Goal: Task Accomplishment & Management: Manage account settings

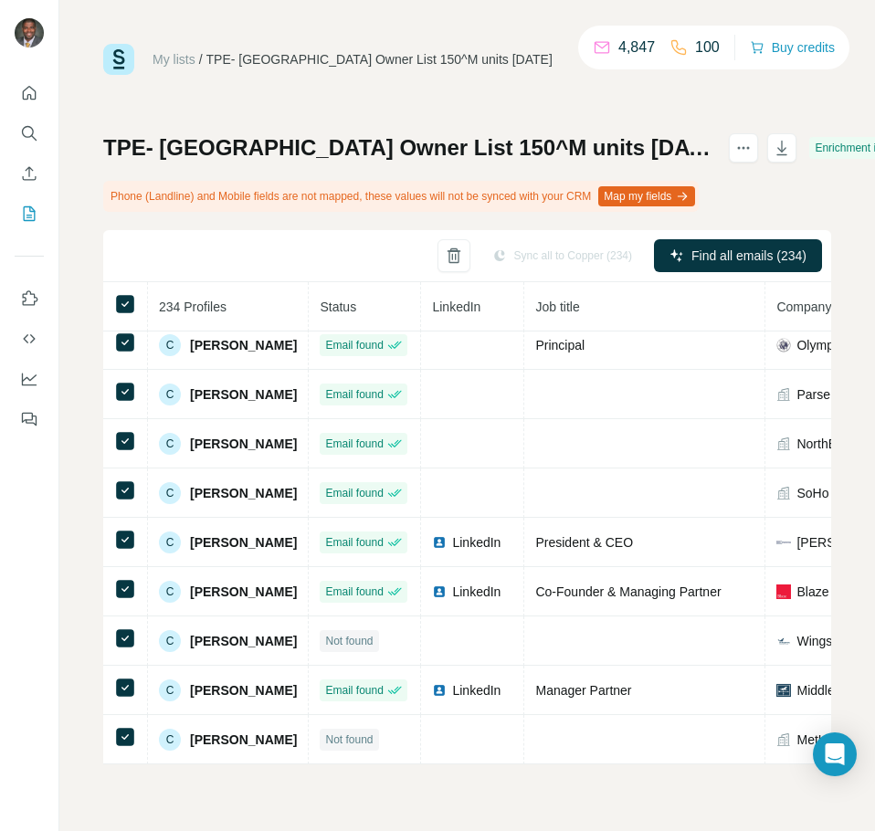
scroll to position [1823, 0]
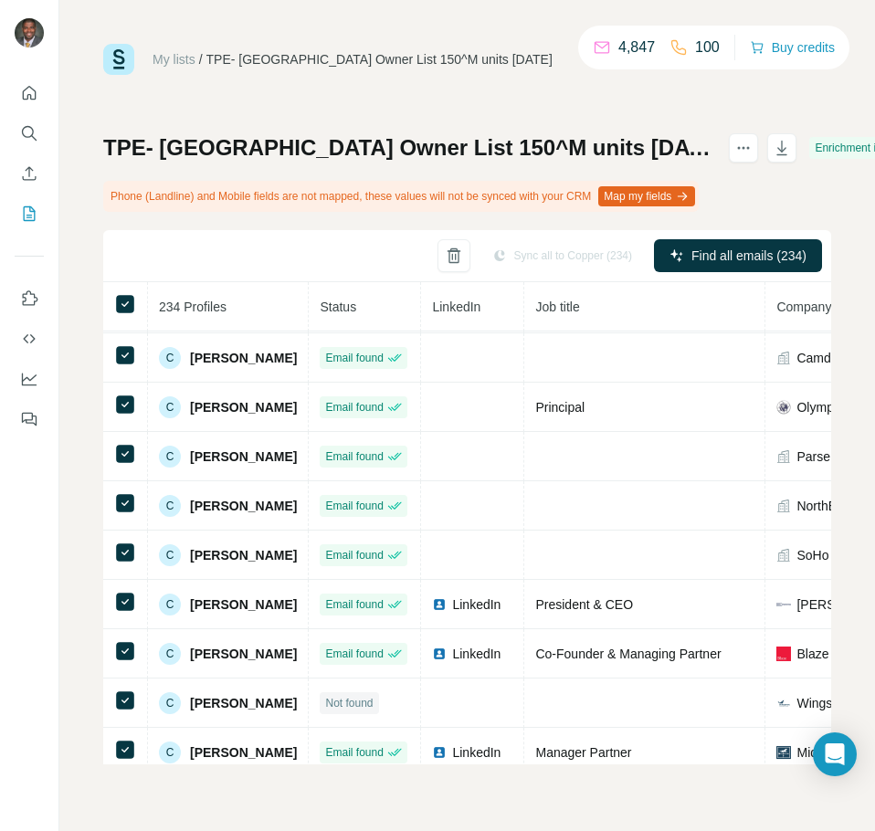
drag, startPoint x: 591, startPoint y: 151, endPoint x: 522, endPoint y: 107, distance: 81.3
click at [531, 109] on div "My lists / TPE- [GEOGRAPHIC_DATA] Owner List 150^M units [DATE] 4,847 100 Buy c…" at bounding box center [467, 404] width 728 height 721
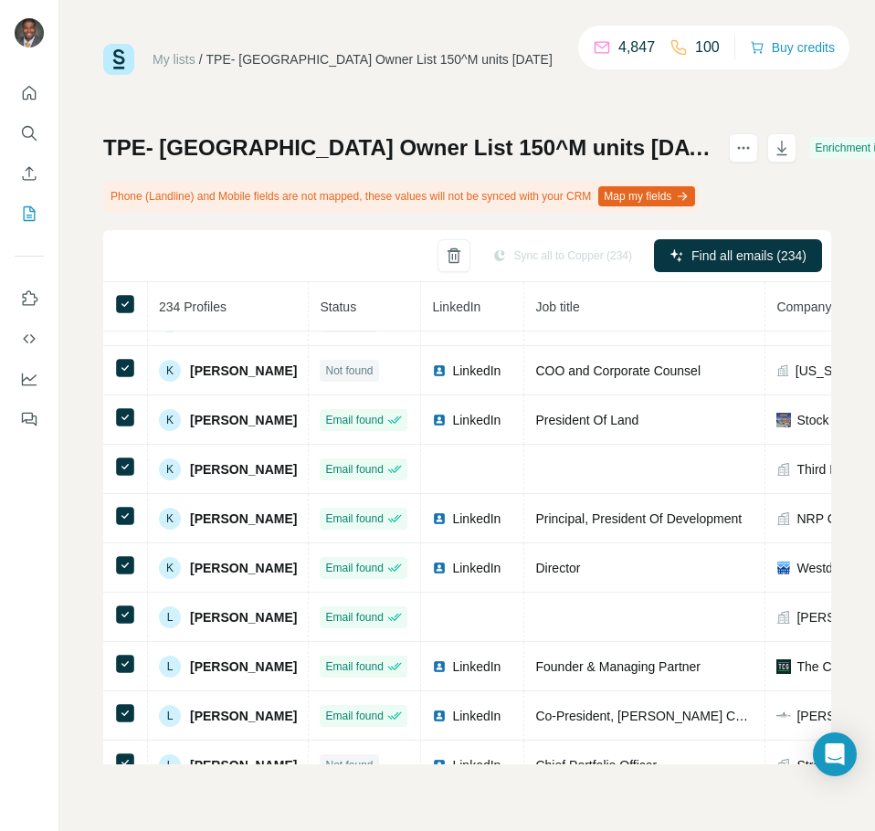
scroll to position [6977, 0]
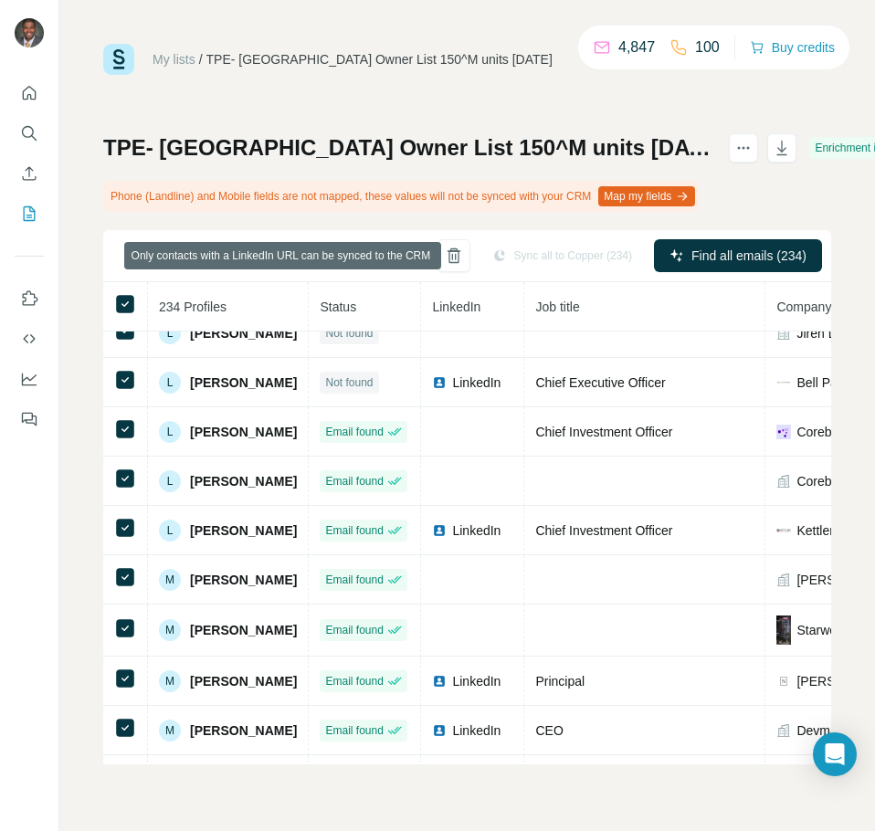
click at [548, 260] on div "Sync all to Copper (234)" at bounding box center [562, 255] width 165 height 33
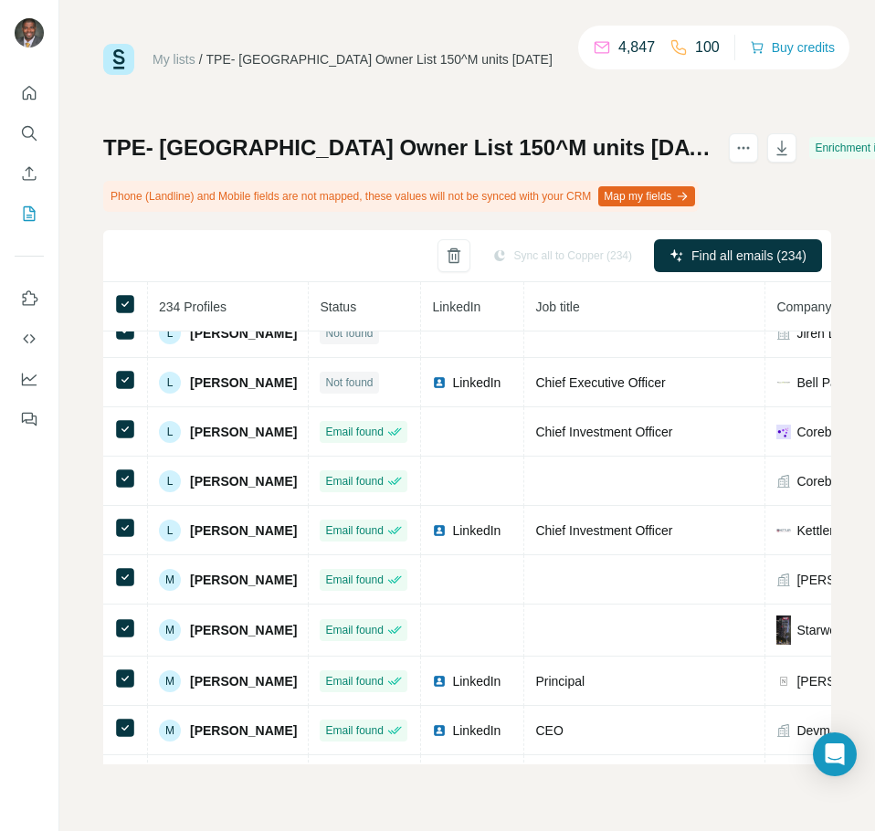
click at [484, 98] on div "My lists / TPE- [GEOGRAPHIC_DATA] Owner List 150^M units [DATE] 4,847 100 Buy c…" at bounding box center [467, 404] width 728 height 721
click at [26, 382] on icon "Dashboard" at bounding box center [29, 379] width 18 height 18
click at [32, 96] on icon "Quick start" at bounding box center [29, 93] width 18 height 18
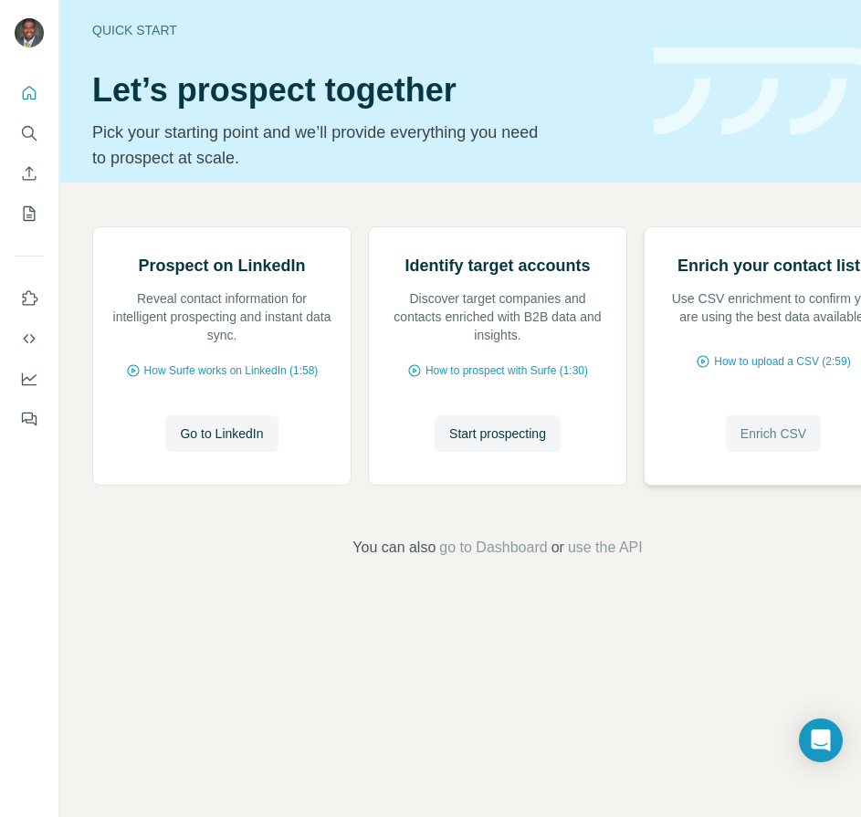
click at [757, 443] on span "Enrich CSV" at bounding box center [774, 434] width 66 height 18
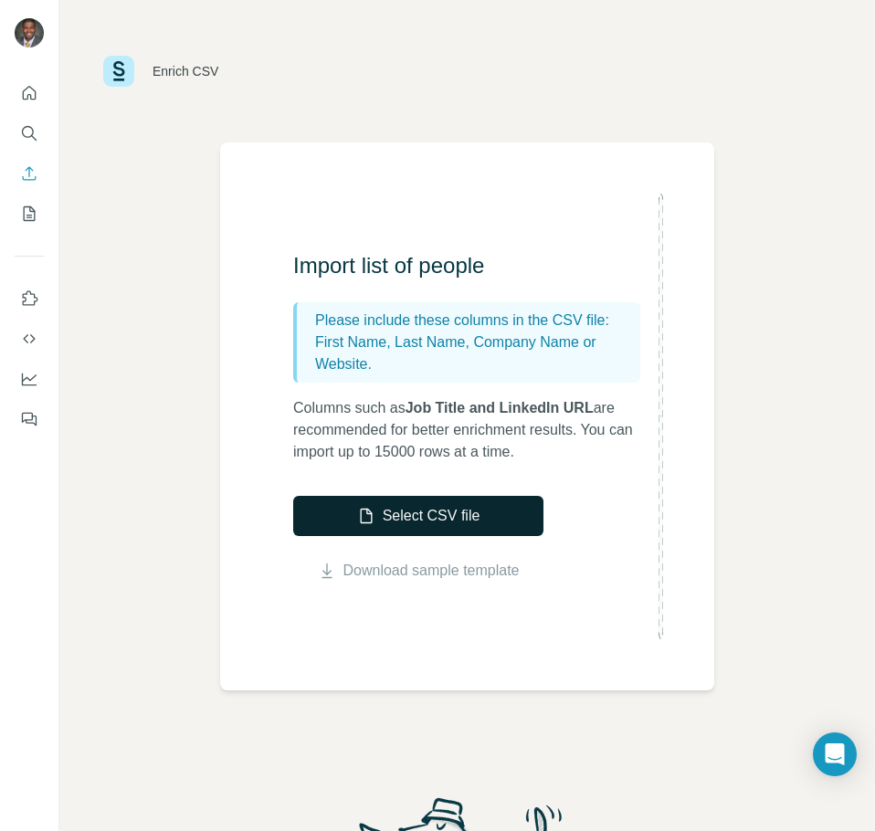
click at [410, 514] on button "Select CSV file" at bounding box center [418, 516] width 250 height 40
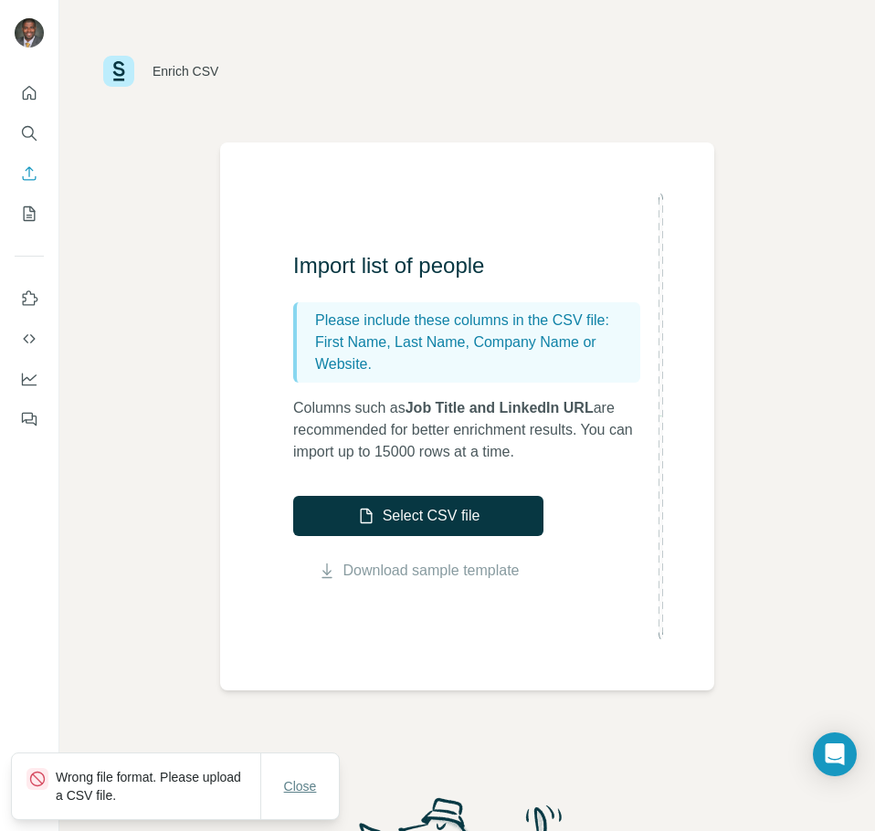
click at [301, 785] on span "Close" at bounding box center [300, 786] width 33 height 18
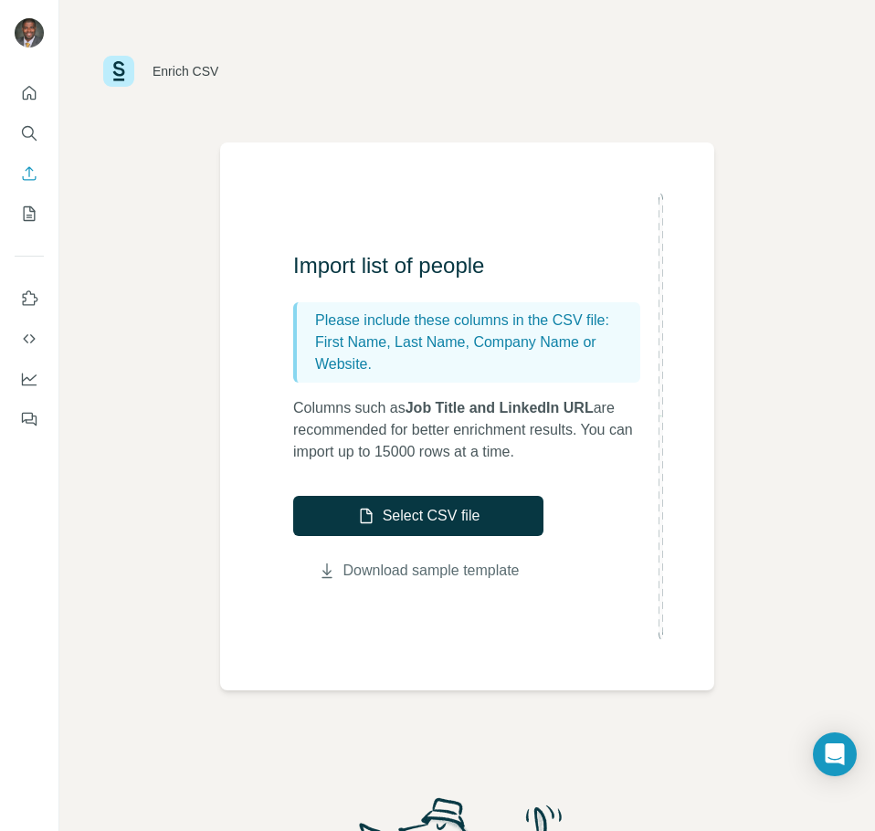
click at [402, 573] on link "Download sample template" at bounding box center [431, 571] width 176 height 22
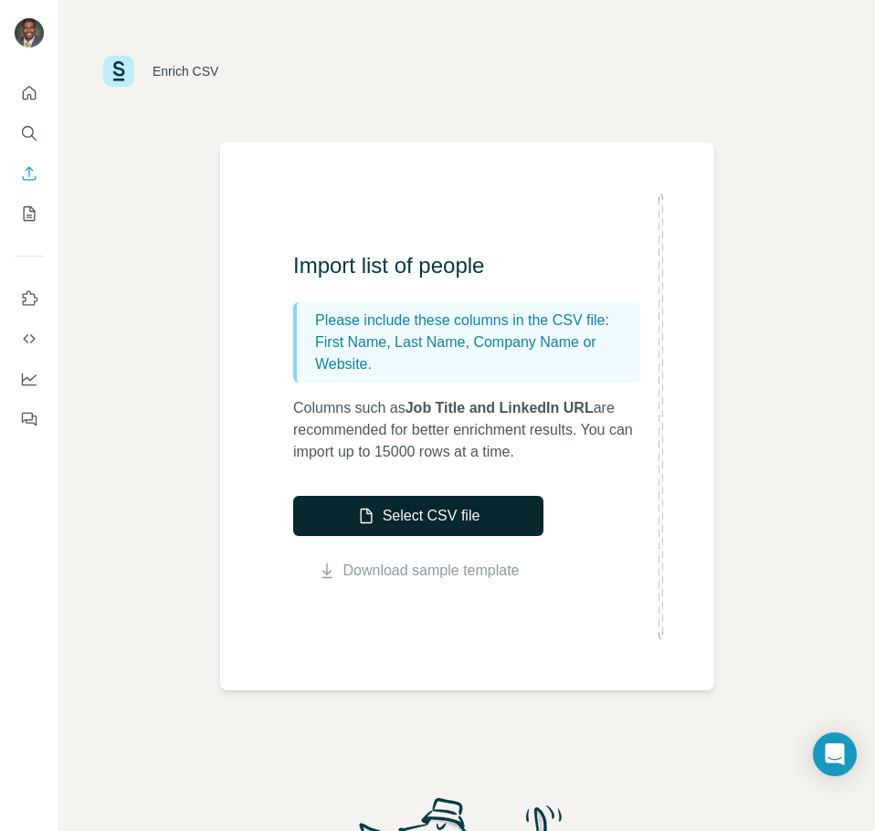
click at [418, 526] on button "Select CSV file" at bounding box center [418, 516] width 250 height 40
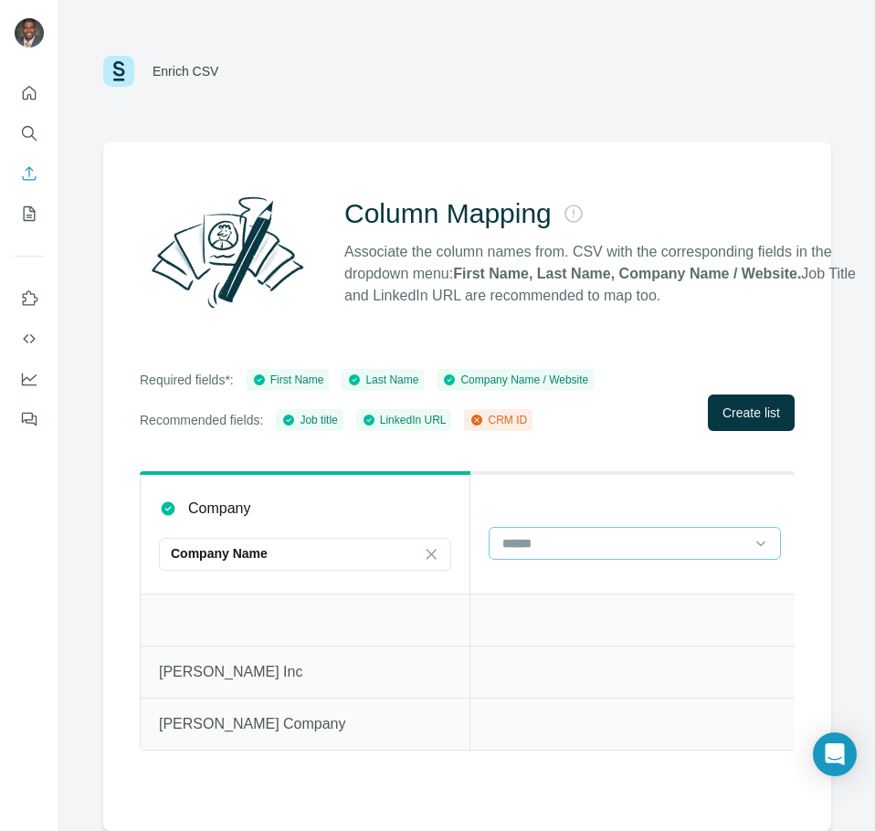
click at [616, 533] on input at bounding box center [624, 543] width 247 height 20
click at [610, 532] on div at bounding box center [624, 543] width 247 height 31
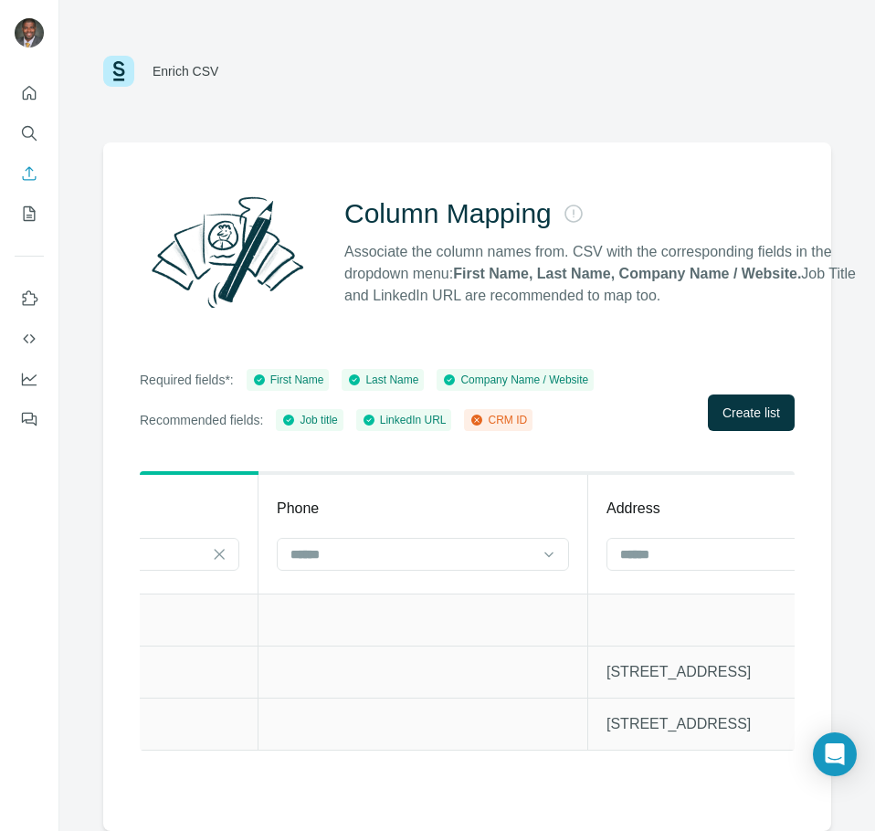
scroll to position [0, 1550]
click at [336, 547] on input at bounding box center [392, 554] width 247 height 20
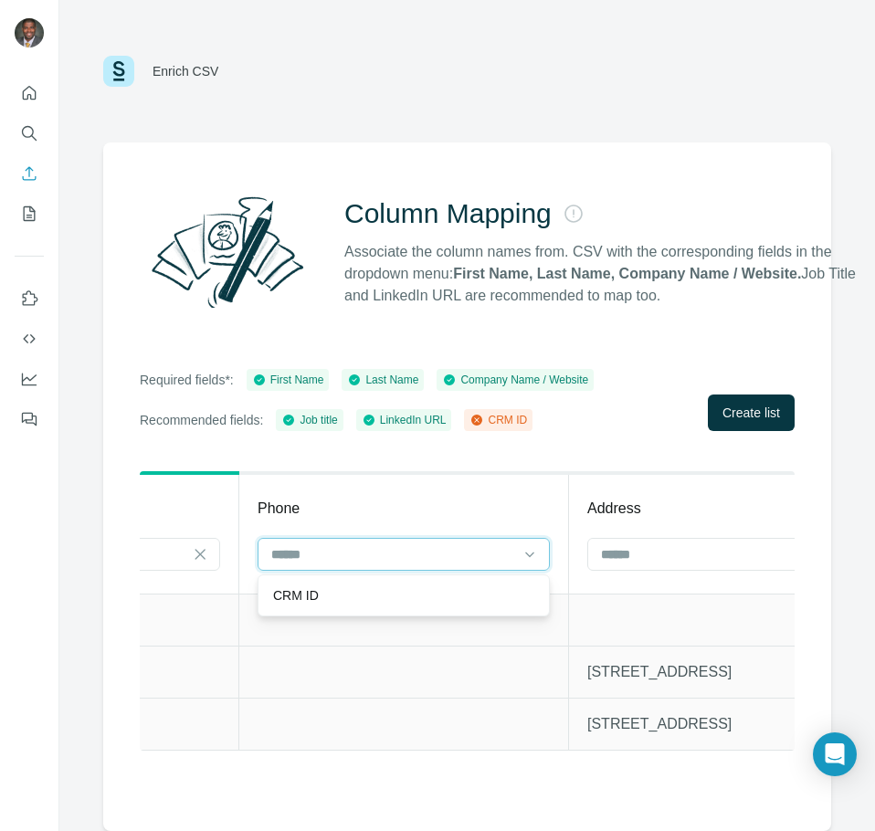
drag, startPoint x: 336, startPoint y: 547, endPoint x: 410, endPoint y: 556, distance: 74.5
click at [344, 551] on input at bounding box center [389, 554] width 241 height 20
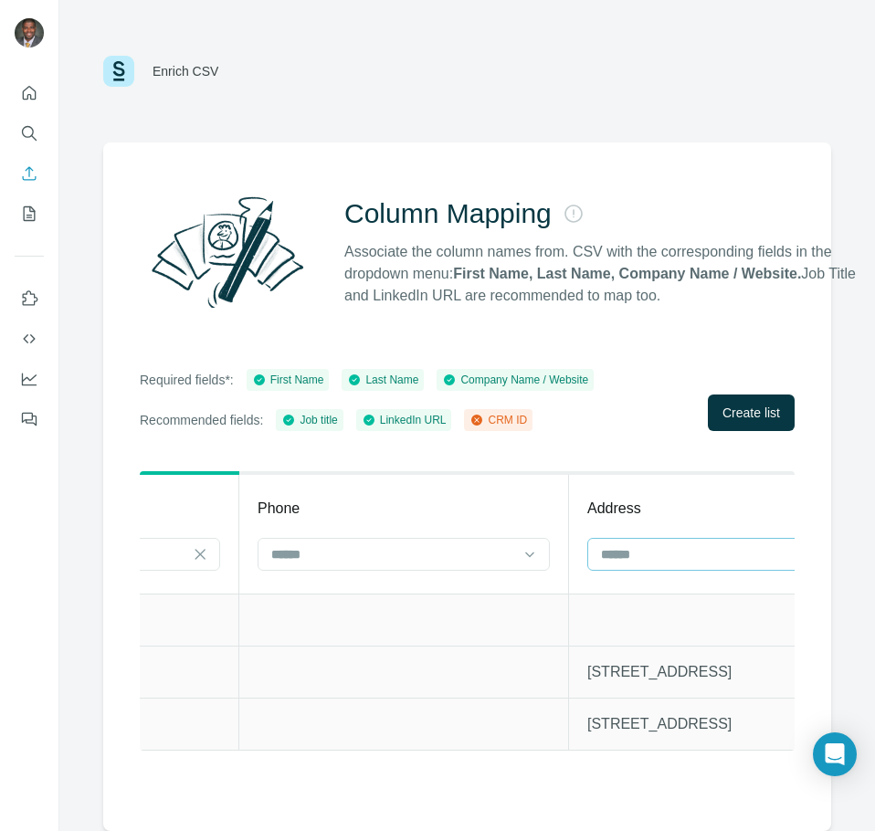
click at [611, 548] on input at bounding box center [722, 554] width 247 height 20
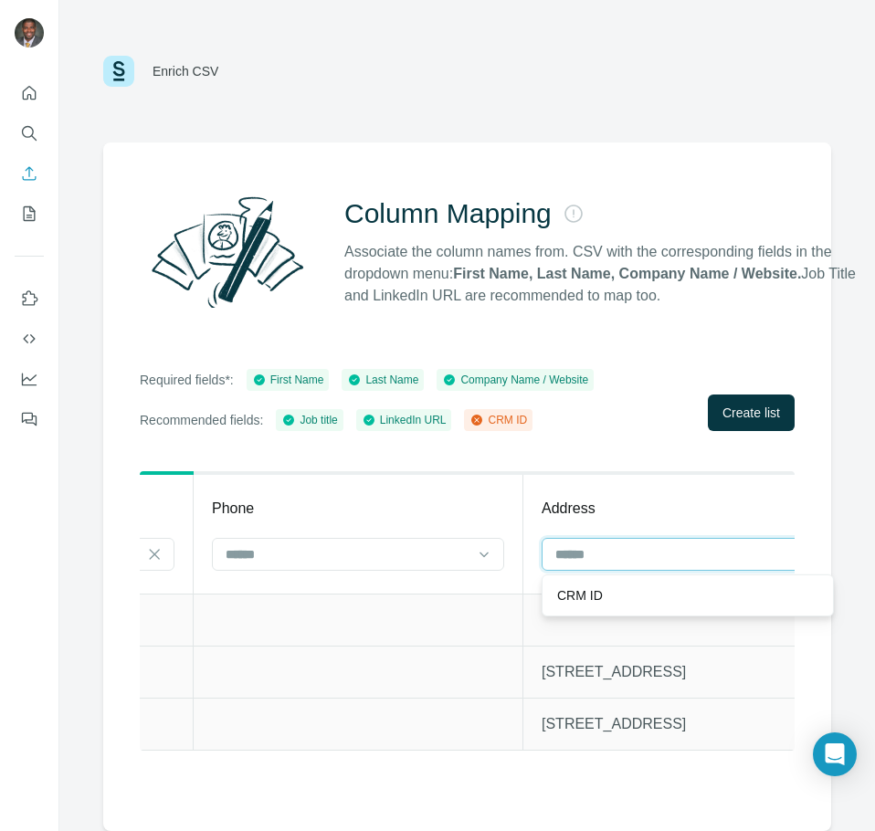
drag, startPoint x: 611, startPoint y: 548, endPoint x: 581, endPoint y: 556, distance: 31.2
click at [611, 550] on input at bounding box center [674, 554] width 241 height 20
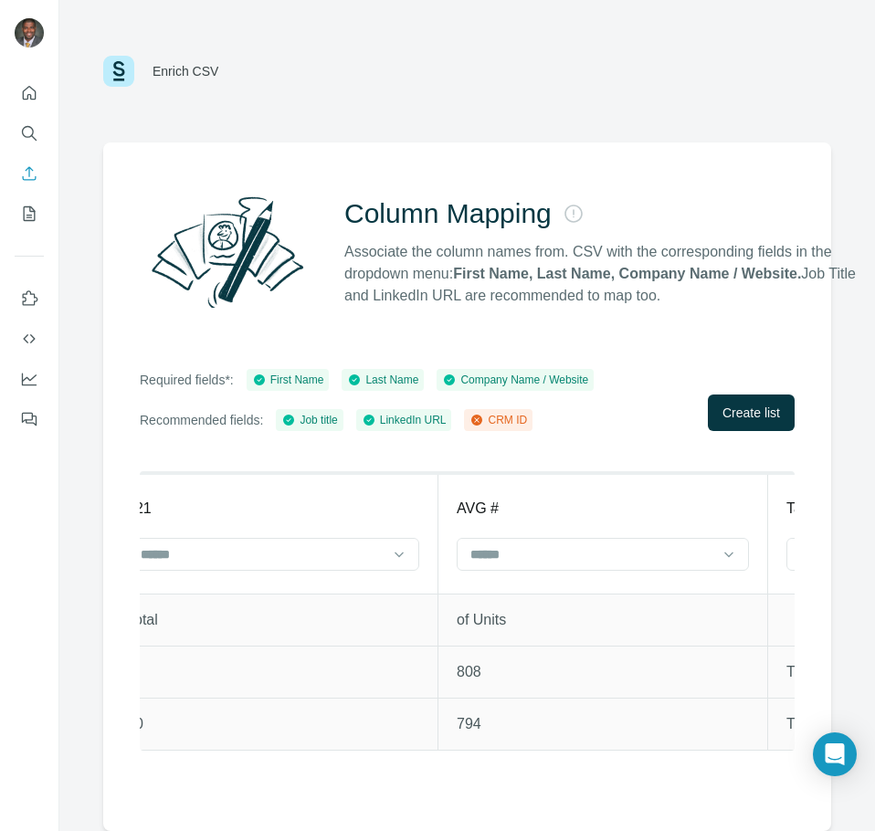
scroll to position [0, 12535]
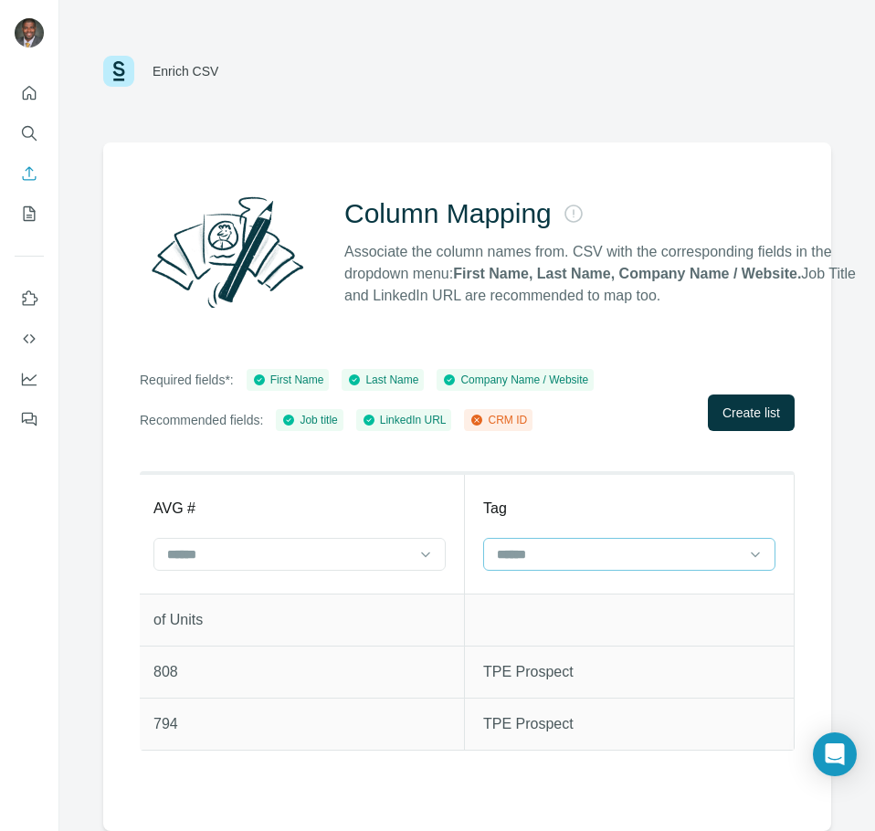
click at [680, 558] on input at bounding box center [618, 554] width 247 height 20
click at [679, 558] on input at bounding box center [618, 554] width 247 height 20
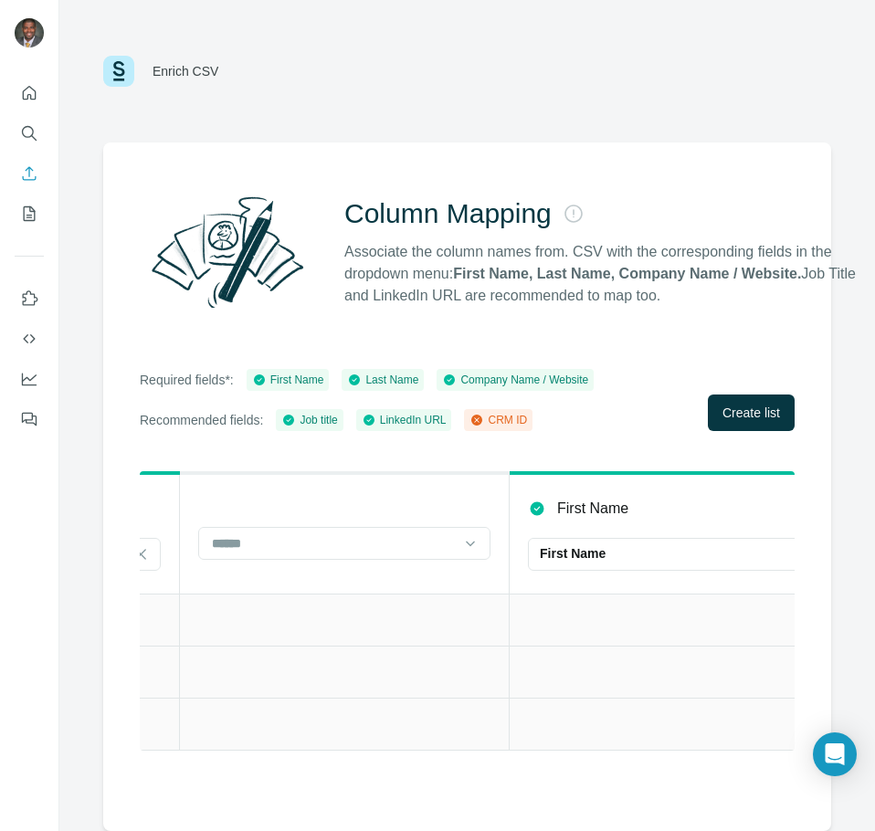
scroll to position [0, 0]
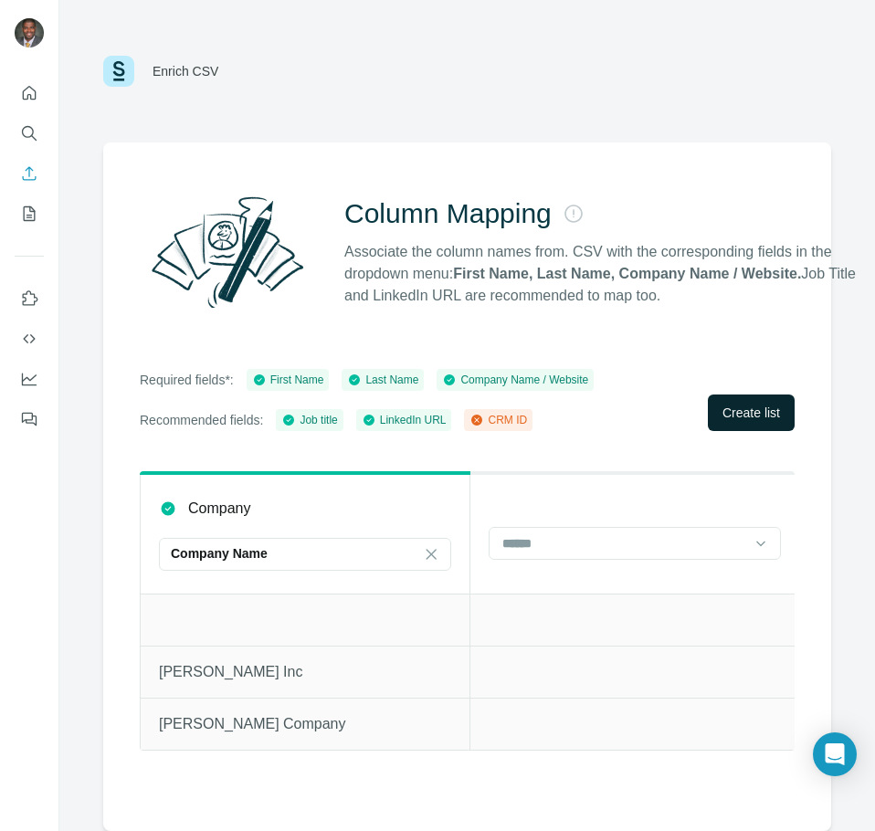
click at [755, 409] on span "Create list" at bounding box center [751, 413] width 58 height 18
click at [762, 422] on button "Create list" at bounding box center [751, 413] width 87 height 37
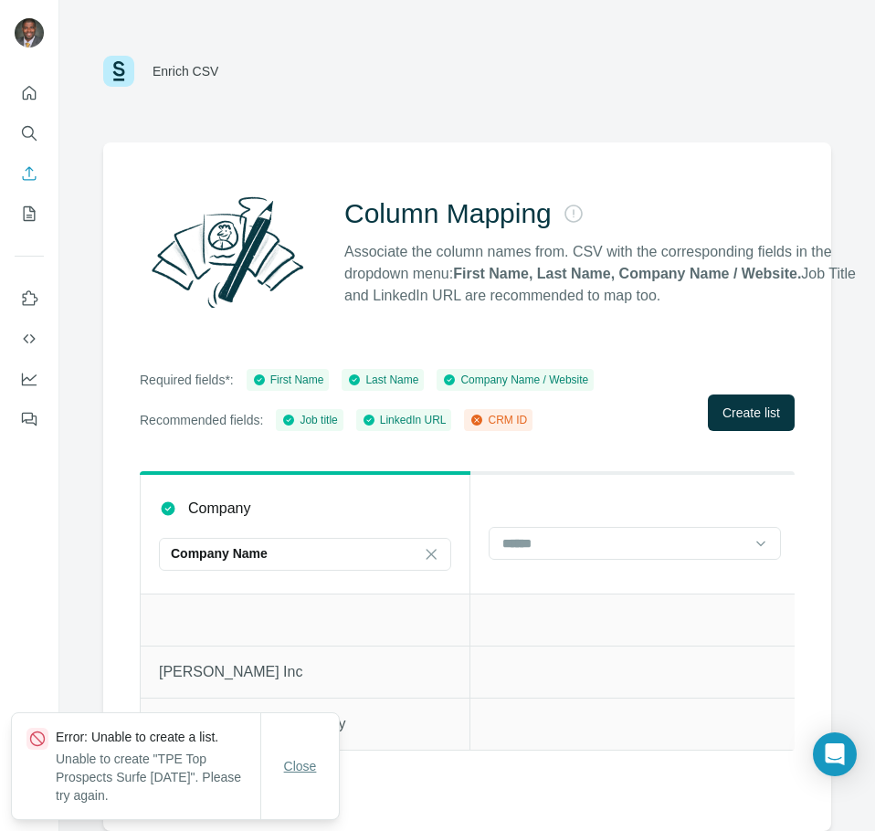
click at [310, 771] on span "Close" at bounding box center [300, 766] width 33 height 18
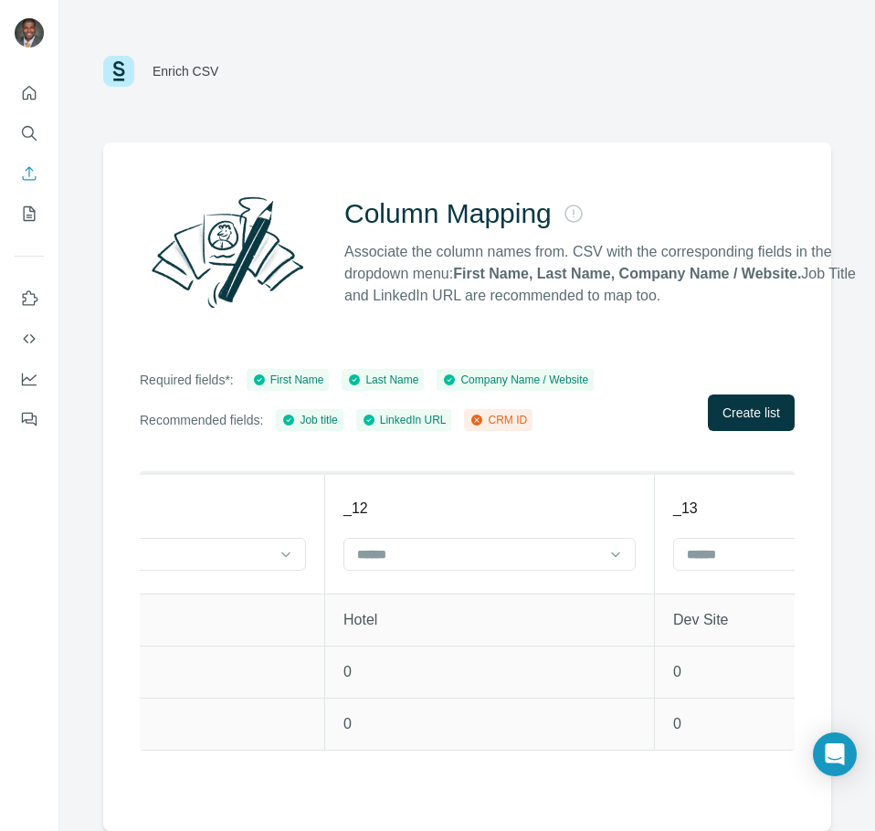
scroll to position [0, 12535]
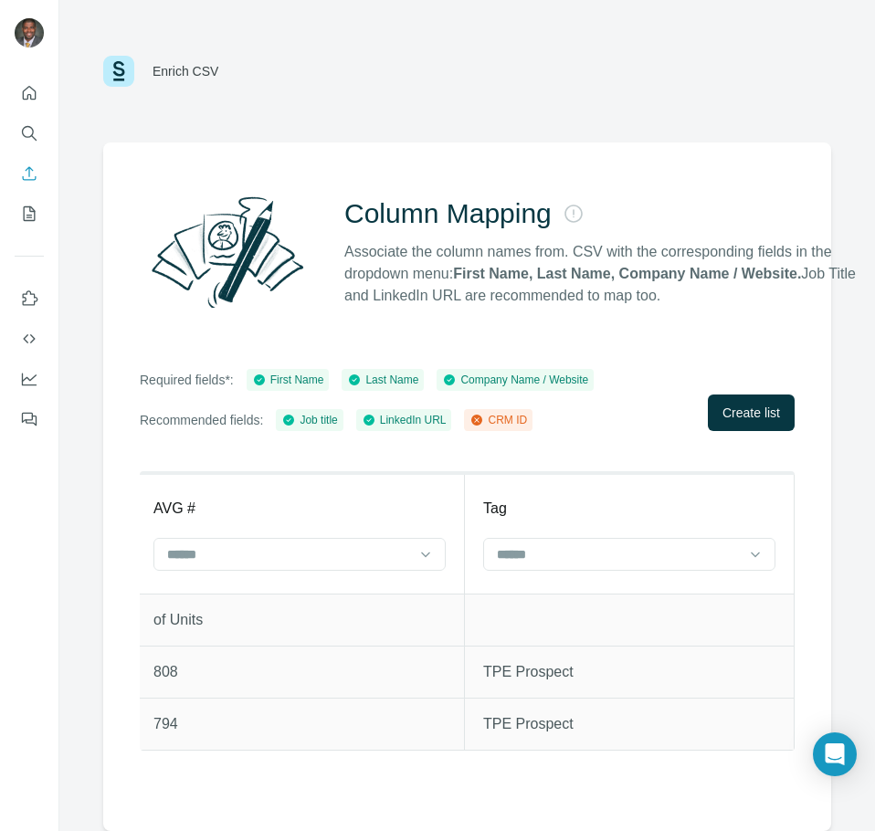
click at [516, 420] on div "CRM ID" at bounding box center [498, 420] width 58 height 16
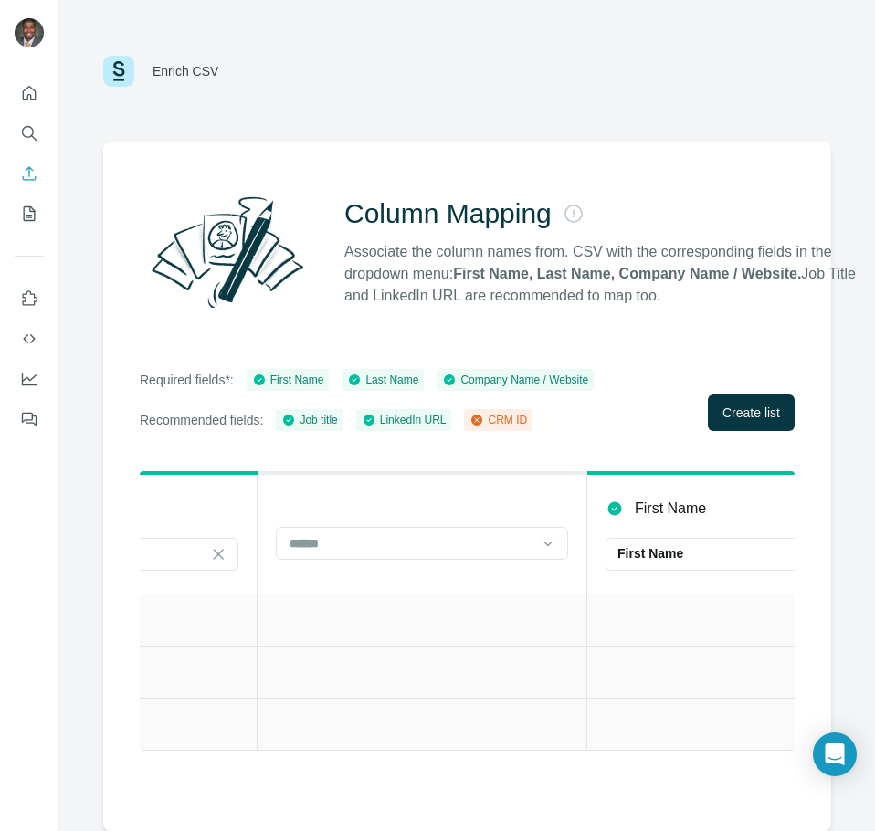
scroll to position [0, 252]
click at [261, 551] on input at bounding box center [371, 543] width 247 height 20
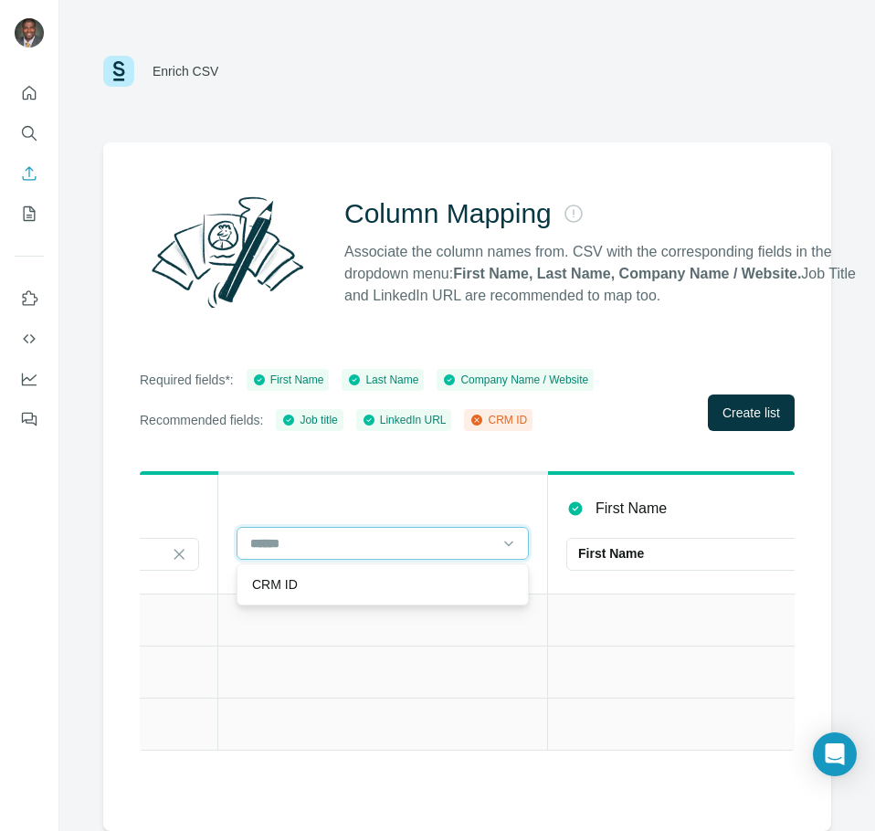
click at [258, 543] on input at bounding box center [371, 543] width 247 height 20
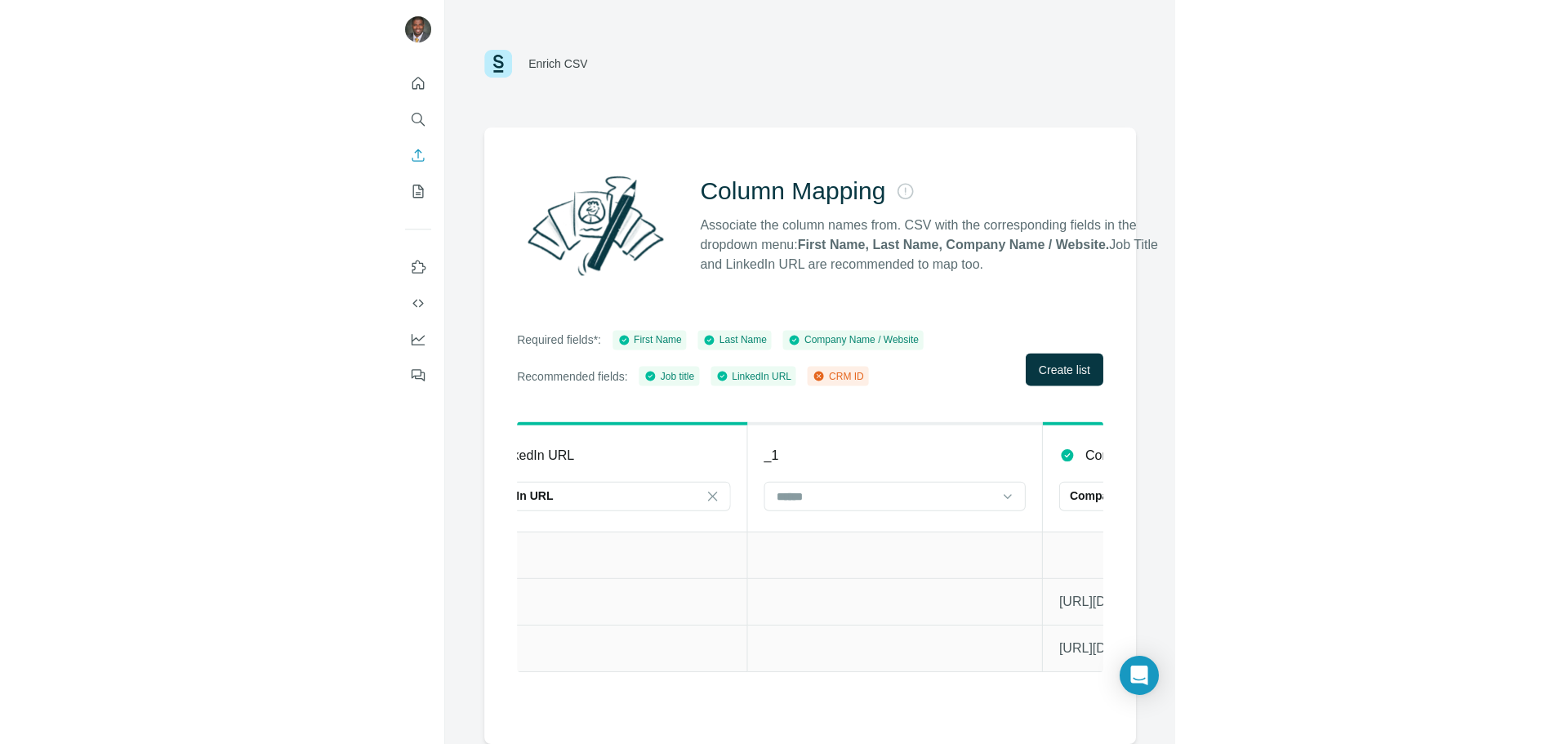
scroll to position [0, 0]
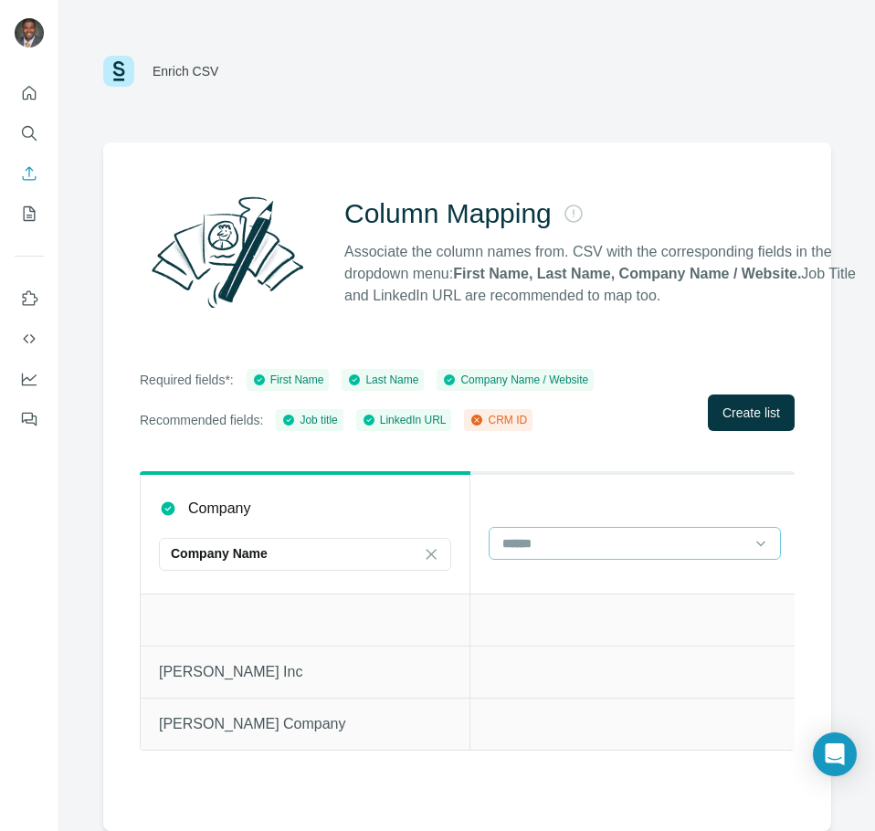
click at [578, 545] on input at bounding box center [624, 543] width 247 height 20
click at [590, 581] on div "CRM ID" at bounding box center [634, 584] width 261 height 18
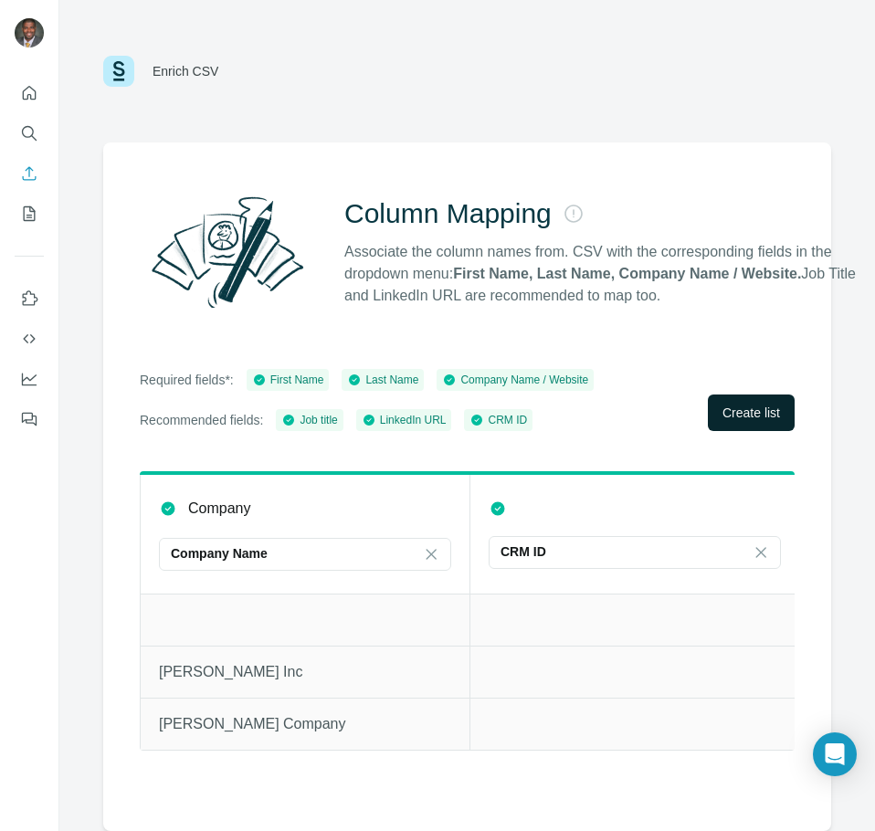
drag, startPoint x: 757, startPoint y: 406, endPoint x: 748, endPoint y: 411, distance: 10.2
click at [748, 411] on span "Create list" at bounding box center [751, 413] width 58 height 18
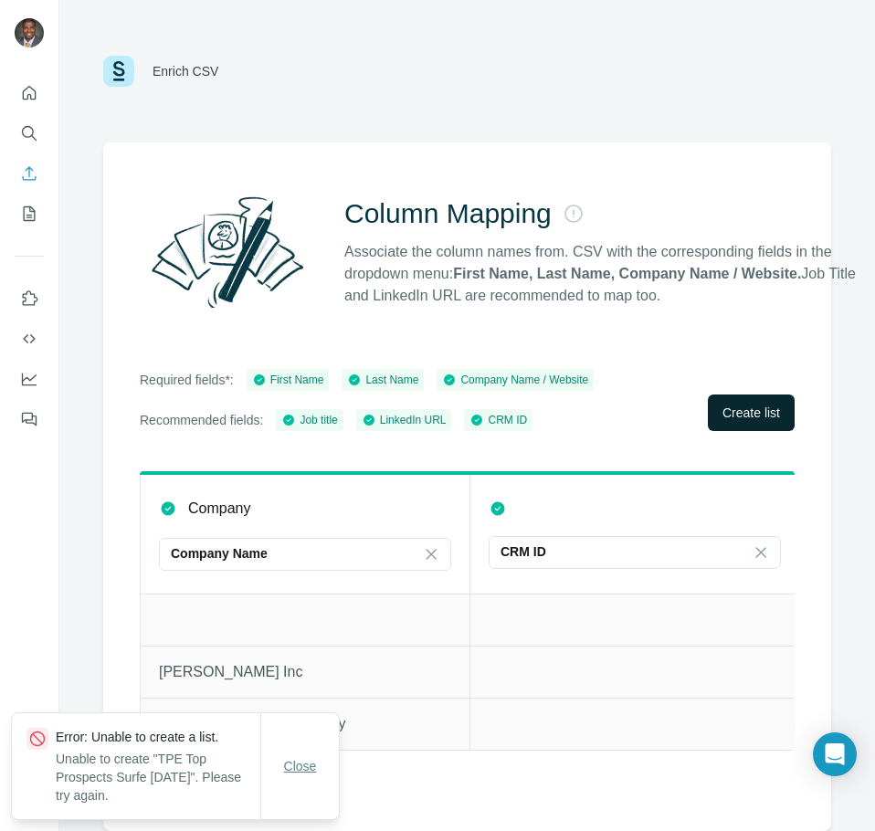
click at [287, 773] on span "Close" at bounding box center [300, 766] width 33 height 18
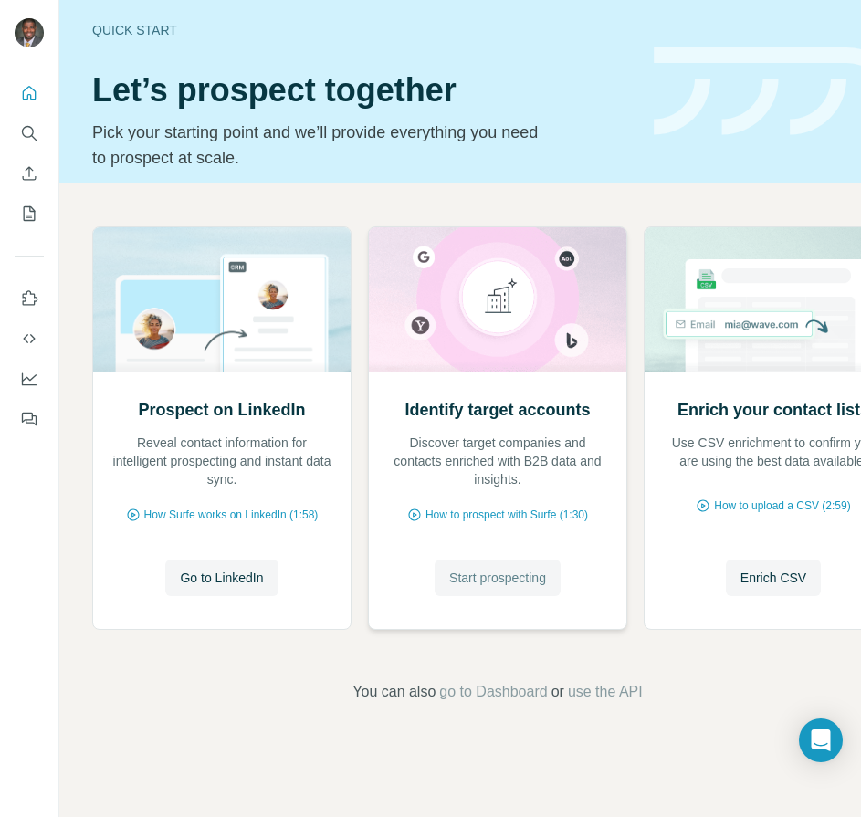
click at [523, 579] on span "Start prospecting" at bounding box center [497, 578] width 97 height 18
click at [217, 584] on span "Go to LinkedIn" at bounding box center [221, 578] width 83 height 18
click at [499, 589] on button "Start prospecting" at bounding box center [498, 578] width 126 height 37
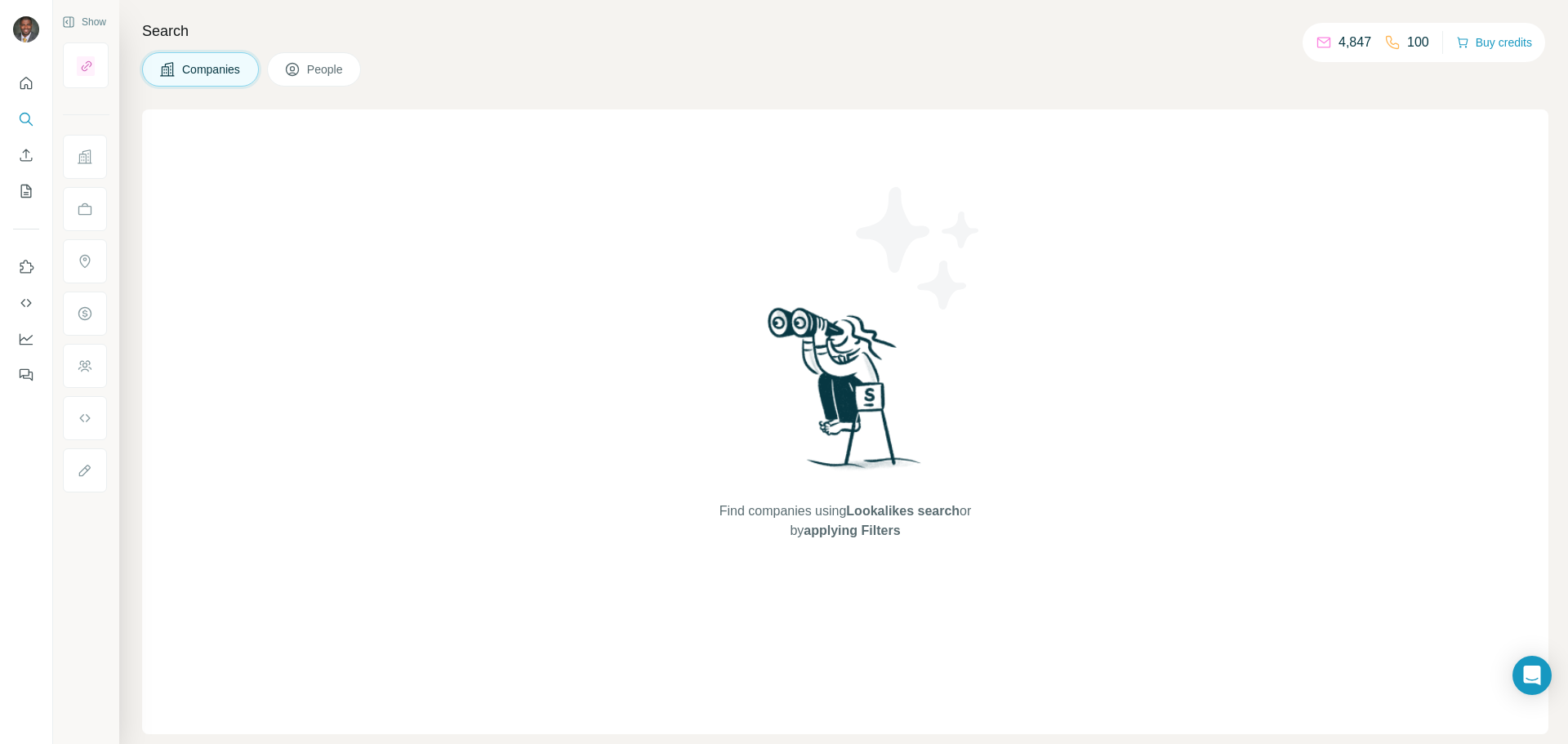
click at [781, 46] on div "4,847" at bounding box center [1343, 43] width 55 height 20
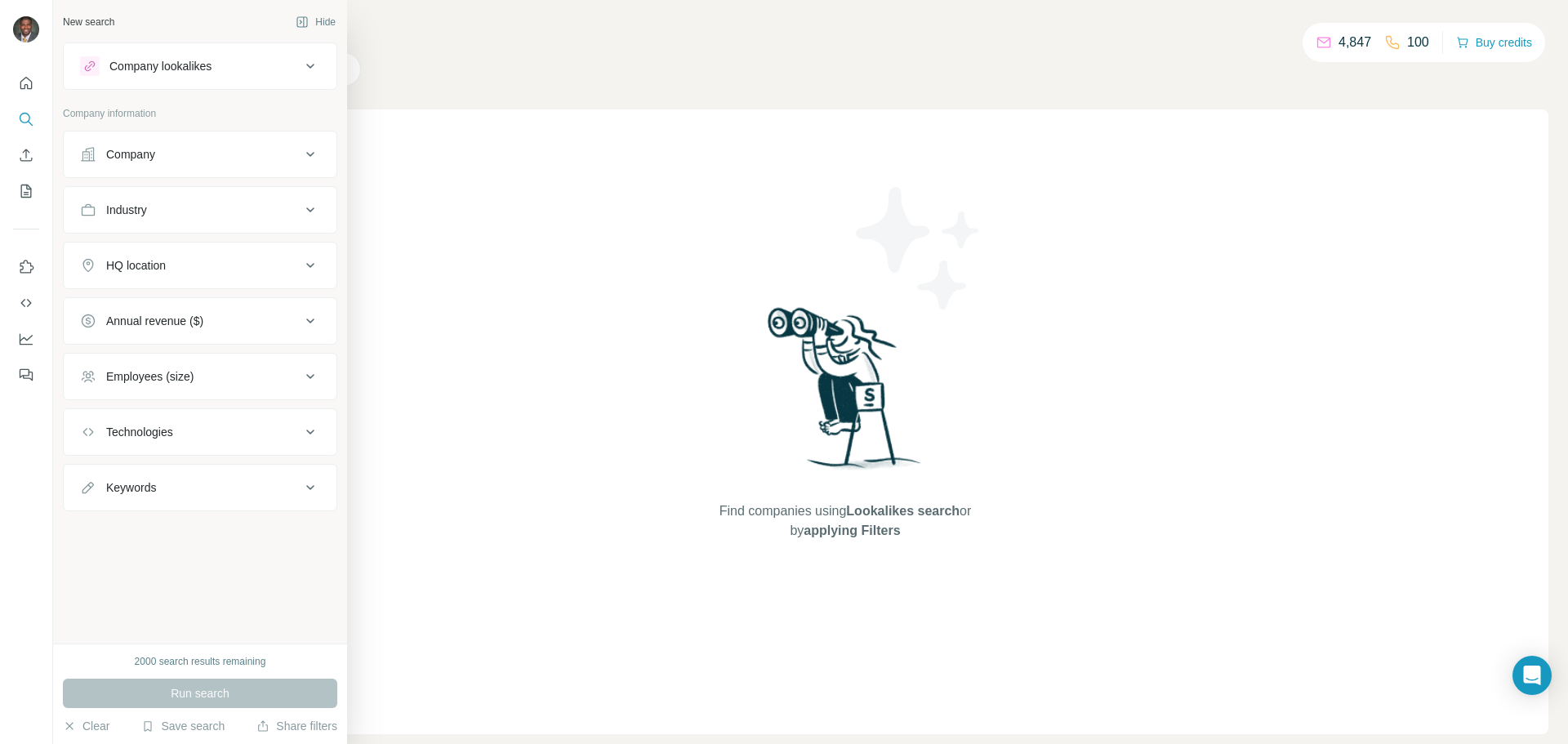
click at [294, 165] on button "Company" at bounding box center [199, 155] width 273 height 39
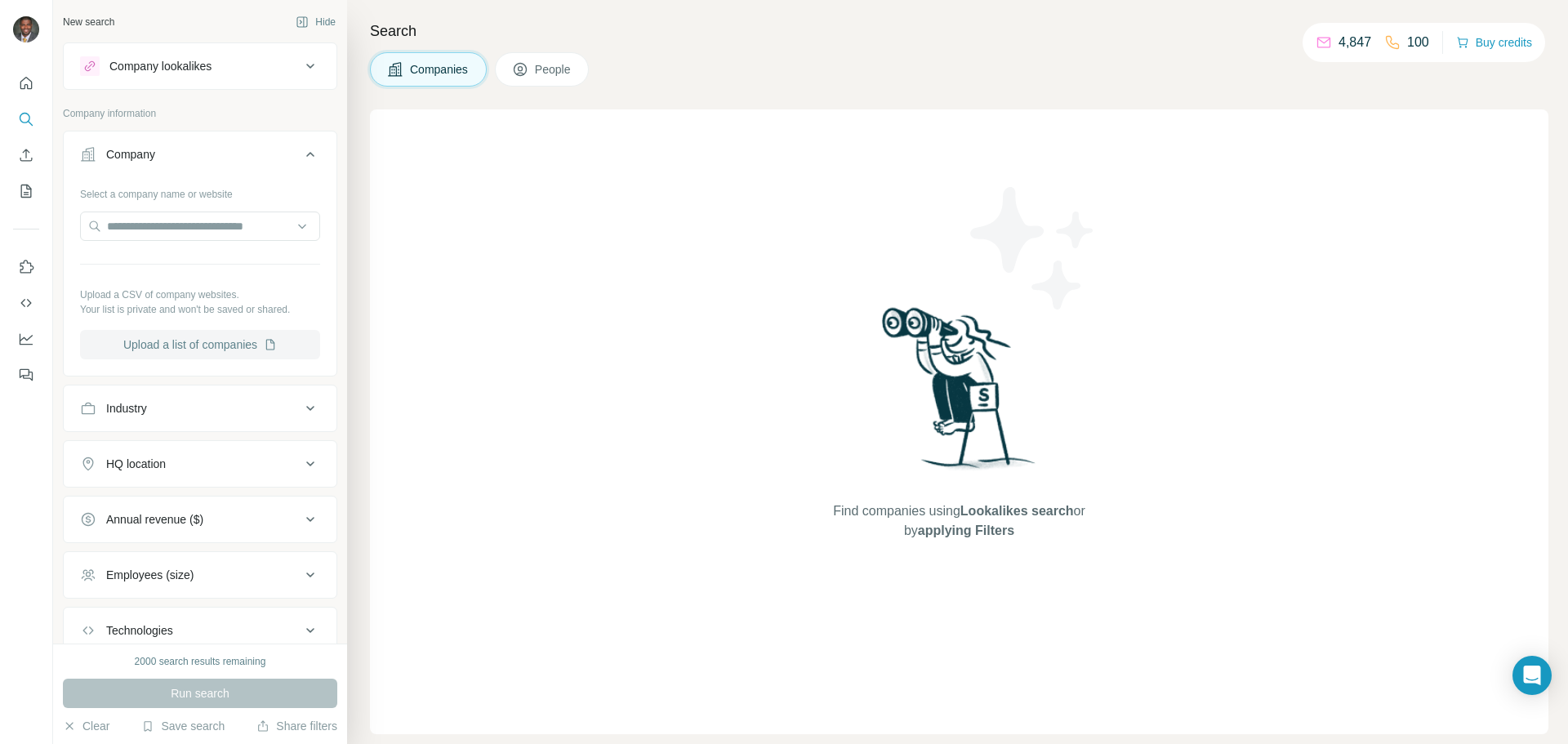
click at [226, 346] on button "Upload a list of companies" at bounding box center [200, 344] width 240 height 30
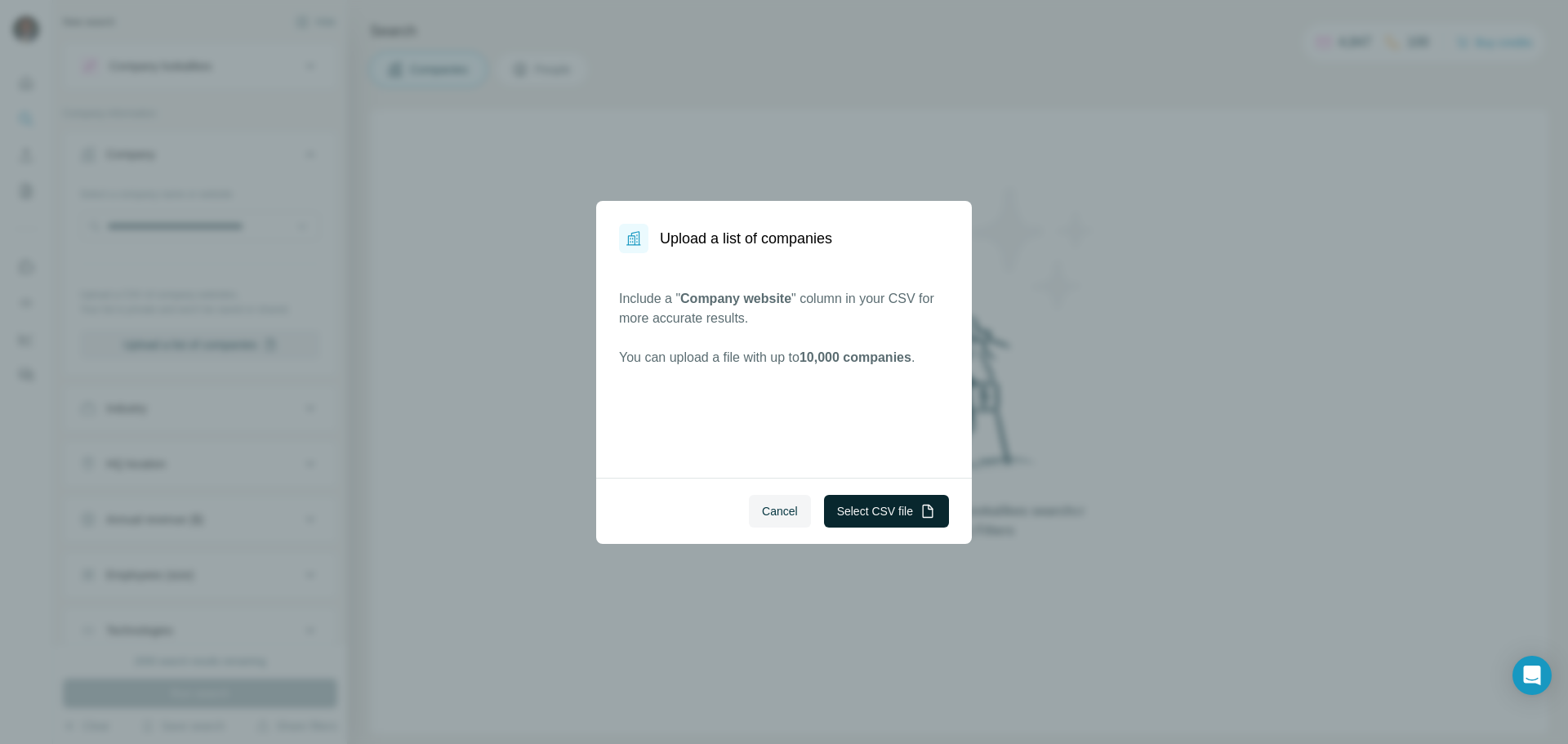
click at [781, 515] on button "Select CSV file" at bounding box center [887, 512] width 125 height 33
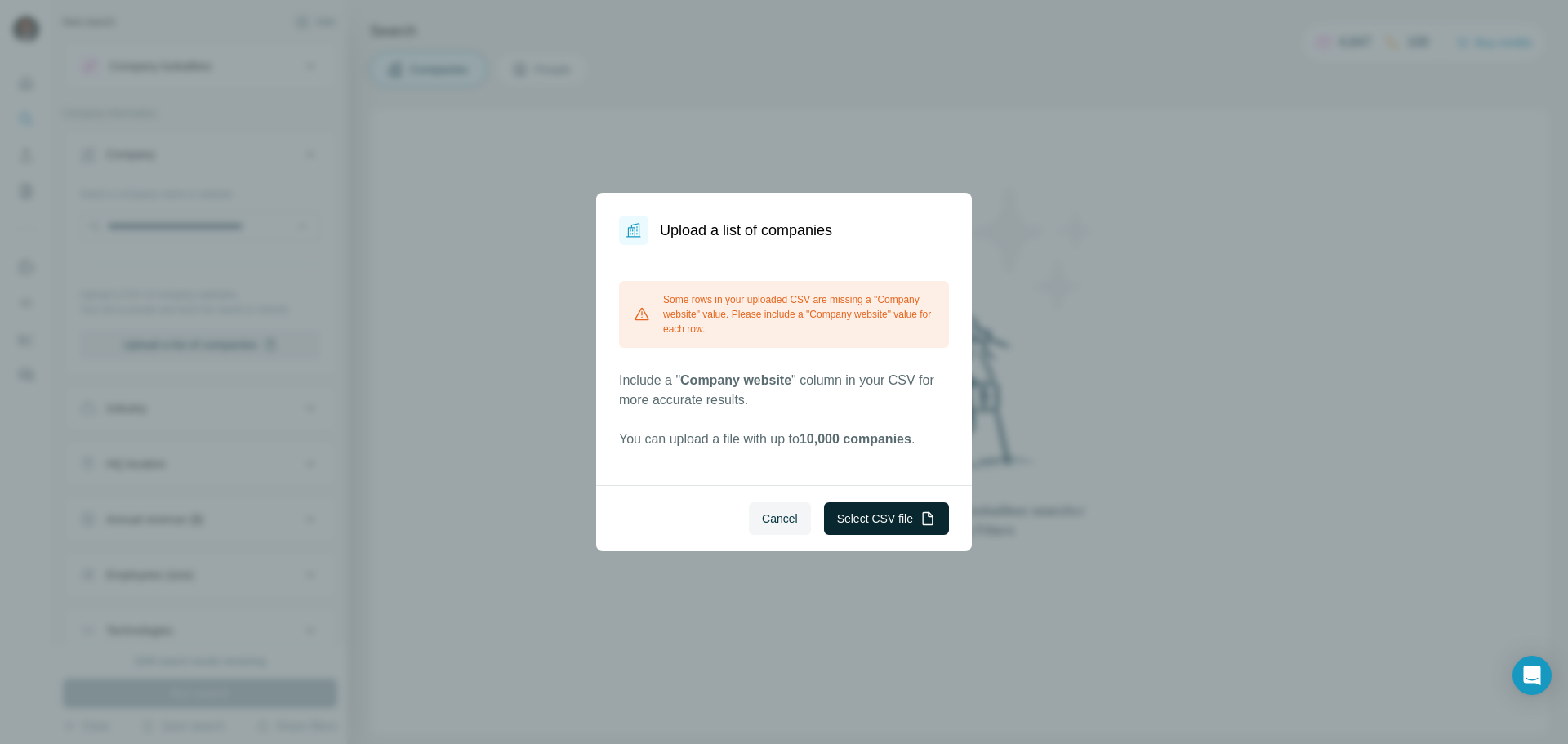
click at [781, 515] on button "Select CSV file" at bounding box center [887, 519] width 125 height 33
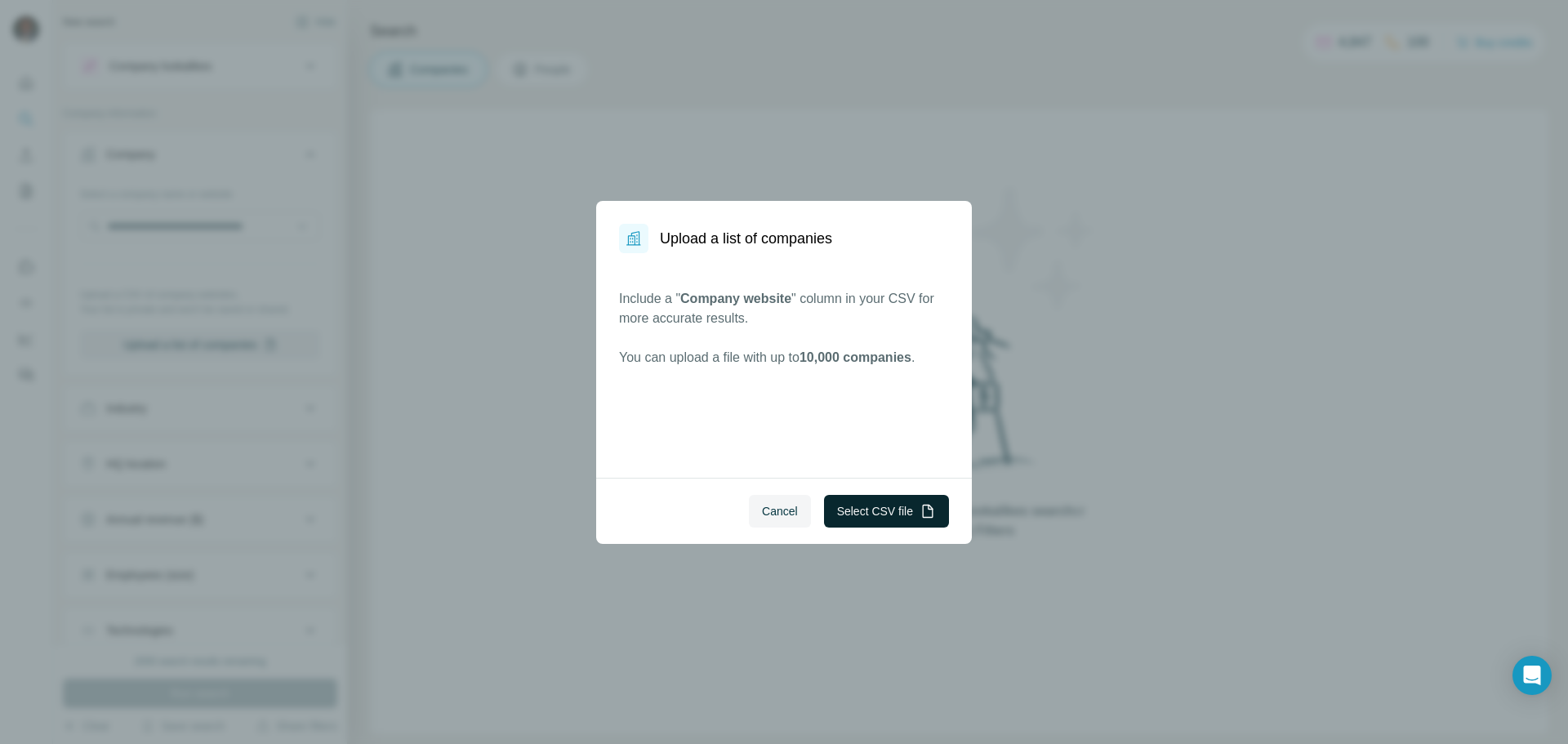
click at [781, 509] on button "Select CSV file" at bounding box center [887, 512] width 125 height 33
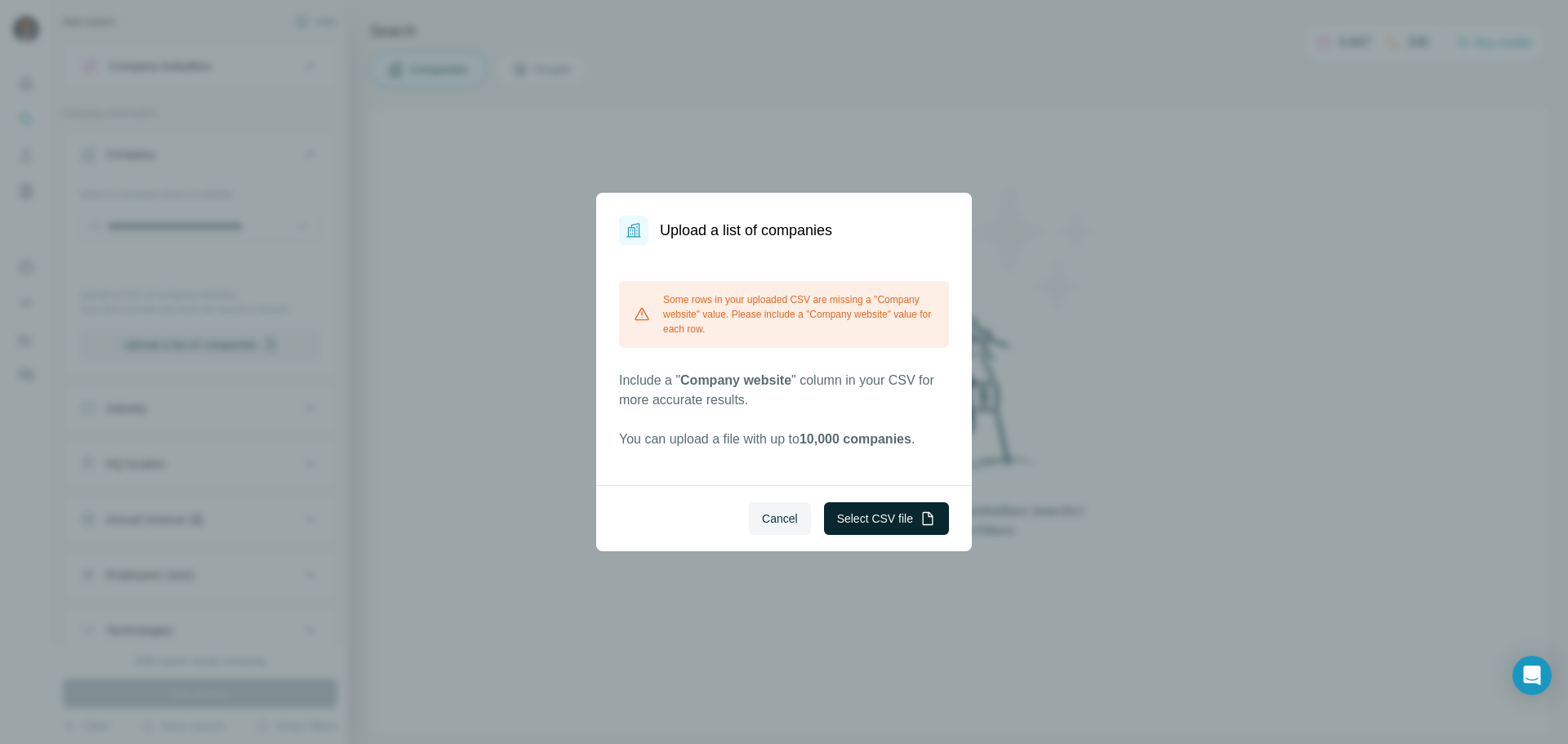
click at [781, 514] on button "Select CSV file" at bounding box center [887, 519] width 125 height 33
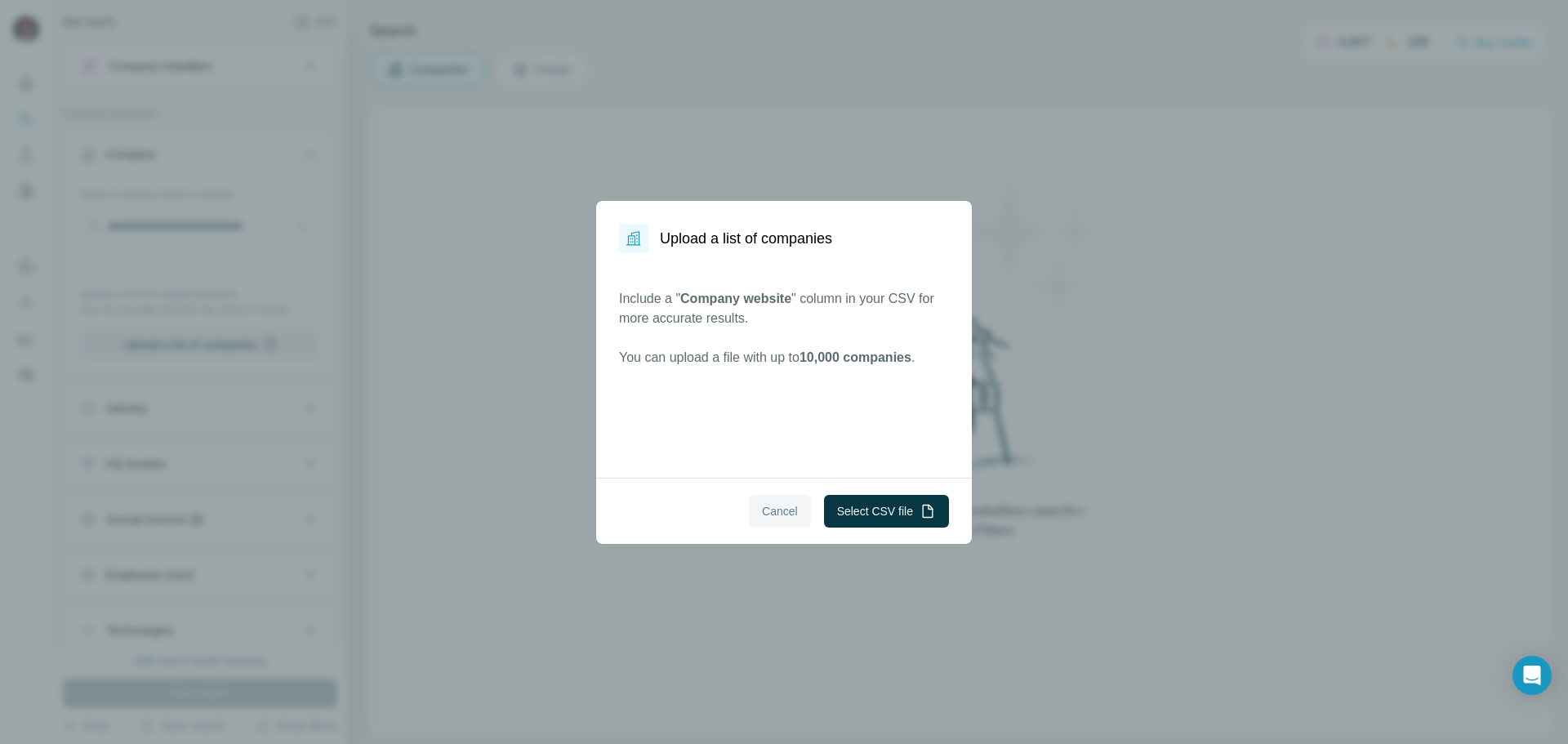
click at [778, 518] on span "Cancel" at bounding box center [780, 512] width 36 height 16
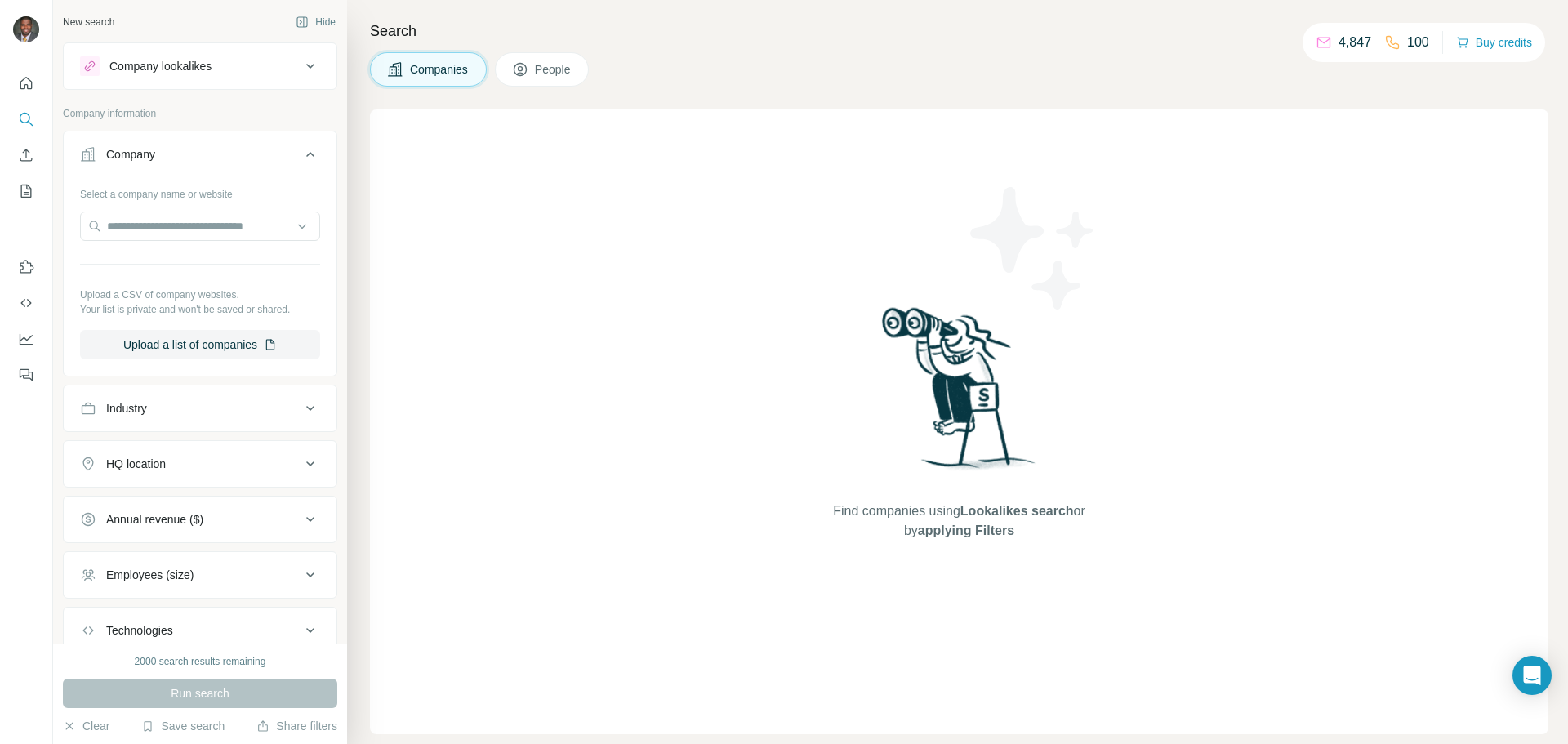
click at [284, 473] on button "HQ location" at bounding box center [199, 464] width 273 height 39
click at [281, 467] on div "HQ location" at bounding box center [190, 464] width 221 height 16
click at [182, 334] on button "Upload a list of companies" at bounding box center [200, 344] width 240 height 30
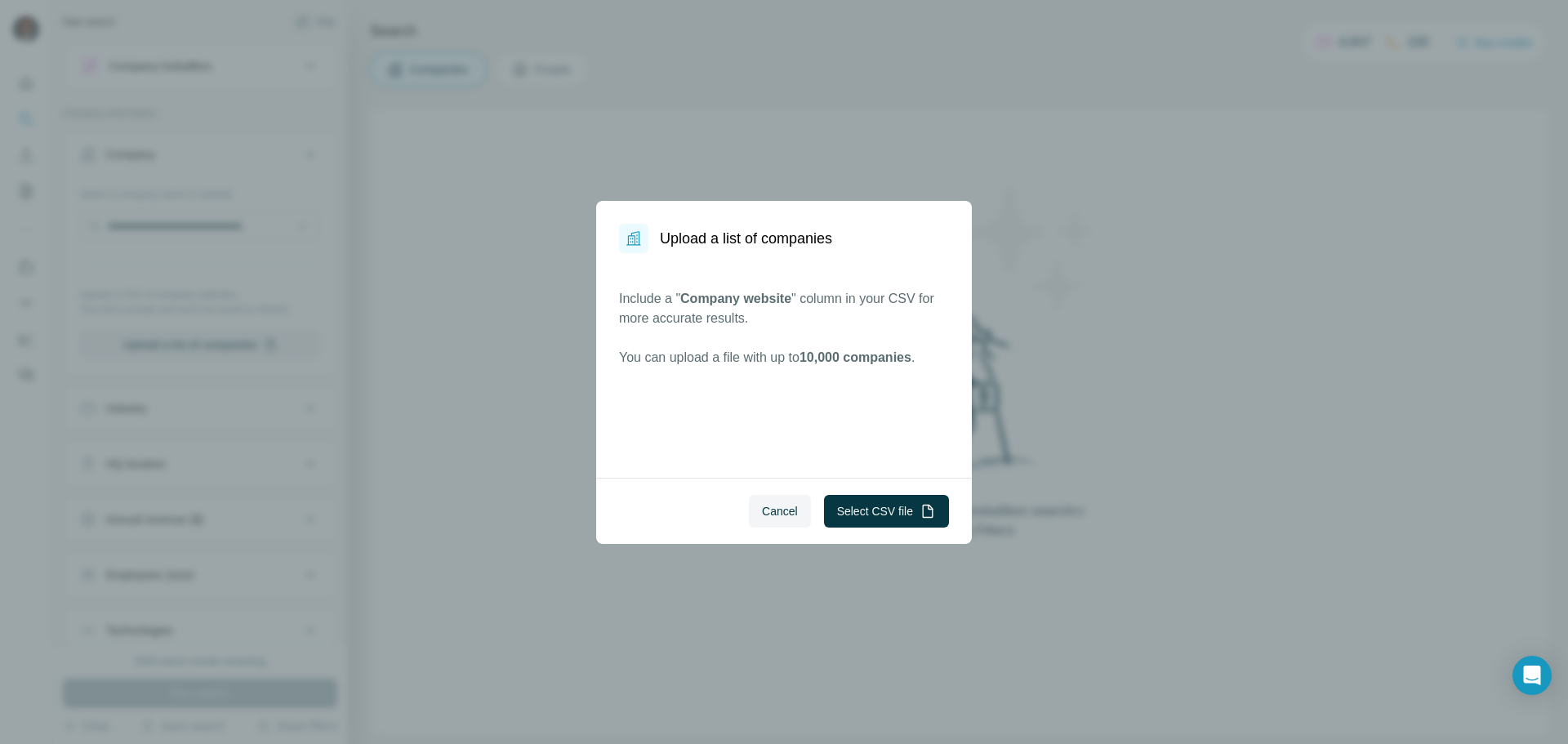
click at [777, 518] on span "Cancel" at bounding box center [780, 512] width 36 height 16
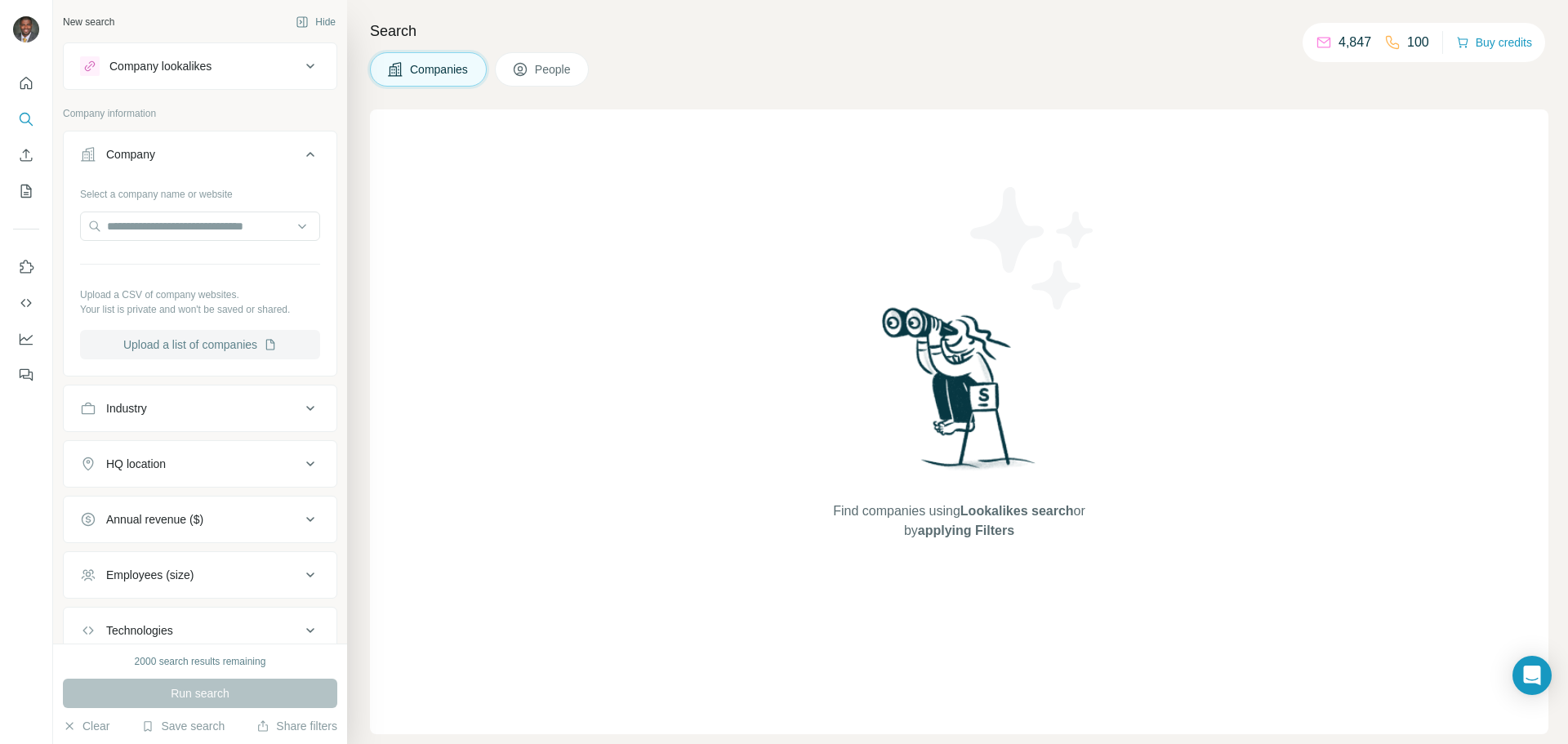
click at [213, 334] on button "Upload a list of companies" at bounding box center [200, 344] width 240 height 30
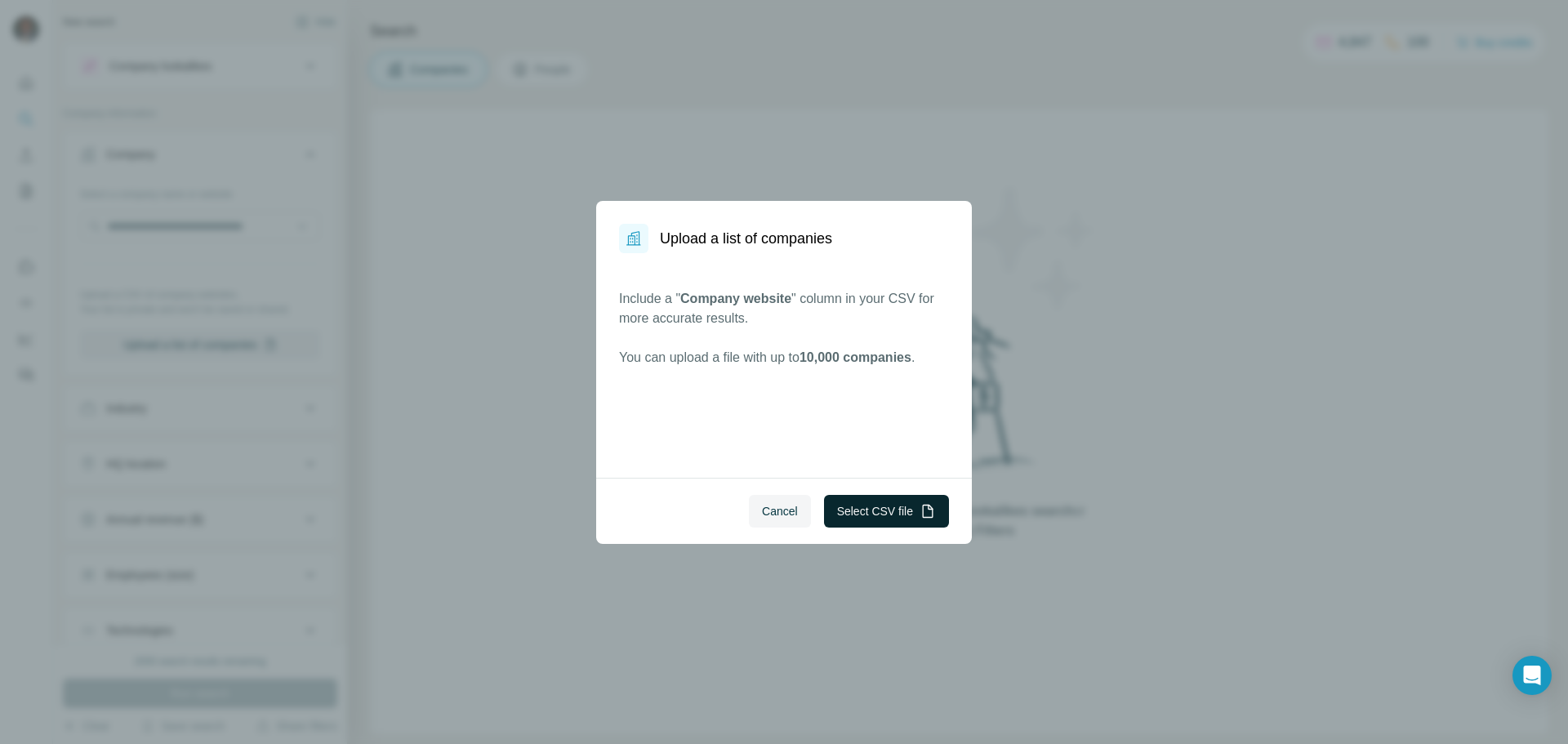
click at [781, 517] on button "Select CSV file" at bounding box center [887, 512] width 125 height 33
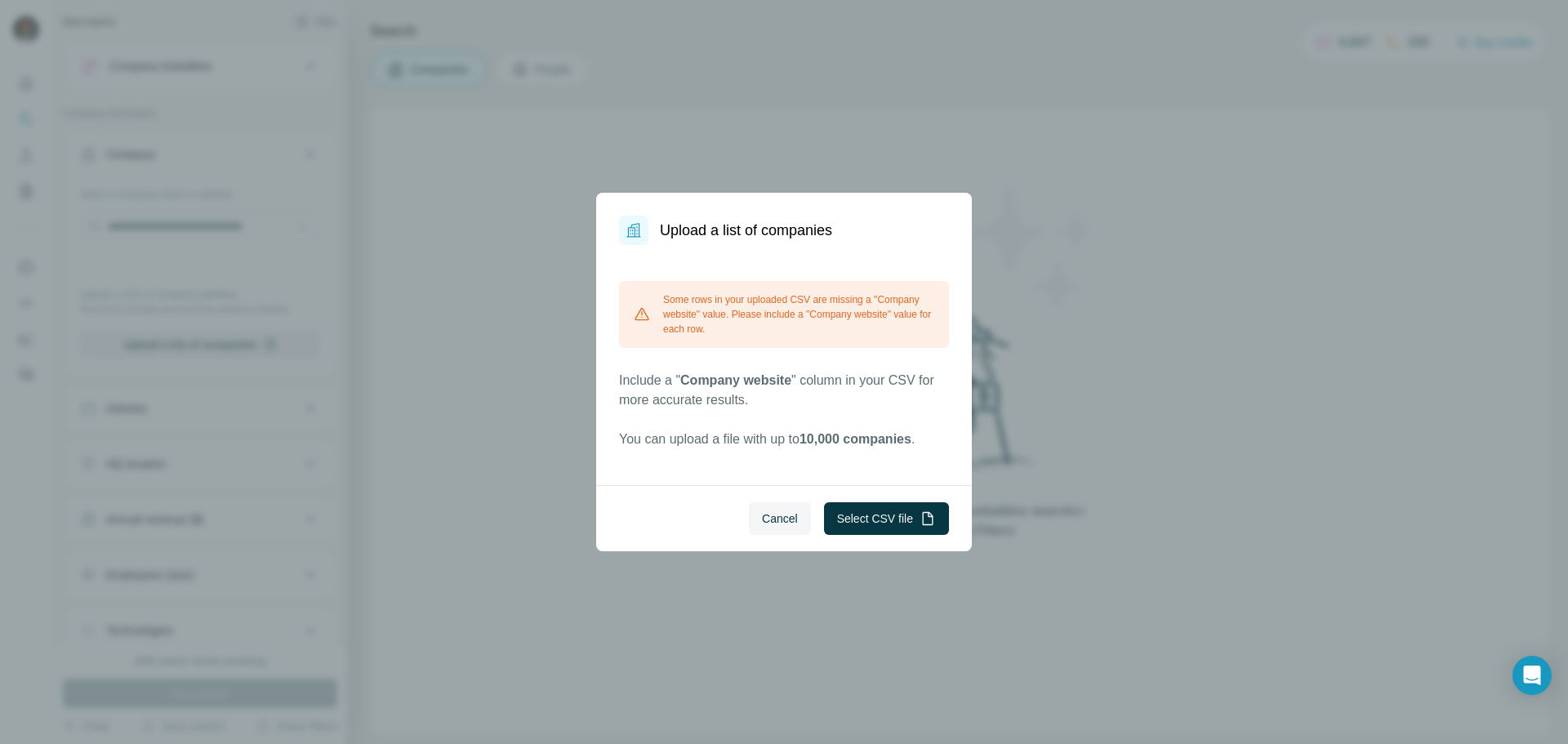
click at [781, 442] on p "You can upload a file with up to 10,000 companies ." at bounding box center [783, 439] width 330 height 20
click at [781, 398] on p "Include a " Company website " column in your CSV for more accurate results." at bounding box center [783, 391] width 330 height 39
click at [781, 504] on button "Select CSV file" at bounding box center [887, 519] width 125 height 33
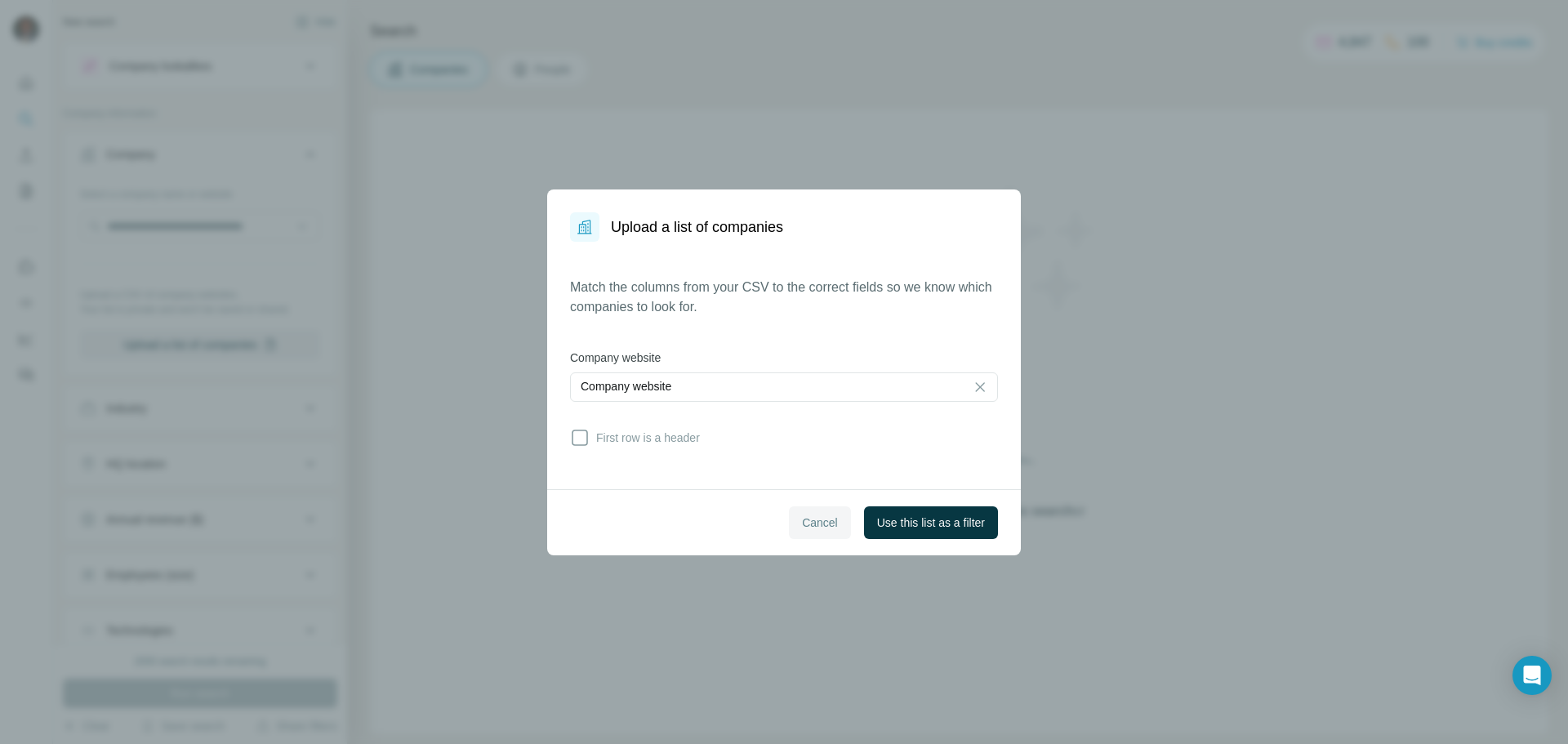
click at [781, 518] on span "Cancel" at bounding box center [820, 522] width 36 height 16
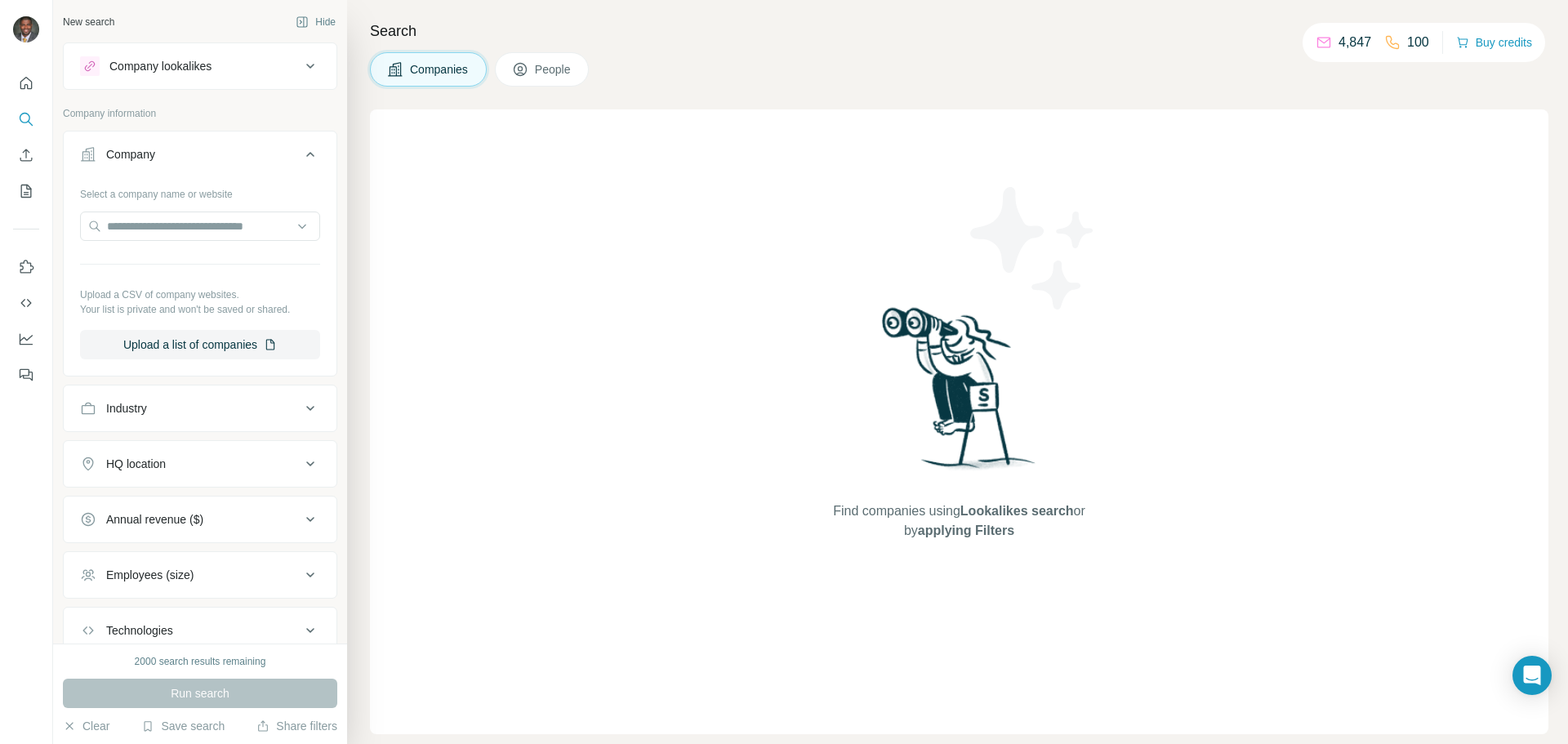
click at [748, 45] on div "Search Companies People Find companies using Lookalikes search or by applying F…" at bounding box center [957, 372] width 1221 height 744
click at [177, 342] on button "Upload a list of companies" at bounding box center [200, 344] width 240 height 30
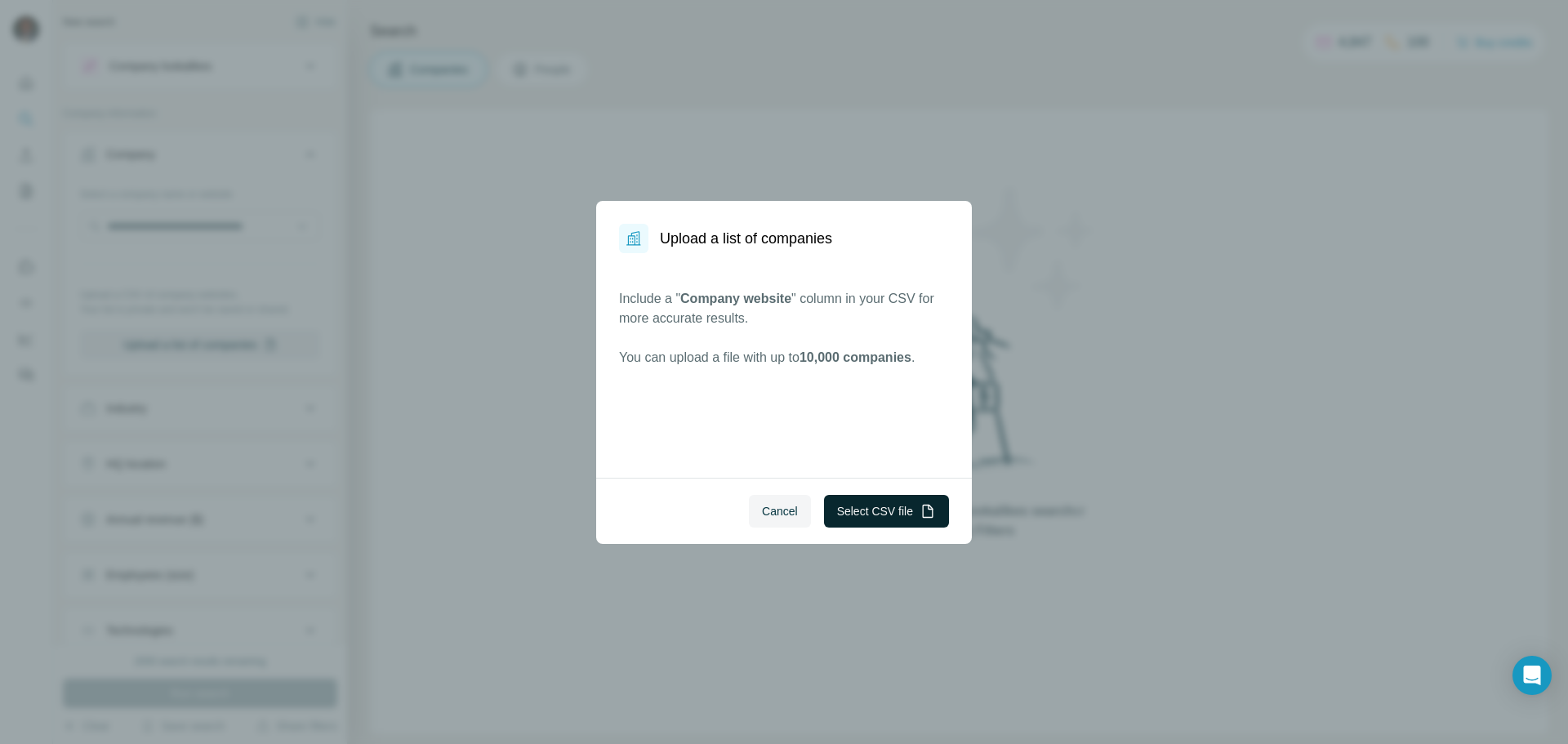
click at [781, 512] on button "Select CSV file" at bounding box center [887, 512] width 125 height 33
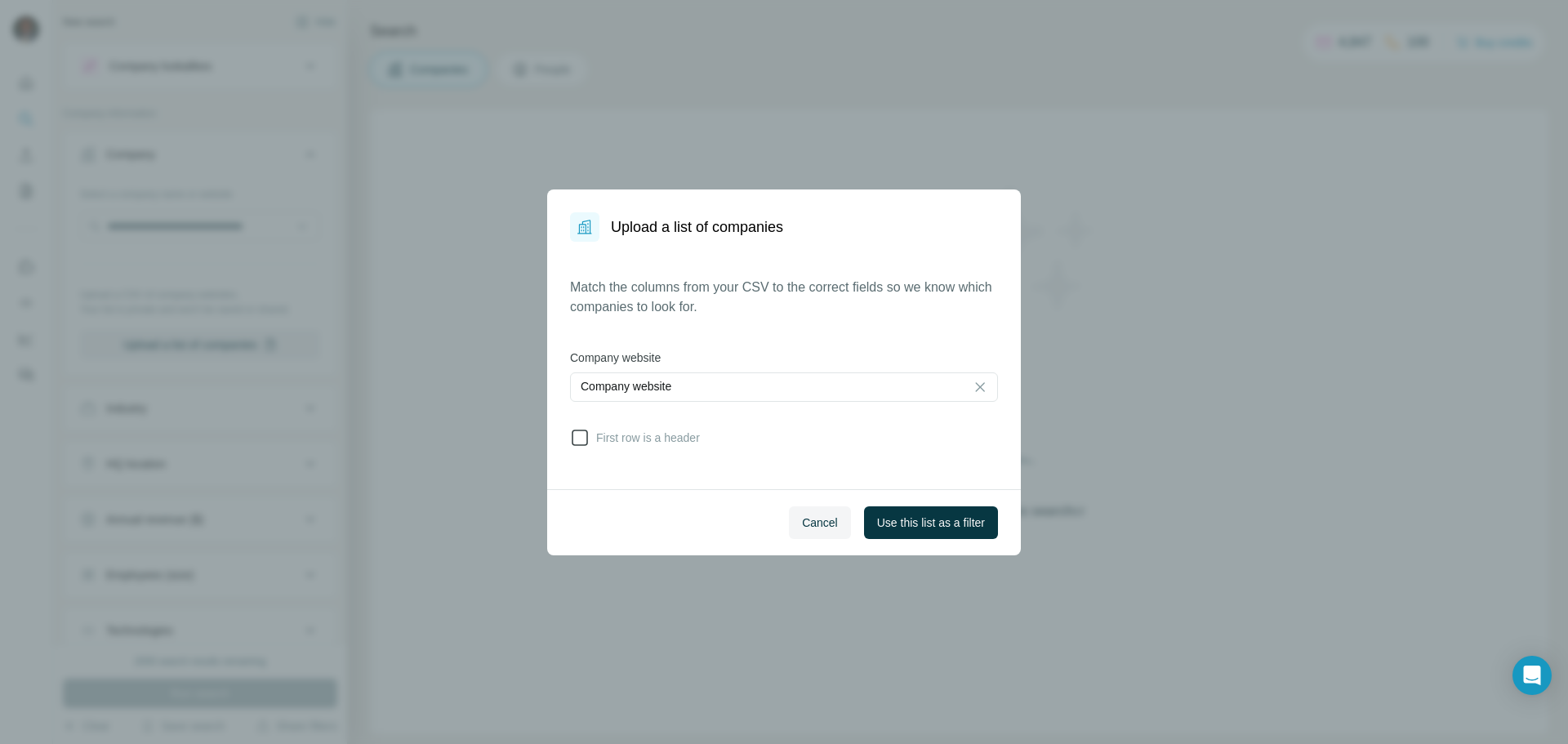
click at [586, 441] on icon at bounding box center [580, 438] width 20 height 20
drag, startPoint x: 586, startPoint y: 438, endPoint x: 596, endPoint y: 439, distance: 10.0
click at [587, 438] on icon at bounding box center [579, 437] width 16 height 16
click at [781, 522] on span "Use this list as a filter" at bounding box center [931, 522] width 108 height 16
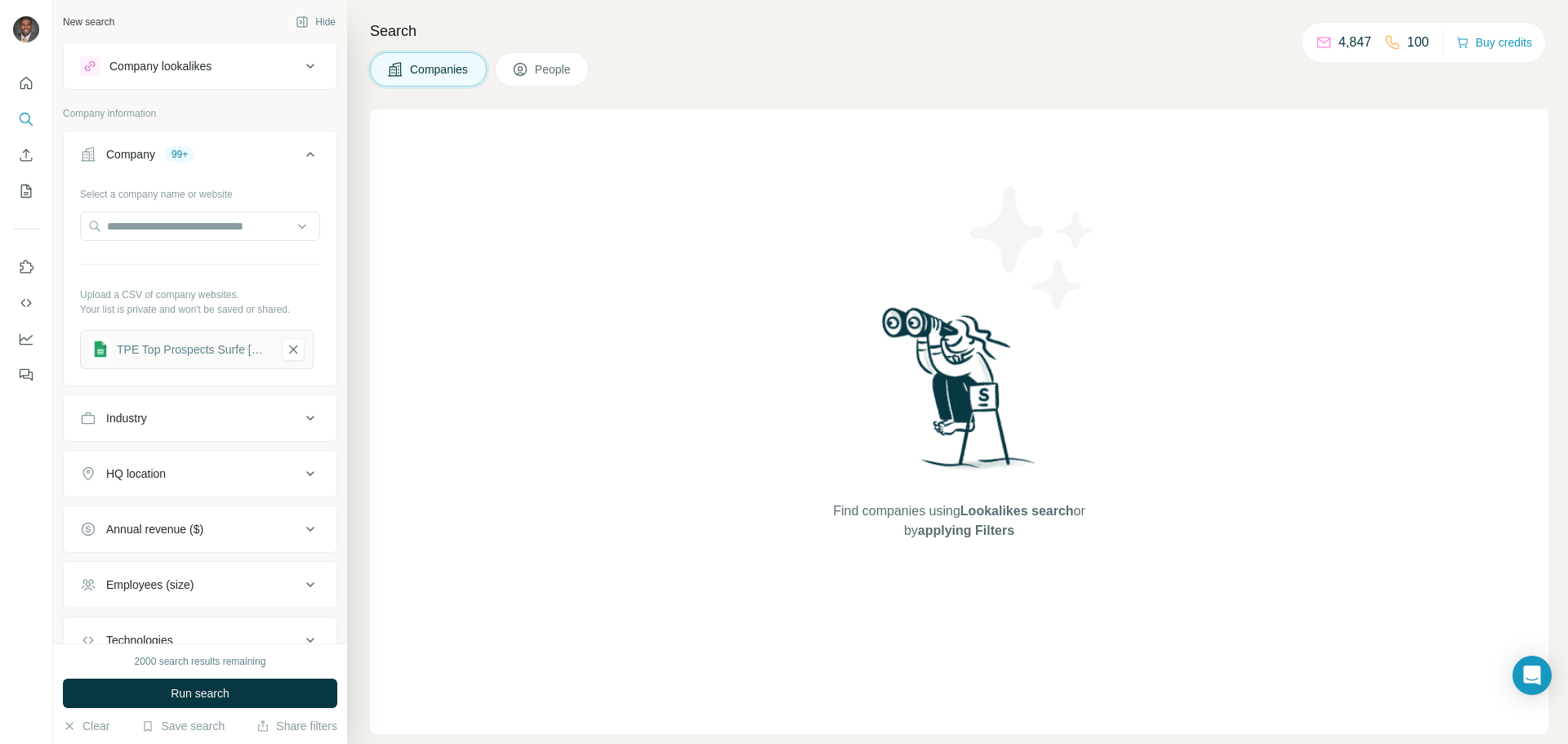
click at [217, 347] on div "TPE Top Prospects Surfe [DATE] no ceo column" at bounding box center [194, 350] width 154 height 16
click at [291, 353] on icon "button" at bounding box center [293, 350] width 14 height 16
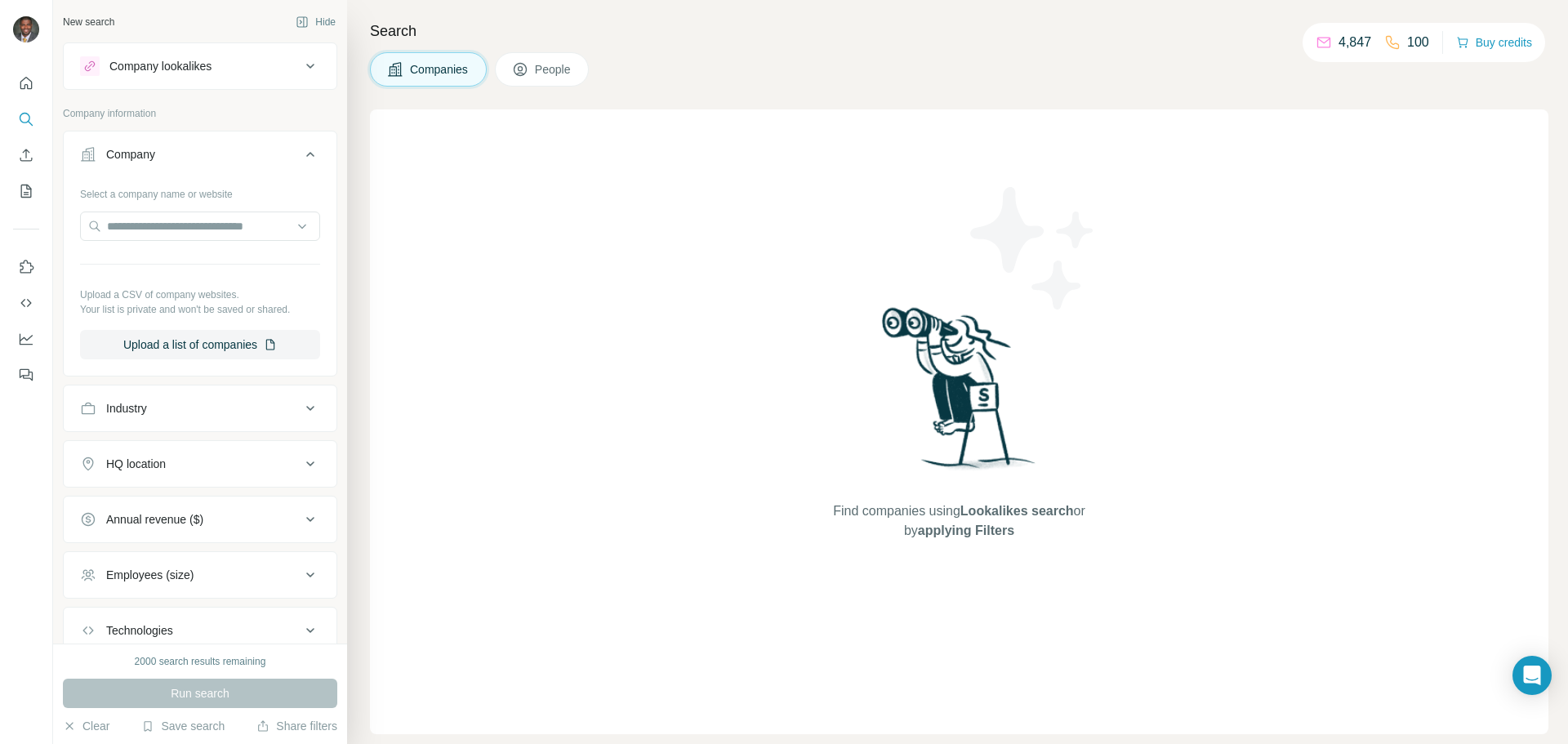
click at [426, 297] on div "Find companies using Lookalikes search or by applying Filters" at bounding box center [959, 421] width 1178 height 625
click at [158, 336] on button "Upload a list of companies" at bounding box center [200, 344] width 240 height 30
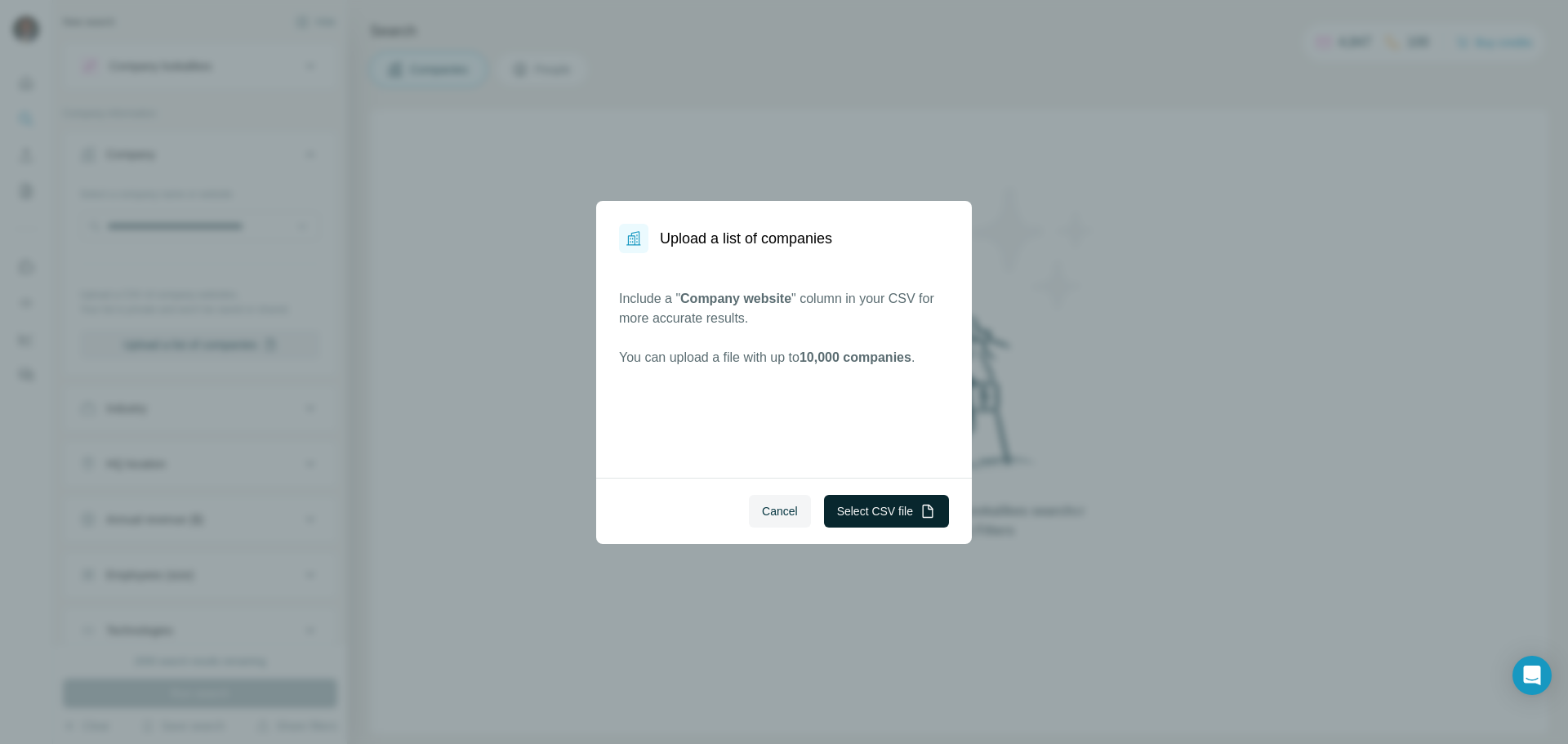
click at [781, 518] on button "Select CSV file" at bounding box center [887, 512] width 125 height 33
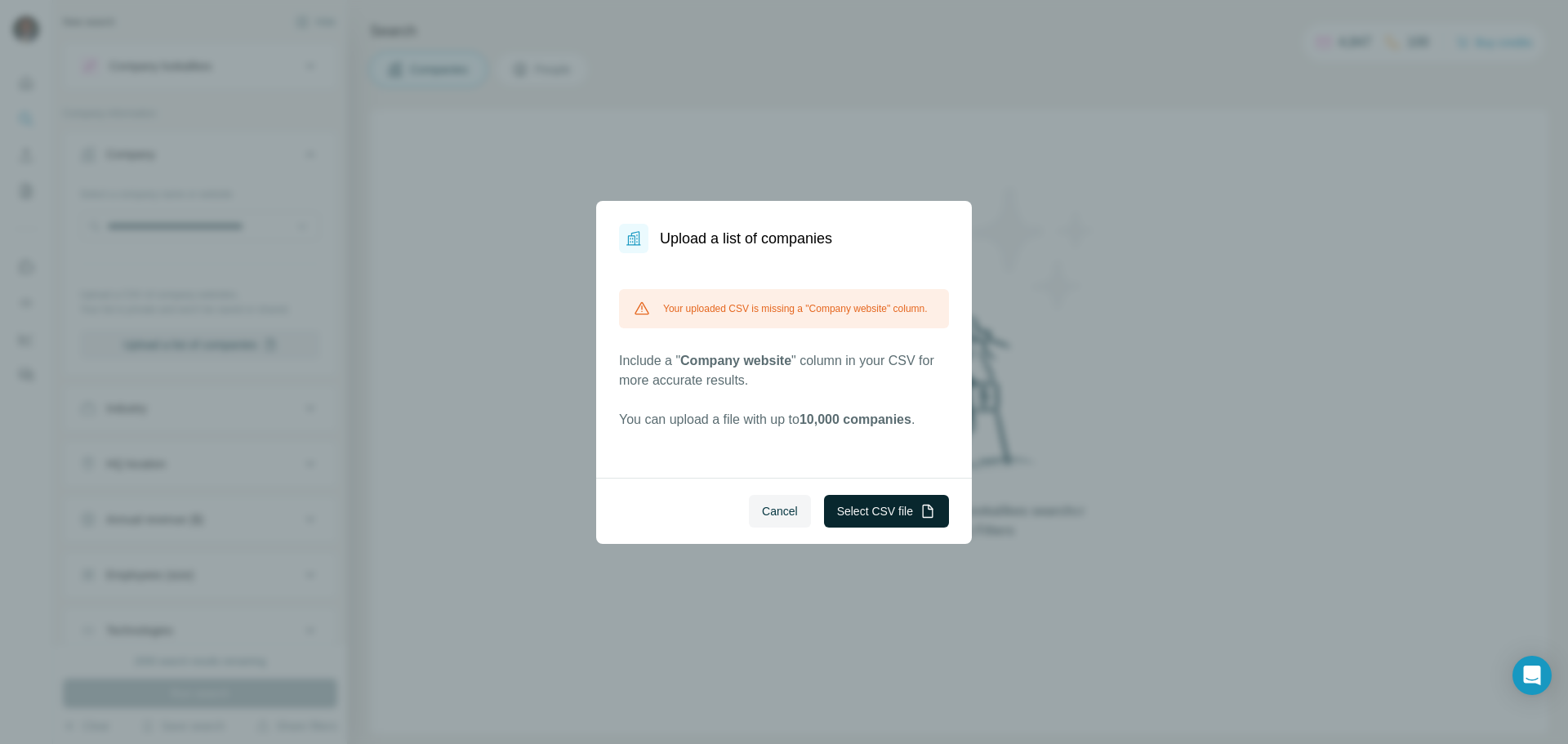
click at [781, 510] on button "Select CSV file" at bounding box center [887, 512] width 125 height 33
click at [781, 514] on button "Select CSV file" at bounding box center [887, 512] width 125 height 33
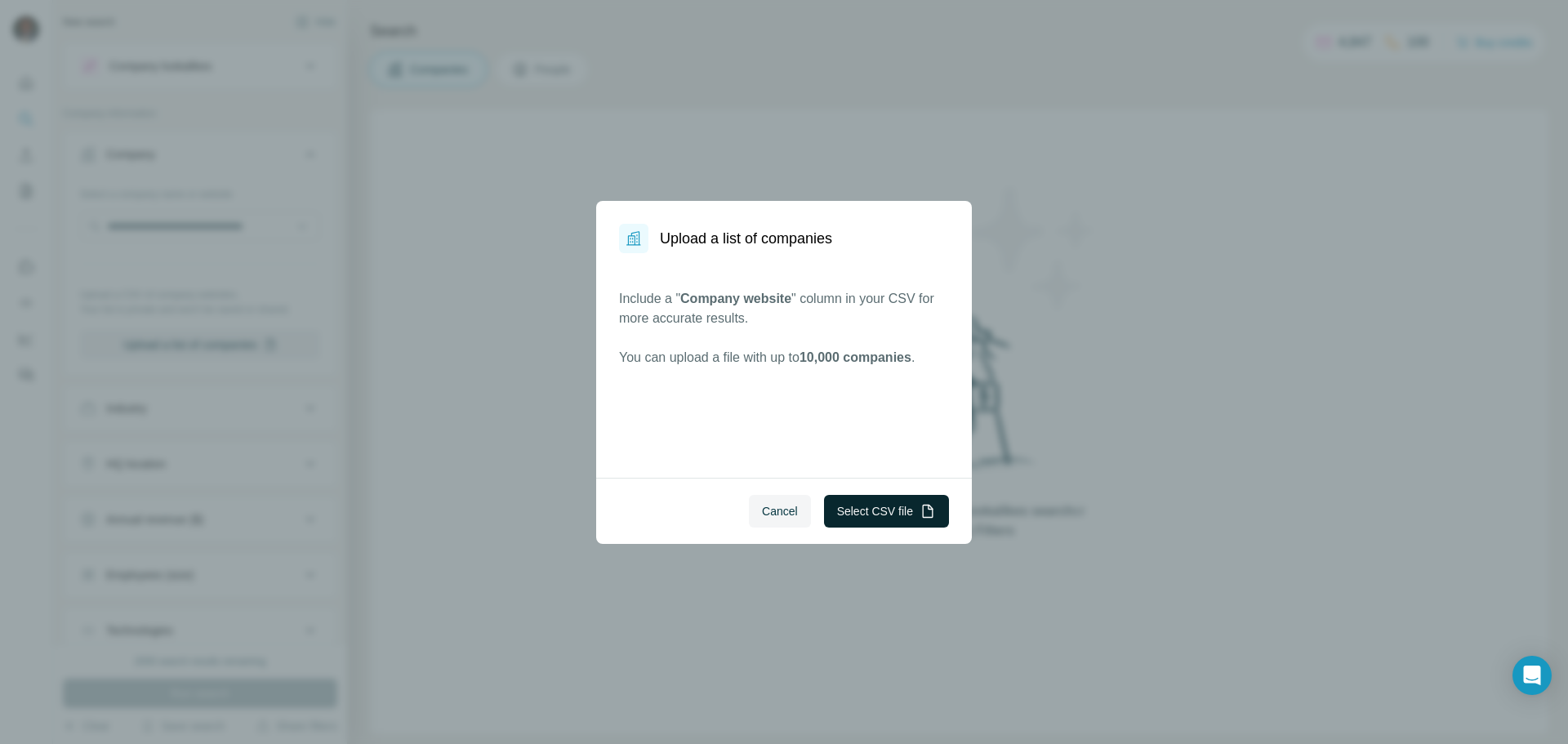
click at [781, 514] on button "Select CSV file" at bounding box center [887, 512] width 125 height 33
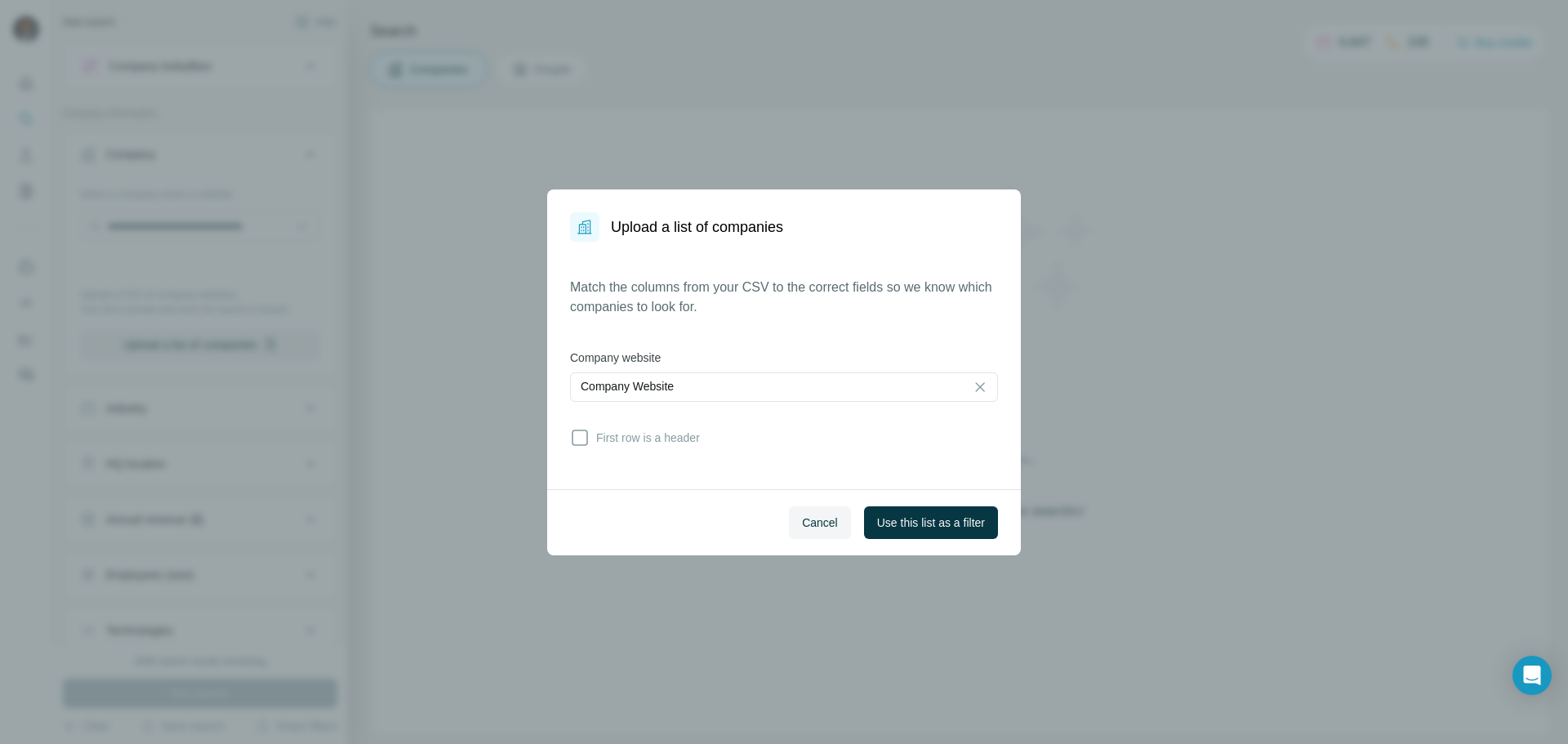
click at [781, 522] on span "Use this list as a filter" at bounding box center [931, 522] width 108 height 16
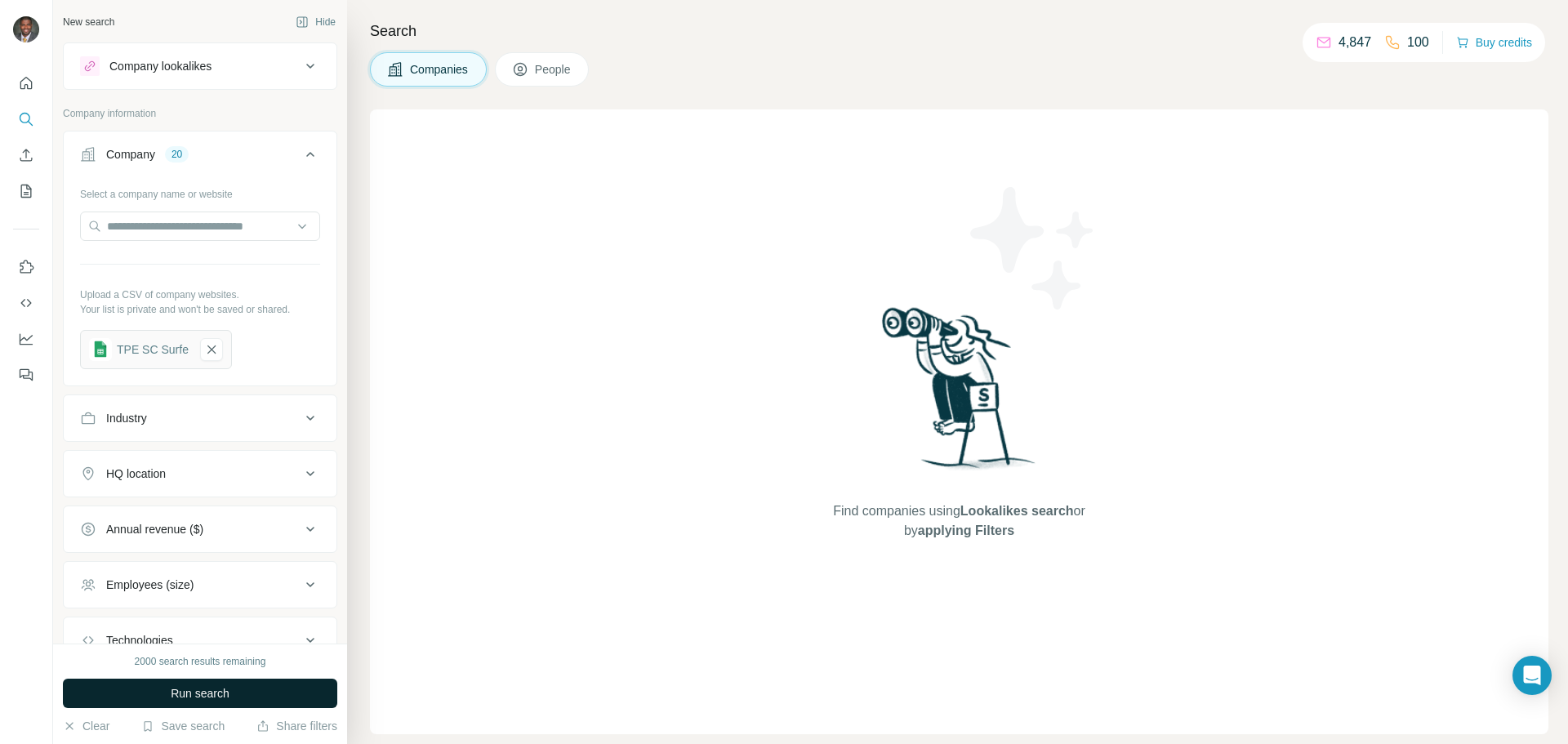
click at [194, 693] on span "Run search" at bounding box center [200, 693] width 59 height 16
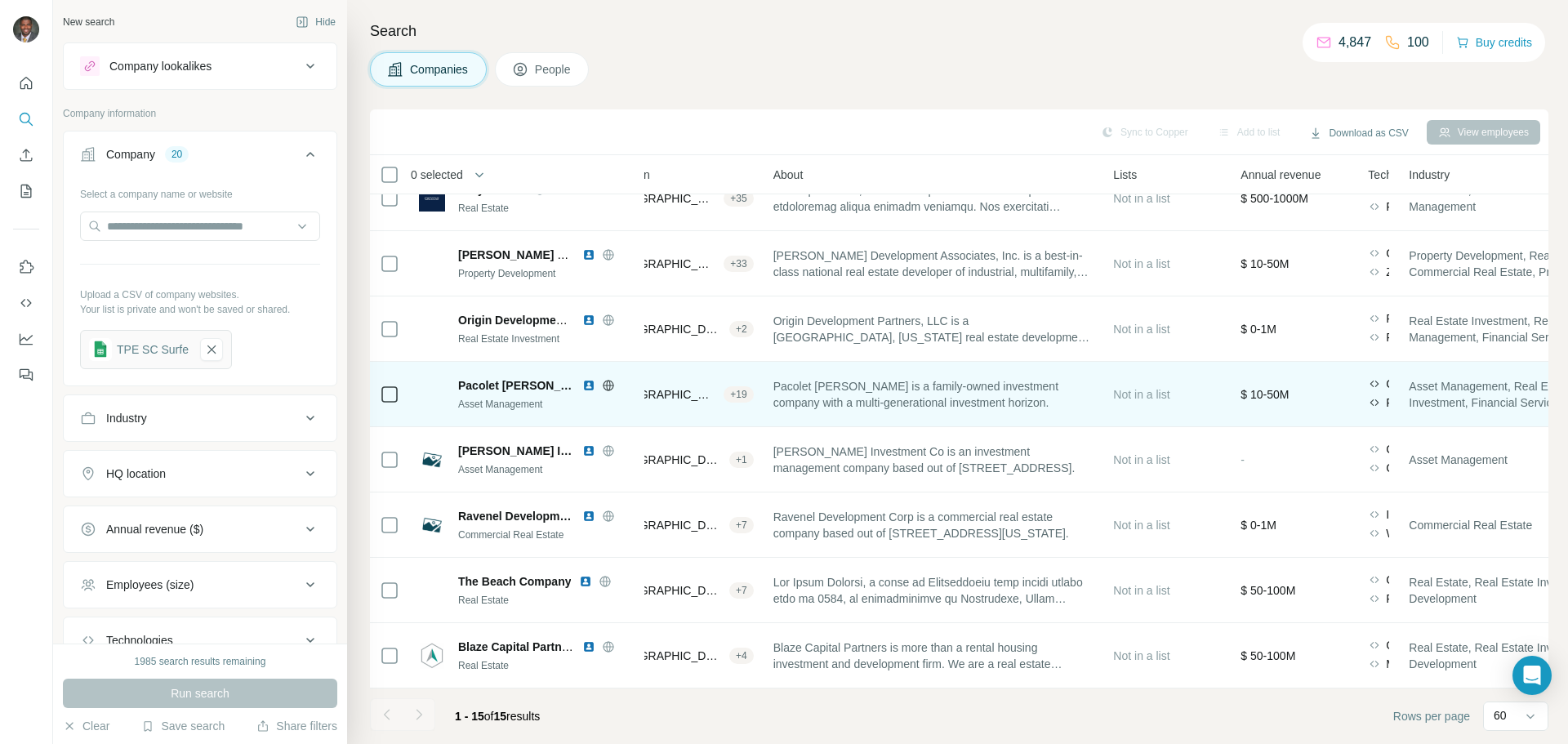
scroll to position [495, 294]
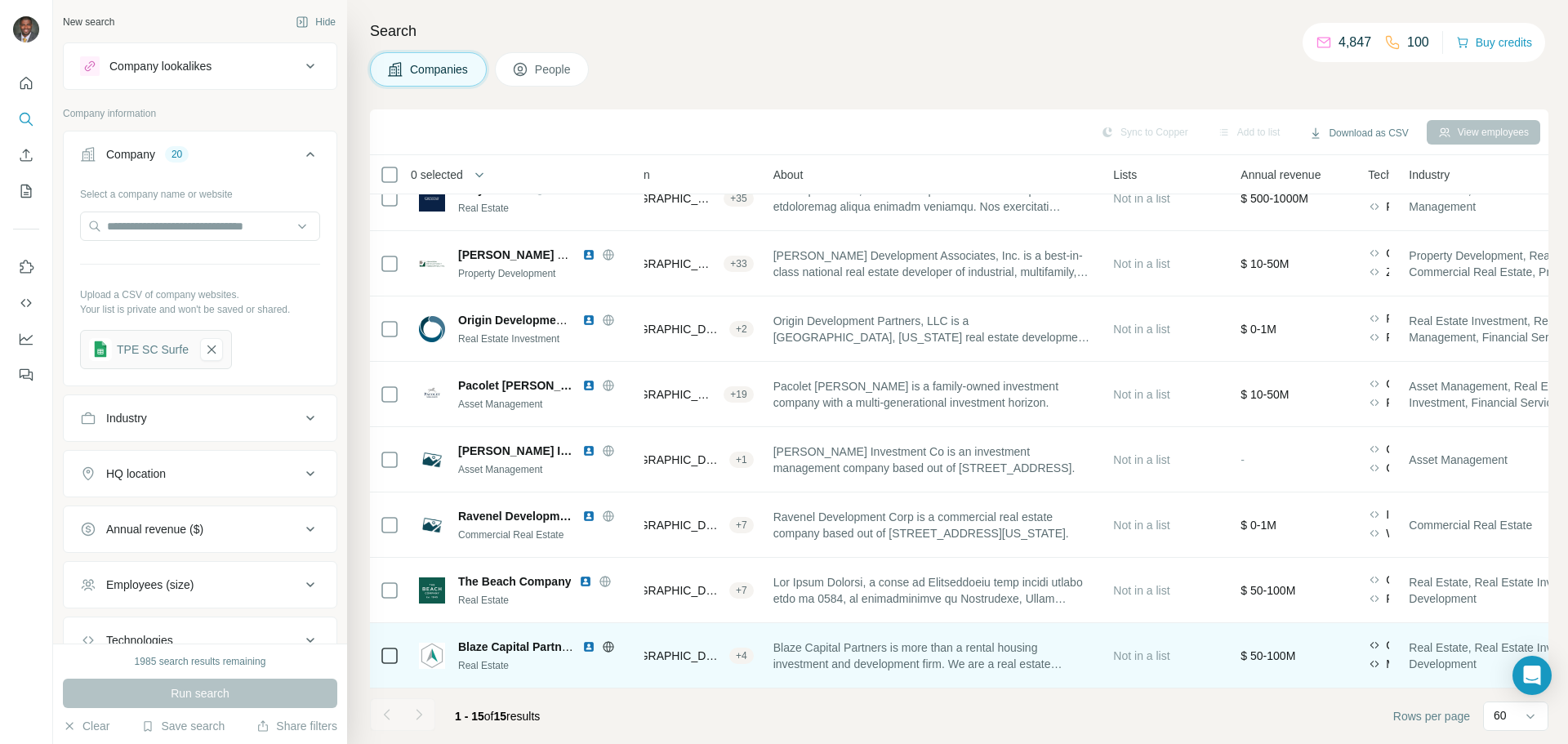
click at [781, 655] on span "Blaze Capital Partners is more than a rental housing investment and development…" at bounding box center [933, 655] width 321 height 33
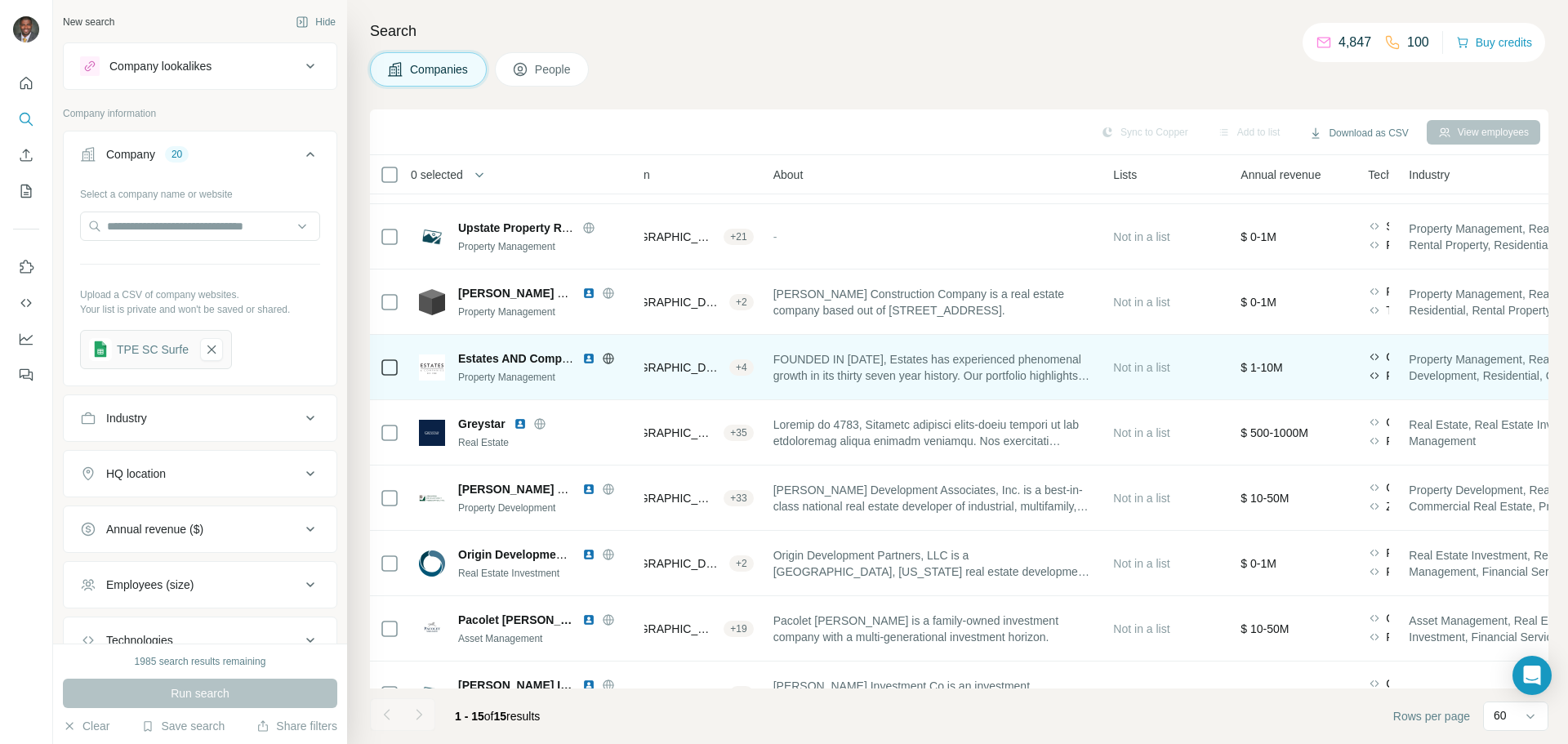
scroll to position [0, 294]
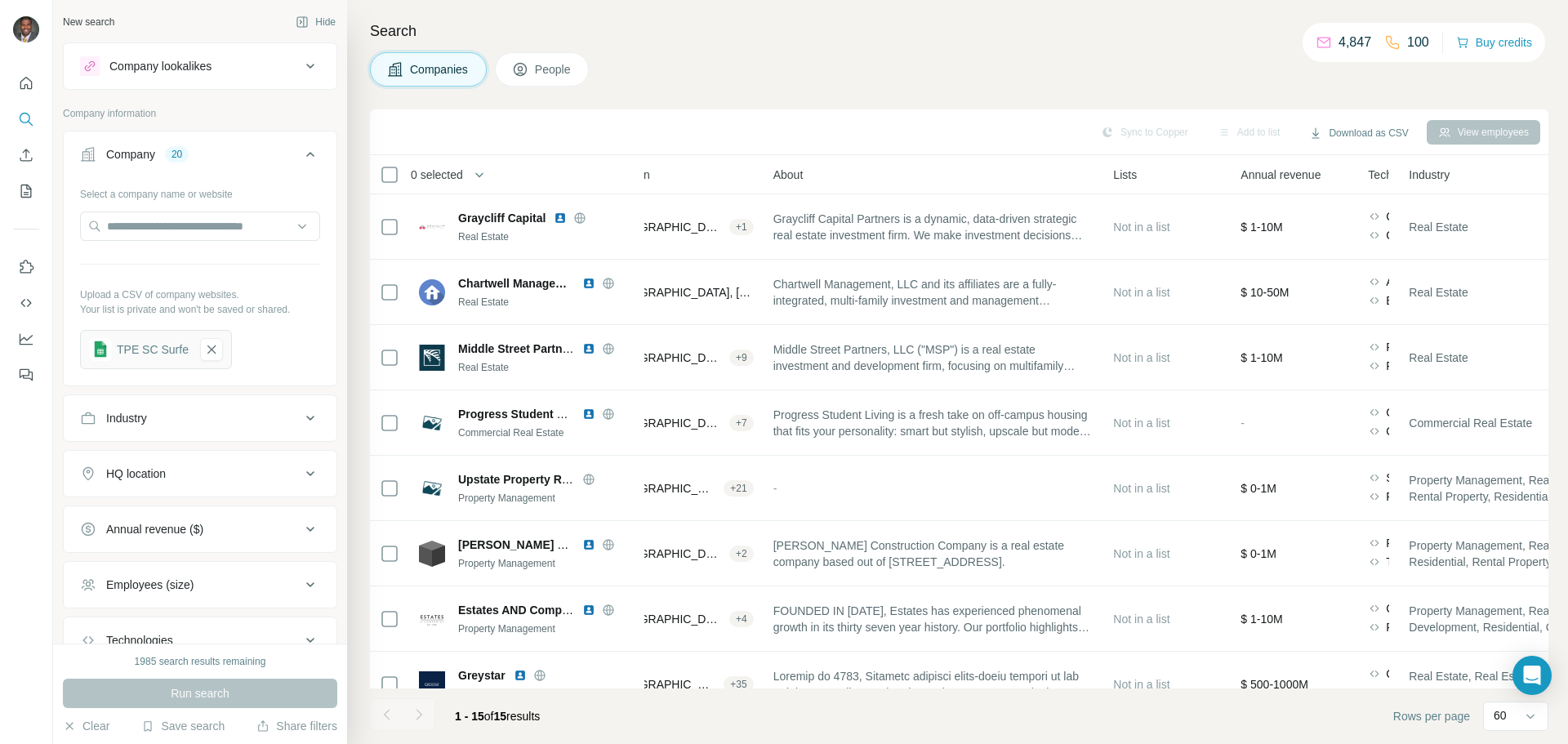
click at [552, 71] on span "People" at bounding box center [553, 70] width 38 height 16
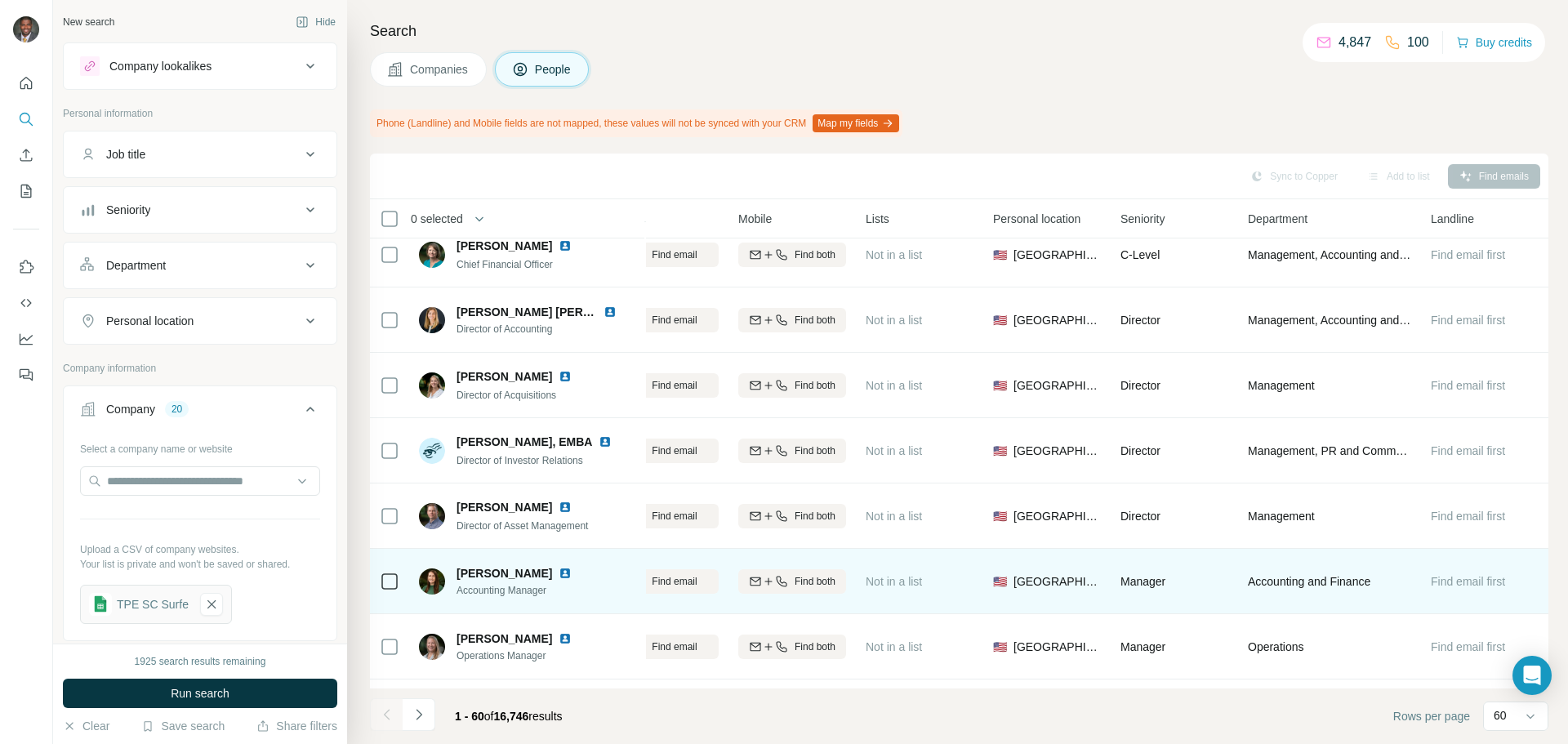
scroll to position [0, 234]
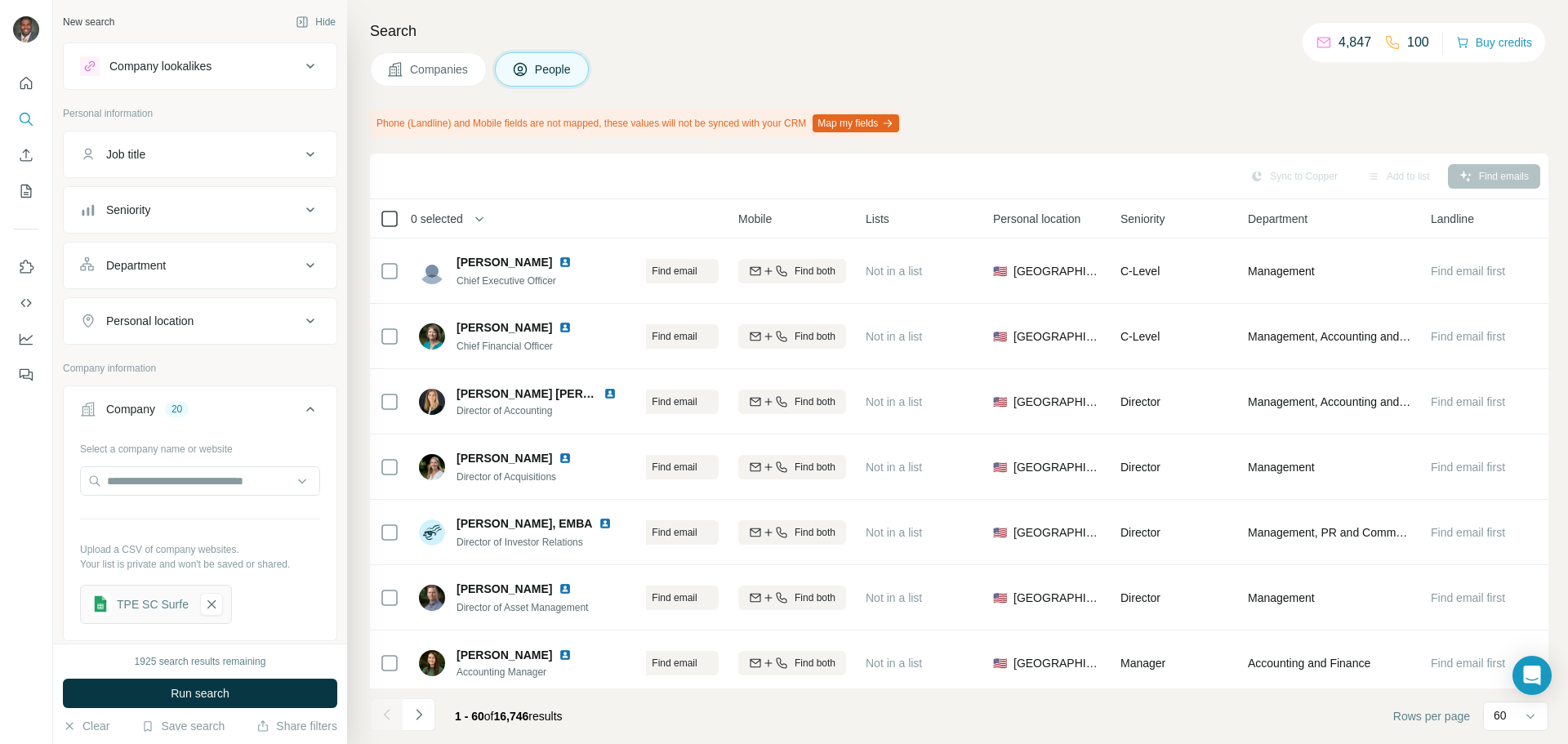
click at [397, 220] on div at bounding box center [390, 219] width 20 height 20
click at [454, 73] on span "Companies" at bounding box center [440, 70] width 60 height 16
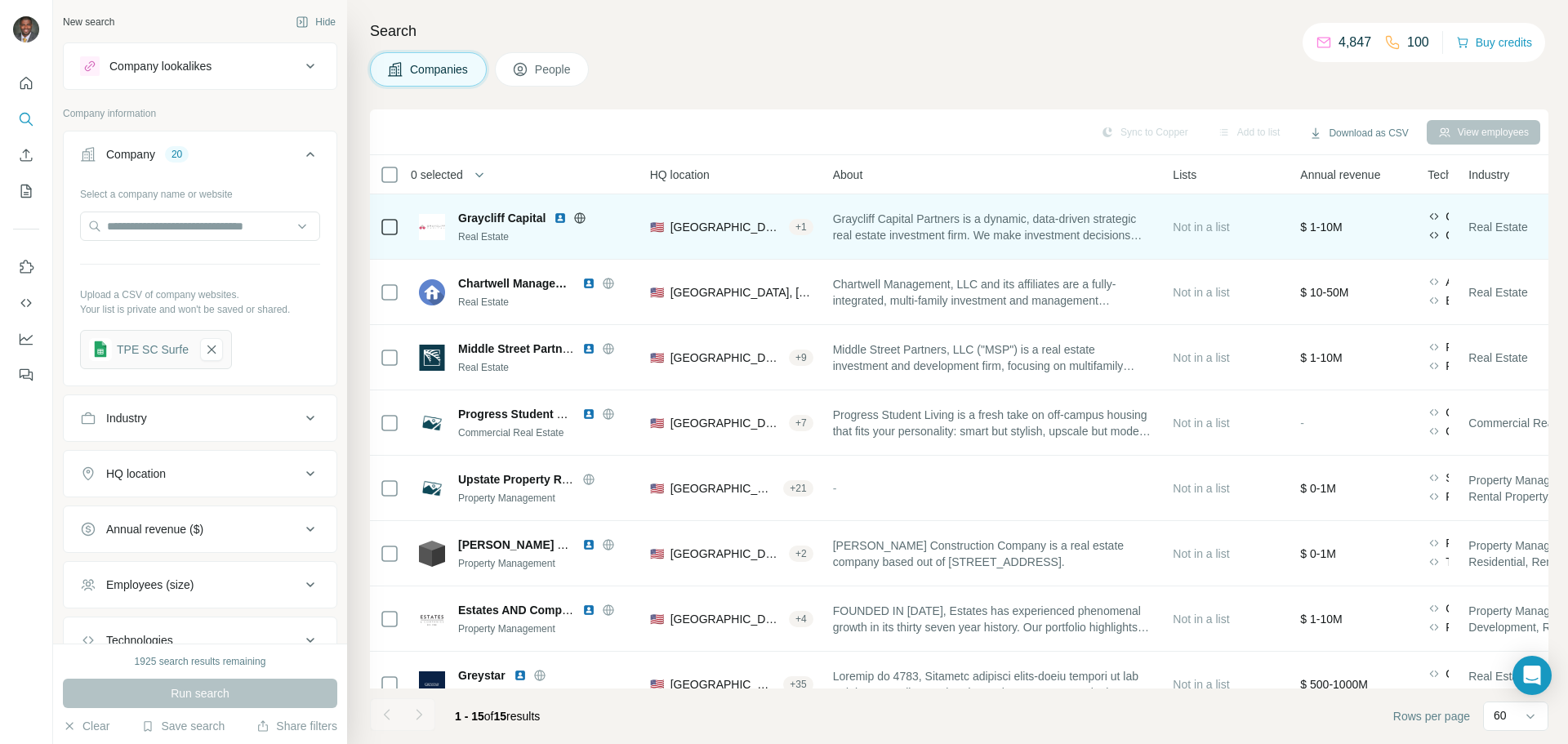
click at [781, 231] on div "+ 1" at bounding box center [800, 227] width 24 height 14
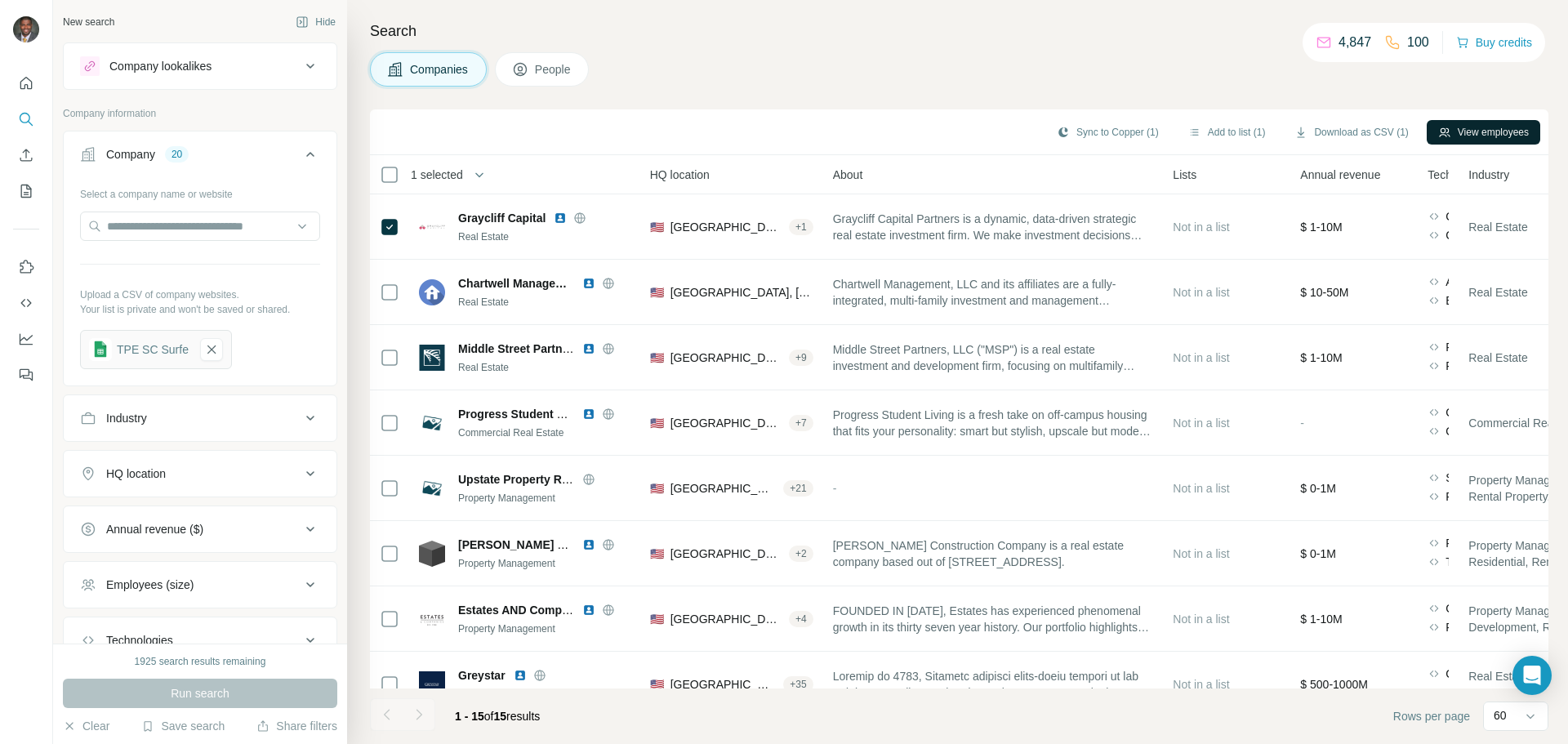
click at [781, 136] on button "View employees" at bounding box center [1483, 131] width 114 height 24
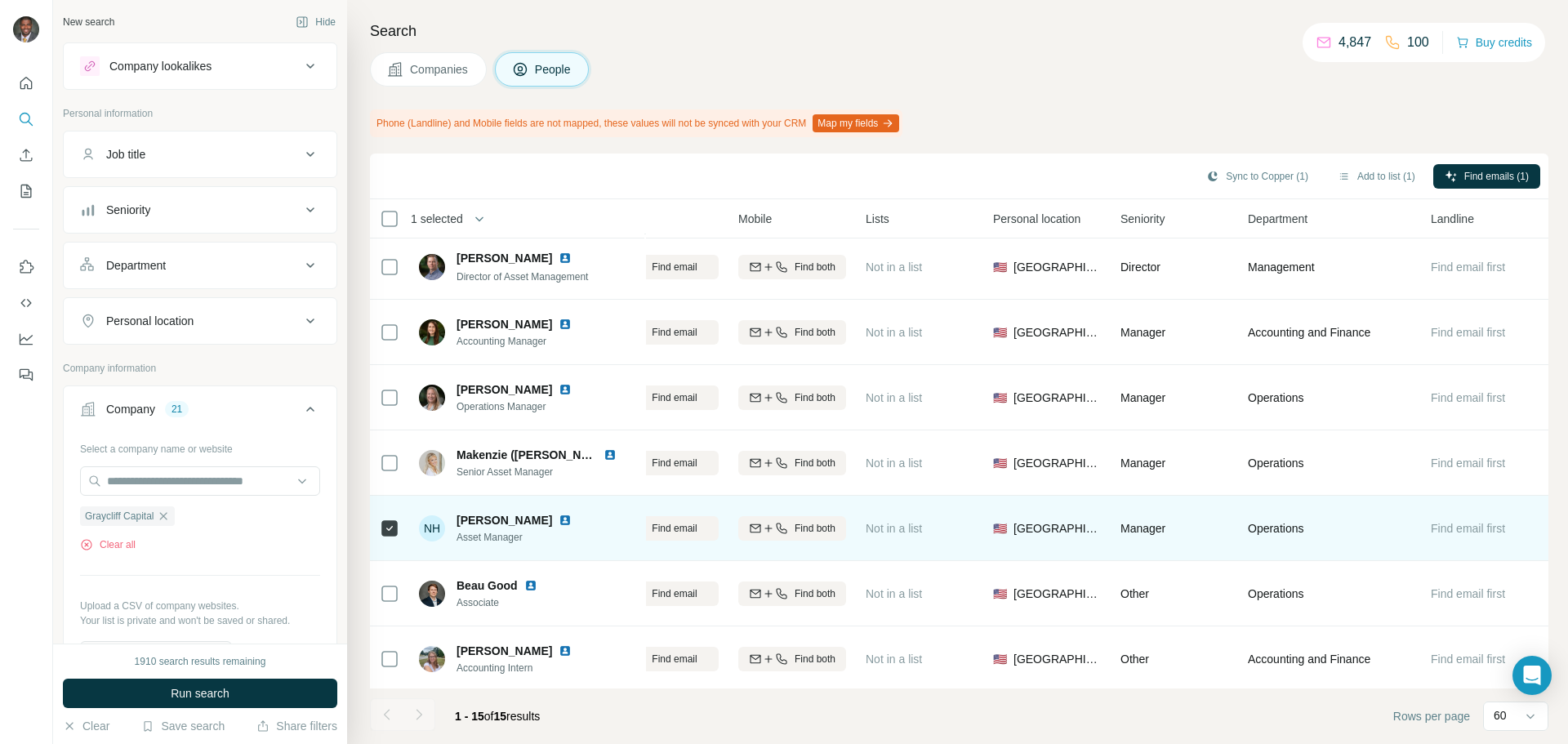
scroll to position [293, 234]
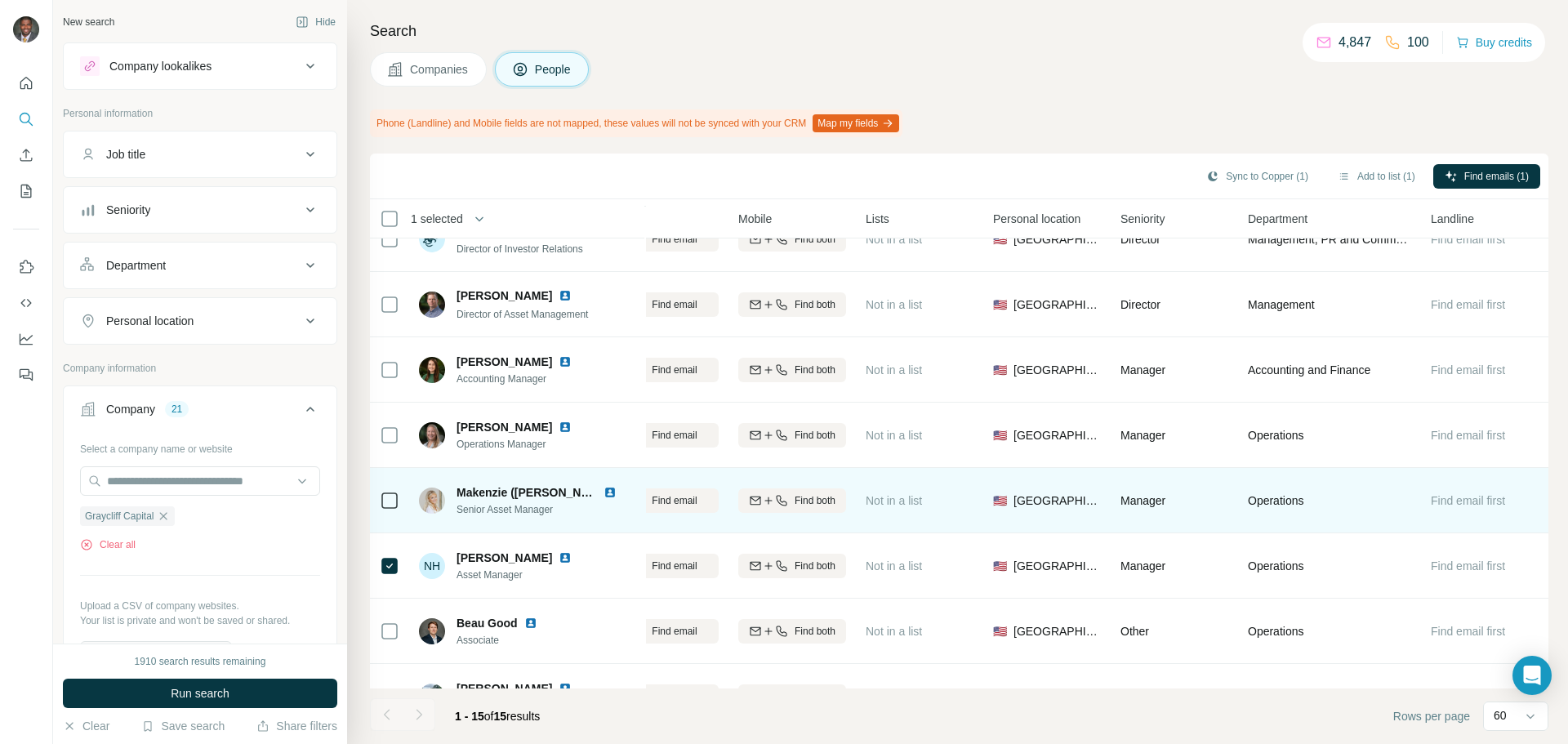
click at [378, 503] on td at bounding box center [390, 500] width 39 height 65
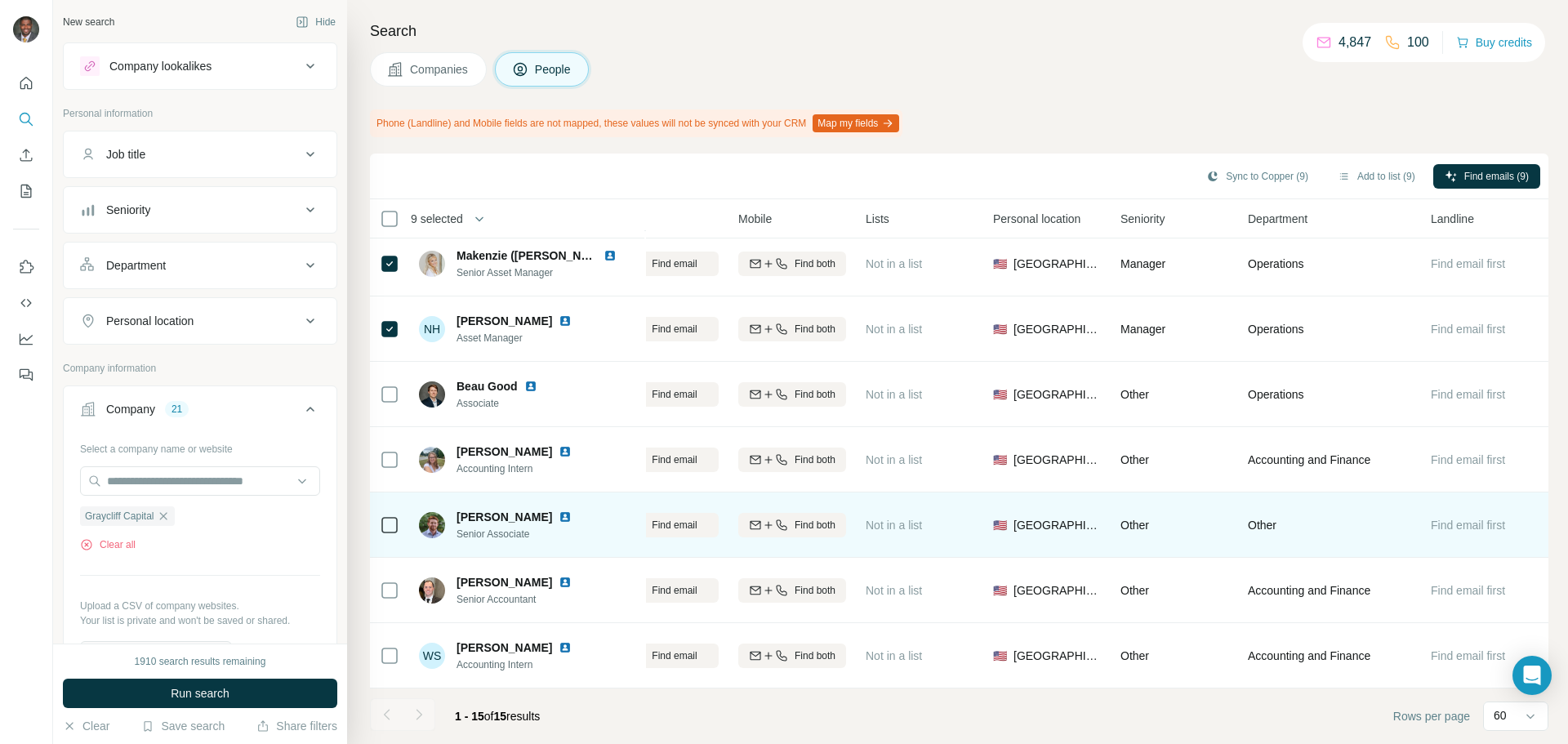
scroll to position [0, 234]
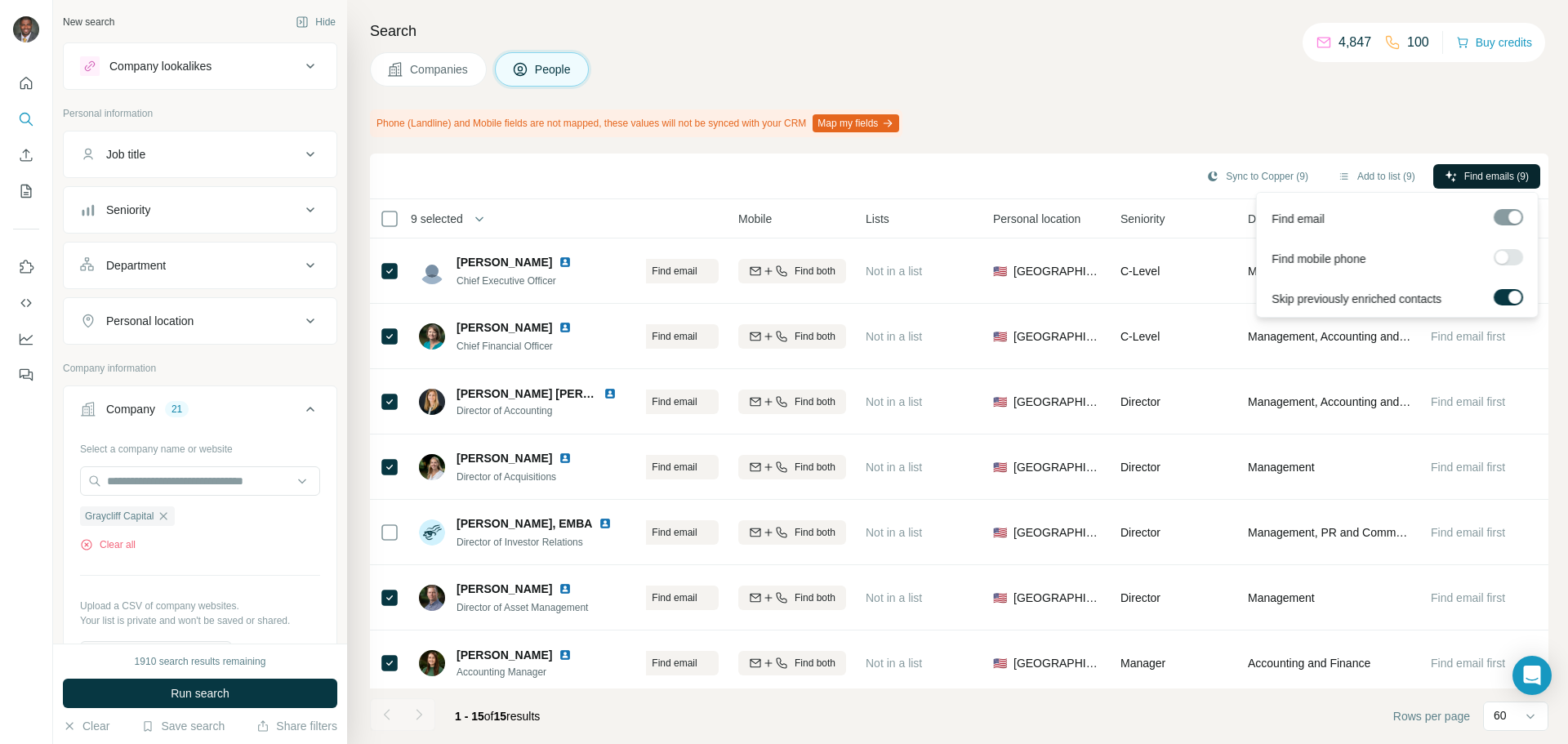
click at [781, 173] on span "Find emails (9)" at bounding box center [1496, 176] width 64 height 14
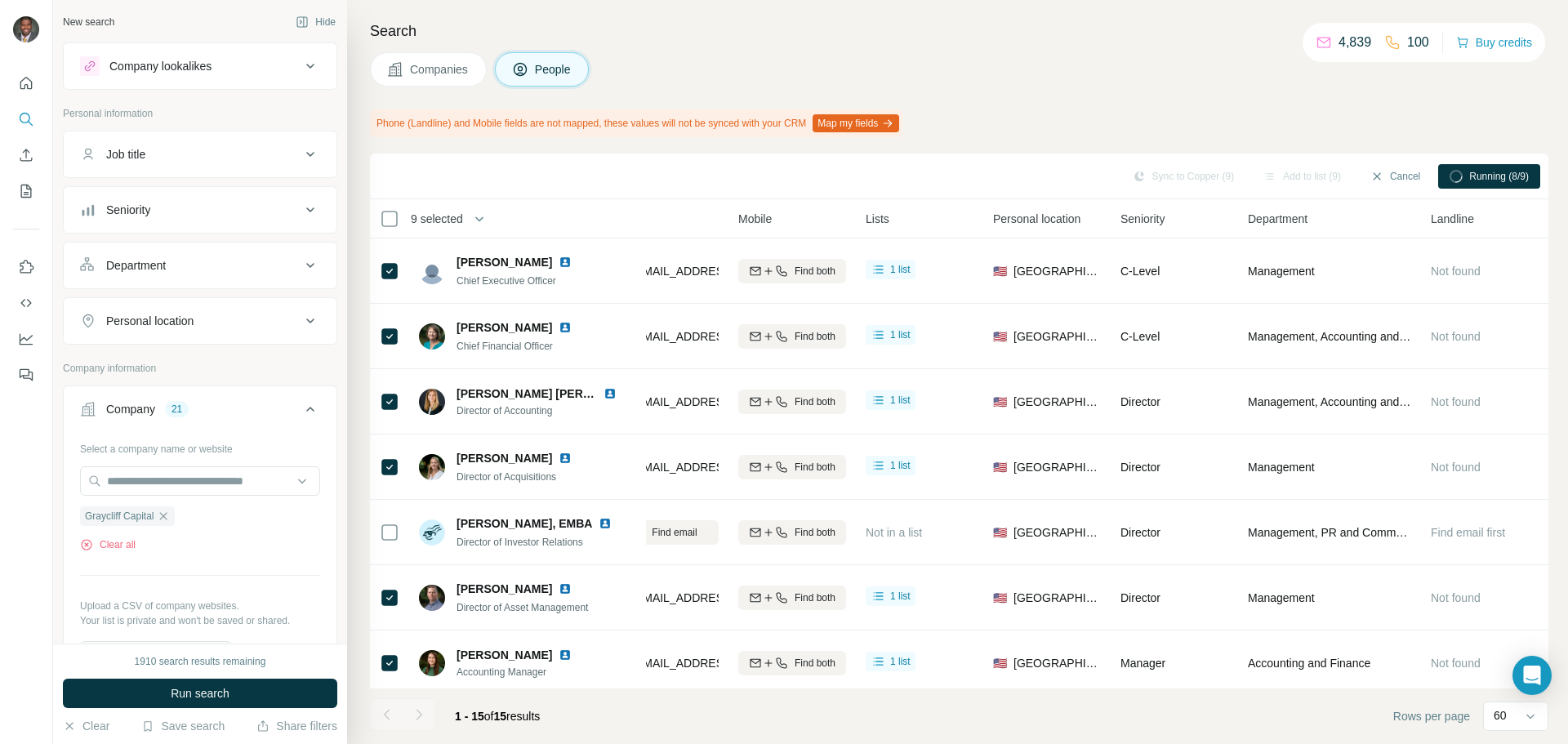
click at [426, 76] on span "Companies" at bounding box center [440, 70] width 60 height 16
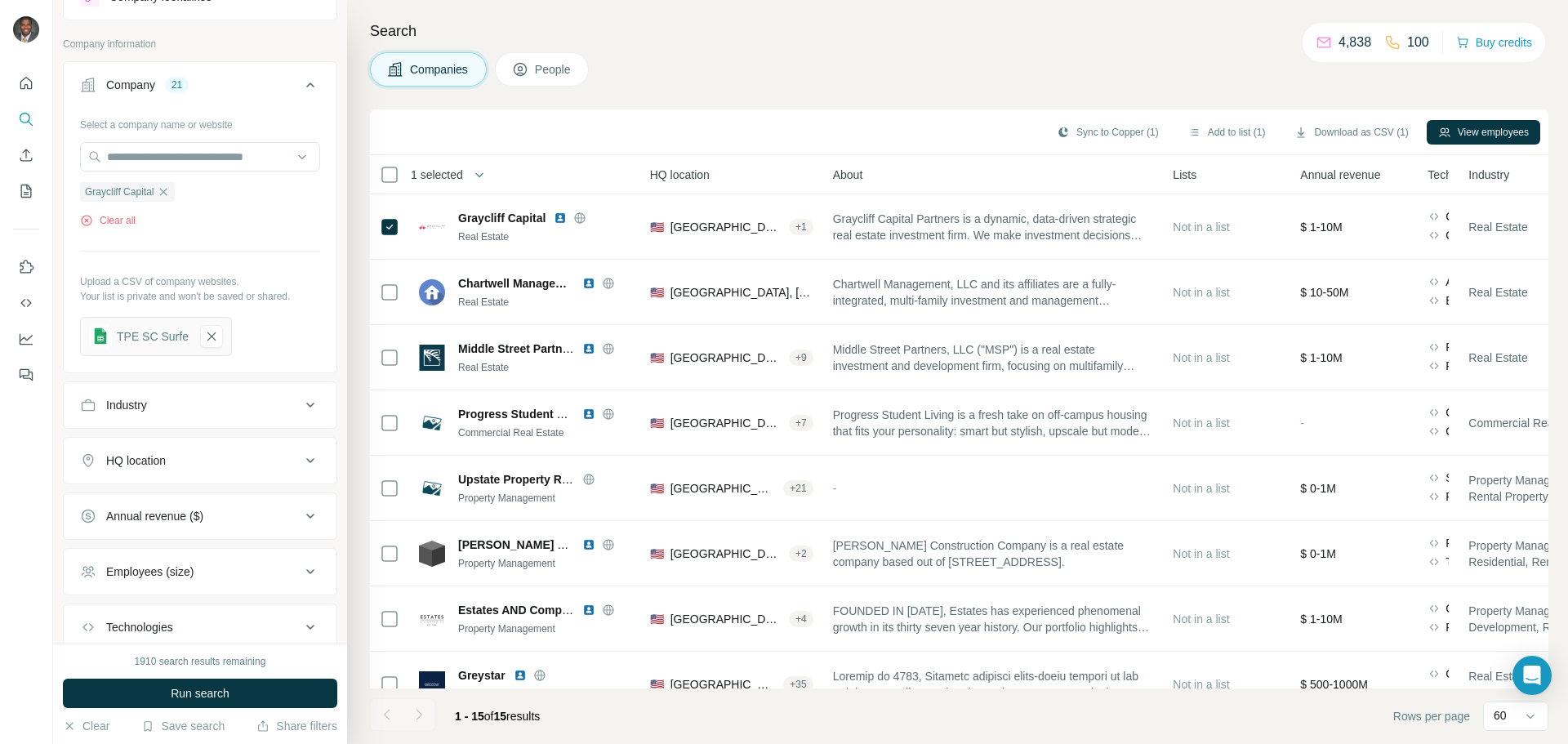
scroll to position [179, 0]
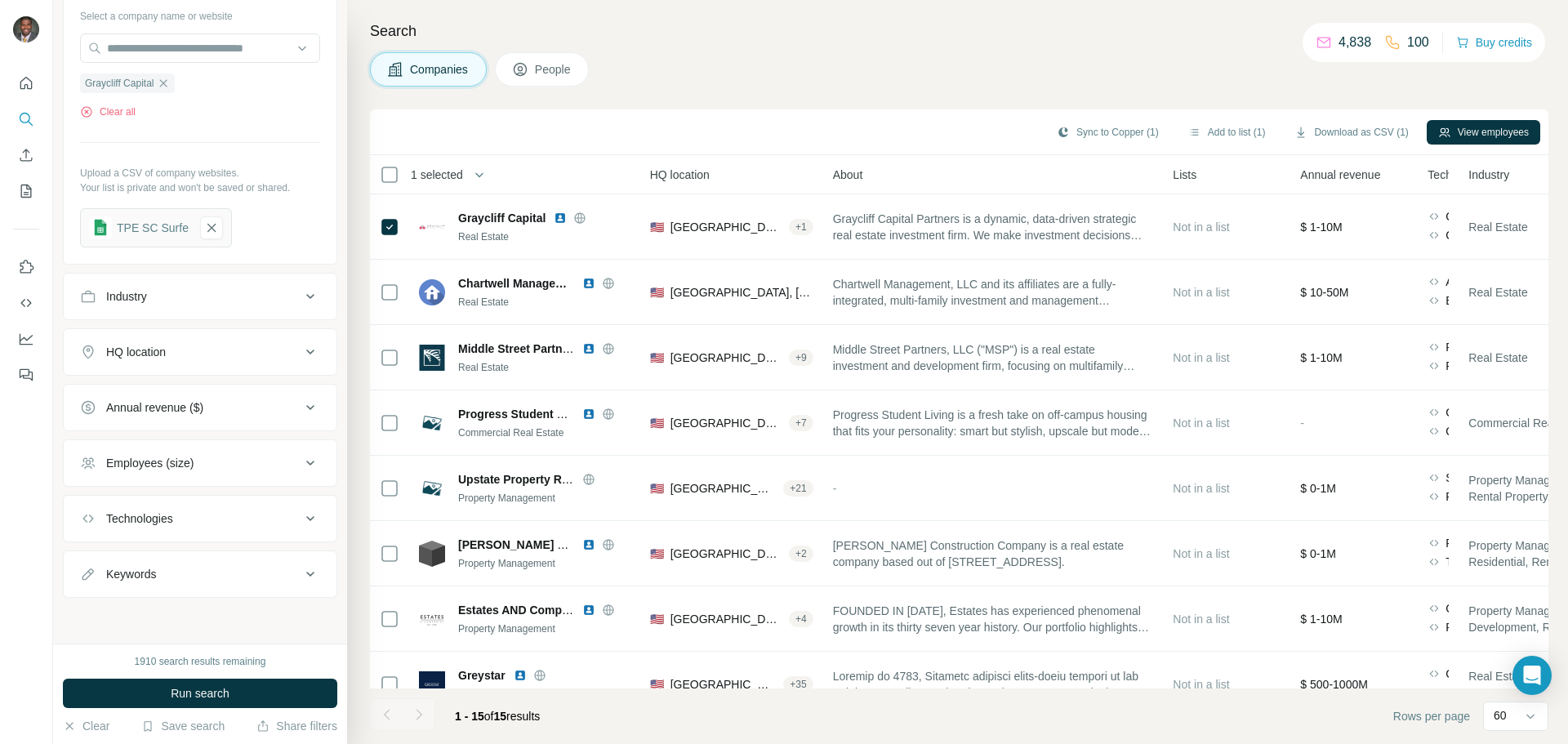
click at [233, 305] on button "Industry" at bounding box center [199, 297] width 273 height 39
click at [233, 305] on button "Industry" at bounding box center [199, 299] width 273 height 46
click at [278, 353] on div "HQ location" at bounding box center [190, 352] width 221 height 16
click at [307, 353] on icon at bounding box center [310, 351] width 20 height 20
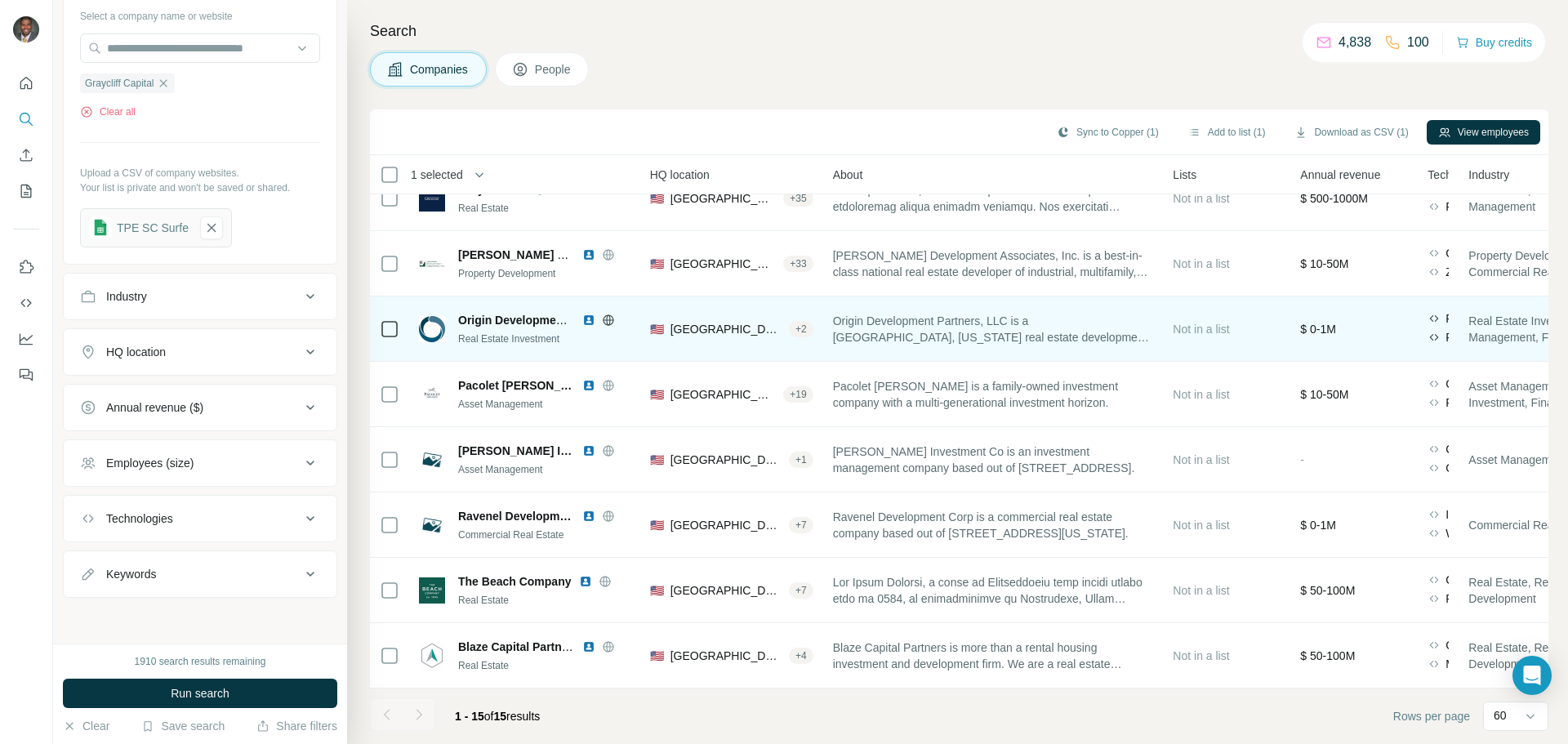
scroll to position [0, 234]
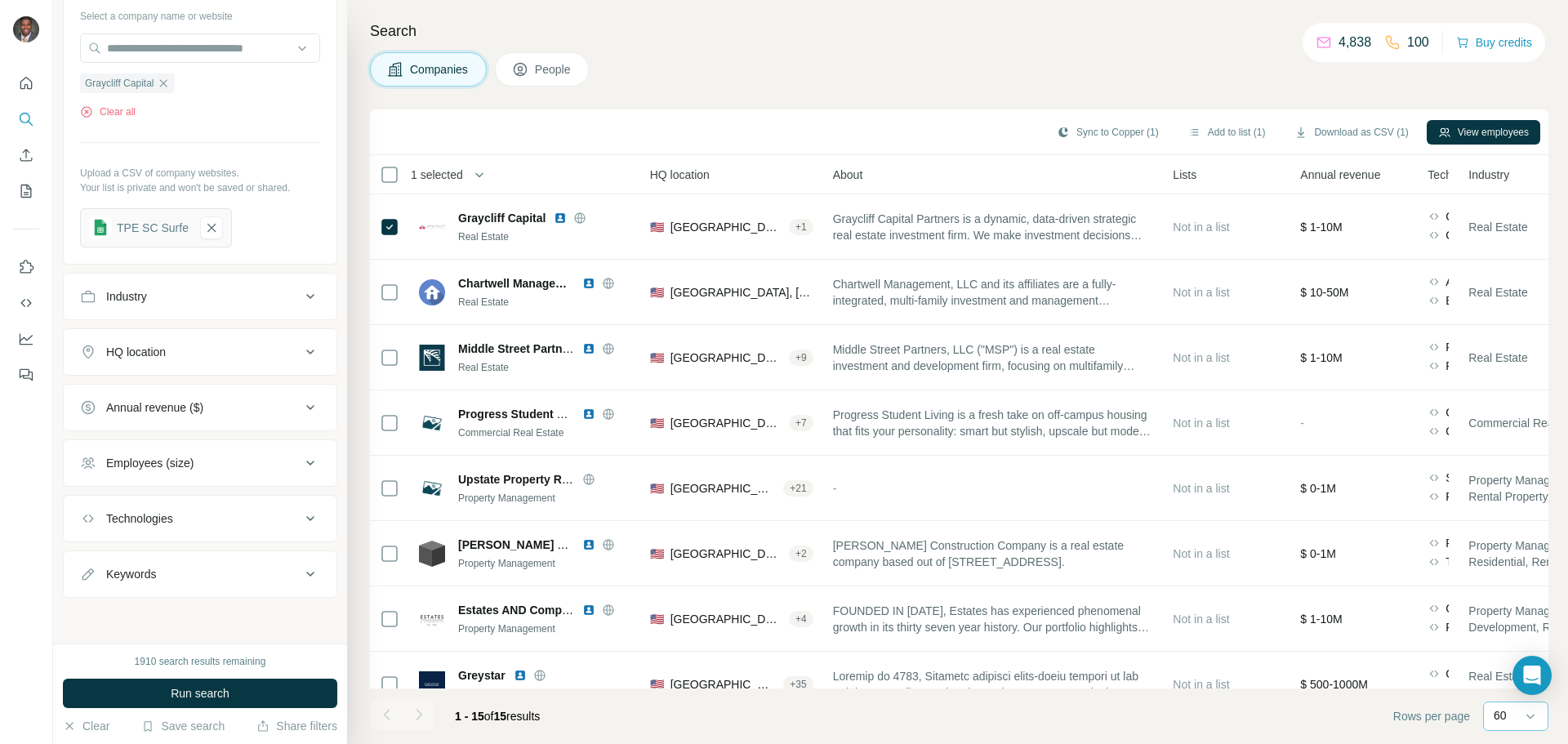
click at [781, 714] on div "60" at bounding box center [1514, 715] width 41 height 16
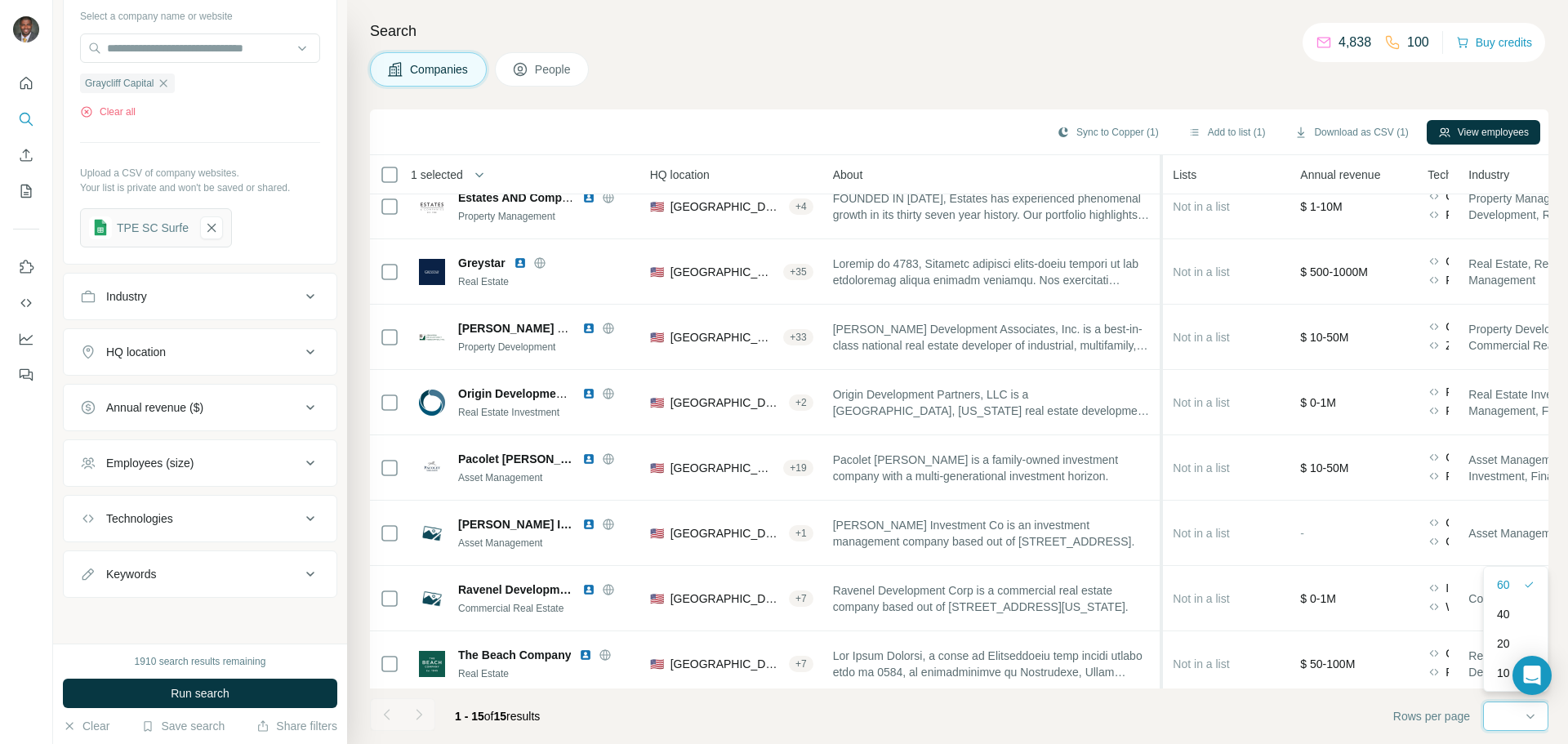
scroll to position [495, 234]
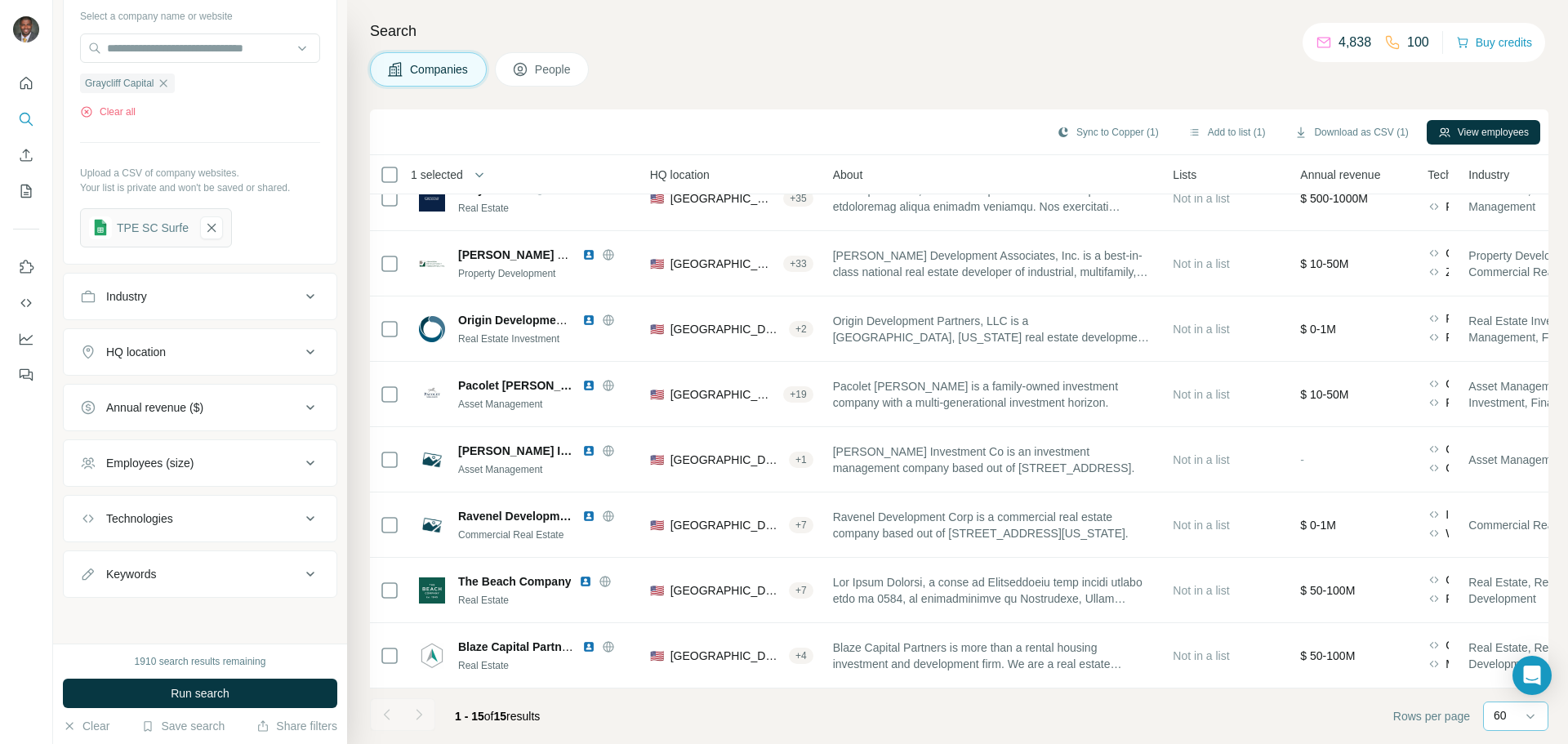
click at [781, 721] on footer "1 - 15 of 15 results Rows per page 60" at bounding box center [959, 716] width 1178 height 55
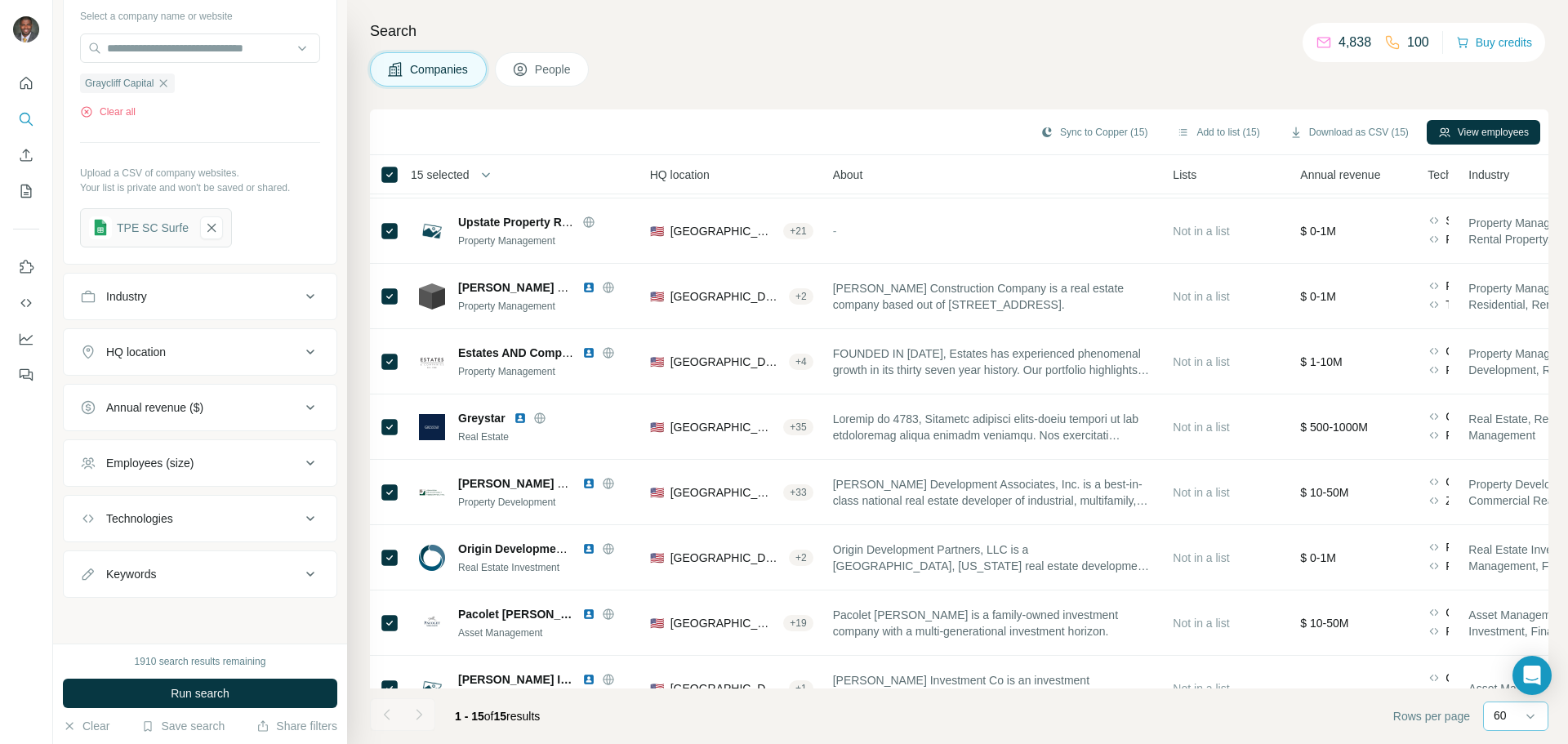
scroll to position [0, 234]
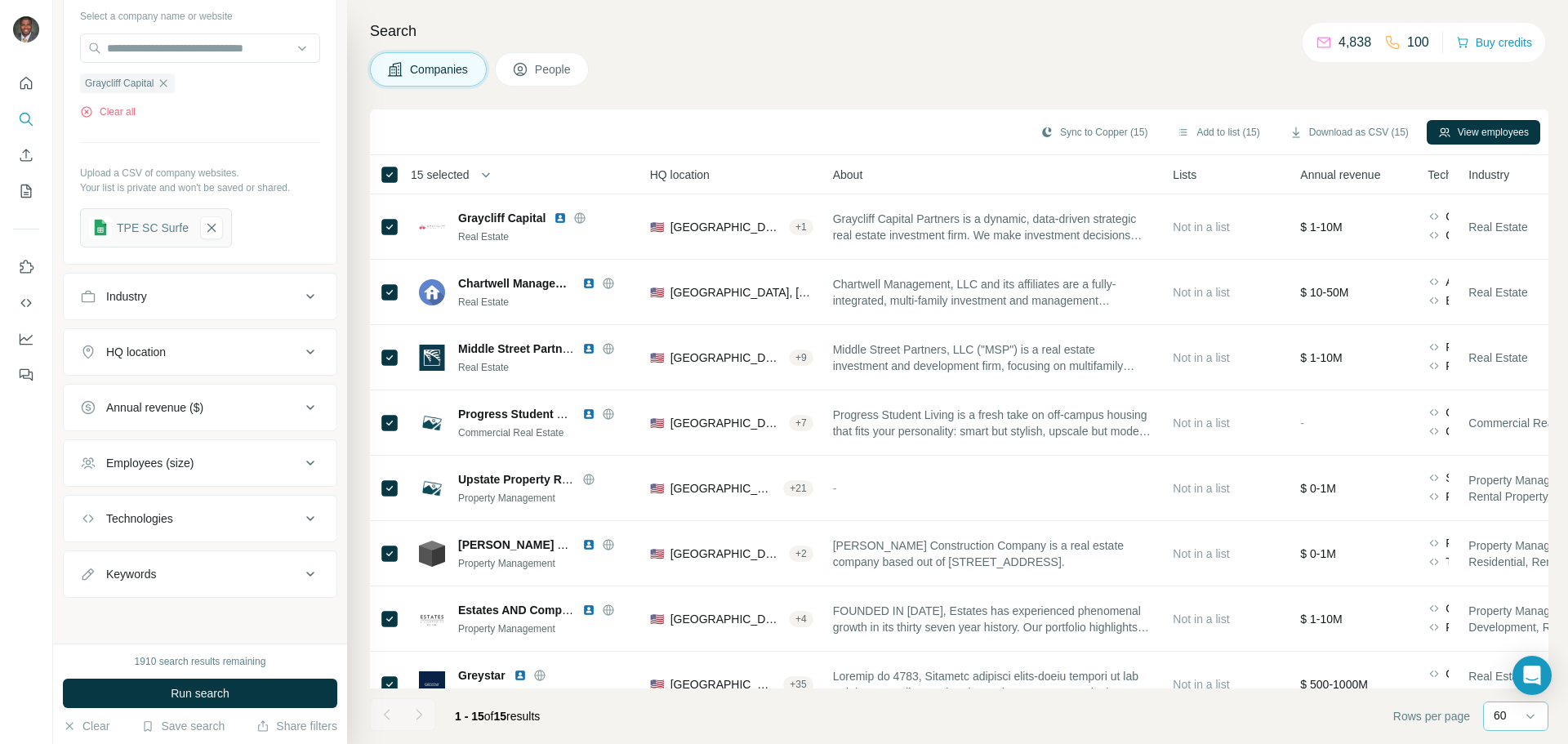
drag, startPoint x: 565, startPoint y: 64, endPoint x: 555, endPoint y: 69, distance: 11.2
click at [564, 64] on span "People" at bounding box center [553, 70] width 38 height 16
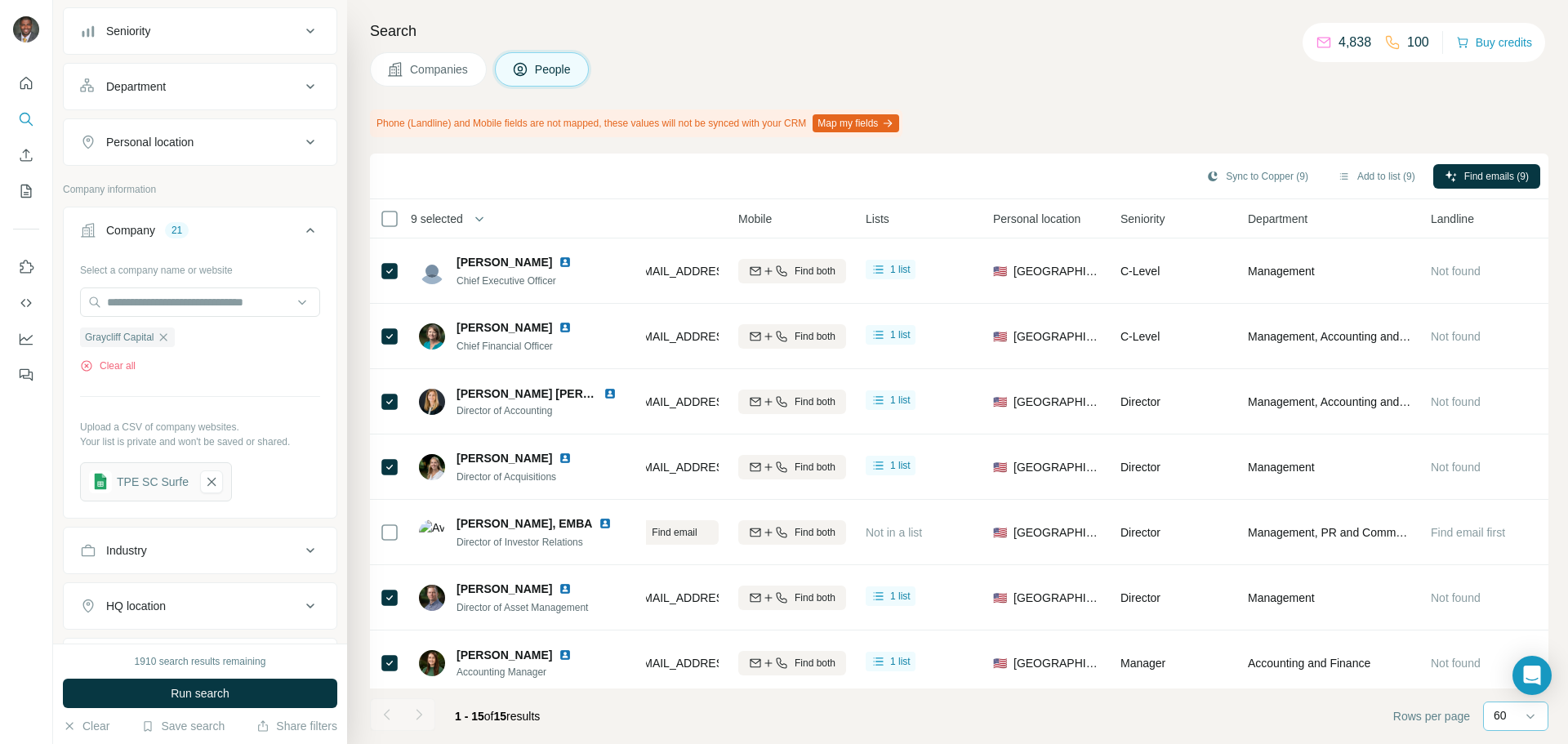
scroll to position [434, 0]
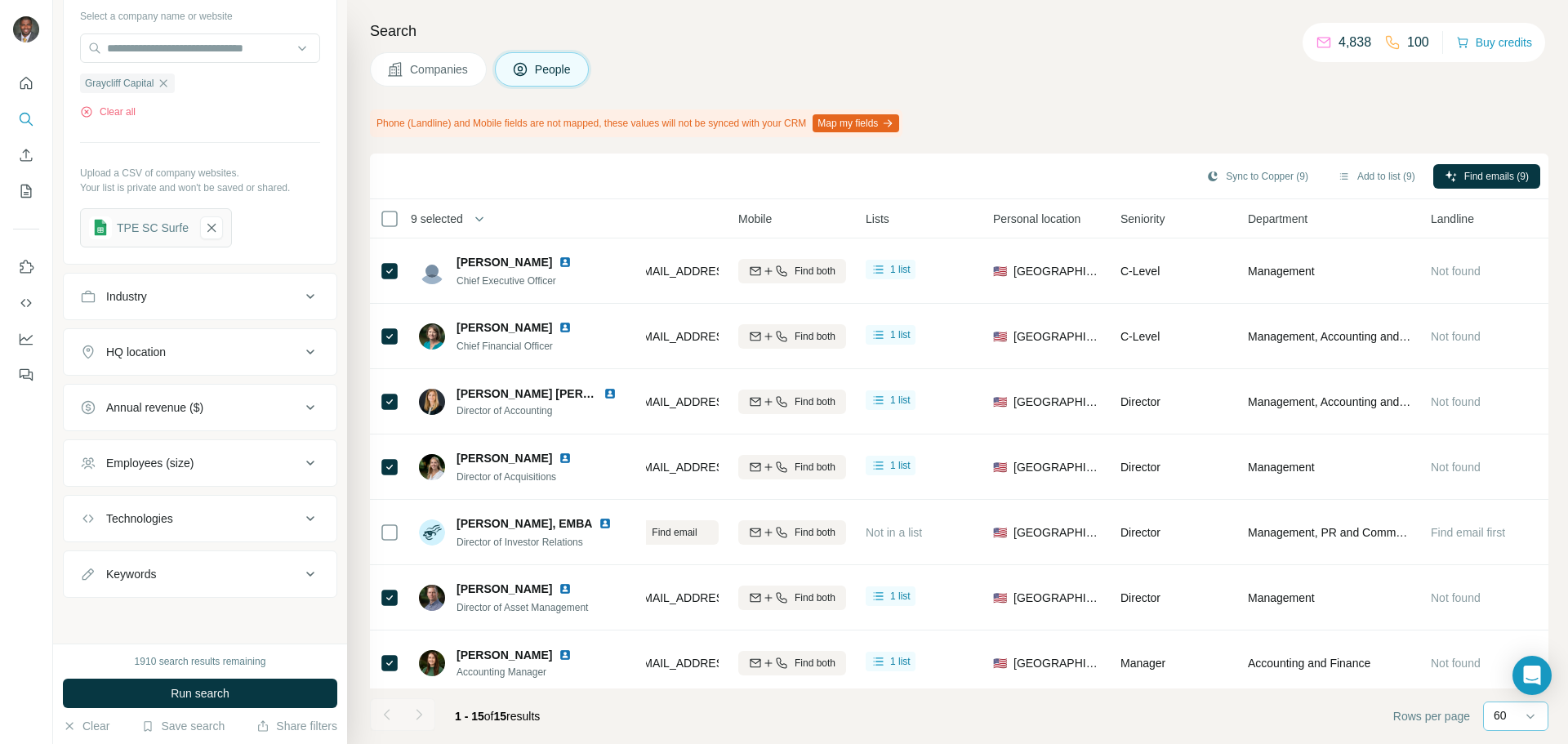
click at [545, 72] on span "People" at bounding box center [553, 70] width 38 height 16
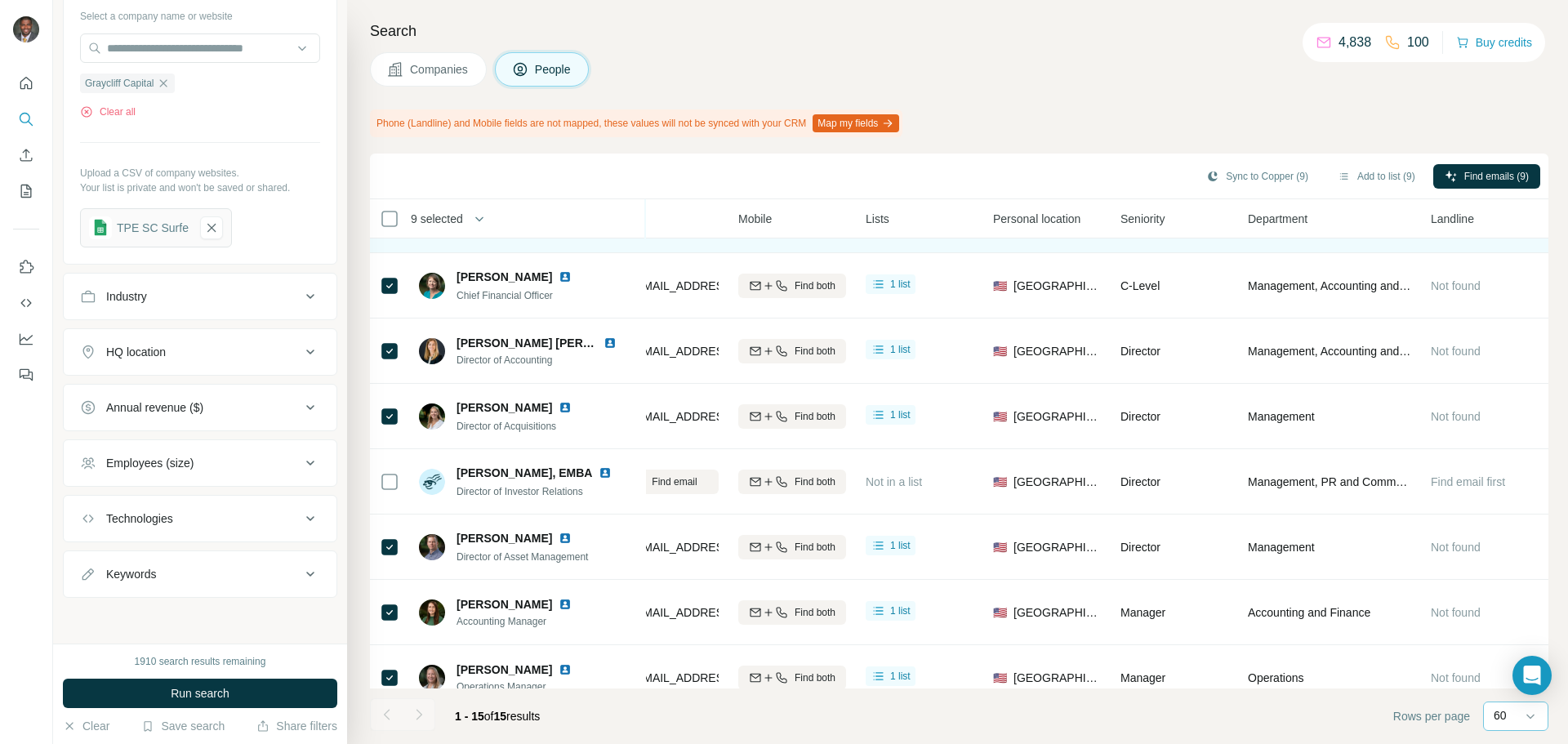
scroll to position [0, 234]
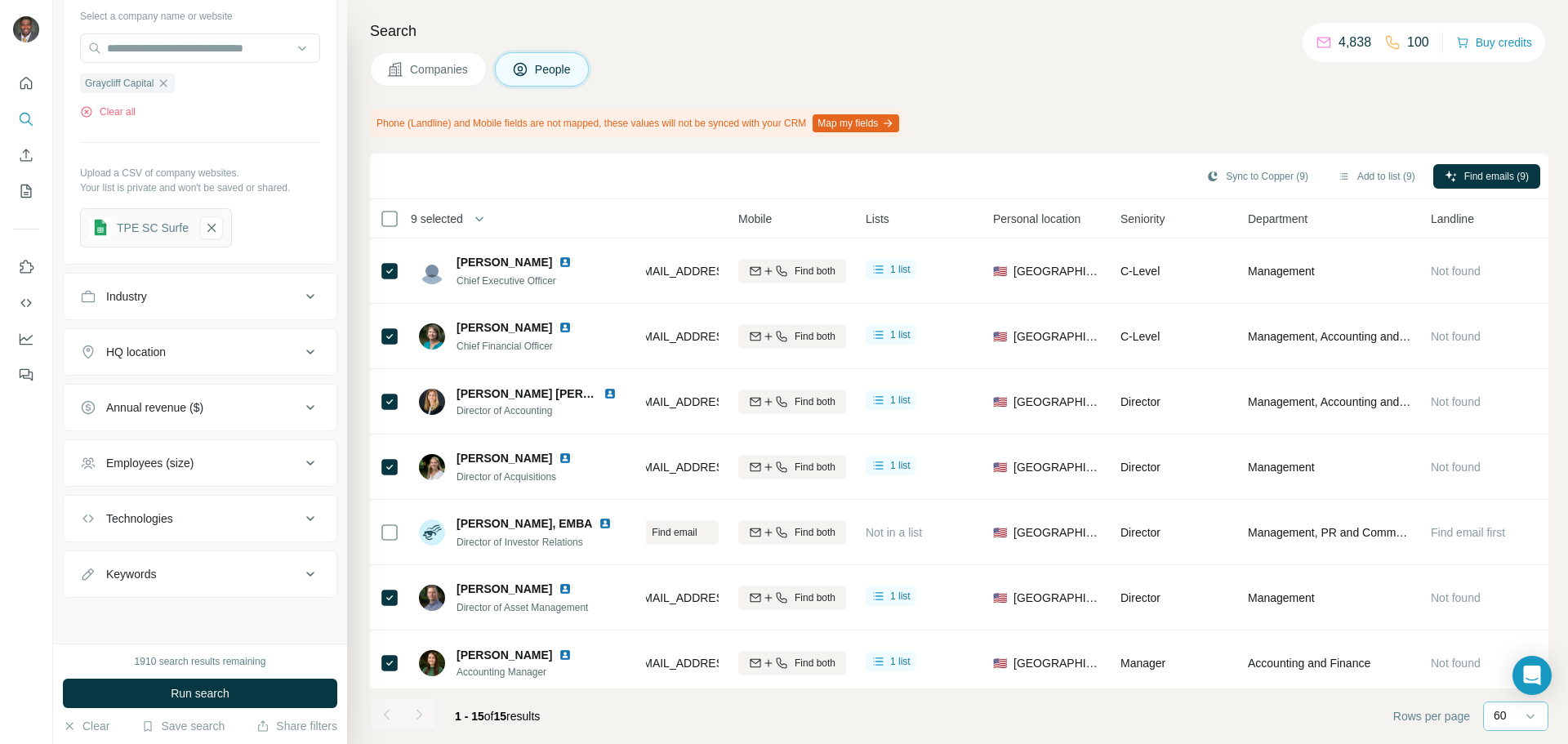
click at [414, 73] on span "Companies" at bounding box center [440, 70] width 60 height 16
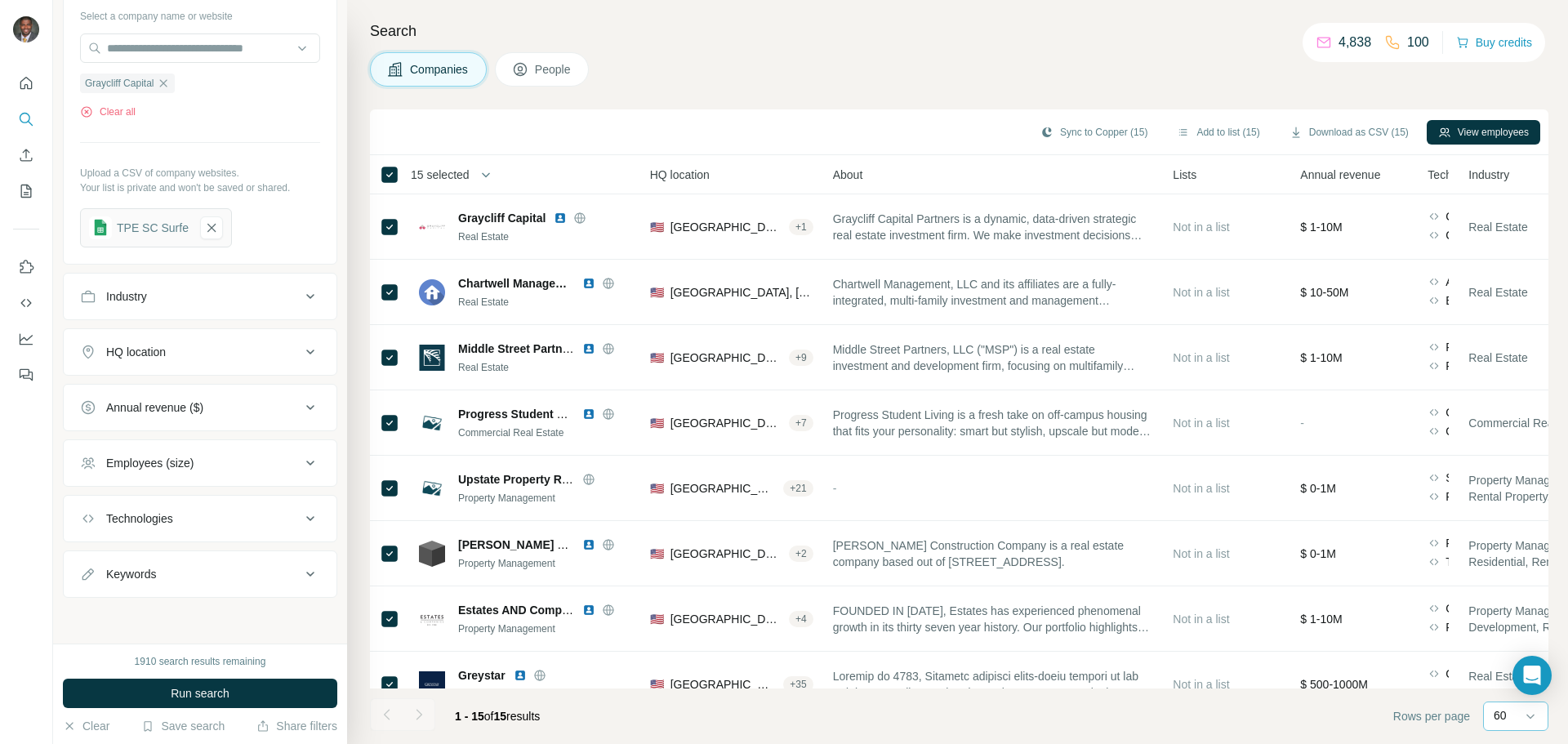
scroll to position [179, 0]
click at [781, 132] on button "View employees" at bounding box center [1483, 131] width 114 height 24
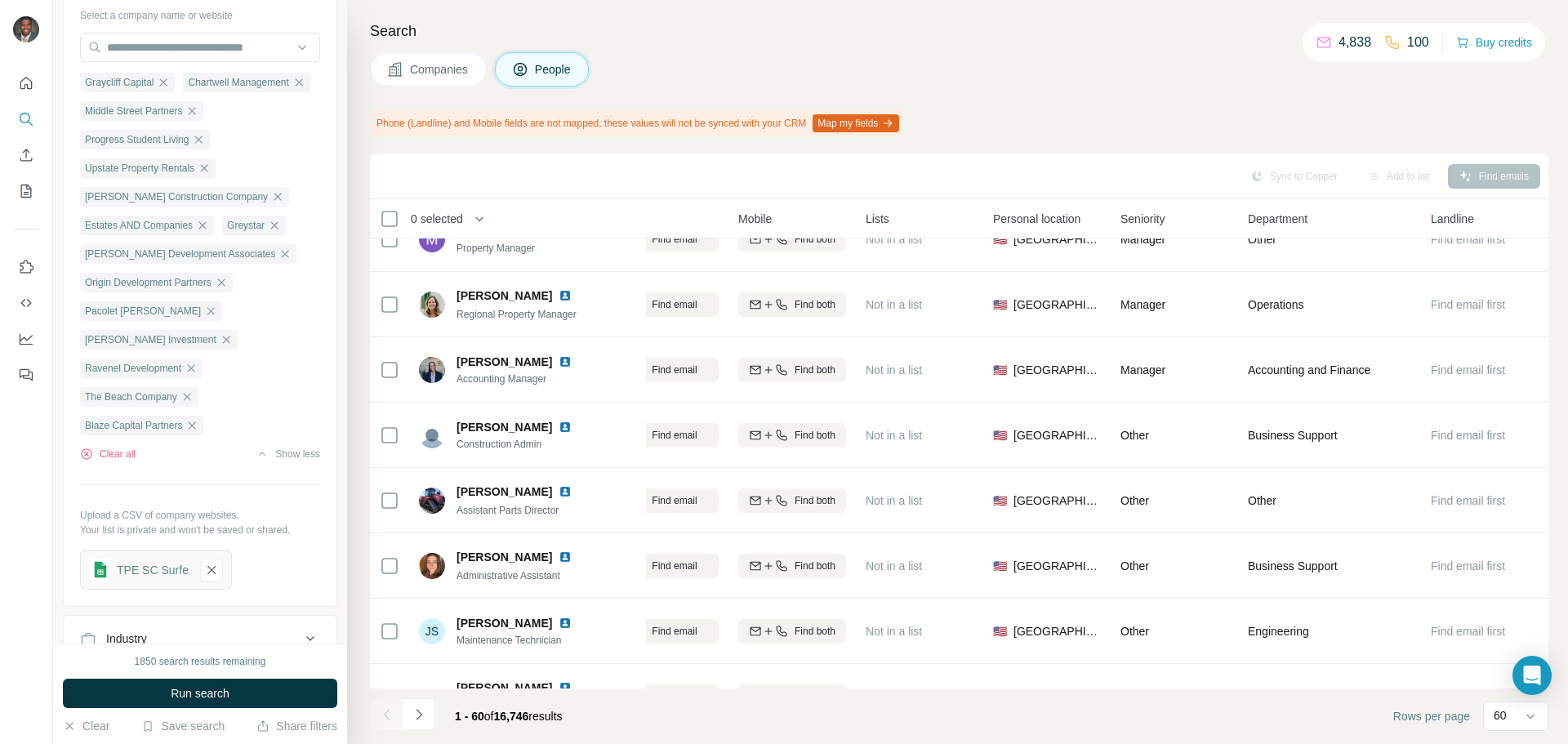
scroll to position [48, 234]
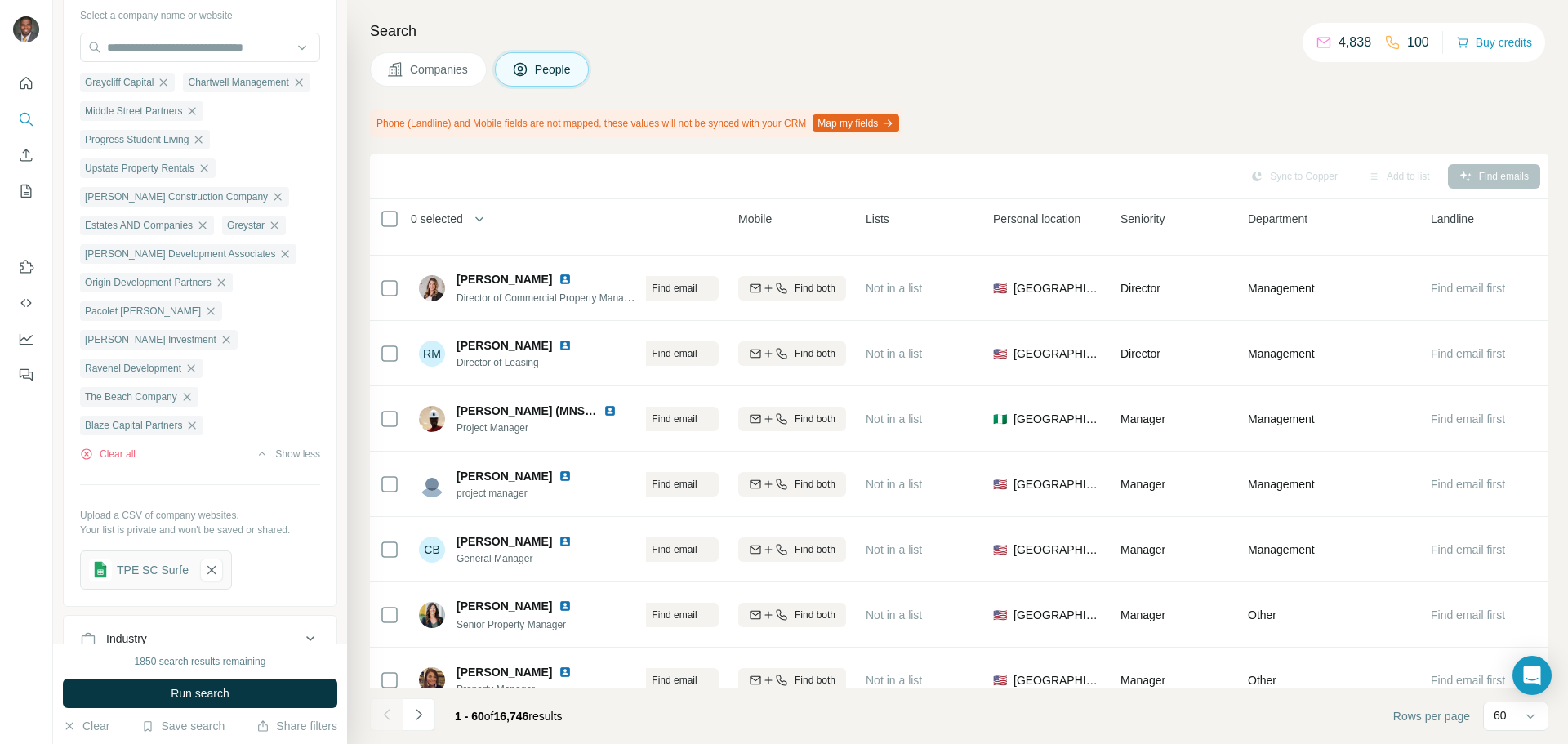
click at [400, 62] on icon at bounding box center [395, 70] width 16 height 16
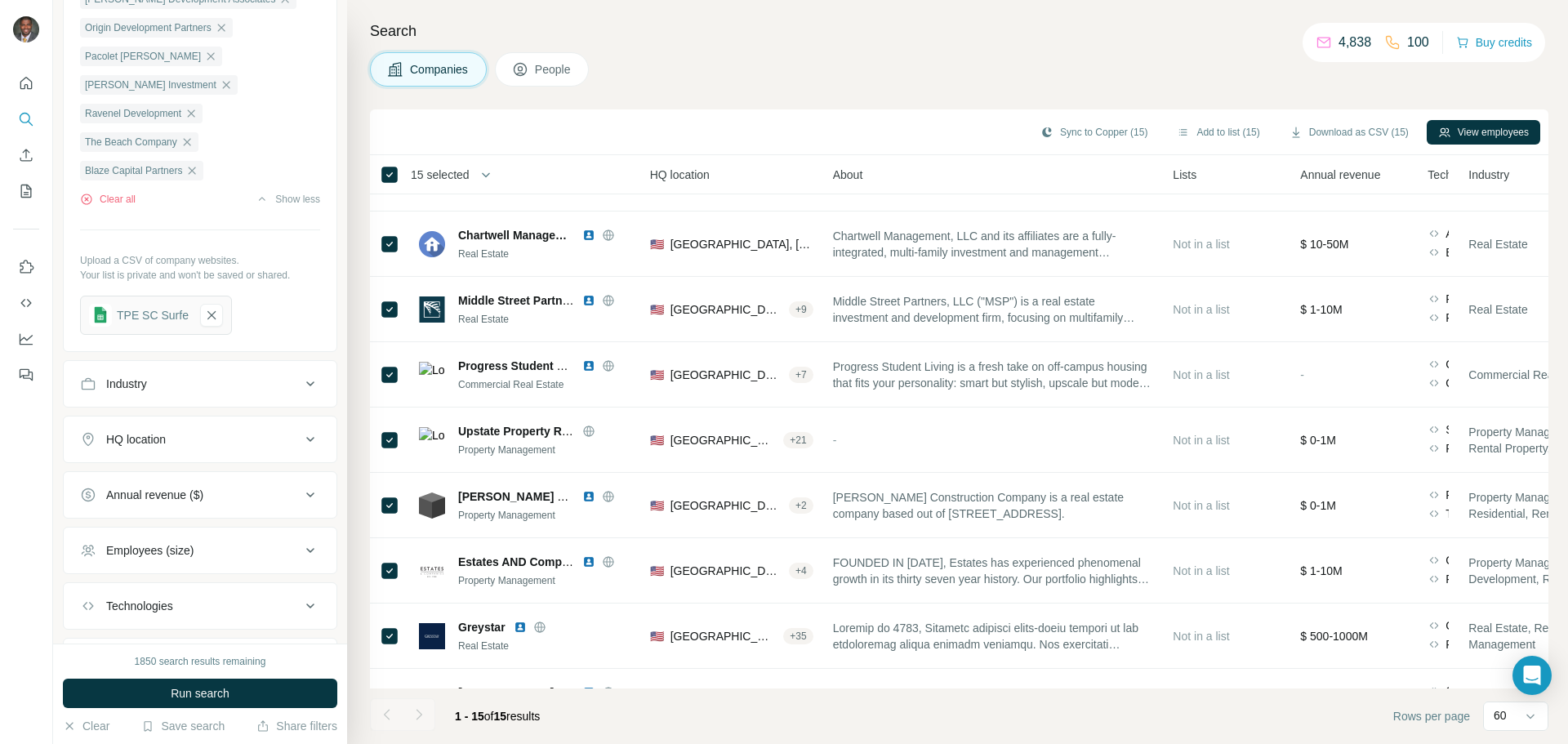
scroll to position [179, 0]
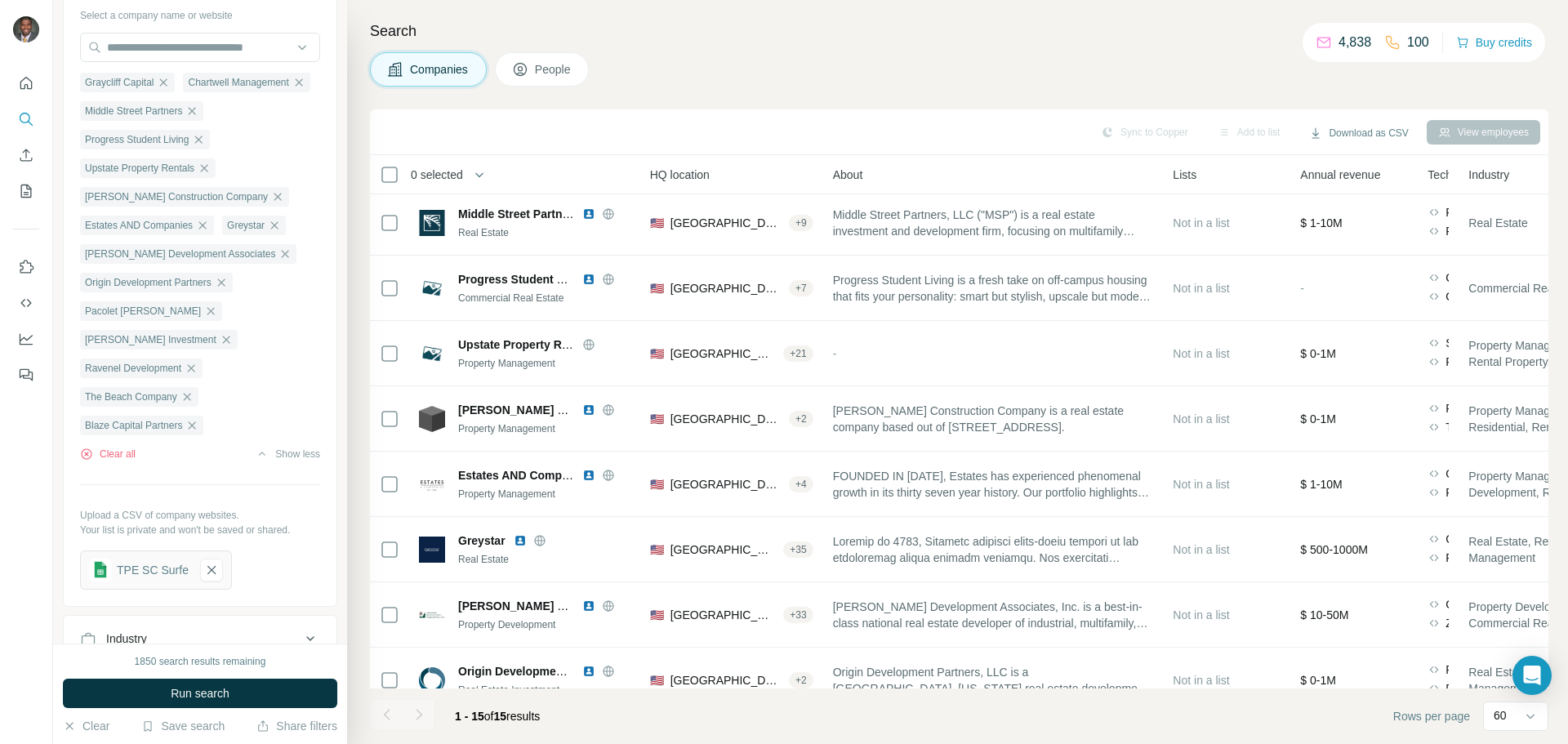
scroll to position [0, 234]
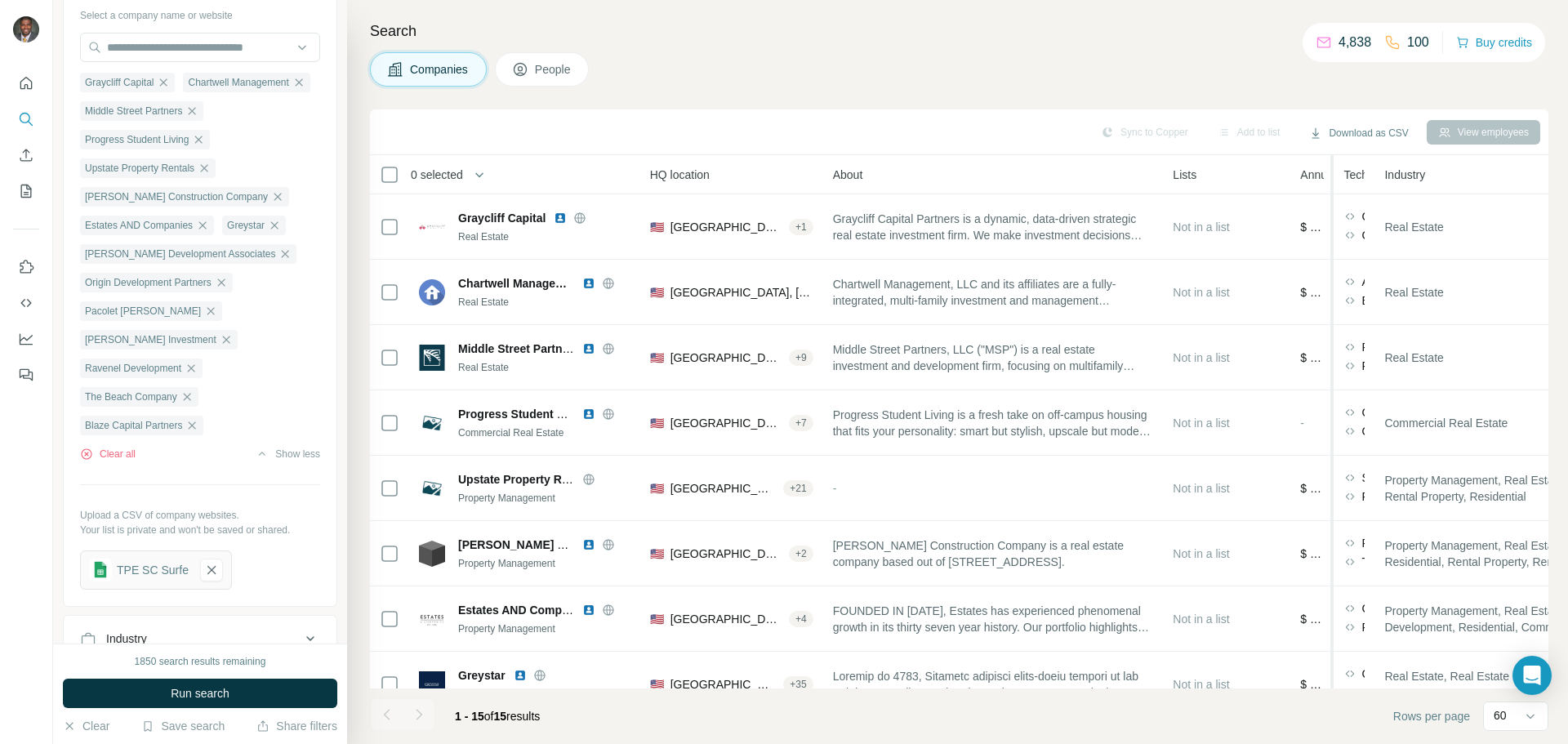
drag, startPoint x: 1420, startPoint y: 179, endPoint x: 1340, endPoint y: 174, distance: 80.2
click at [0, 0] on tr "0 selected Companies Employees Size HQ location About Lists Annual revenue Tech…" at bounding box center [0, 0] width 0 height 0
drag, startPoint x: 1377, startPoint y: 165, endPoint x: 1359, endPoint y: 175, distance: 20.6
click at [781, 175] on th "Technologies" at bounding box center [1354, 175] width 41 height 39
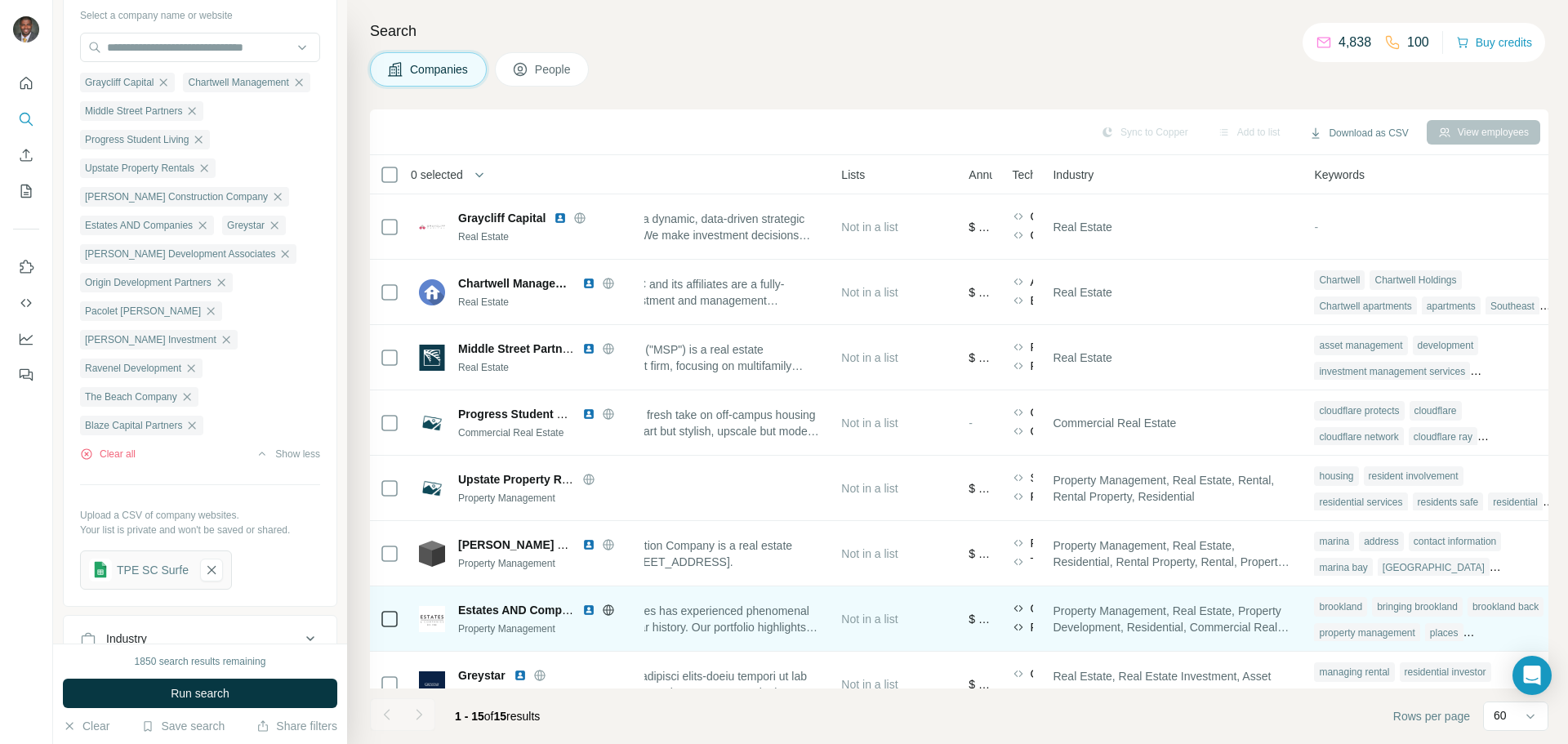
scroll to position [0, 564]
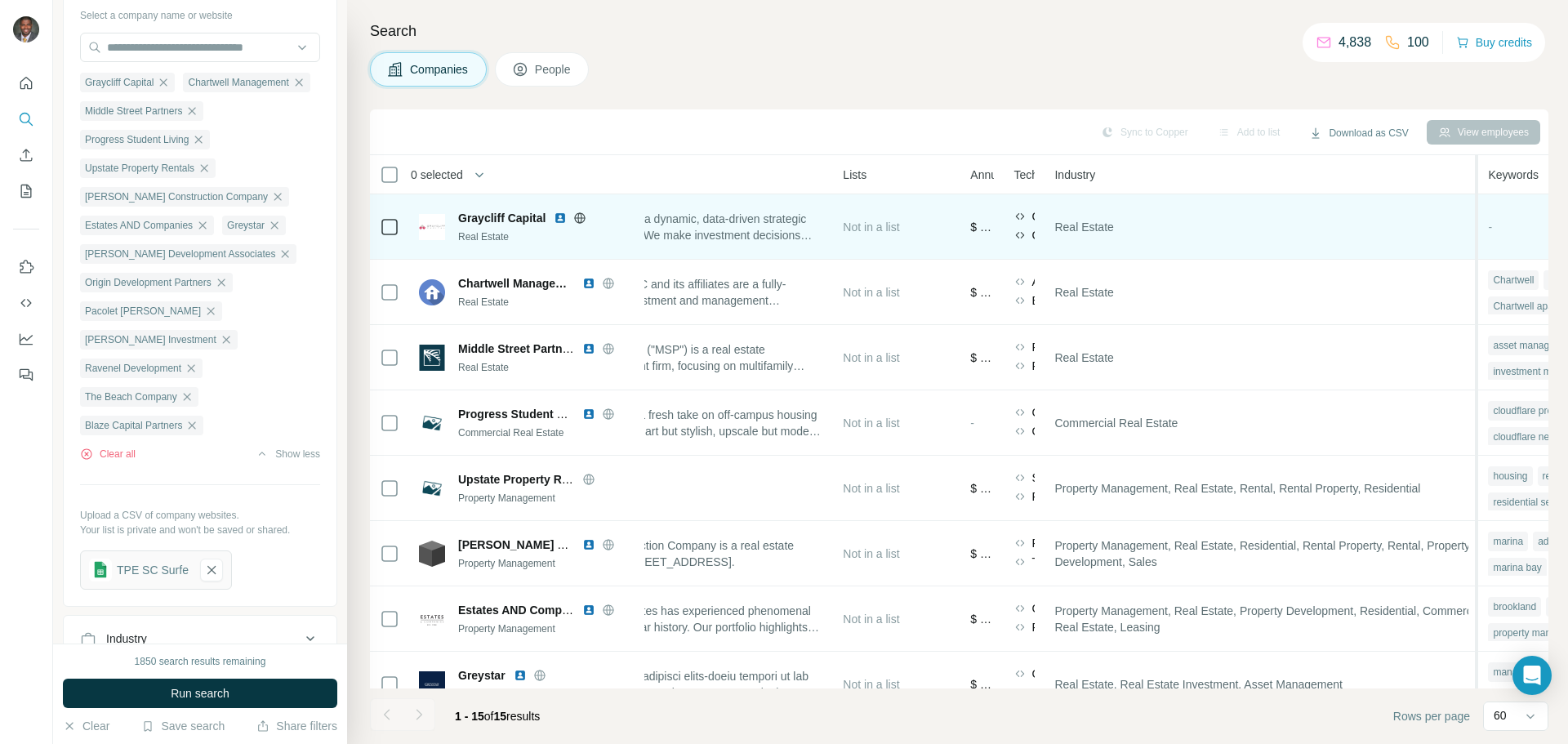
drag, startPoint x: 1306, startPoint y: 181, endPoint x: 1485, endPoint y: 215, distance: 182.2
click at [781, 215] on table "0 selected Companies Employees Size HQ location About Lists Annual revenue Tech…" at bounding box center [772, 665] width 1934 height 1019
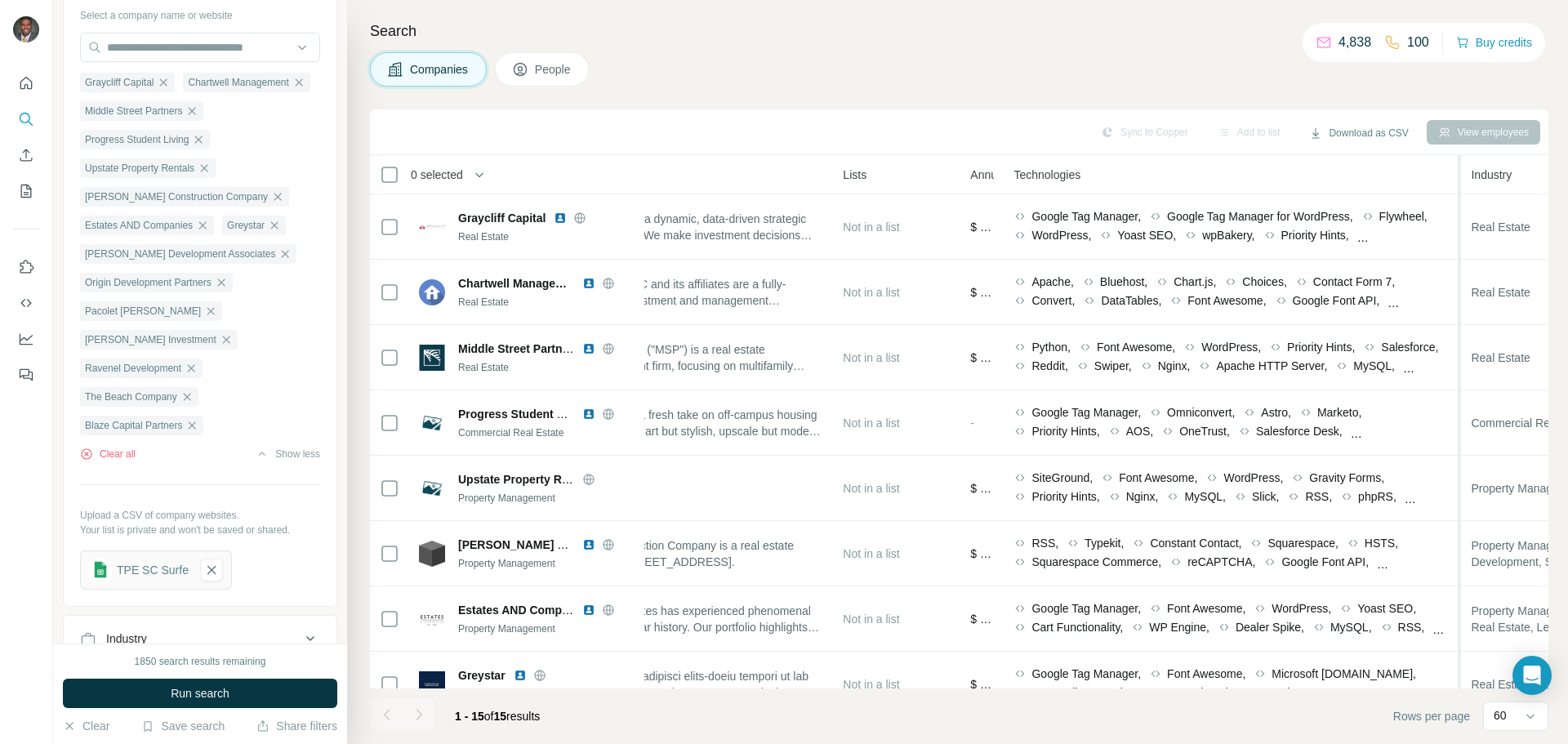
drag, startPoint x: 1048, startPoint y: 174, endPoint x: 1466, endPoint y: 242, distance: 423.5
click at [781, 242] on div at bounding box center [1457, 665] width 6 height 1019
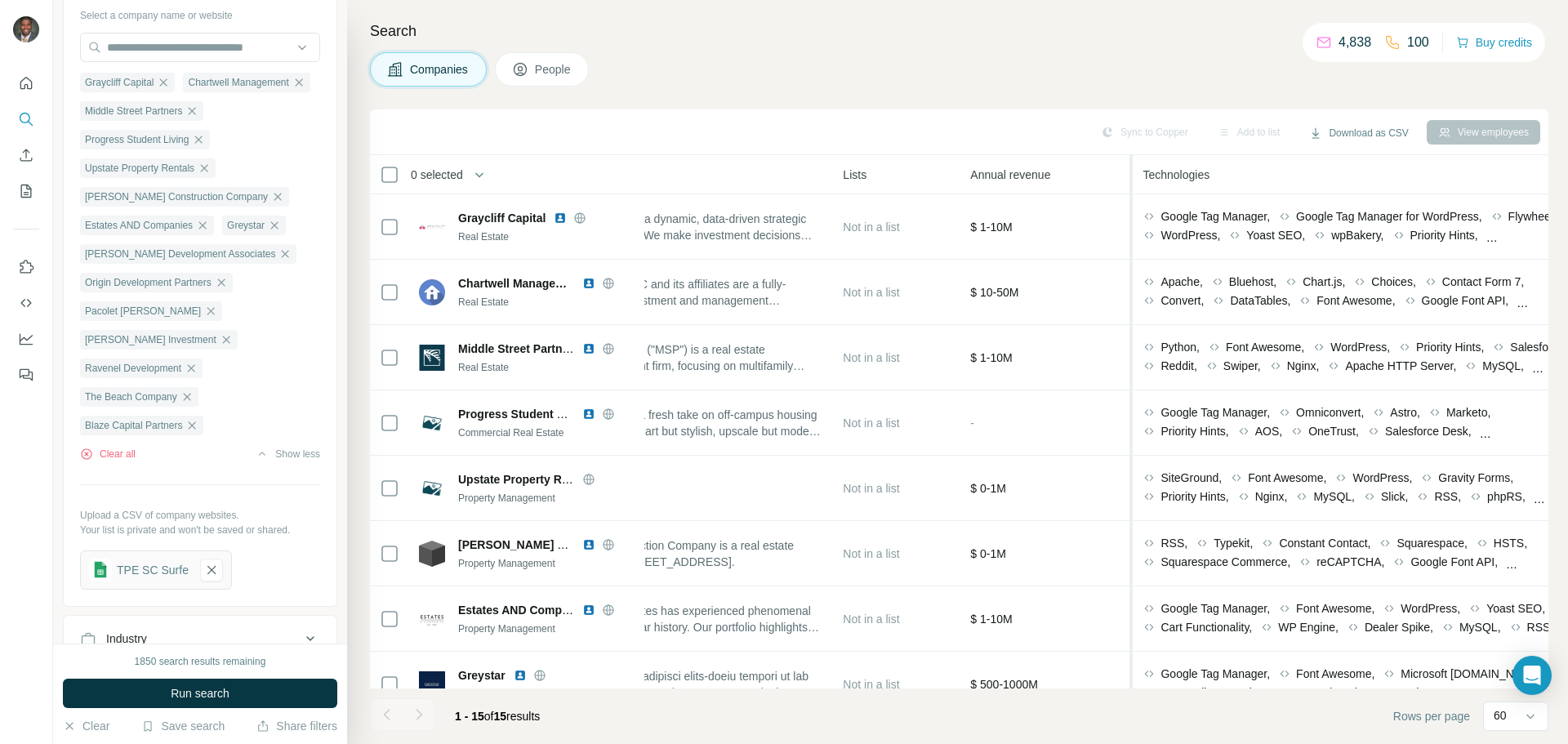
drag, startPoint x: 1009, startPoint y: 176, endPoint x: 1139, endPoint y: 193, distance: 131.1
click at [0, 0] on tr "0 selected Companies Employees Size HQ location About Lists Annual revenue Tech…" at bounding box center [0, 0] width 0 height 0
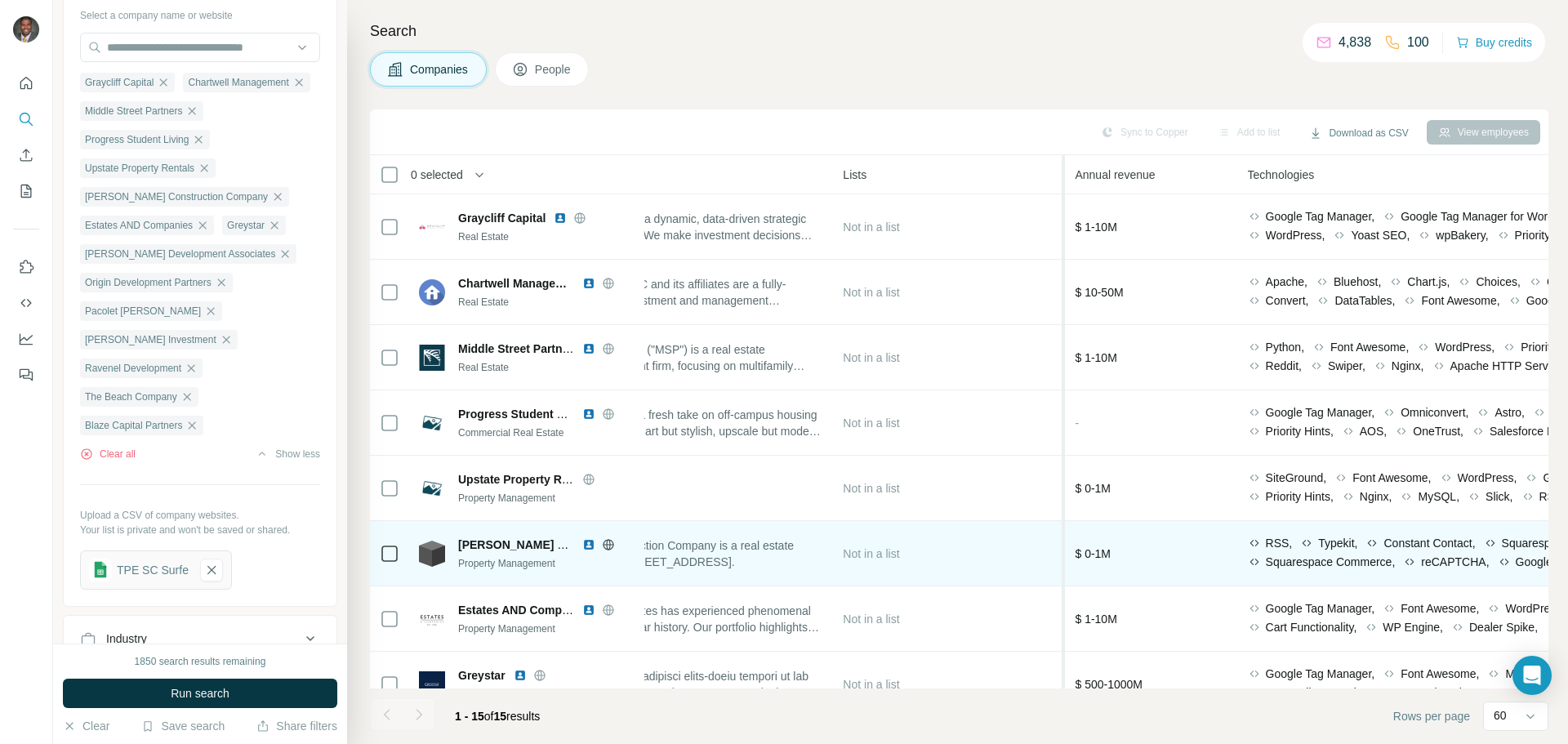
drag, startPoint x: 961, startPoint y: 559, endPoint x: 1072, endPoint y: 552, distance: 111.2
click at [781, 552] on table "0 selected Companies Employees Size HQ location About Lists Annual revenue Tech…" at bounding box center [1098, 665] width 2584 height 1019
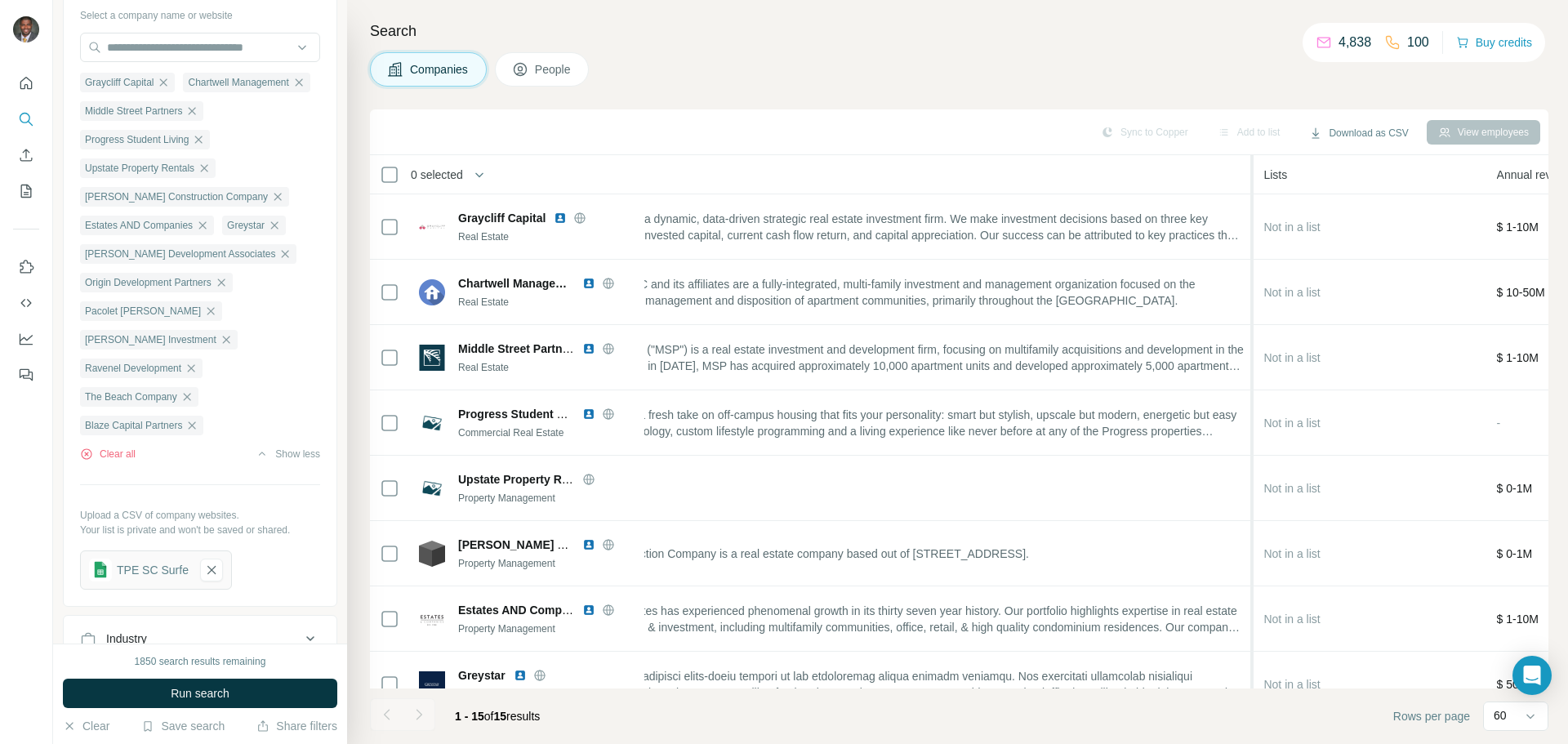
drag, startPoint x: 839, startPoint y: 489, endPoint x: 1260, endPoint y: 493, distance: 421.0
click at [781, 493] on table "0 selected Companies Employees Size HQ location About Lists Annual revenue Tech…" at bounding box center [1308, 665] width 3005 height 1019
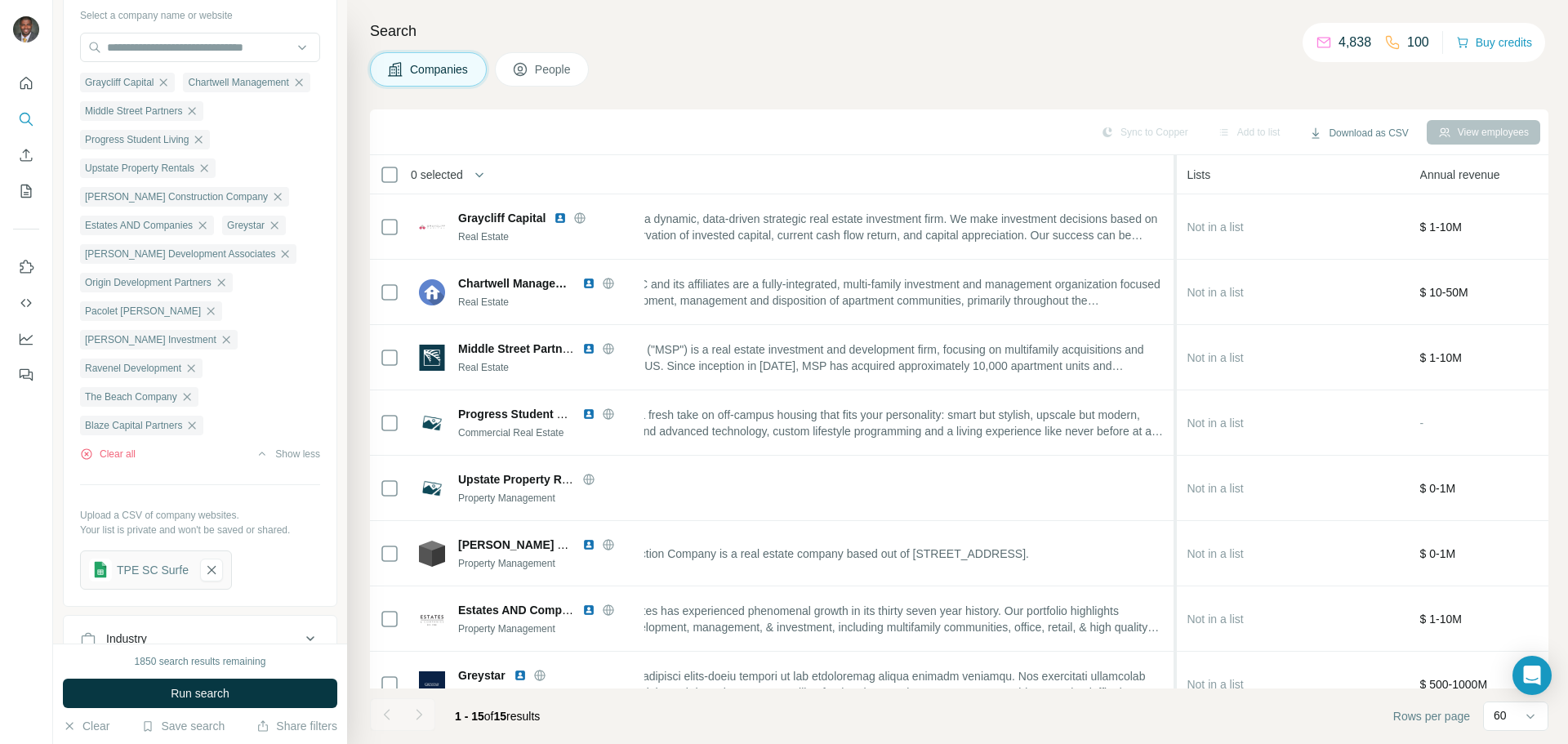
drag, startPoint x: 1255, startPoint y: 249, endPoint x: 1183, endPoint y: 259, distance: 72.7
click at [781, 259] on table "0 selected Companies Employees Size HQ location About Lists Annual revenue Tech…" at bounding box center [1269, 665] width 2928 height 1019
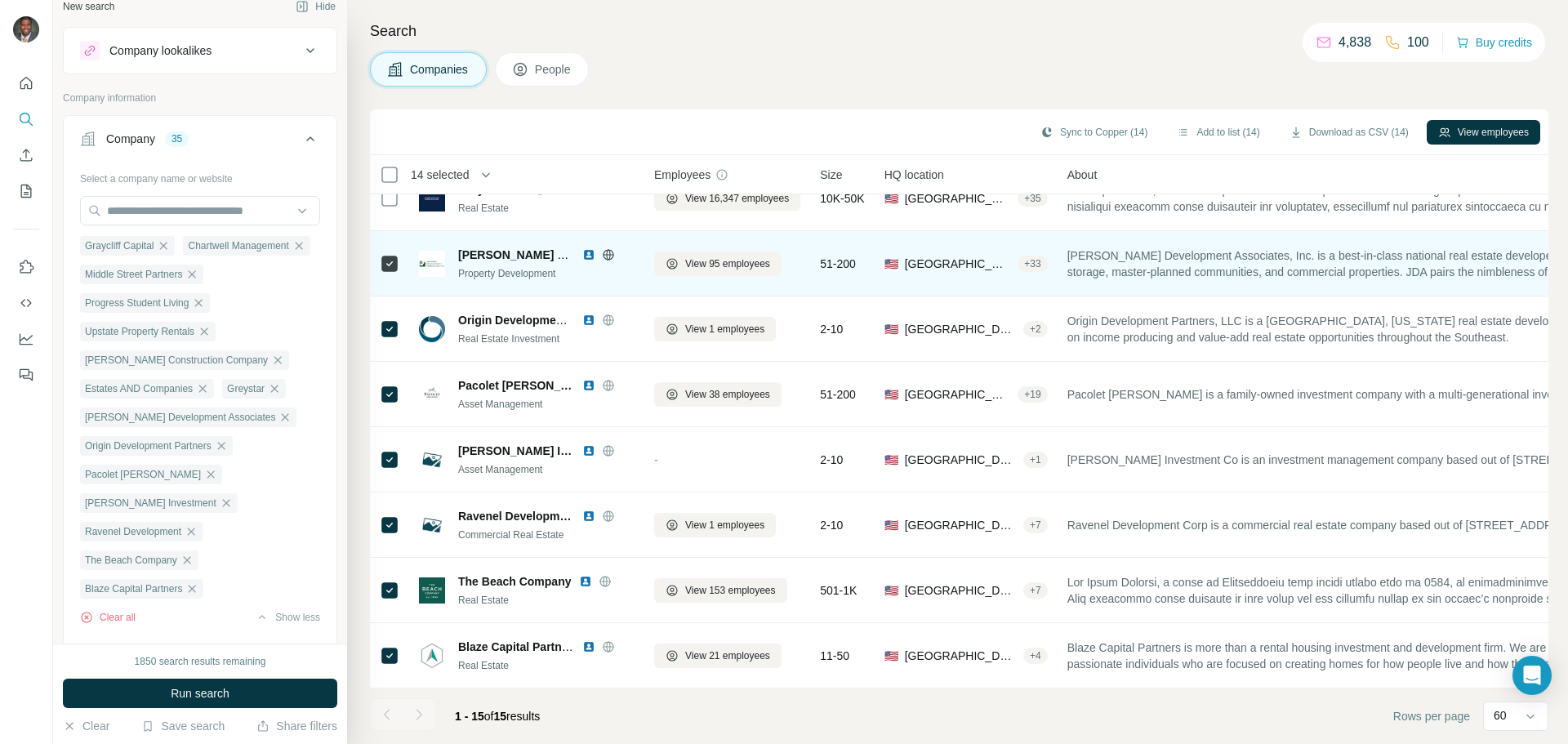
scroll to position [495, 0]
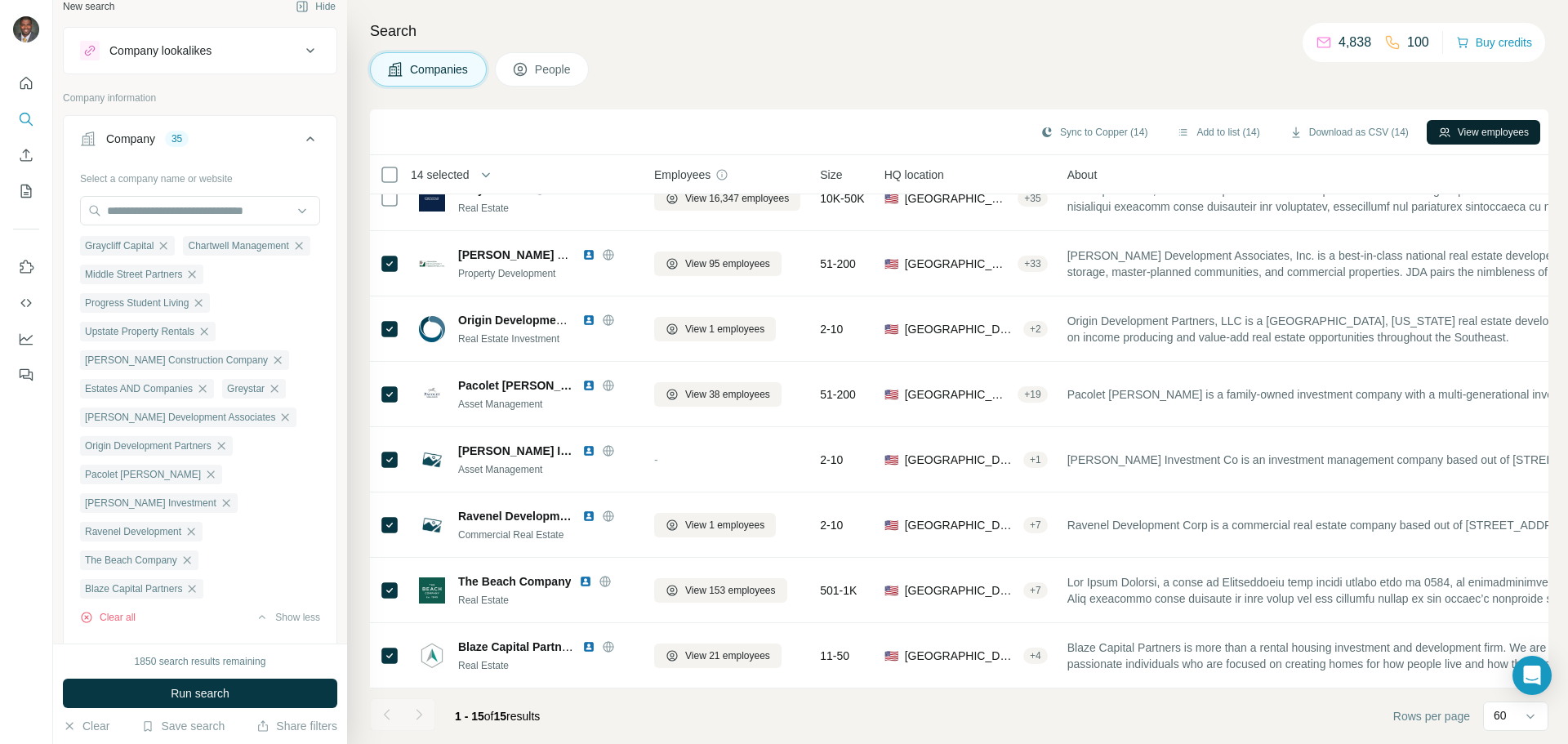
click at [781, 128] on button "View employees" at bounding box center [1483, 131] width 114 height 24
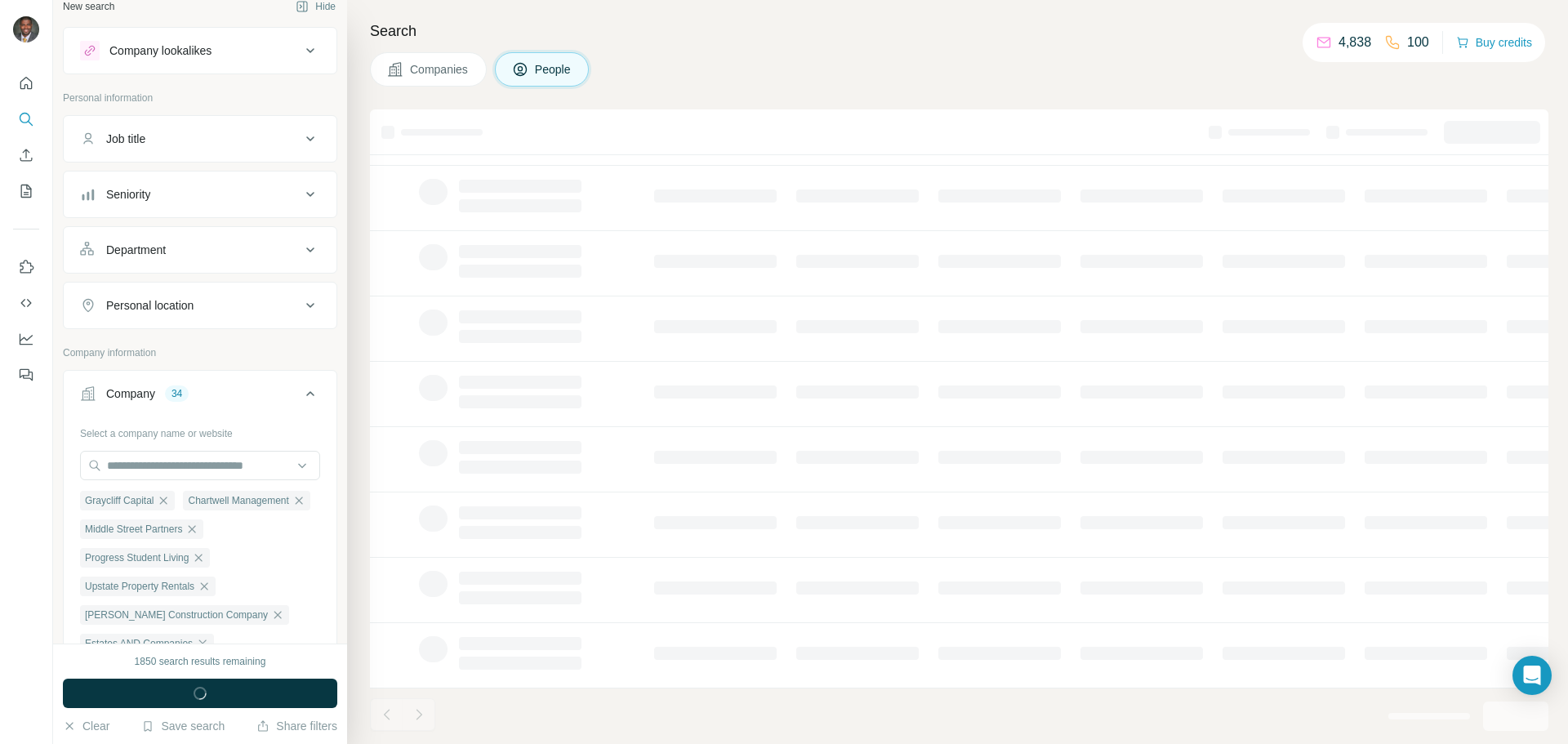
scroll to position [167, 0]
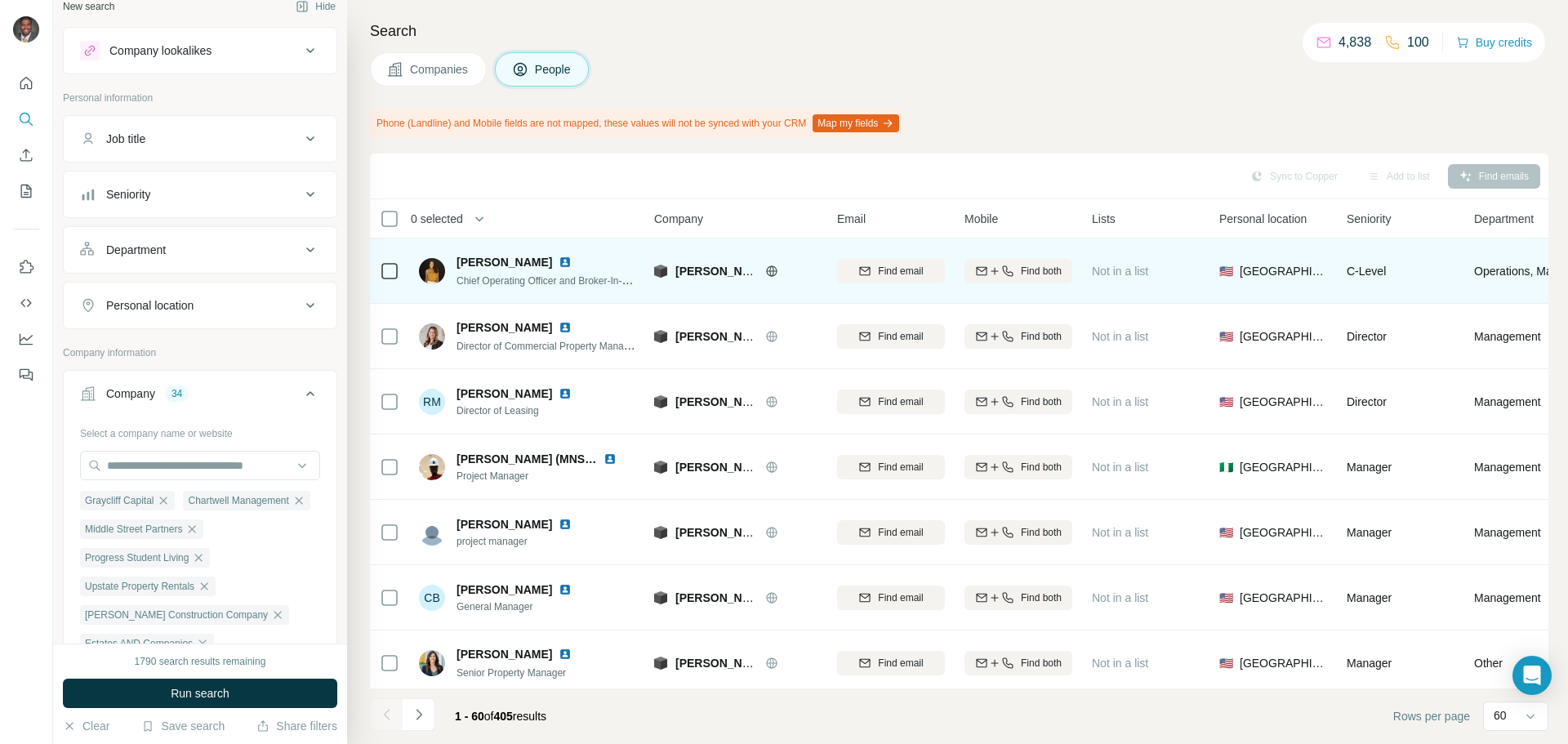
click at [409, 280] on td "[PERSON_NAME] Chief Operating Officer and Broker-In-Charge" at bounding box center [527, 271] width 237 height 65
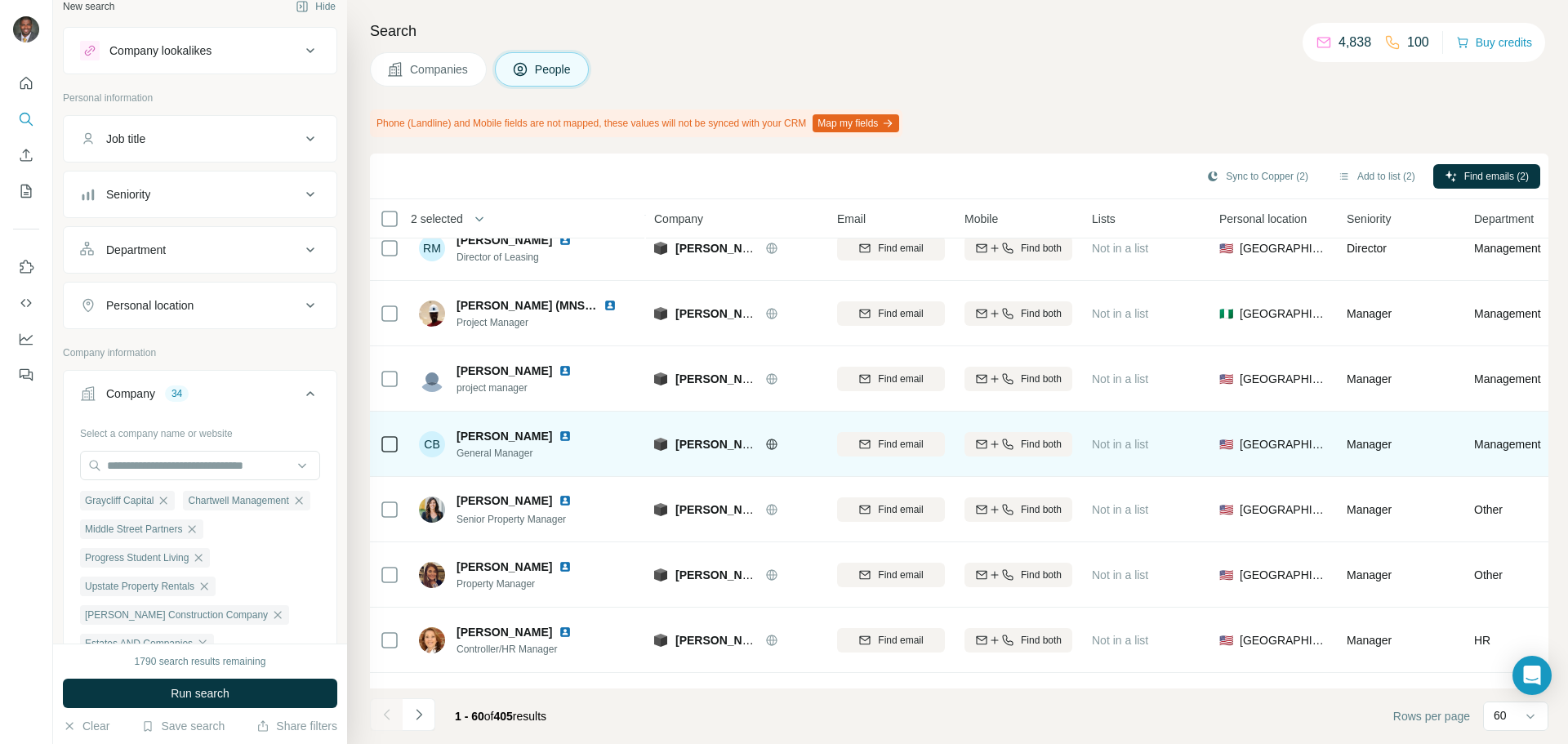
scroll to position [164, 0]
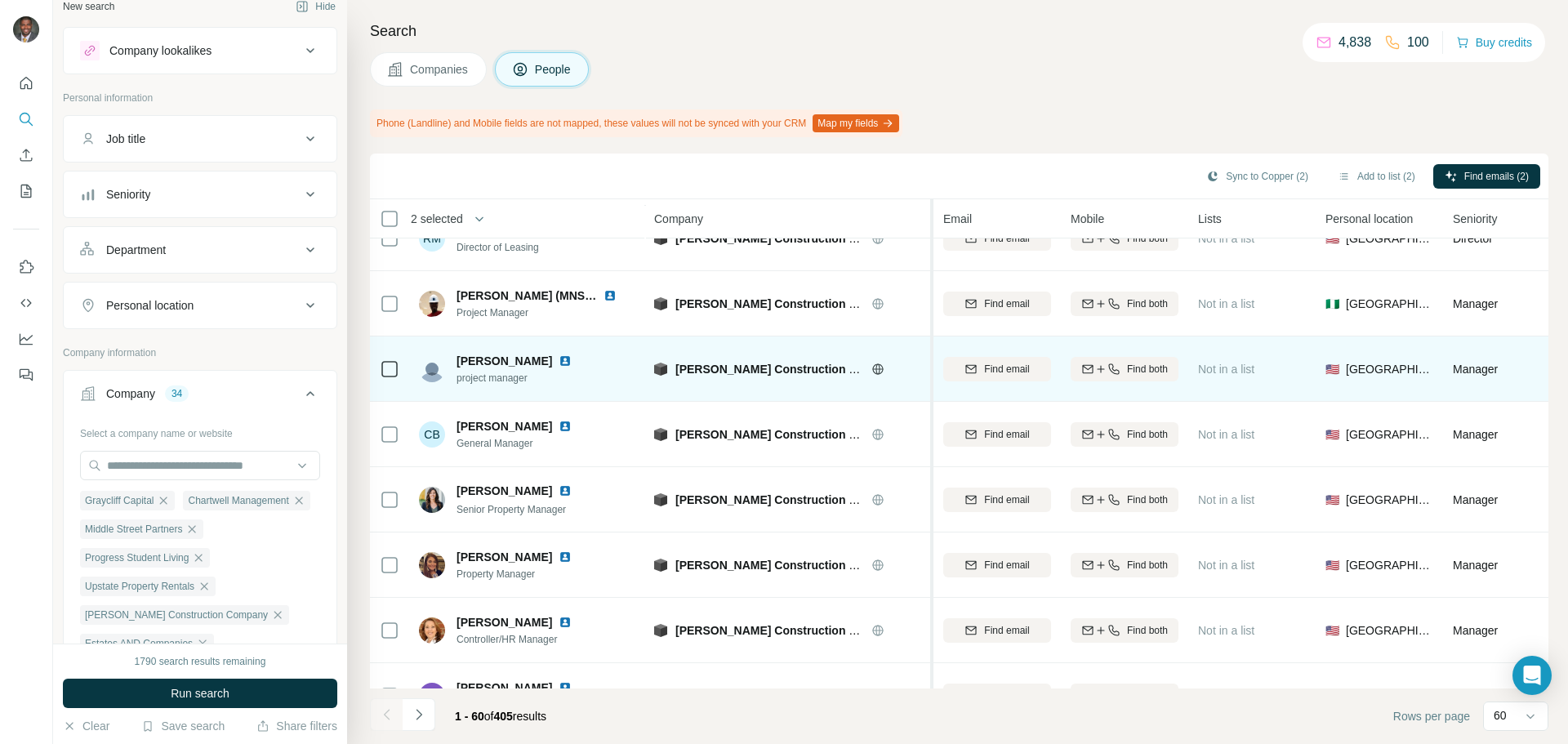
drag, startPoint x: 825, startPoint y: 344, endPoint x: 933, endPoint y: 344, distance: 108.0
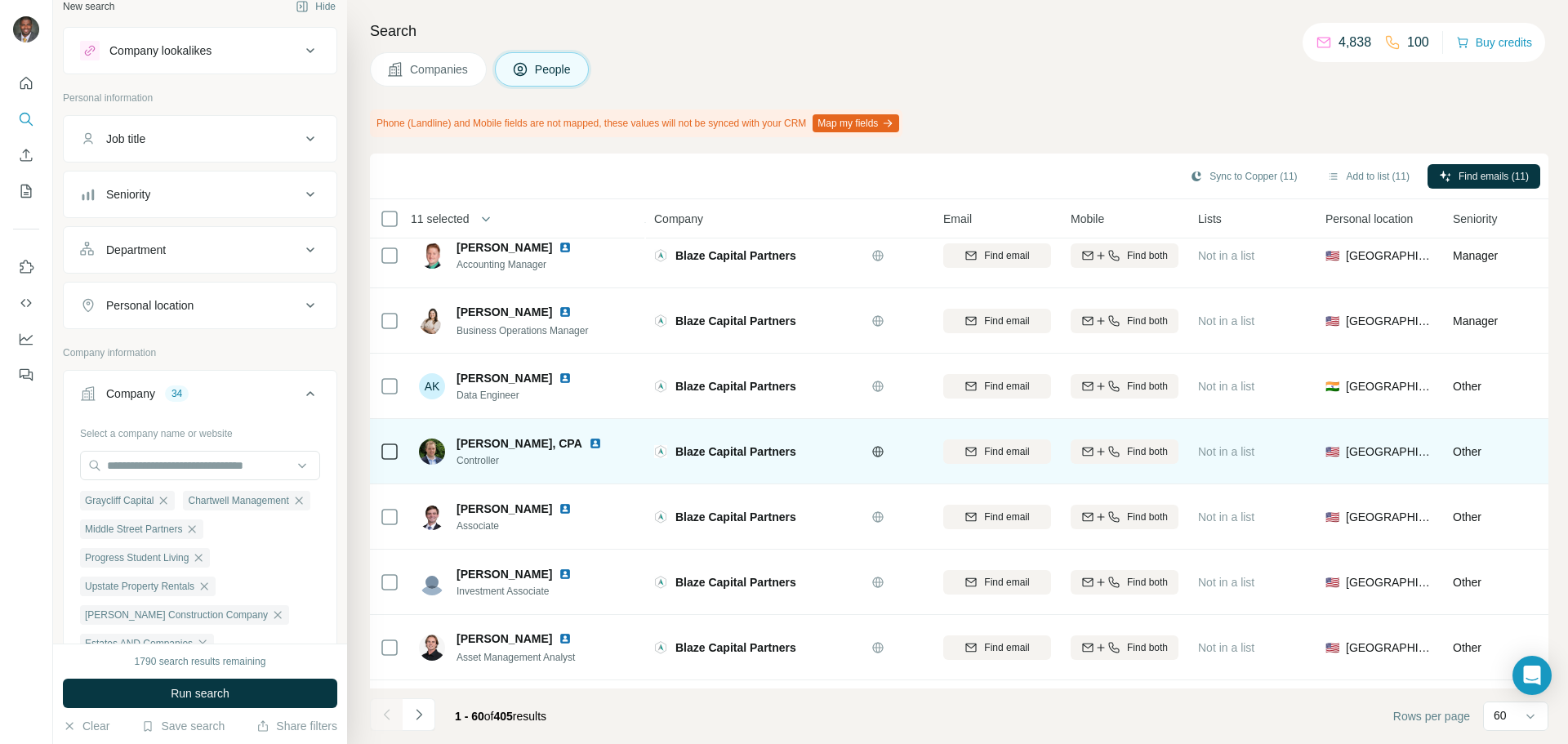
scroll to position [2042, 0]
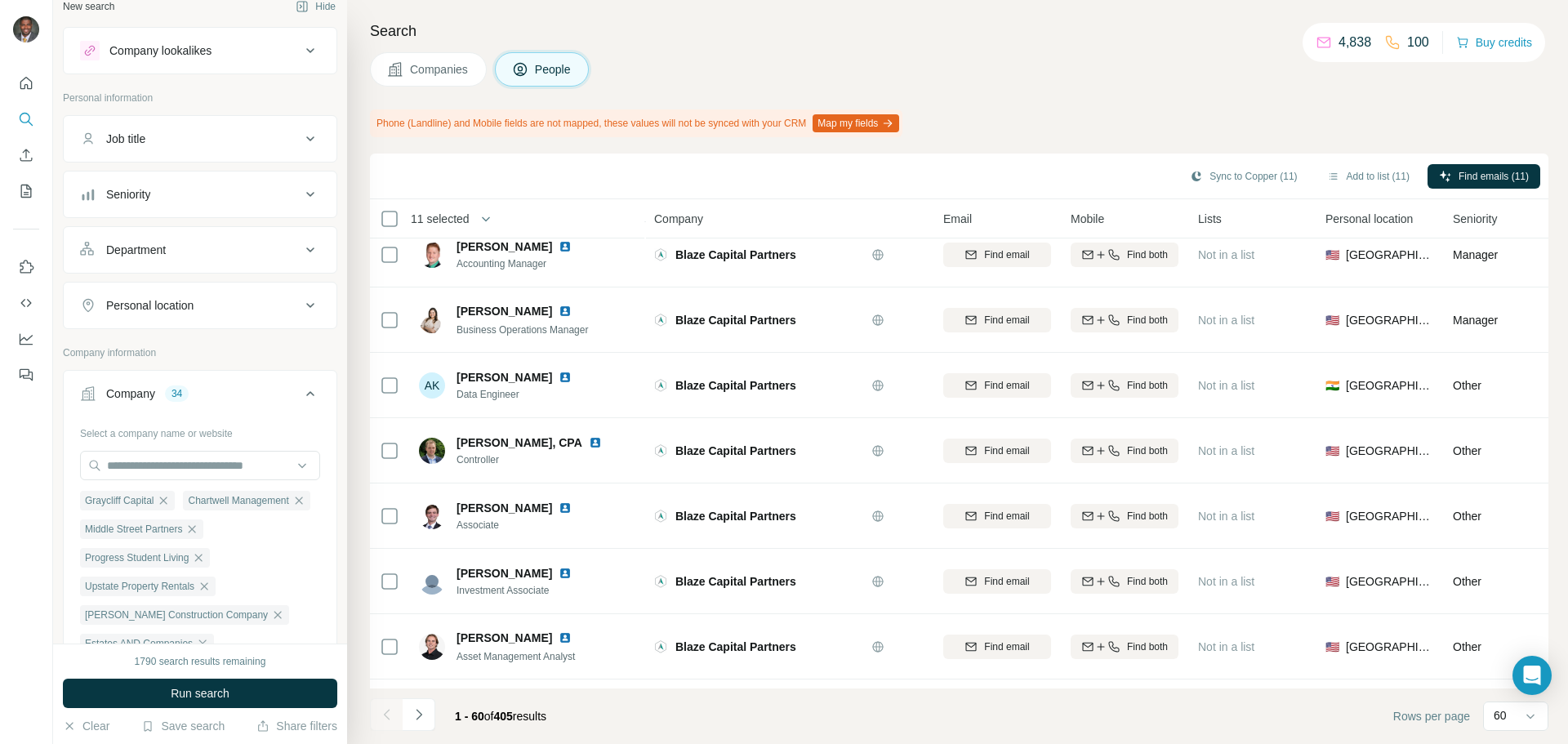
click at [300, 196] on icon at bounding box center [310, 194] width 20 height 20
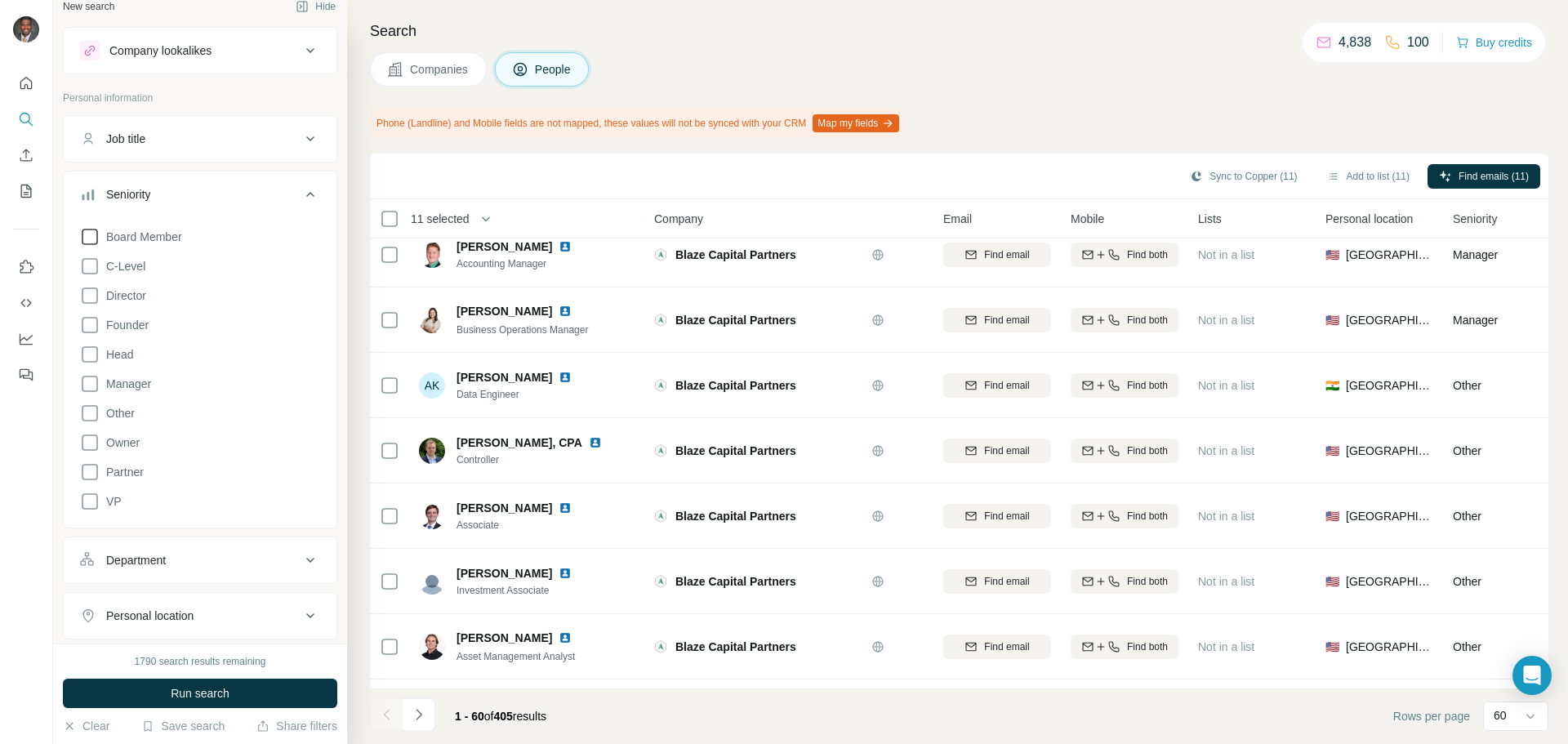
click at [88, 232] on icon at bounding box center [90, 237] width 20 height 20
click at [87, 267] on icon at bounding box center [90, 266] width 20 height 20
click at [89, 300] on icon at bounding box center [90, 296] width 20 height 20
click at [96, 293] on icon at bounding box center [89, 296] width 16 height 16
click at [91, 263] on icon at bounding box center [89, 266] width 16 height 16
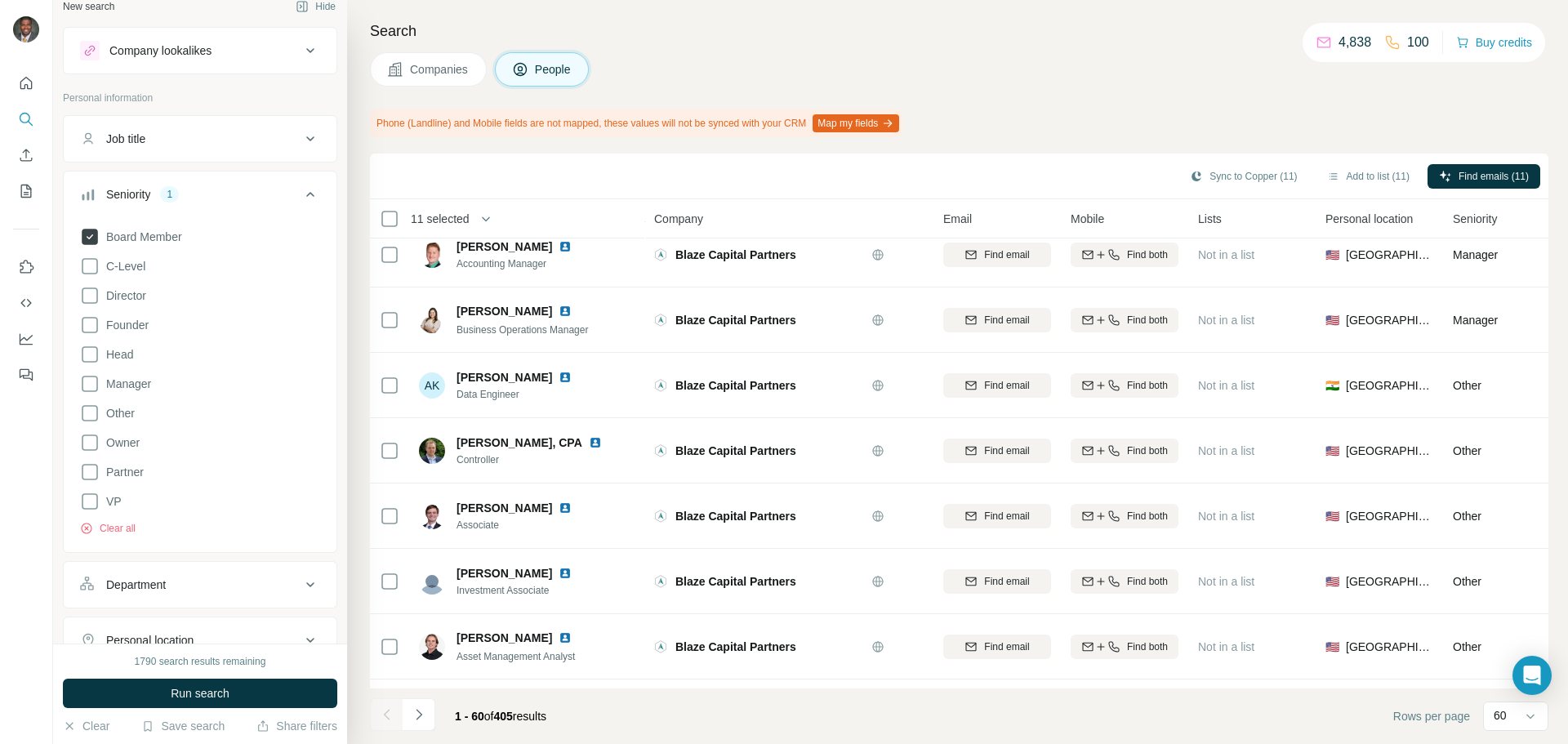
click at [90, 237] on icon at bounding box center [90, 237] width 20 height 20
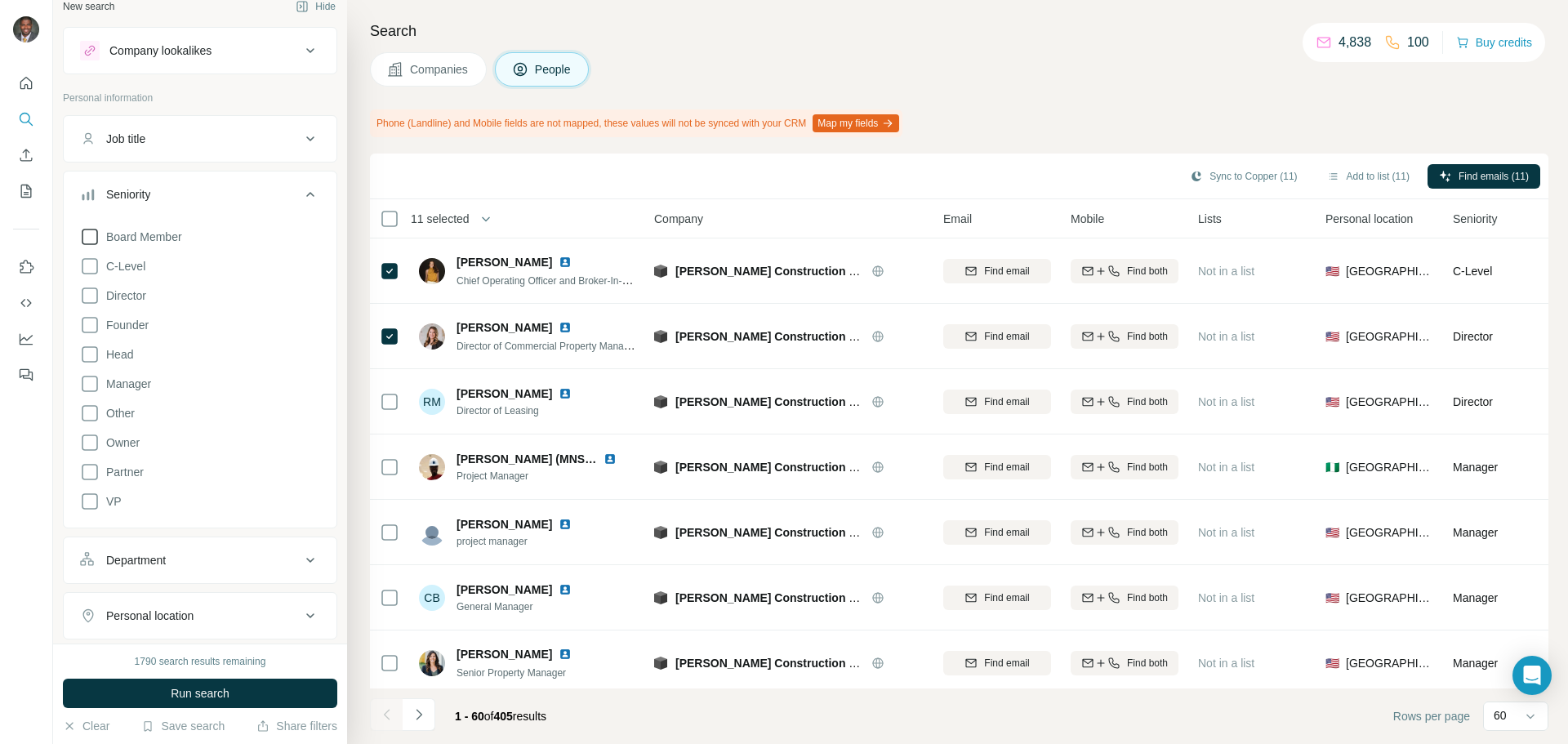
click at [90, 237] on icon at bounding box center [90, 237] width 20 height 20
click at [94, 265] on icon at bounding box center [90, 266] width 20 height 20
drag, startPoint x: 89, startPoint y: 295, endPoint x: 97, endPoint y: 324, distance: 30.1
click at [89, 296] on icon at bounding box center [90, 296] width 20 height 20
click at [90, 328] on icon at bounding box center [90, 326] width 20 height 20
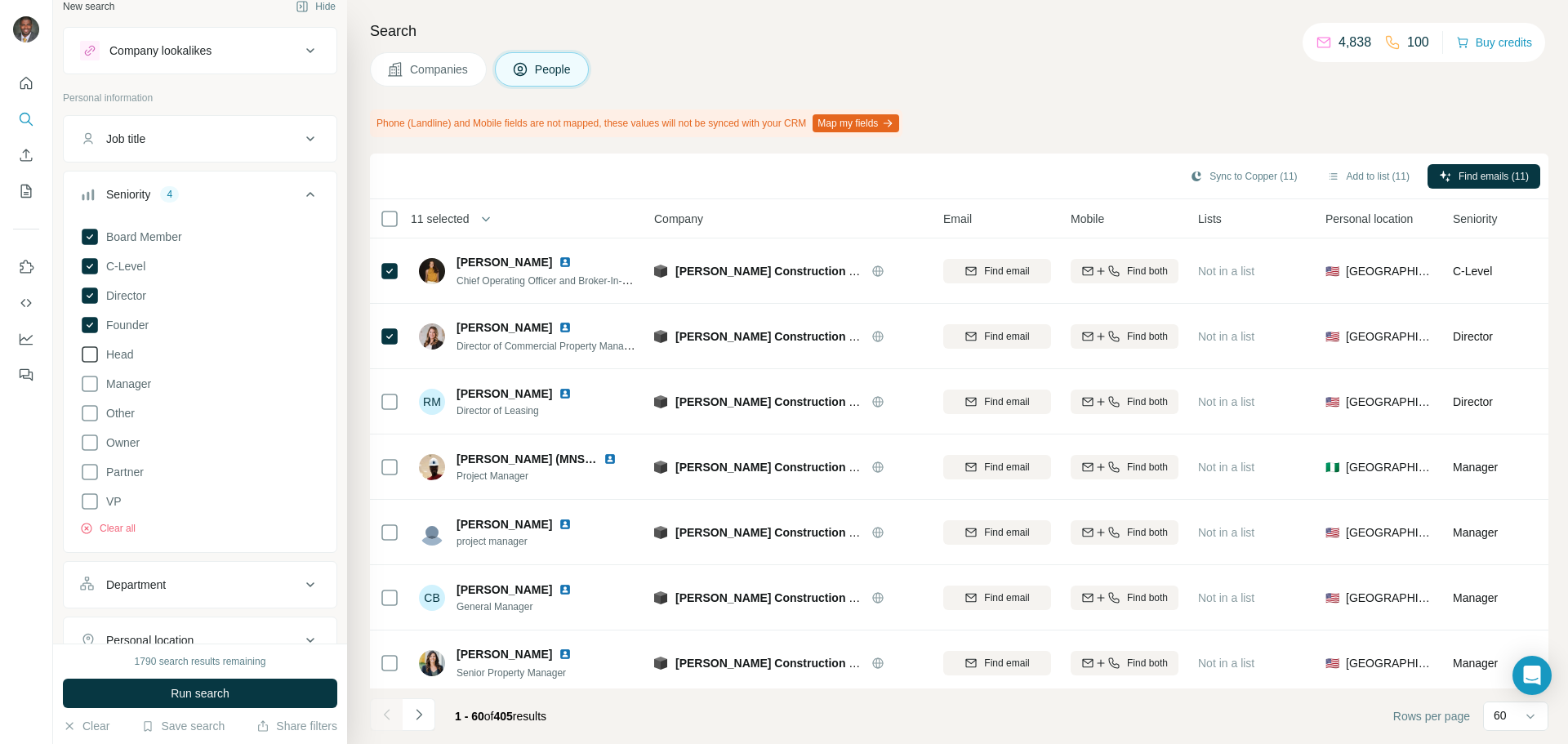
click at [89, 358] on icon at bounding box center [90, 354] width 20 height 20
click at [90, 385] on icon at bounding box center [90, 384] width 20 height 20
click at [81, 440] on icon at bounding box center [90, 443] width 20 height 20
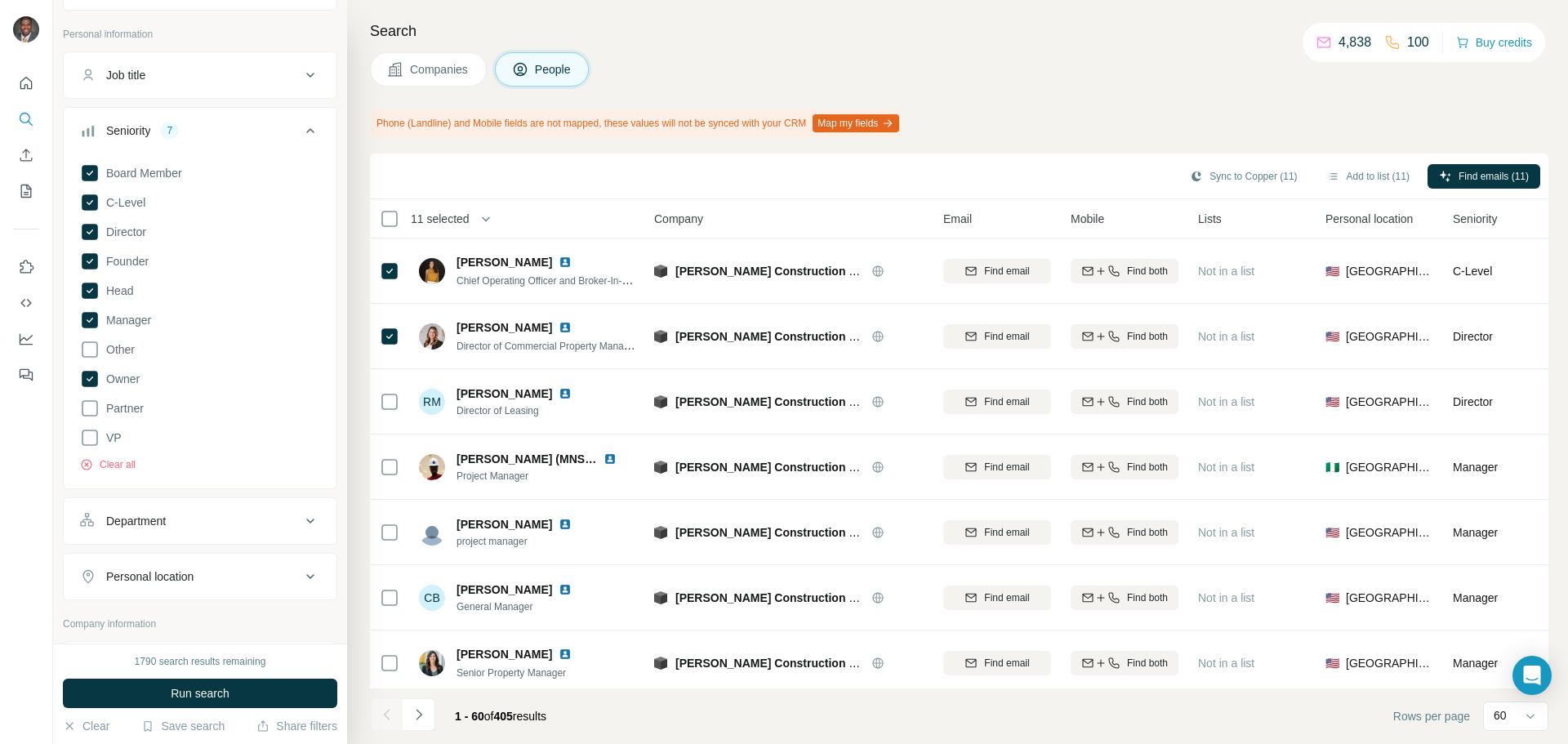
scroll to position [97, 0]
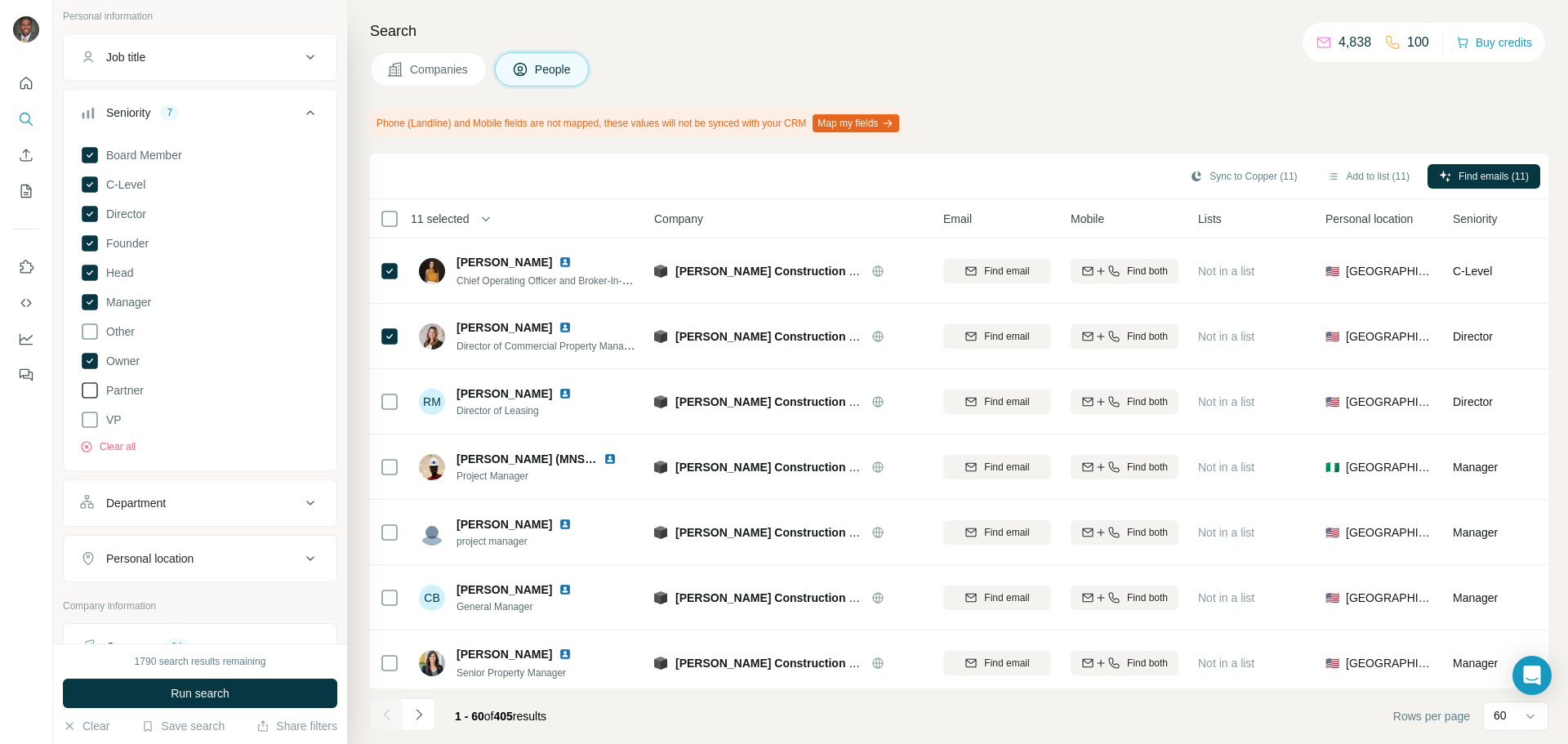
click at [93, 385] on icon at bounding box center [90, 391] width 20 height 20
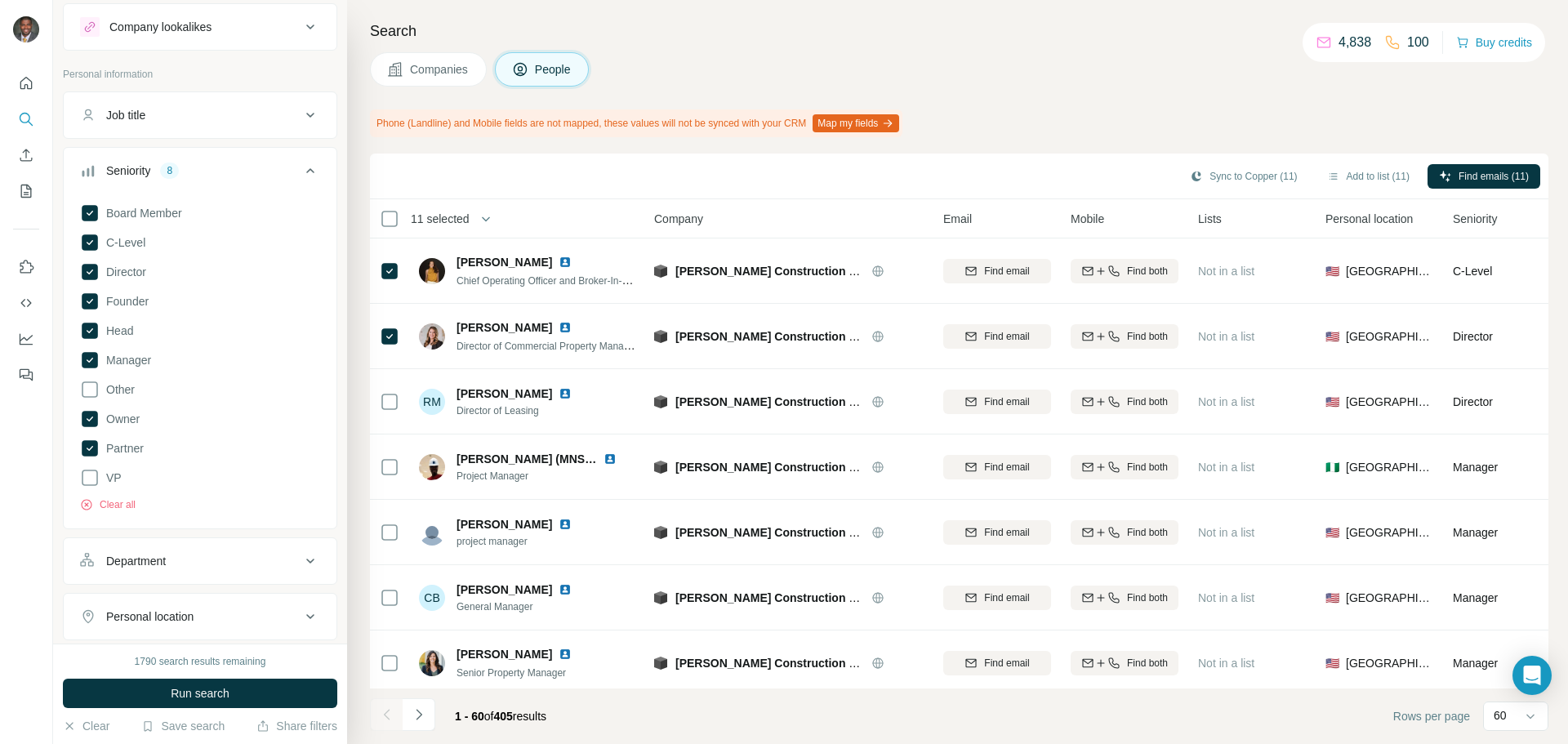
scroll to position [0, 0]
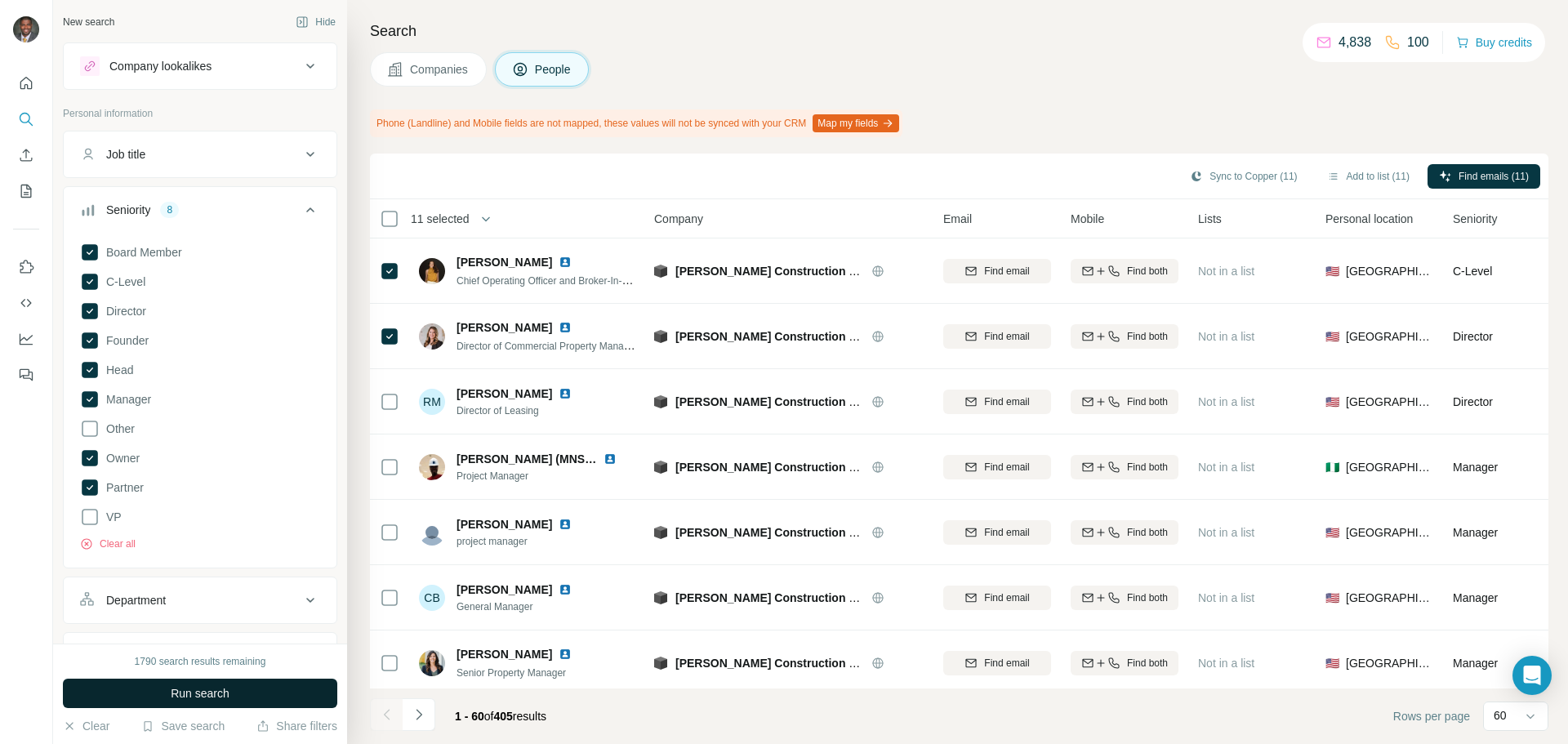
click at [227, 693] on span "Run search" at bounding box center [200, 693] width 59 height 16
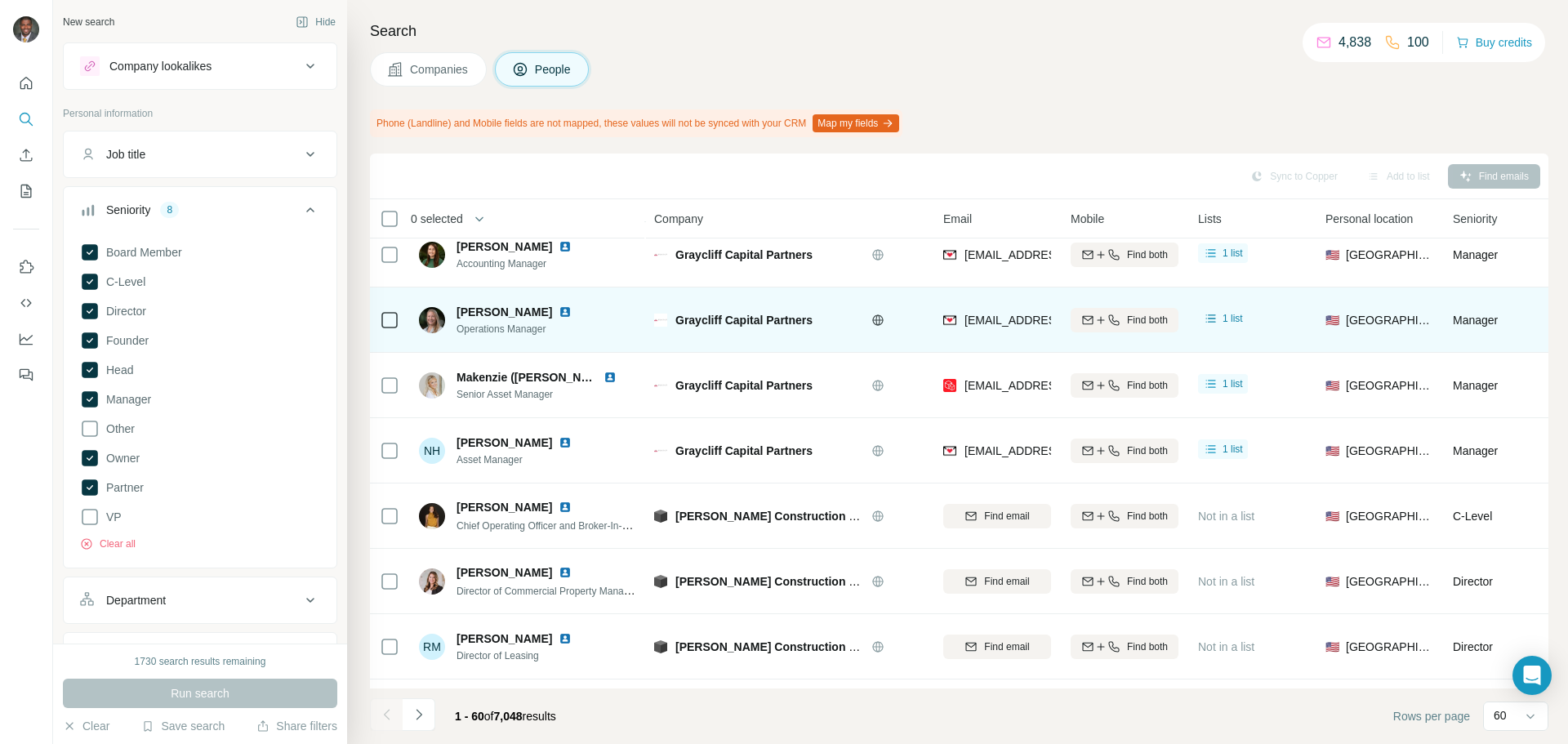
scroll to position [1061, 0]
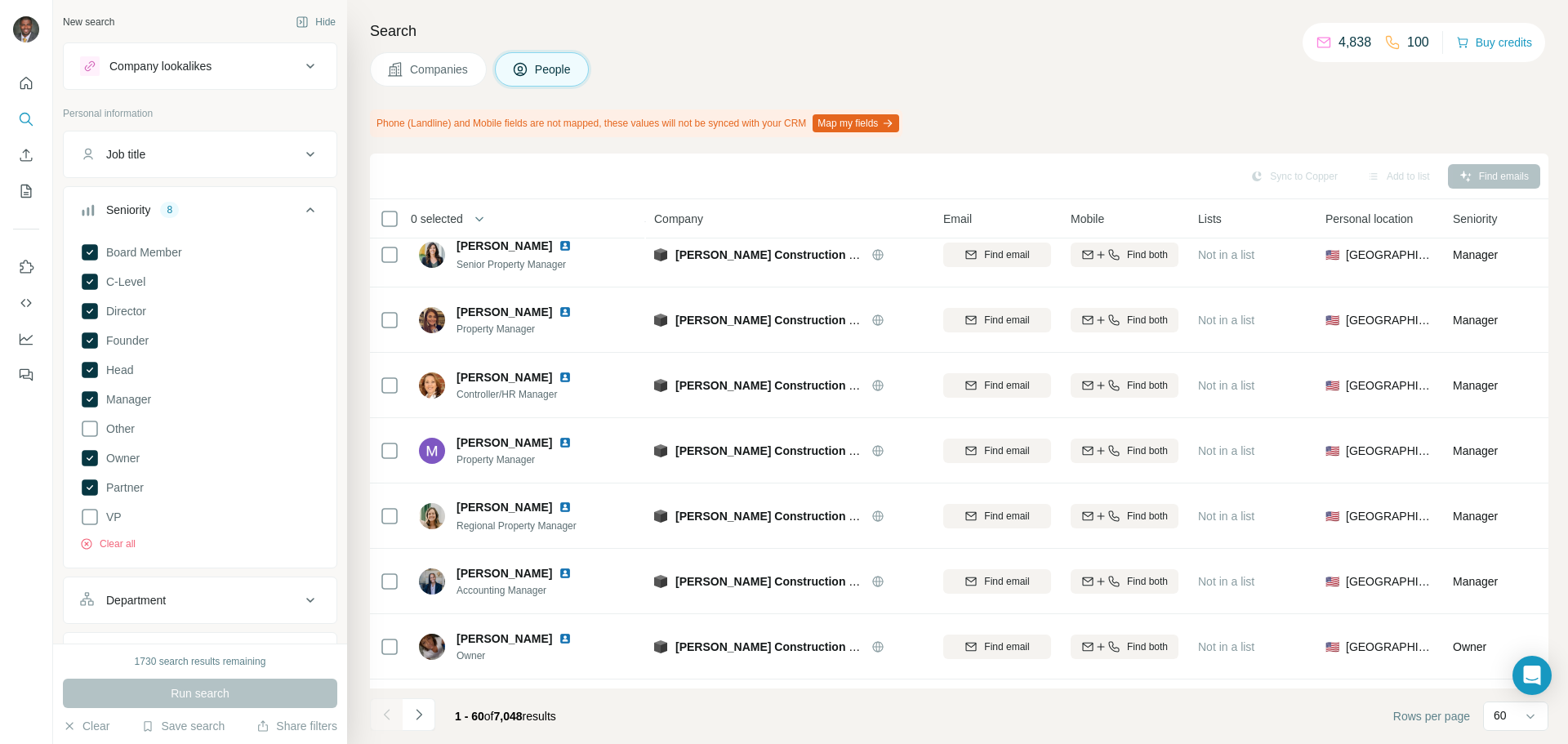
click at [415, 80] on button "Companies" at bounding box center [428, 69] width 117 height 34
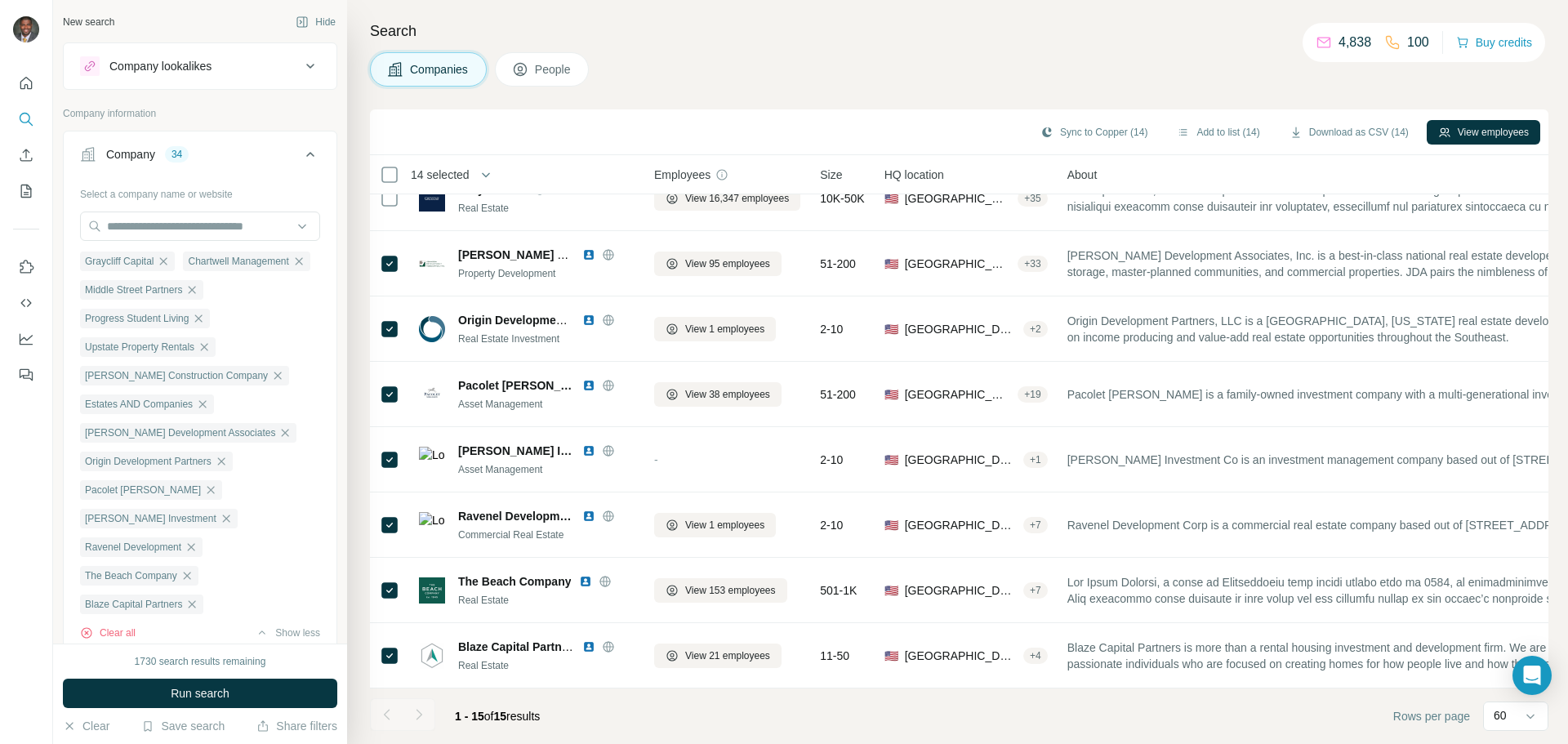
scroll to position [495, 0]
click at [419, 73] on span "Companies" at bounding box center [440, 70] width 60 height 16
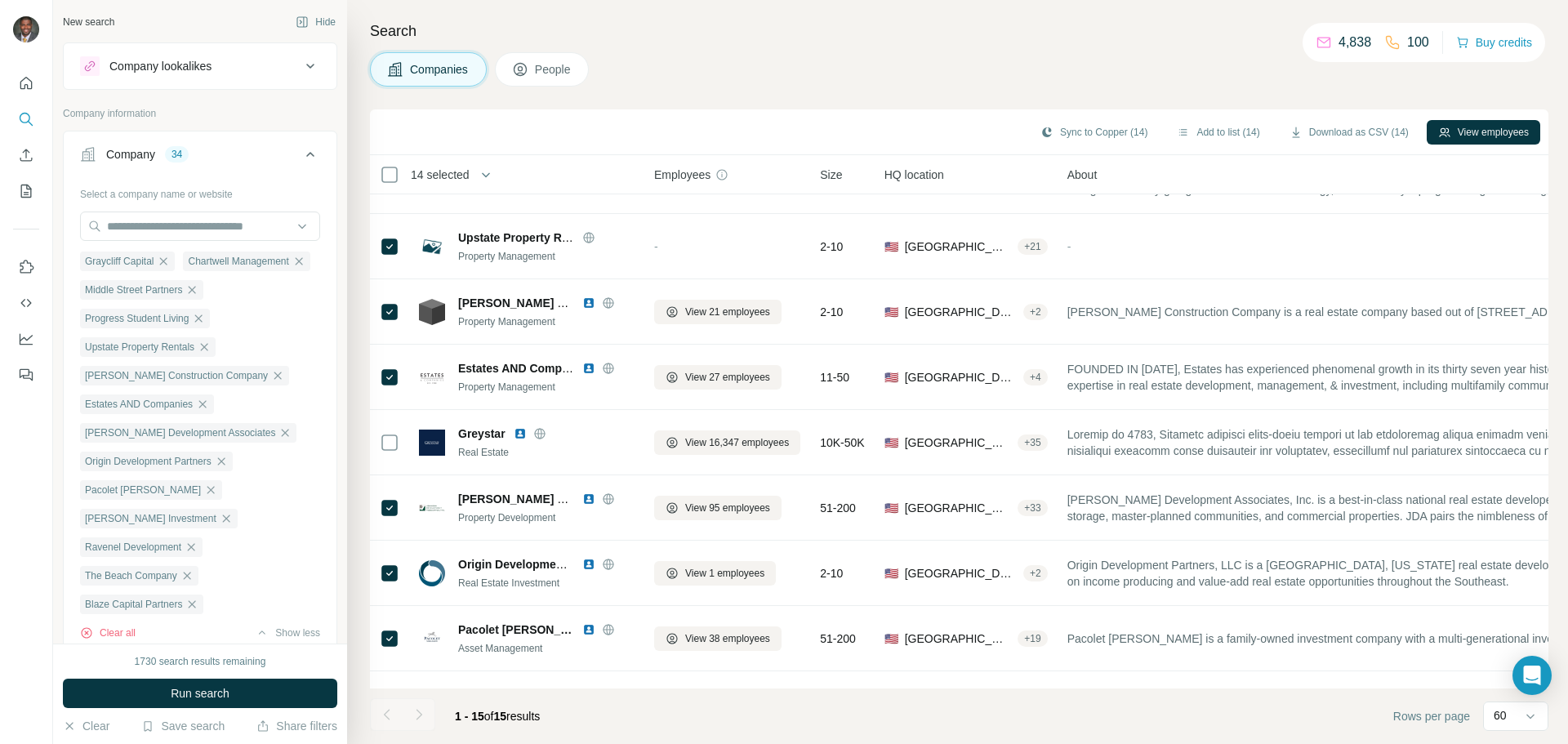
scroll to position [86, 0]
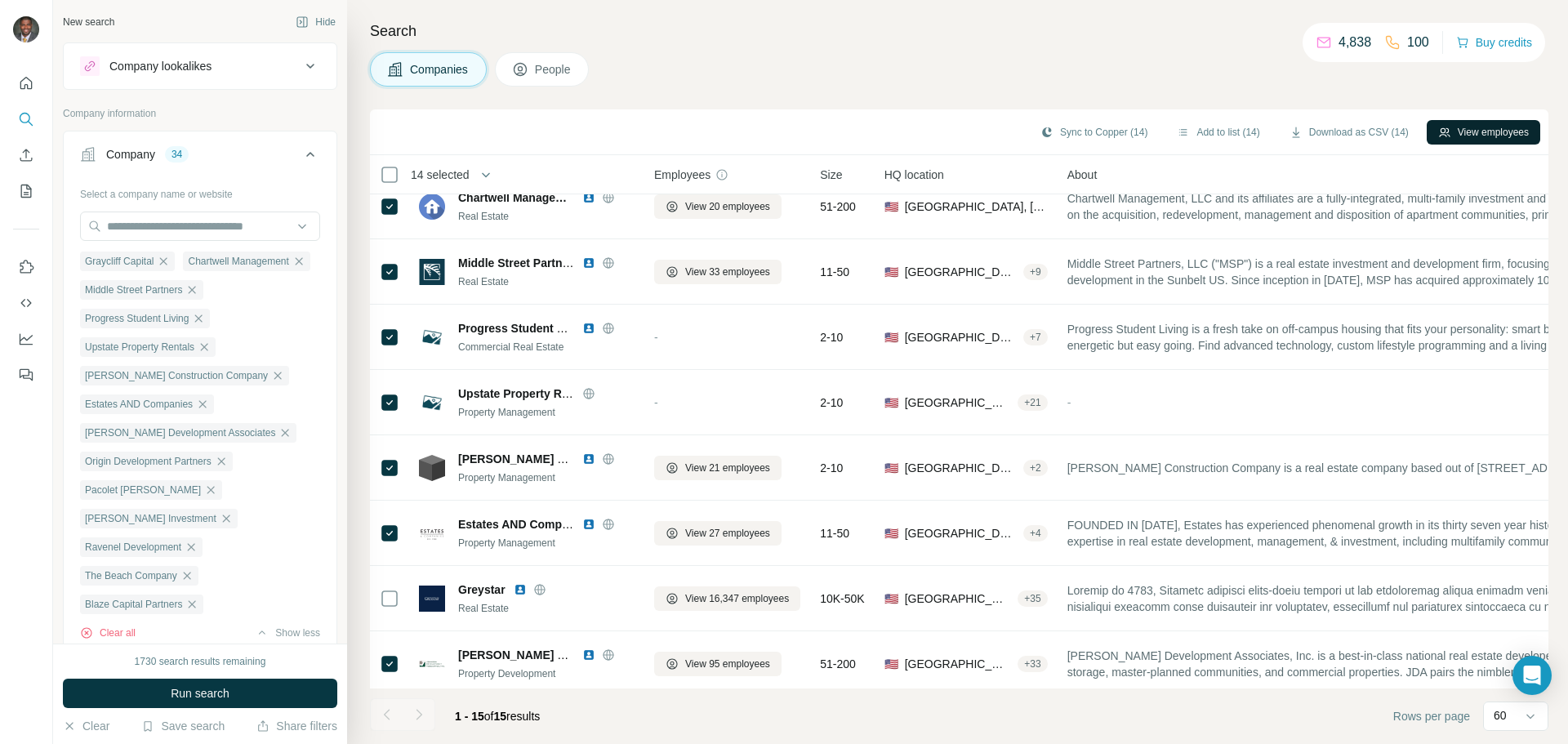
click at [781, 129] on button "View employees" at bounding box center [1483, 131] width 114 height 24
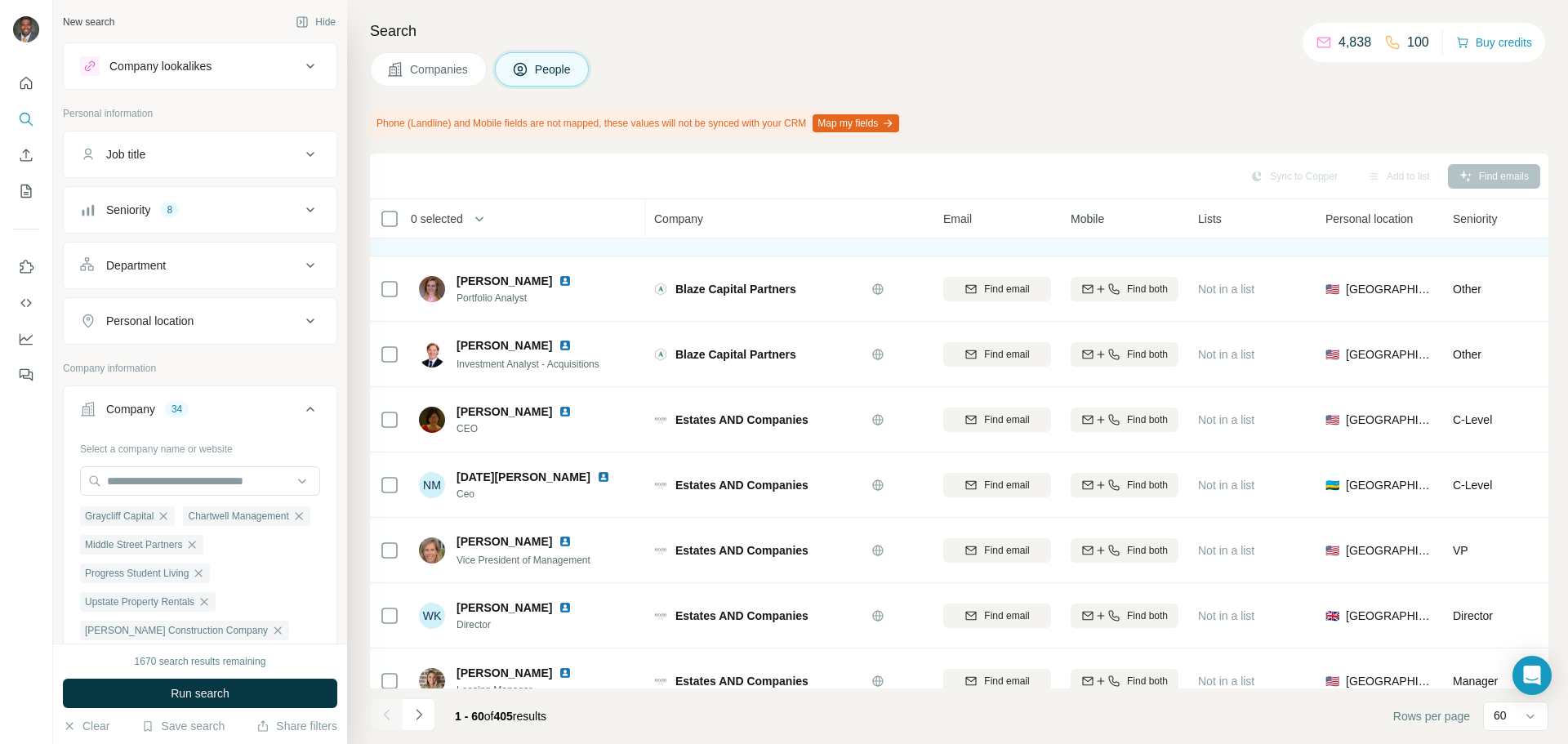
scroll to position [2580, 0]
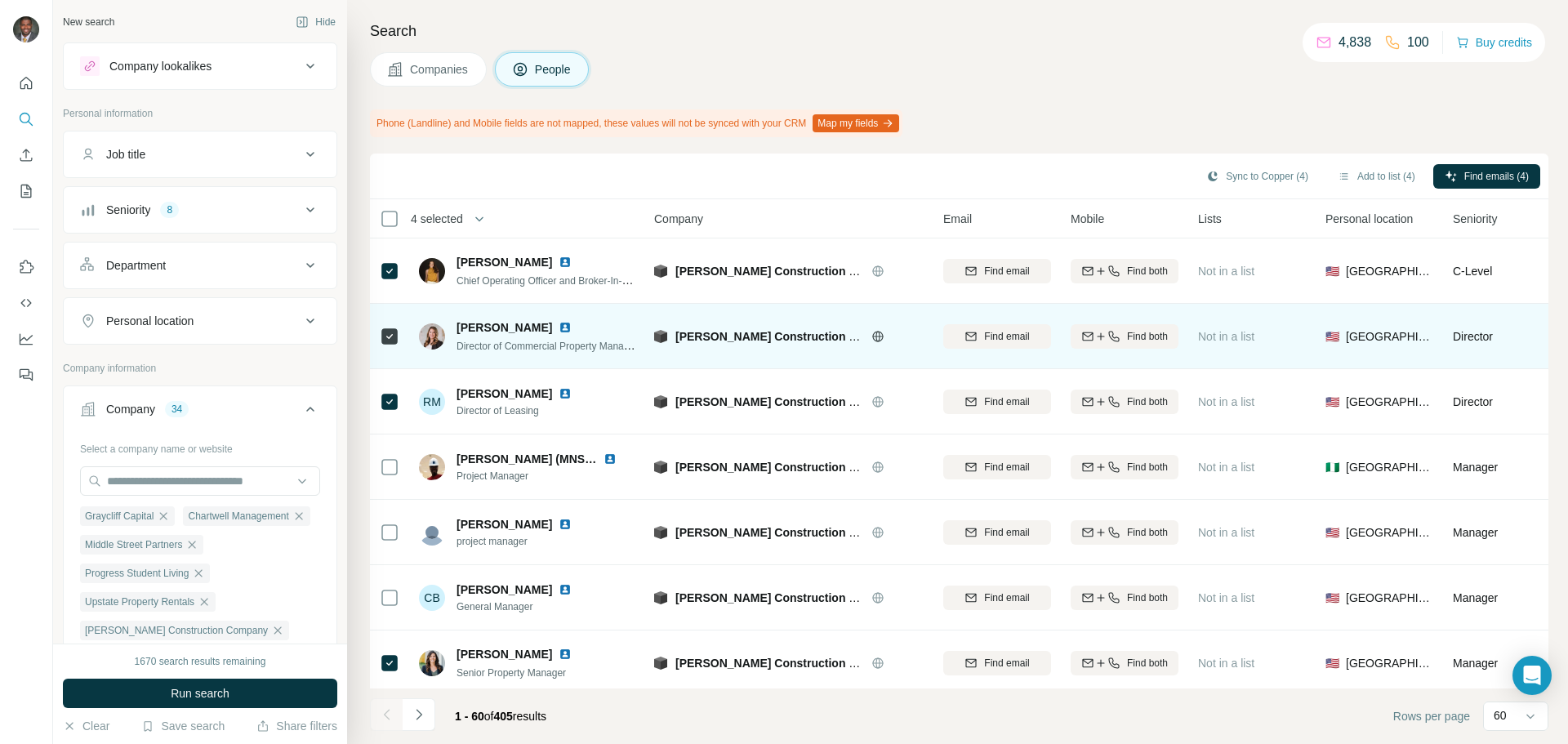
scroll to position [81, 0]
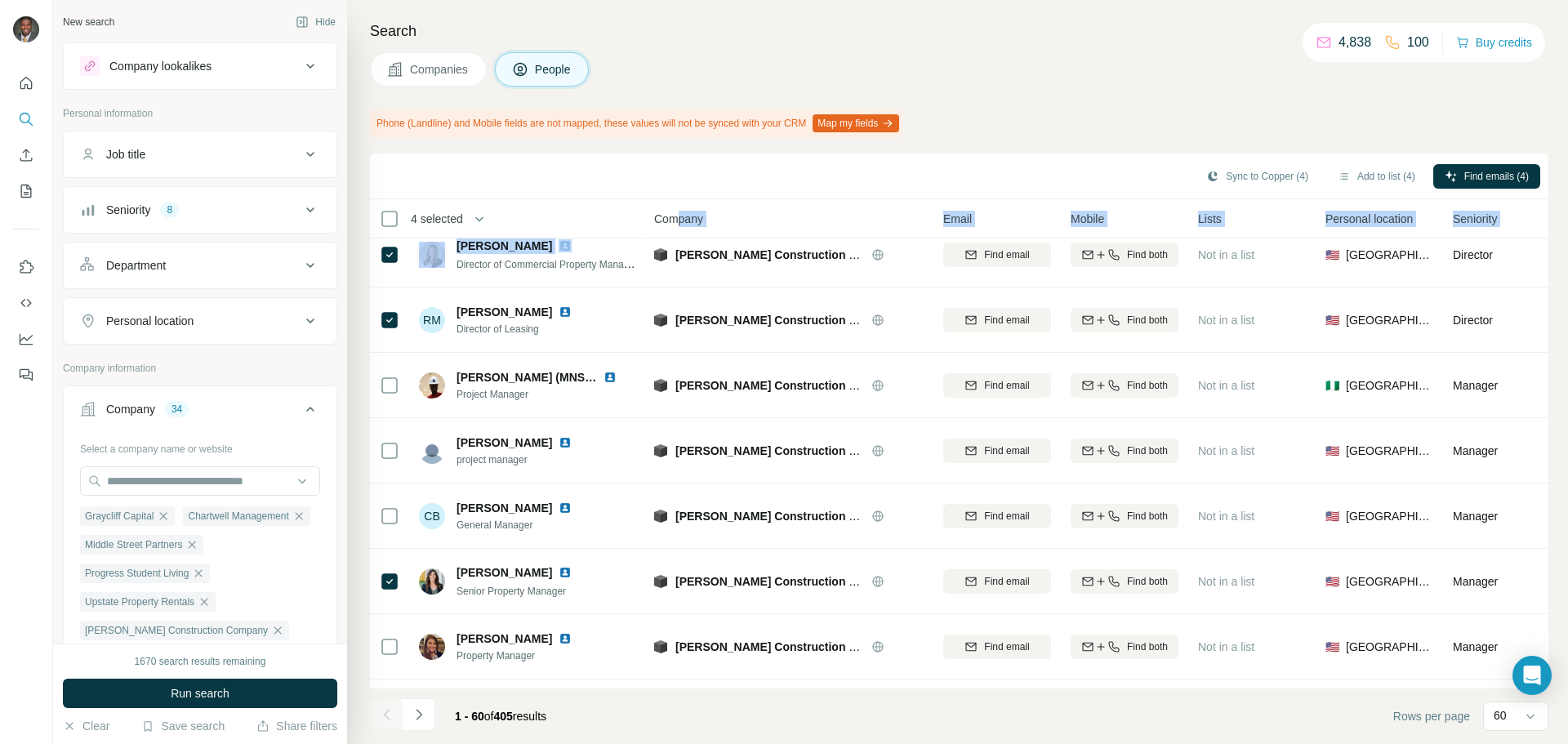
drag, startPoint x: 645, startPoint y: 233, endPoint x: 676, endPoint y: 235, distance: 31.1
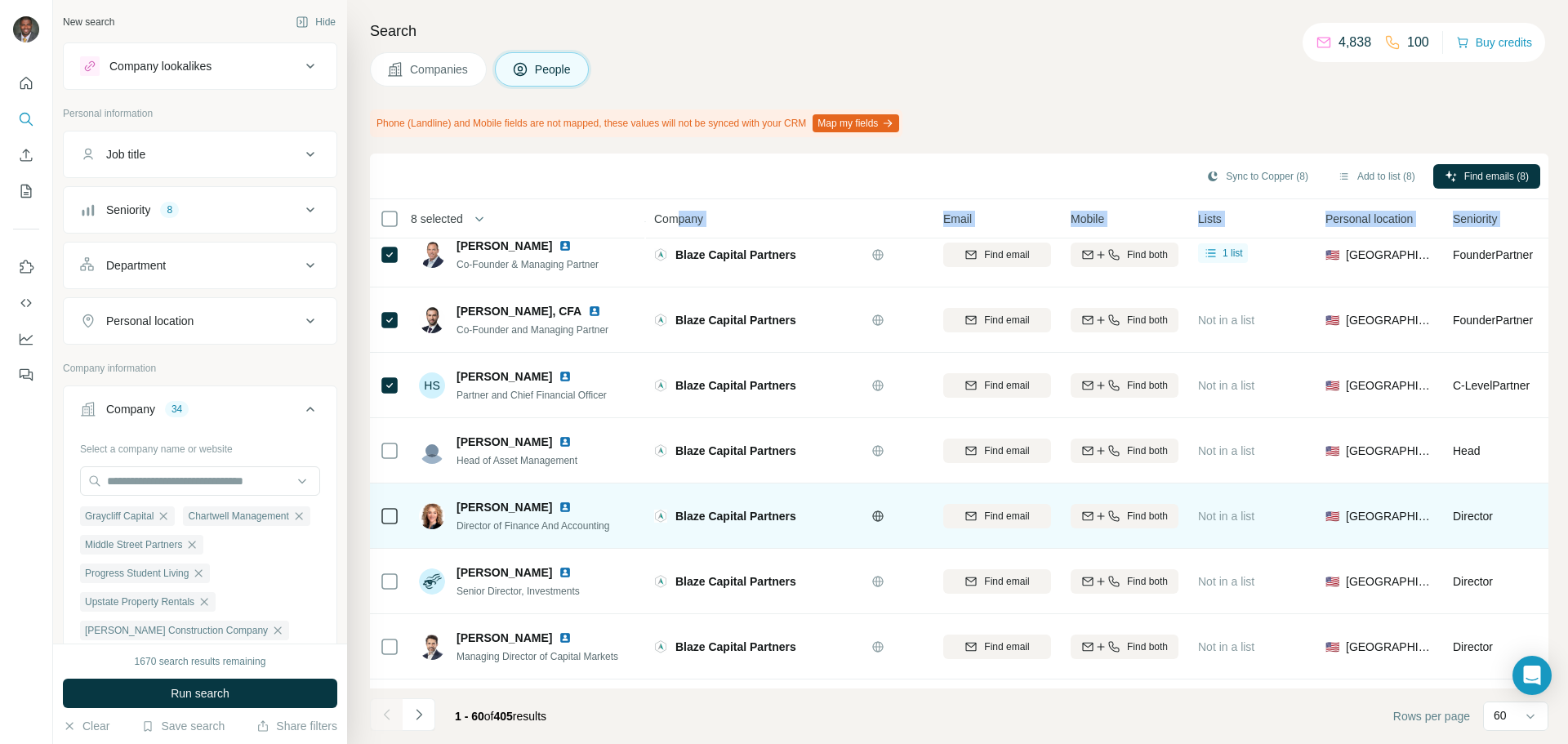
scroll to position [1470, 0]
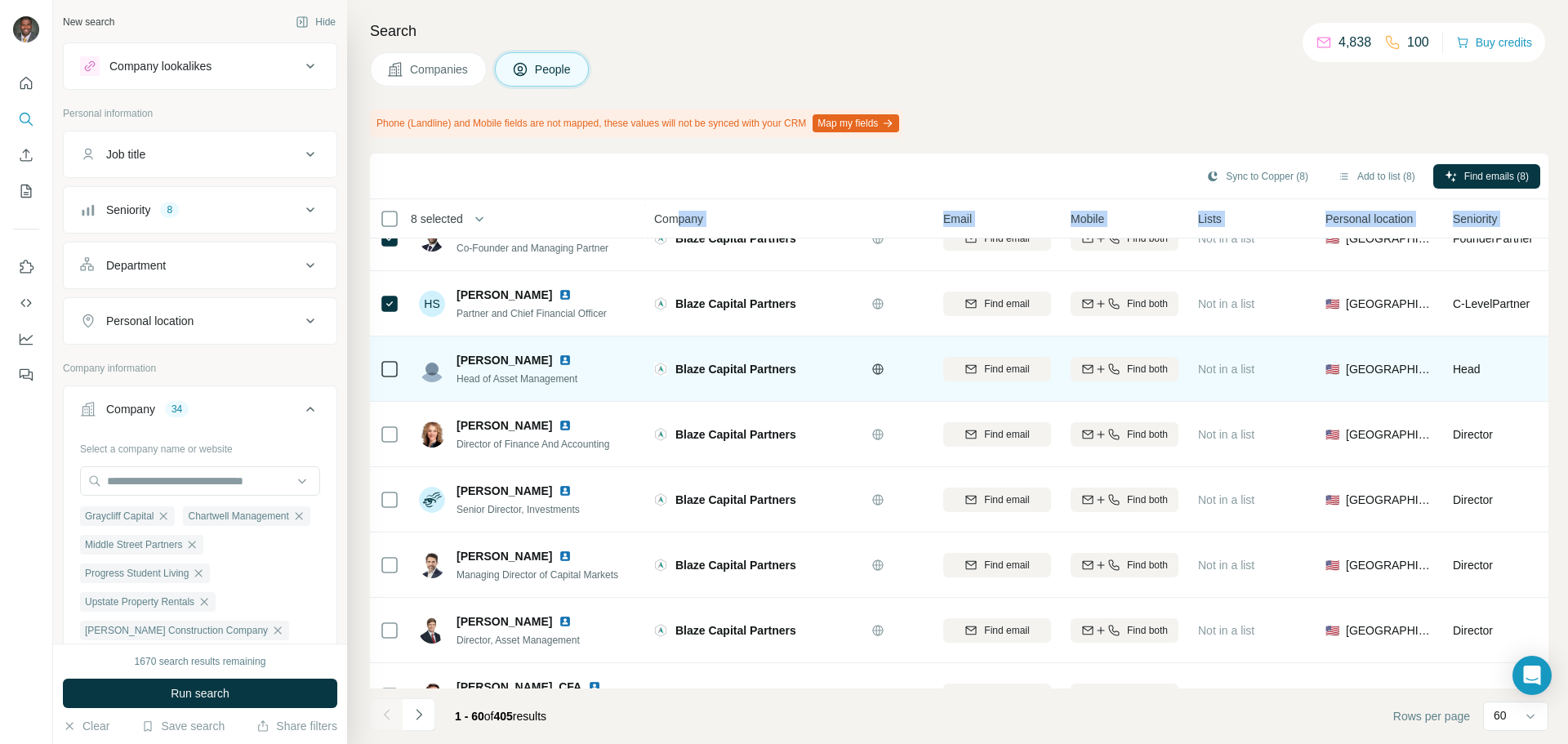
click at [396, 372] on div at bounding box center [390, 369] width 20 height 20
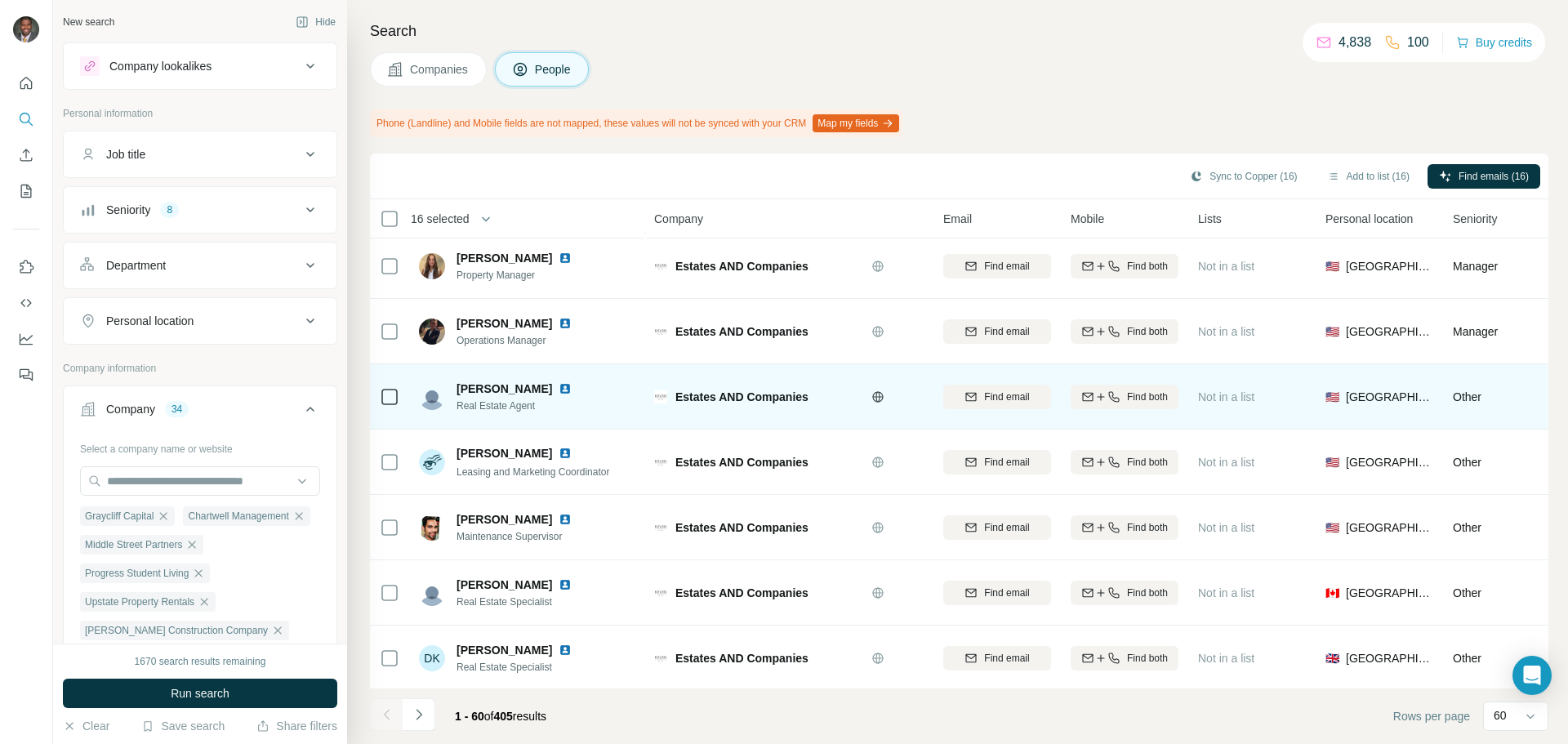
scroll to position [3479, 0]
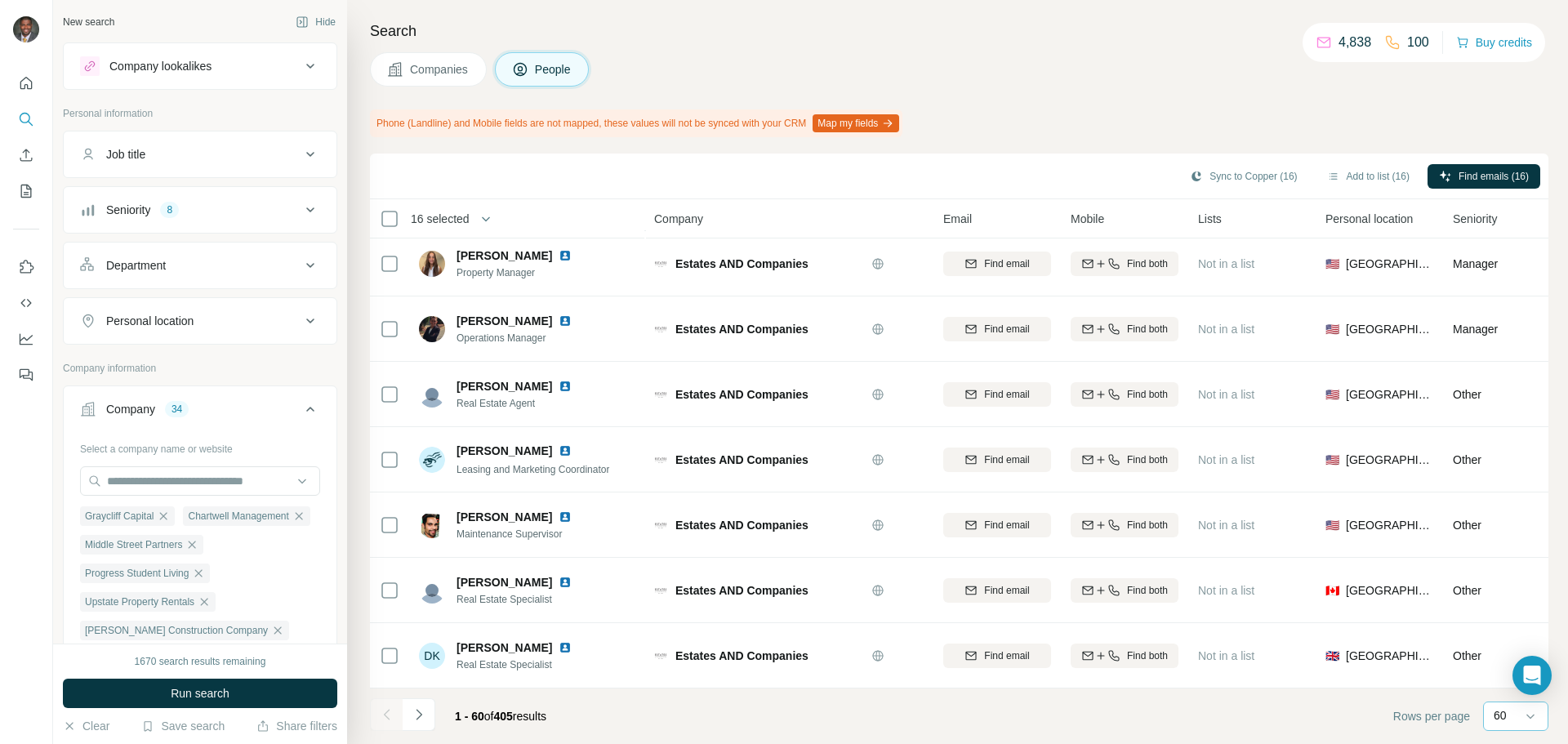
click at [1513, 723] on div "60" at bounding box center [1514, 715] width 41 height 16
click at [1508, 723] on input at bounding box center [1518, 716] width 49 height 18
click at [417, 715] on icon "Navigate to next page" at bounding box center [418, 714] width 16 height 16
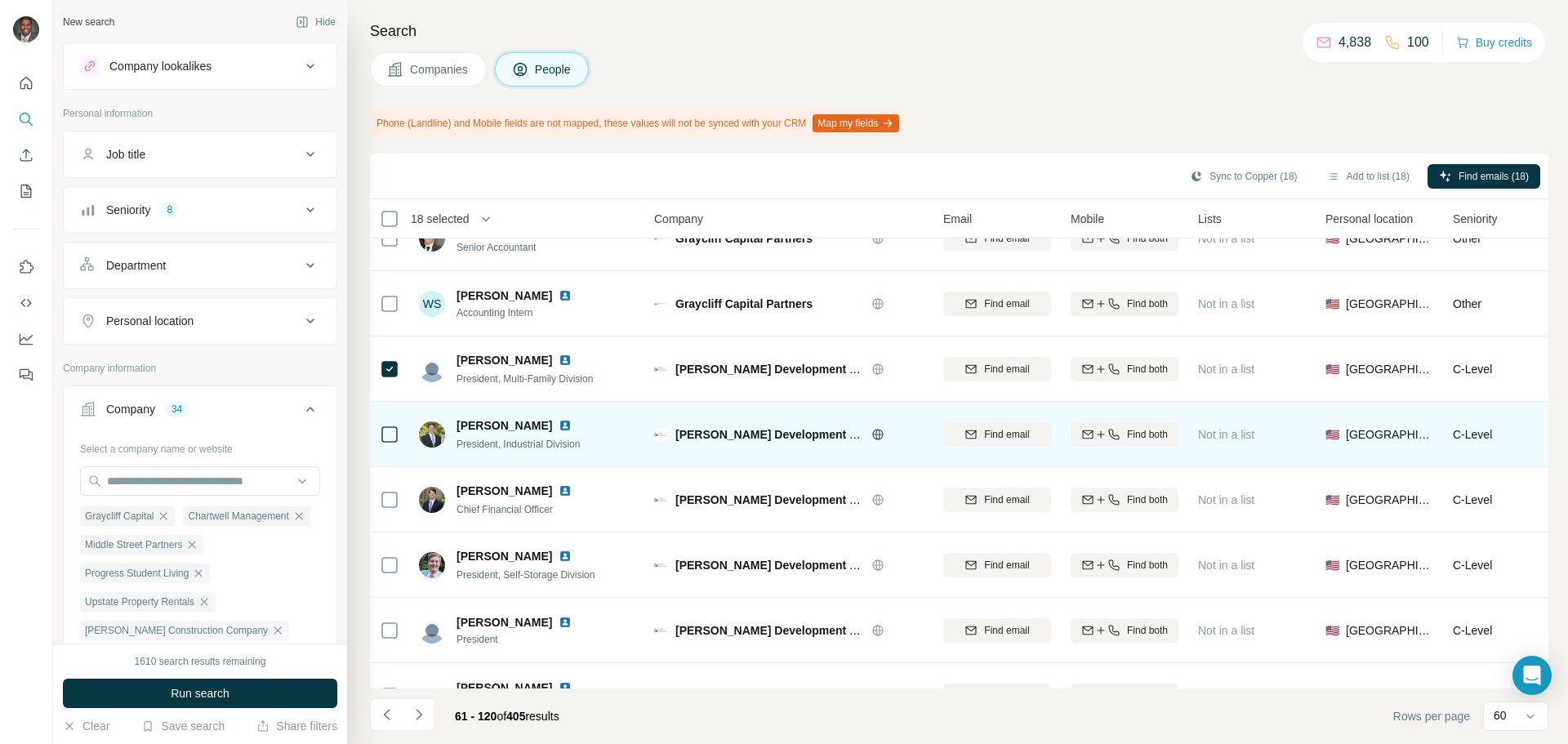
scroll to position [1551, 0]
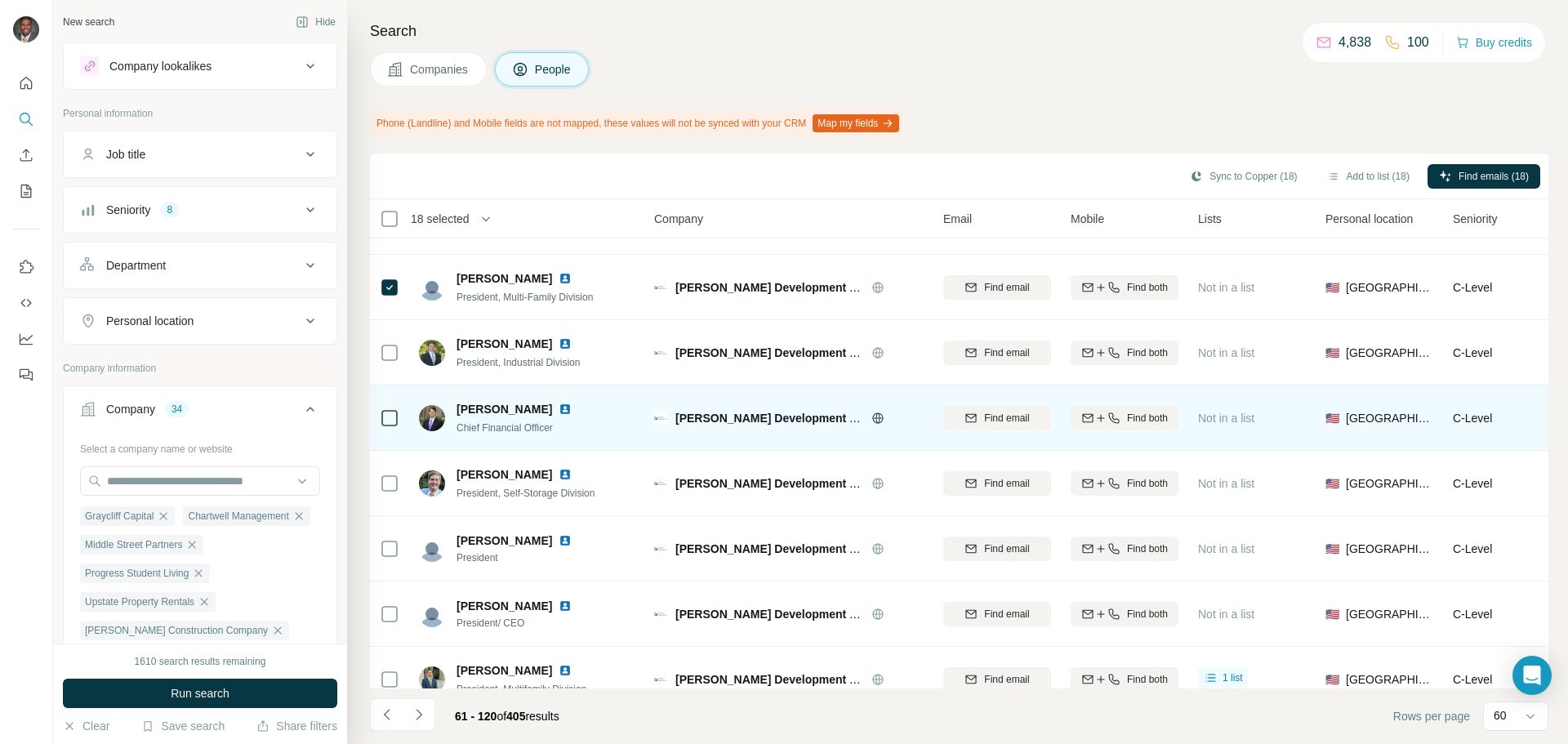
click at [377, 419] on td at bounding box center [390, 418] width 39 height 65
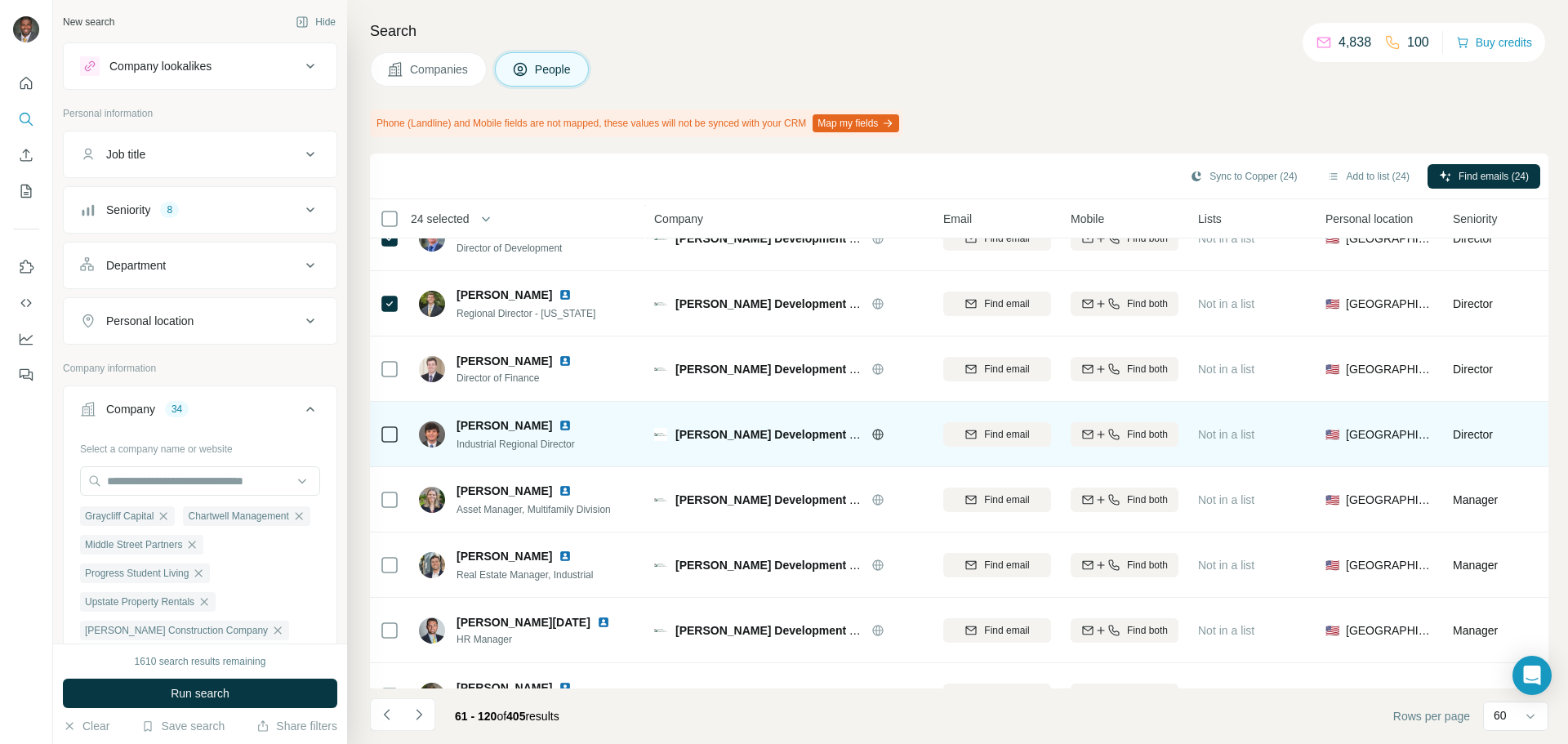
scroll to position [2532, 0]
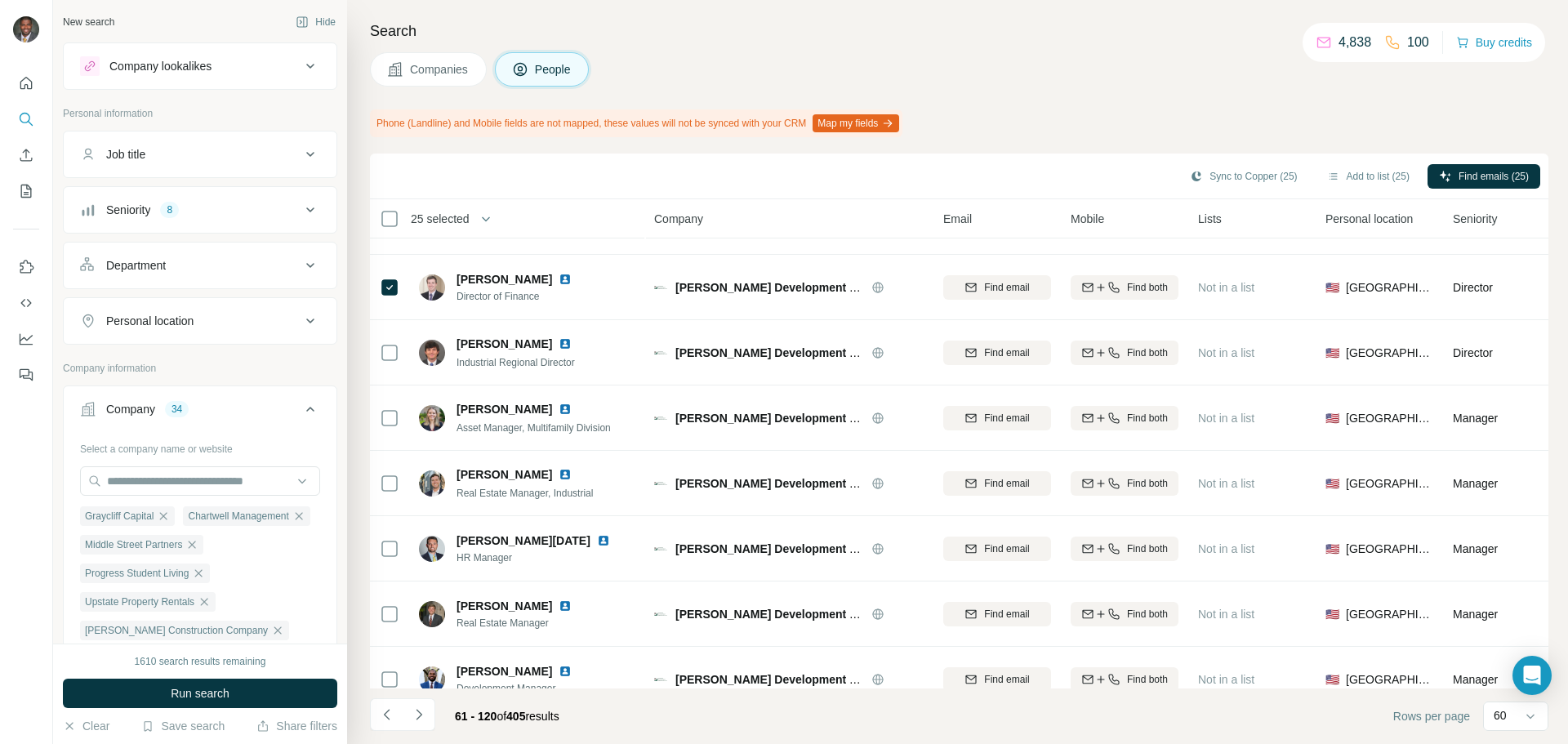
click at [280, 259] on div "Department" at bounding box center [190, 266] width 221 height 16
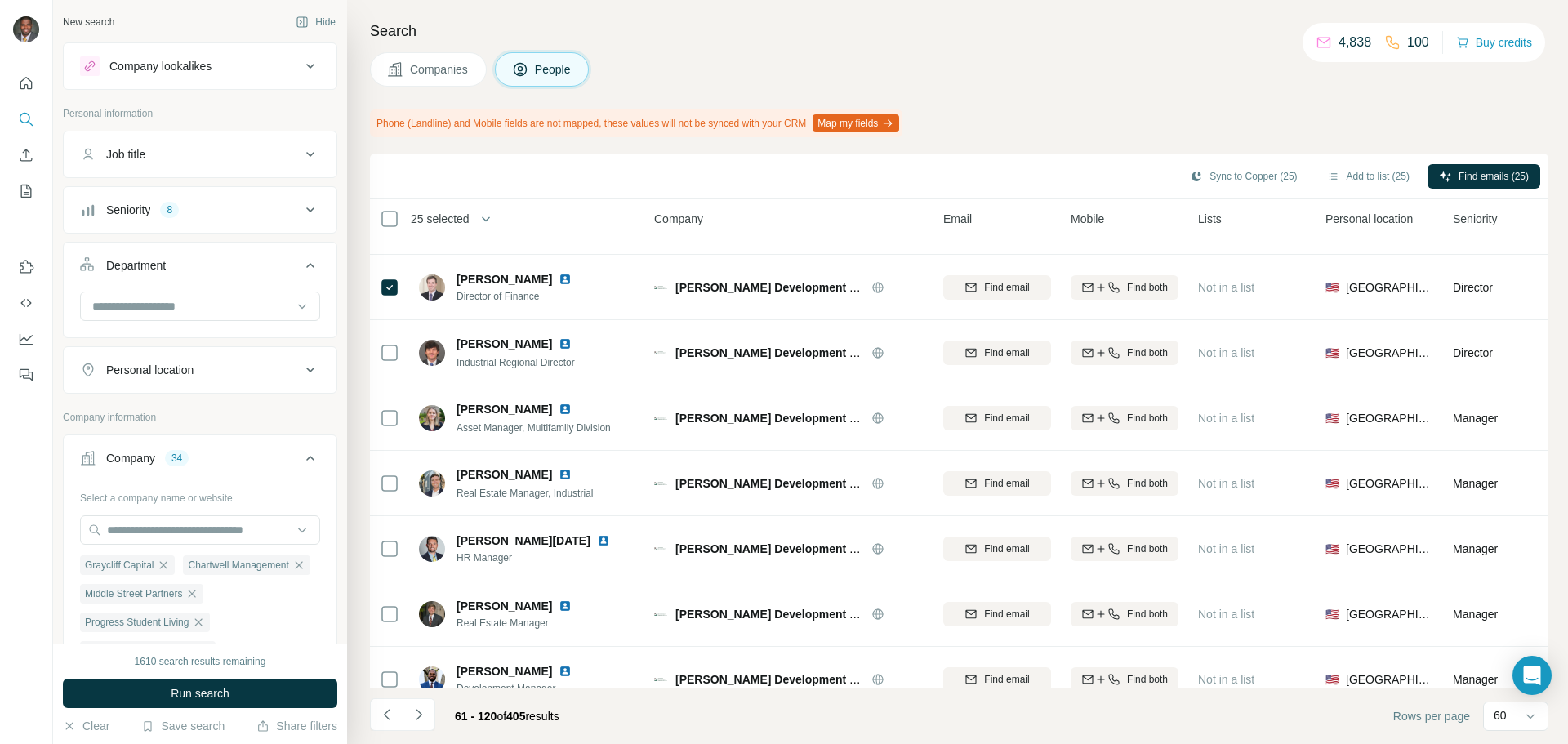
click at [300, 259] on icon at bounding box center [310, 266] width 20 height 20
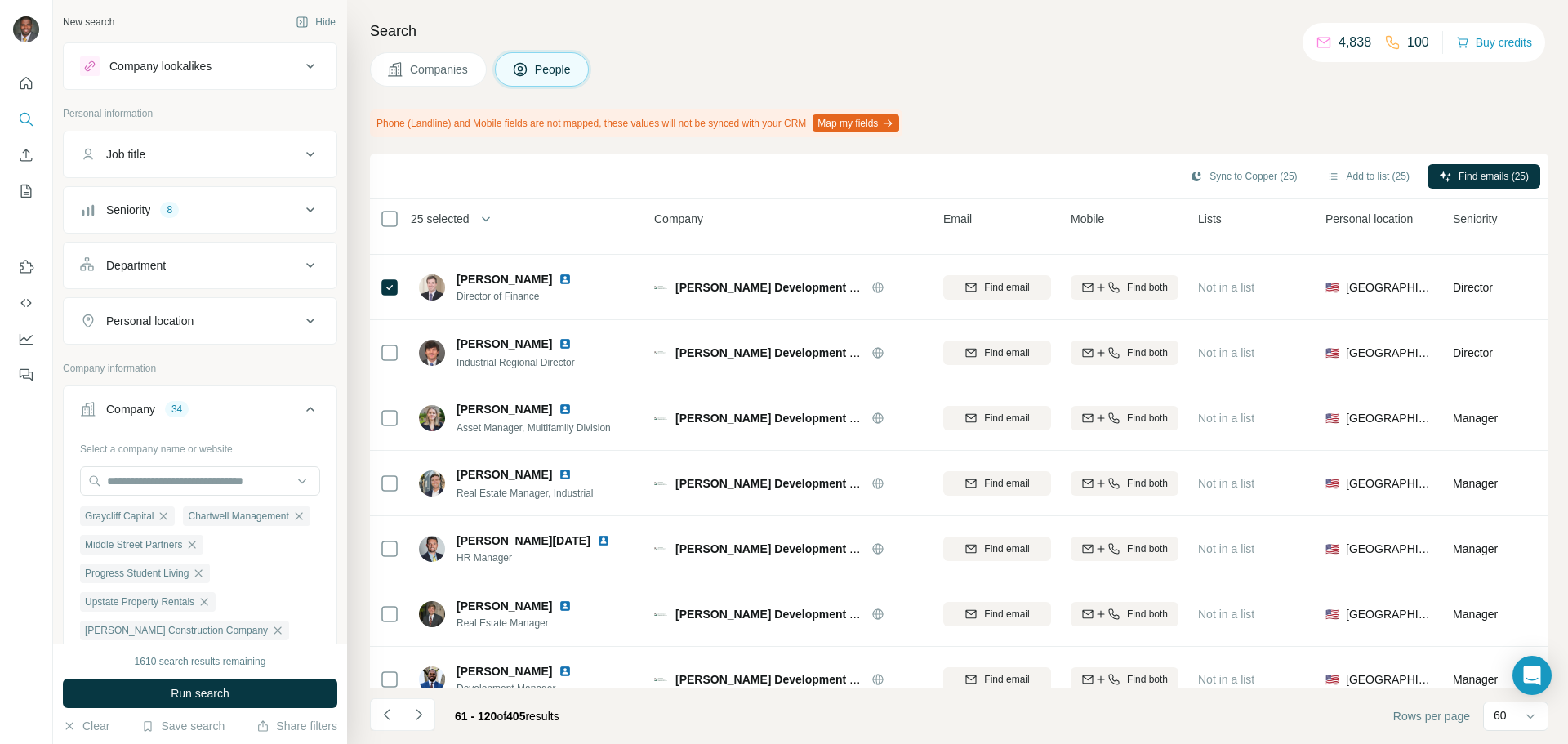
click at [284, 206] on div "Seniority 8" at bounding box center [190, 210] width 221 height 16
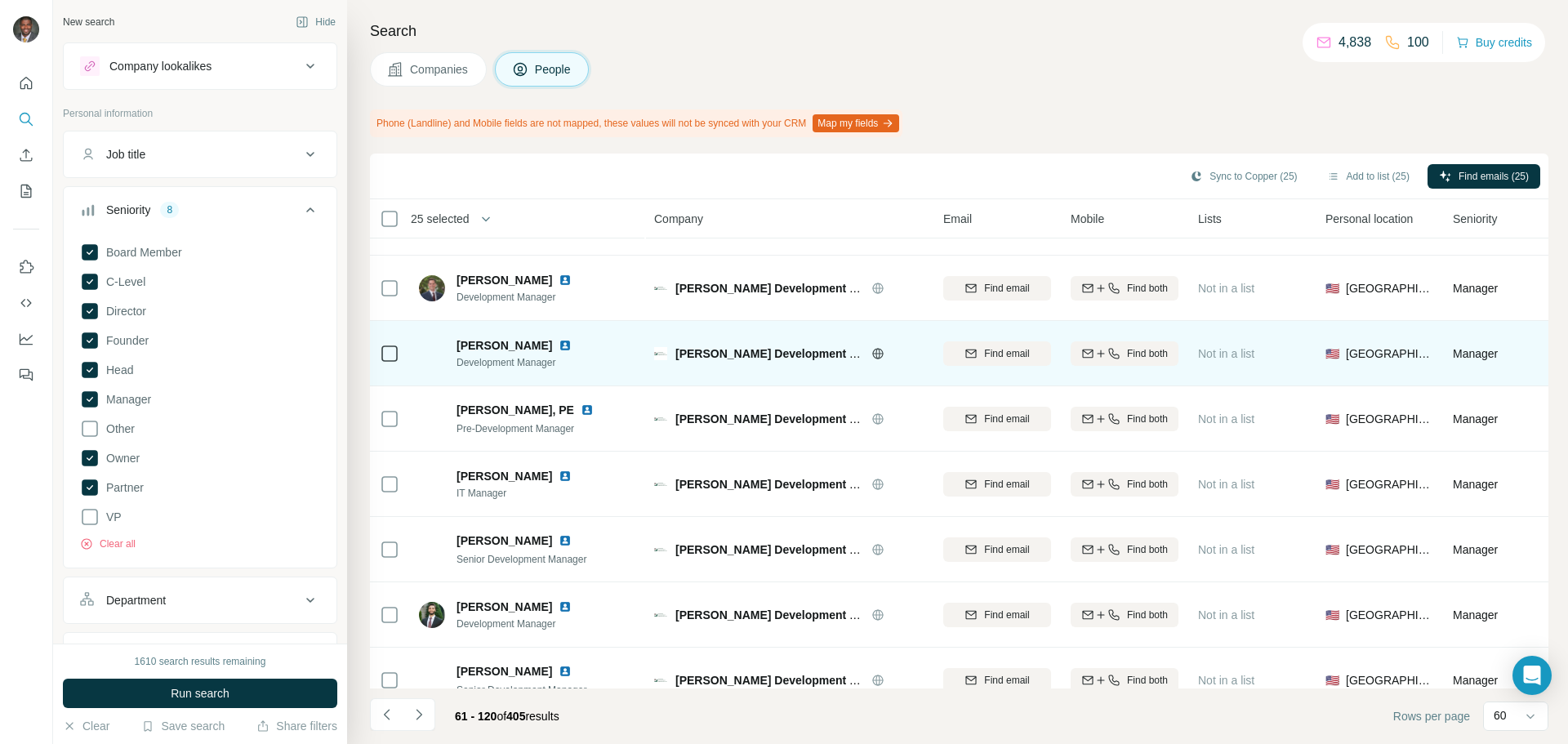
scroll to position [3479, 0]
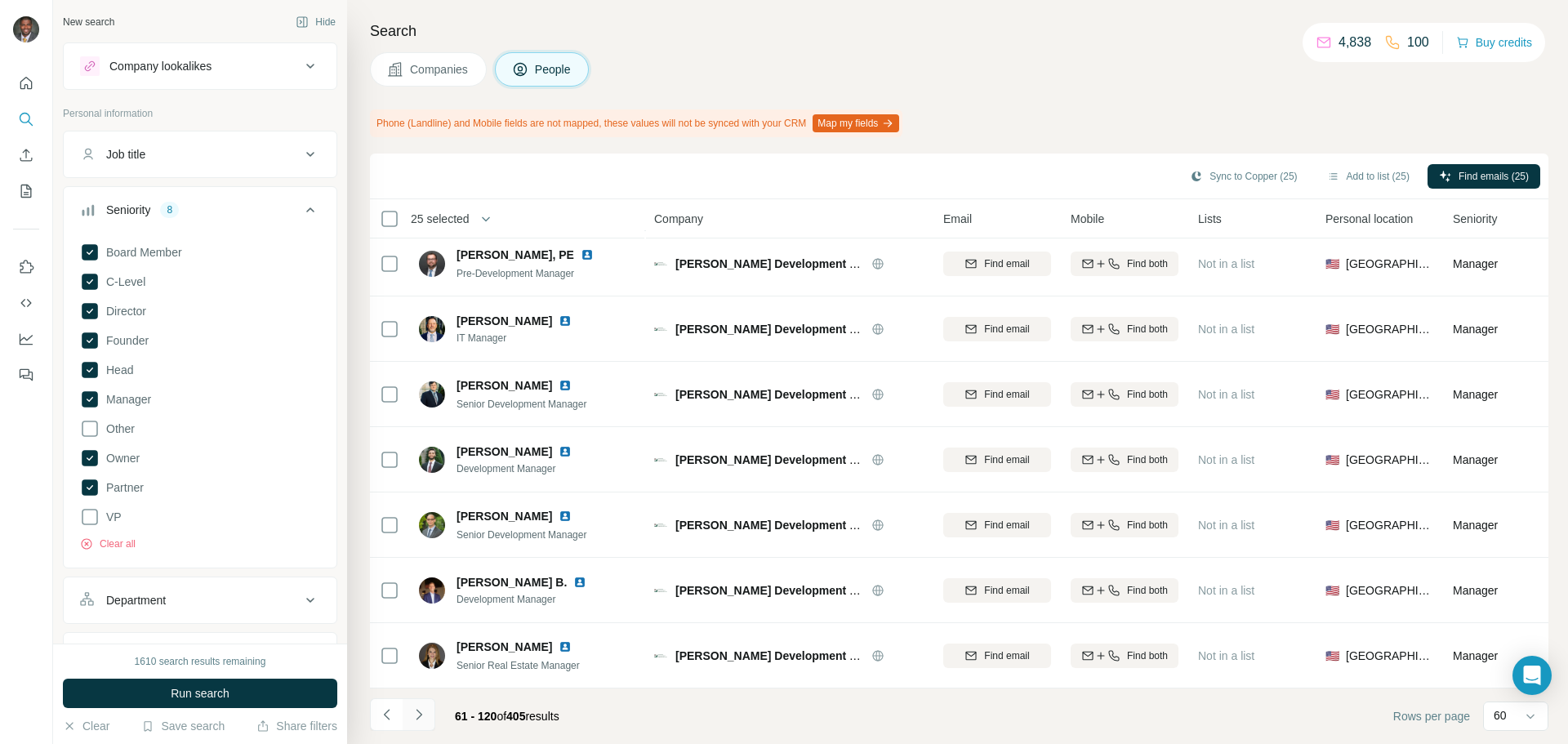
click at [423, 720] on icon "Navigate to next page" at bounding box center [418, 714] width 16 height 16
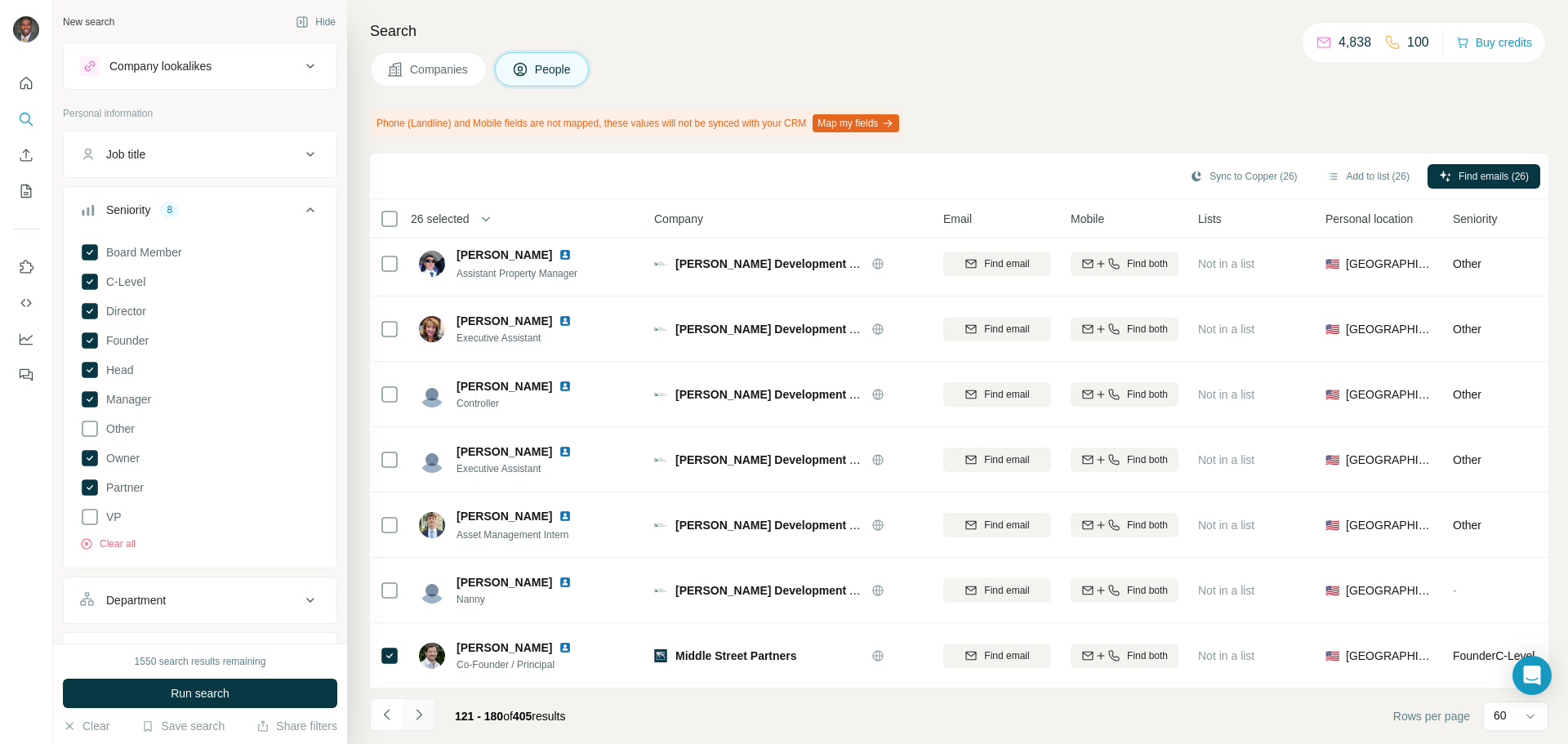
click at [412, 712] on icon "Navigate to next page" at bounding box center [418, 714] width 16 height 16
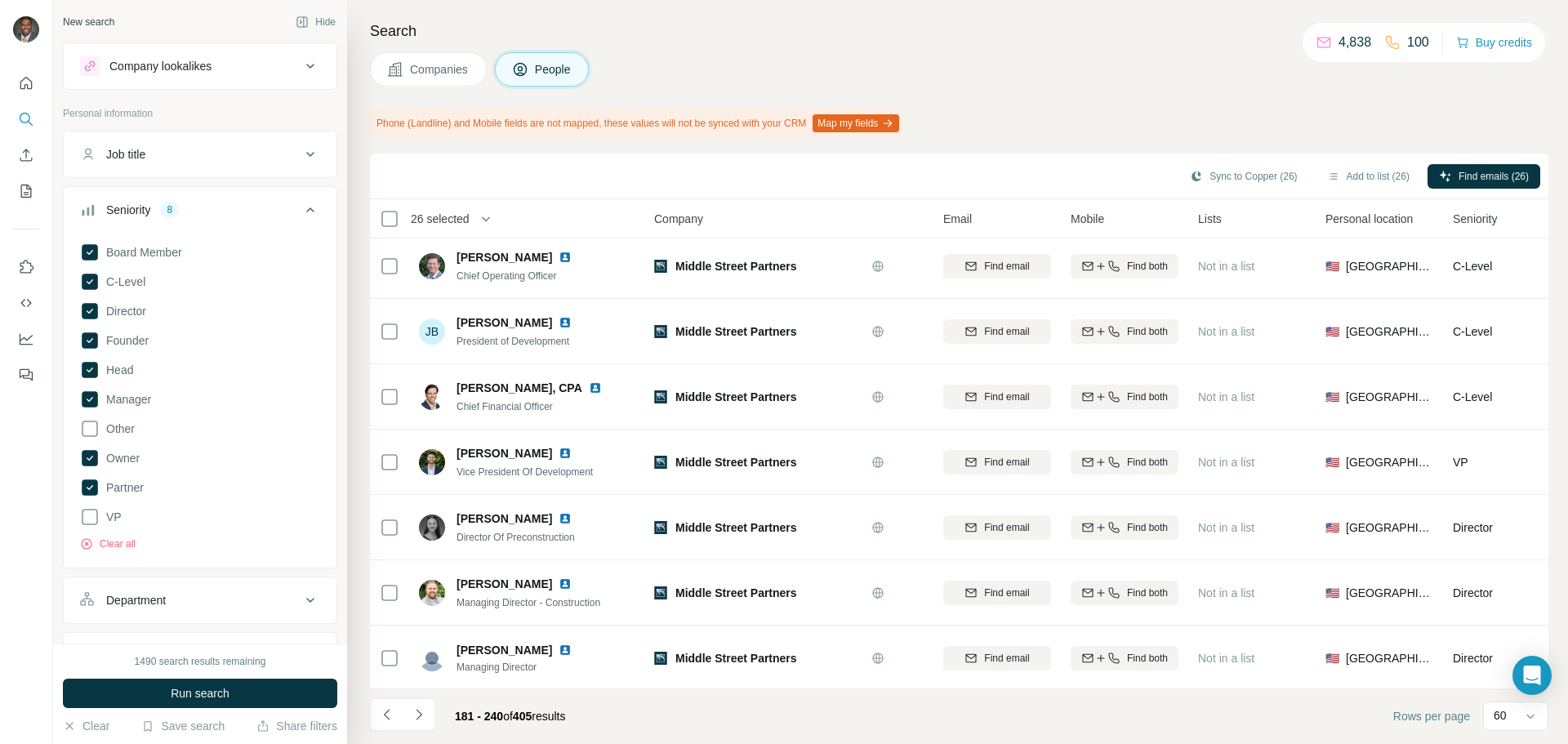
scroll to position [0, 0]
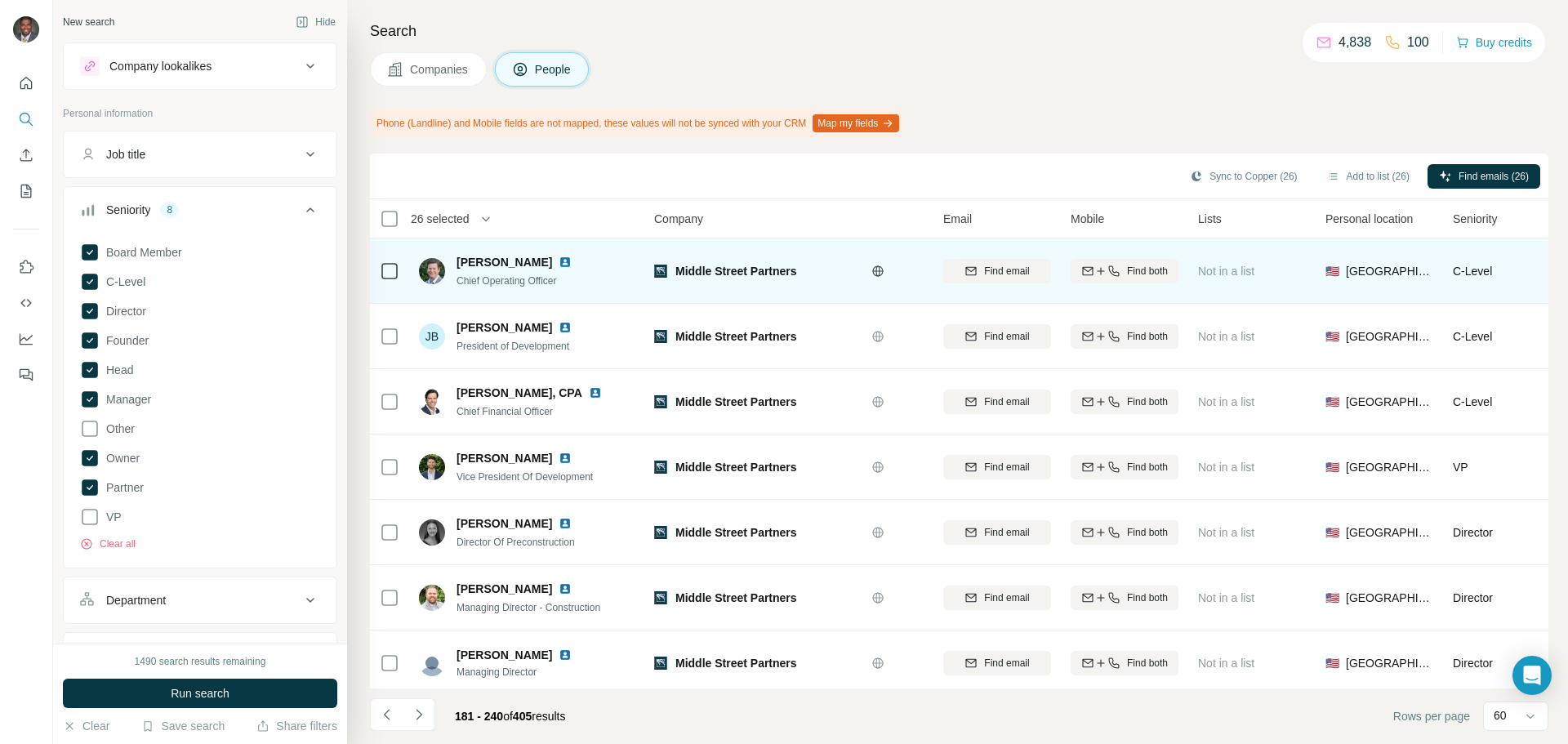
click at [381, 272] on icon at bounding box center [390, 271] width 20 height 20
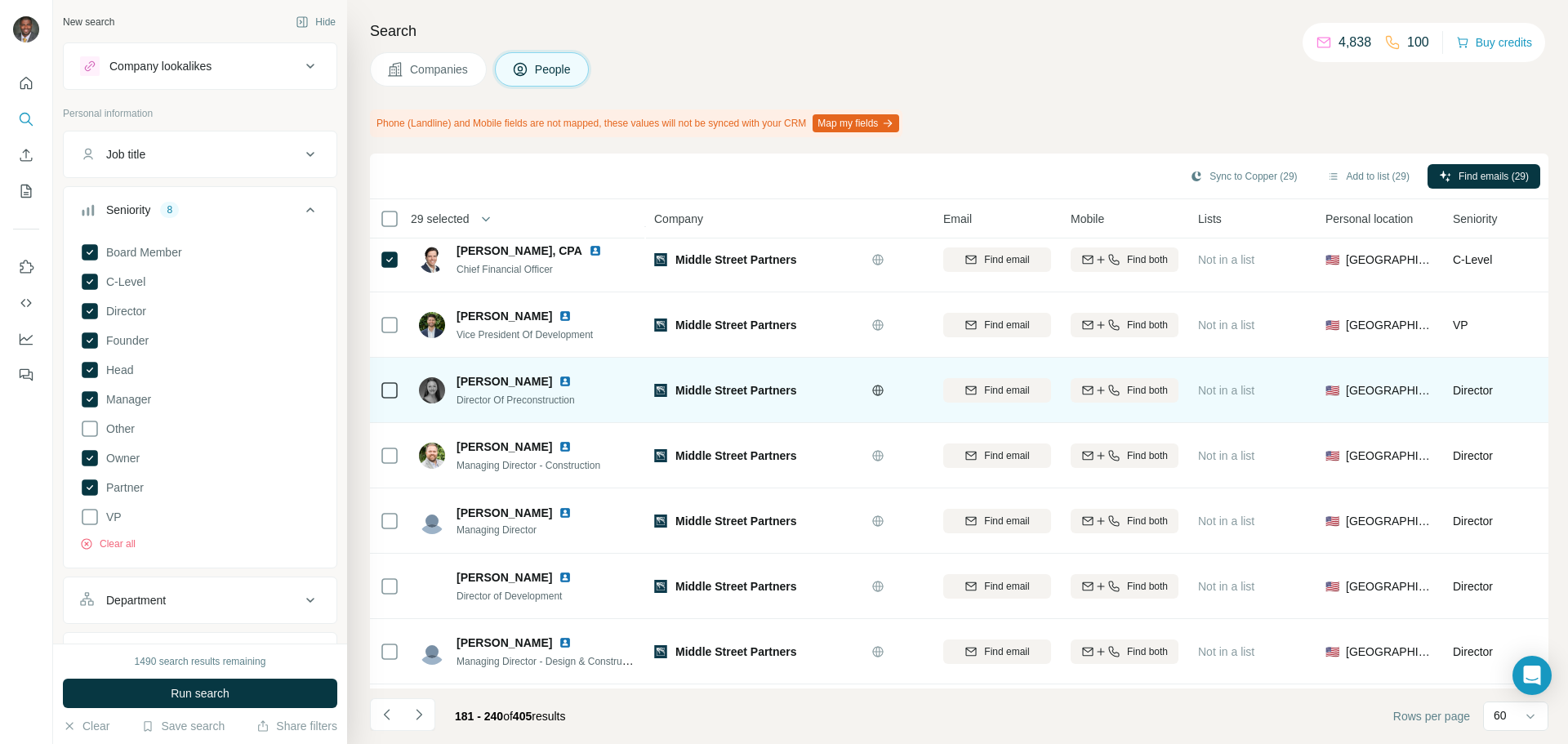
scroll to position [164, 0]
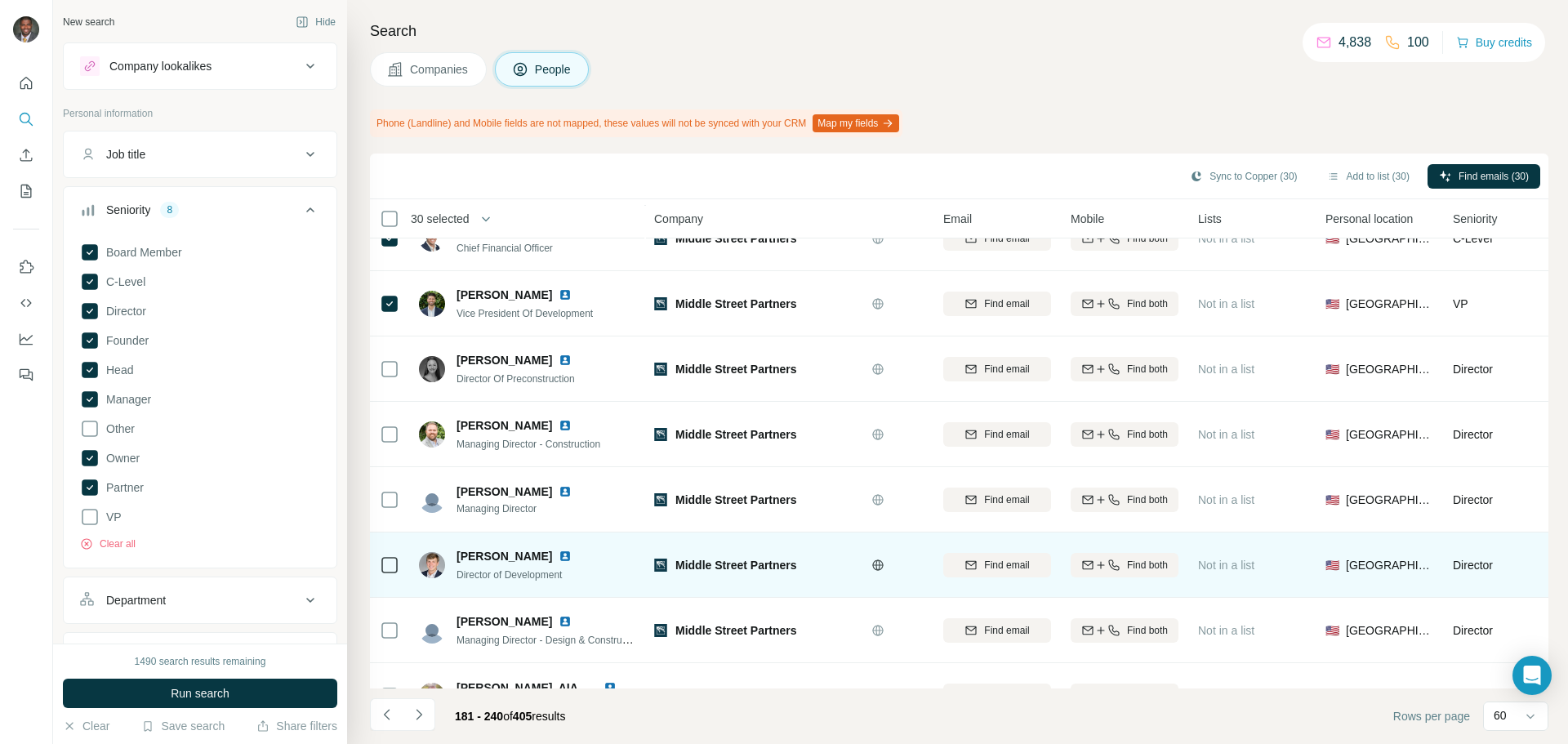
click at [392, 555] on icon at bounding box center [390, 565] width 20 height 20
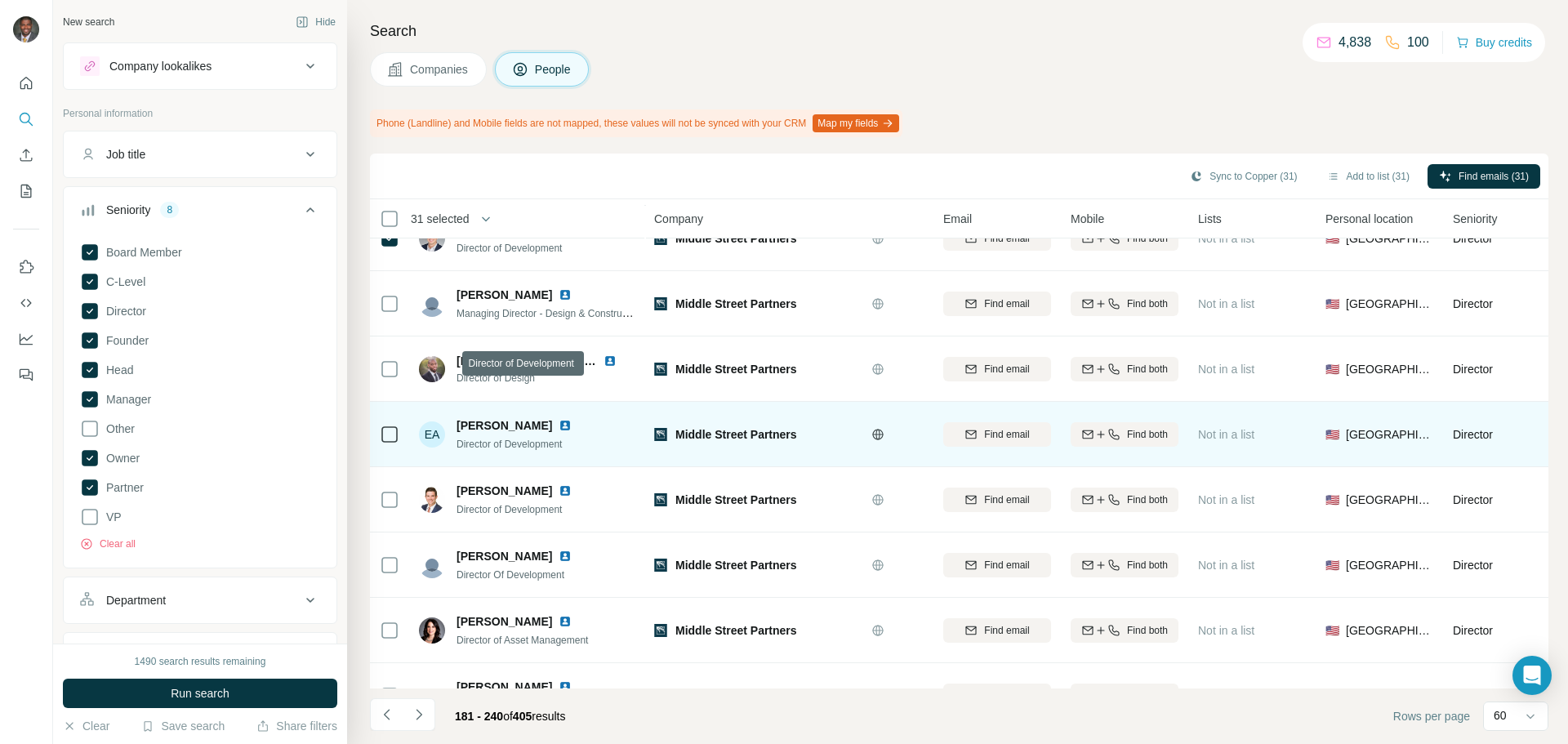
scroll to position [571, 0]
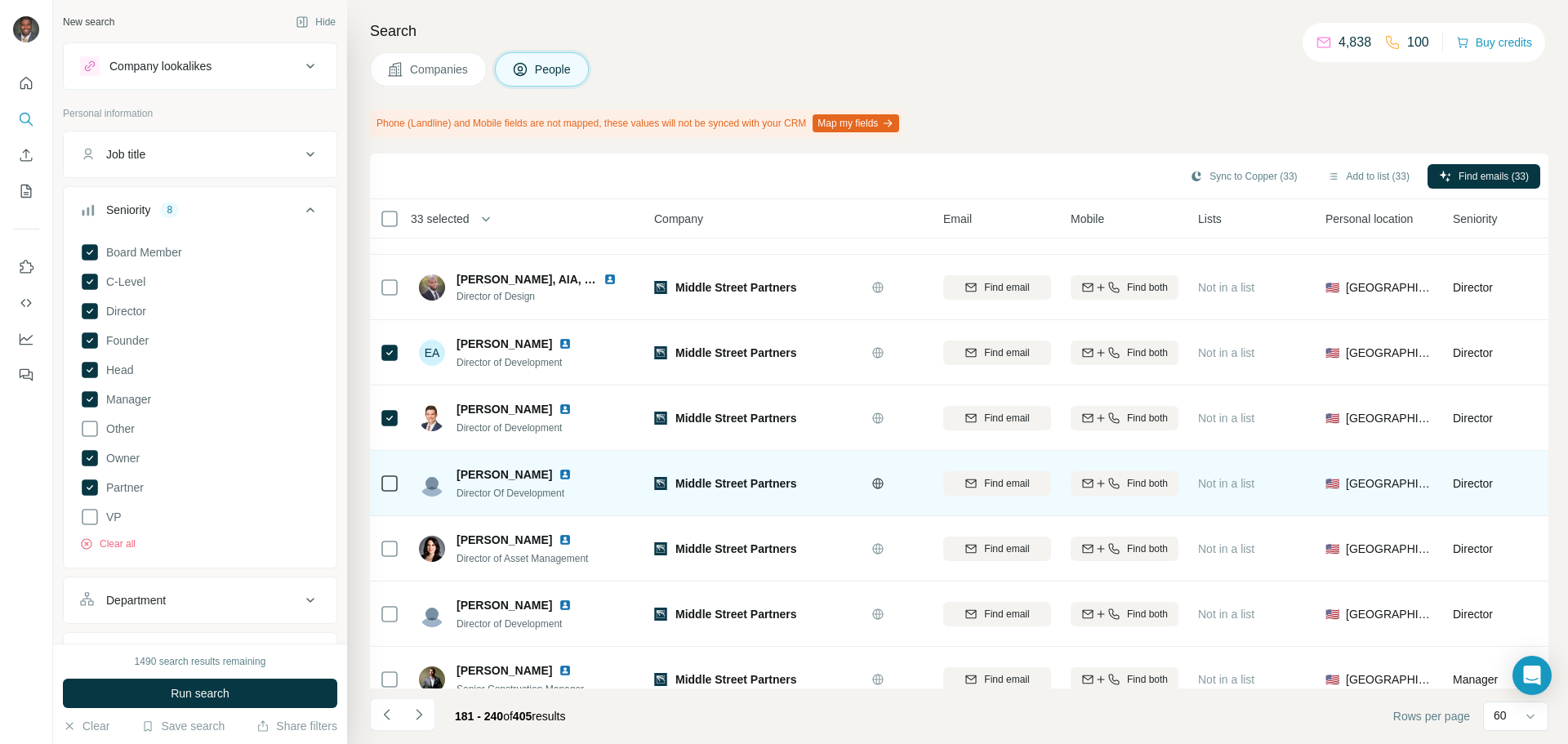
click at [386, 474] on icon at bounding box center [390, 484] width 20 height 20
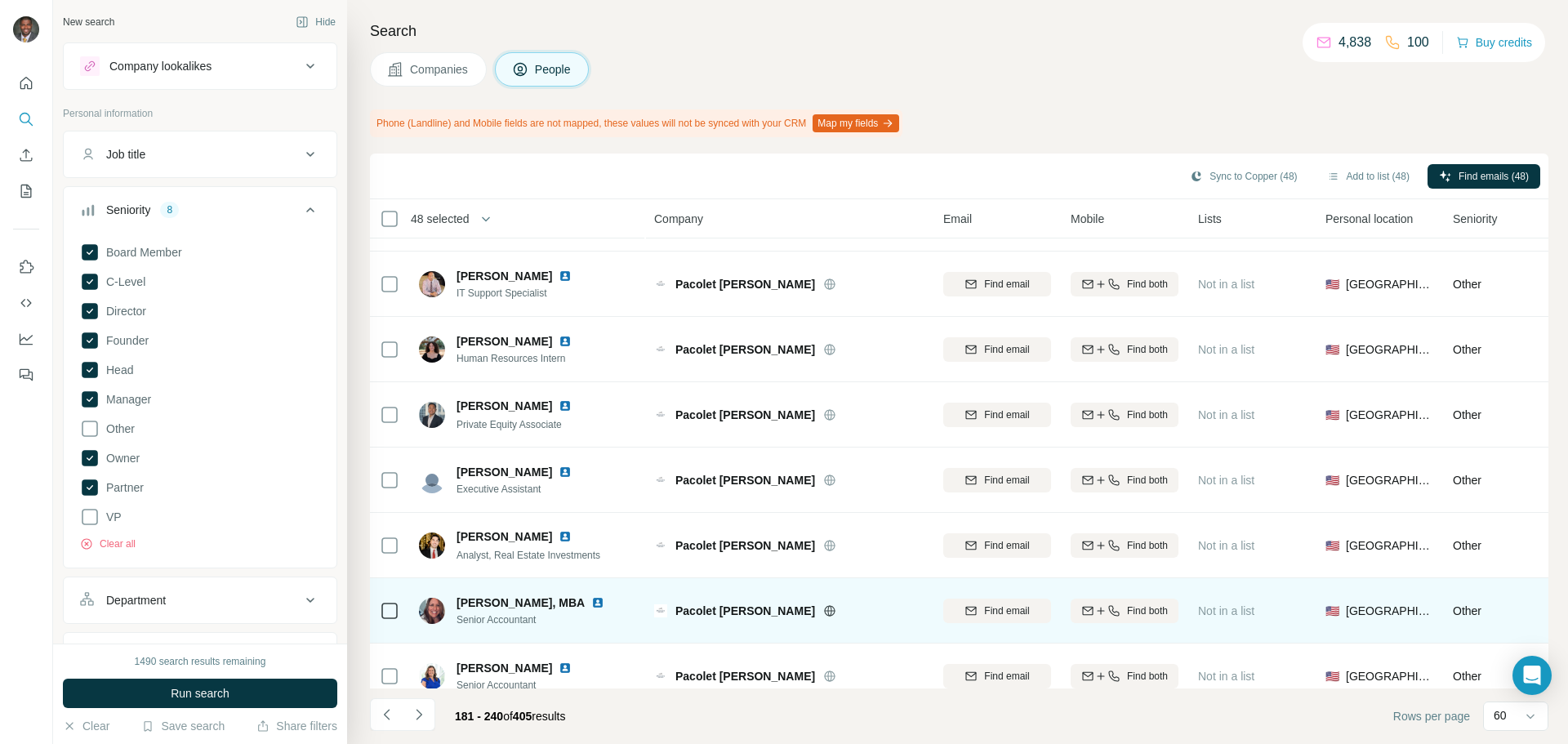
scroll to position [3479, 0]
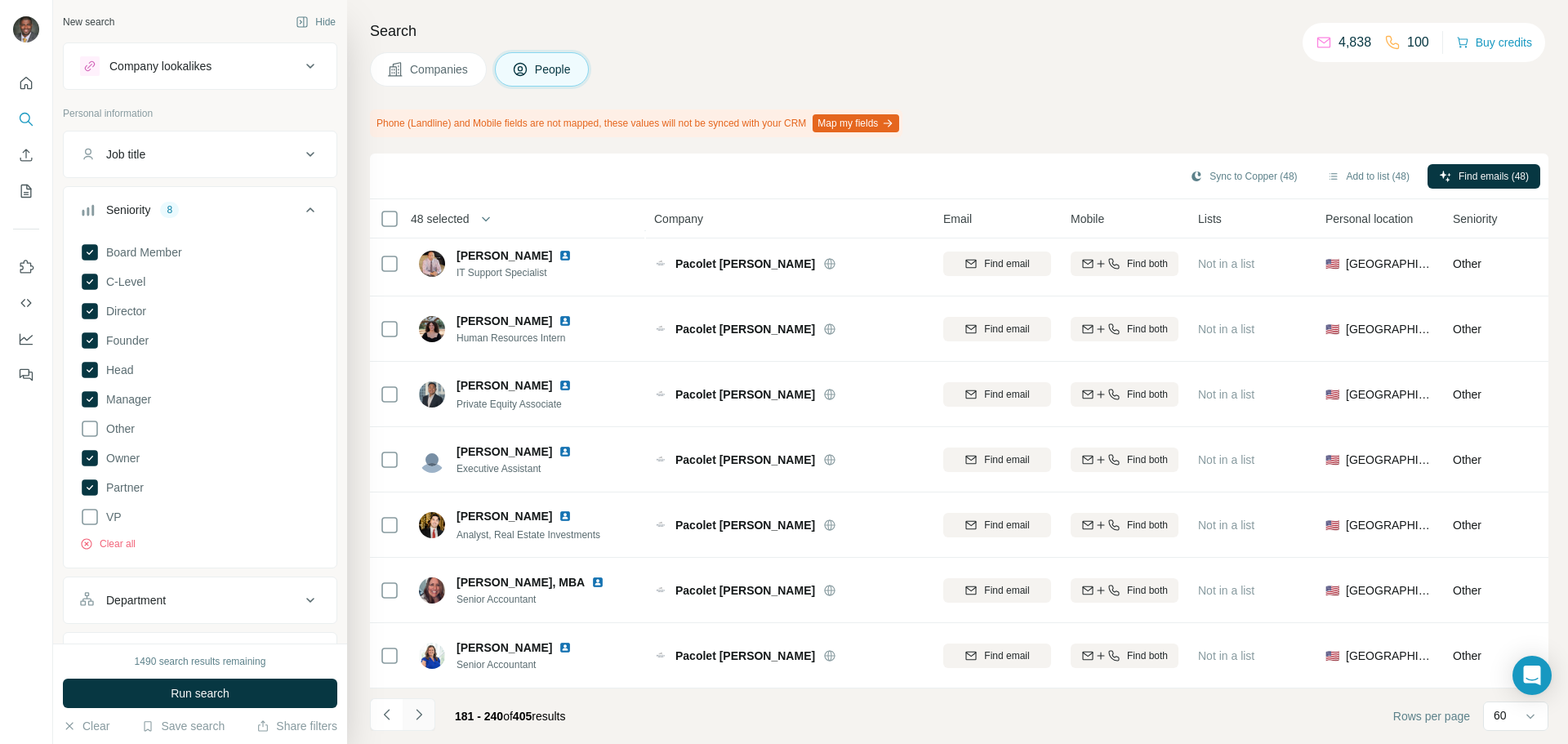
click at [423, 712] on icon "Navigate to next page" at bounding box center [418, 714] width 16 height 16
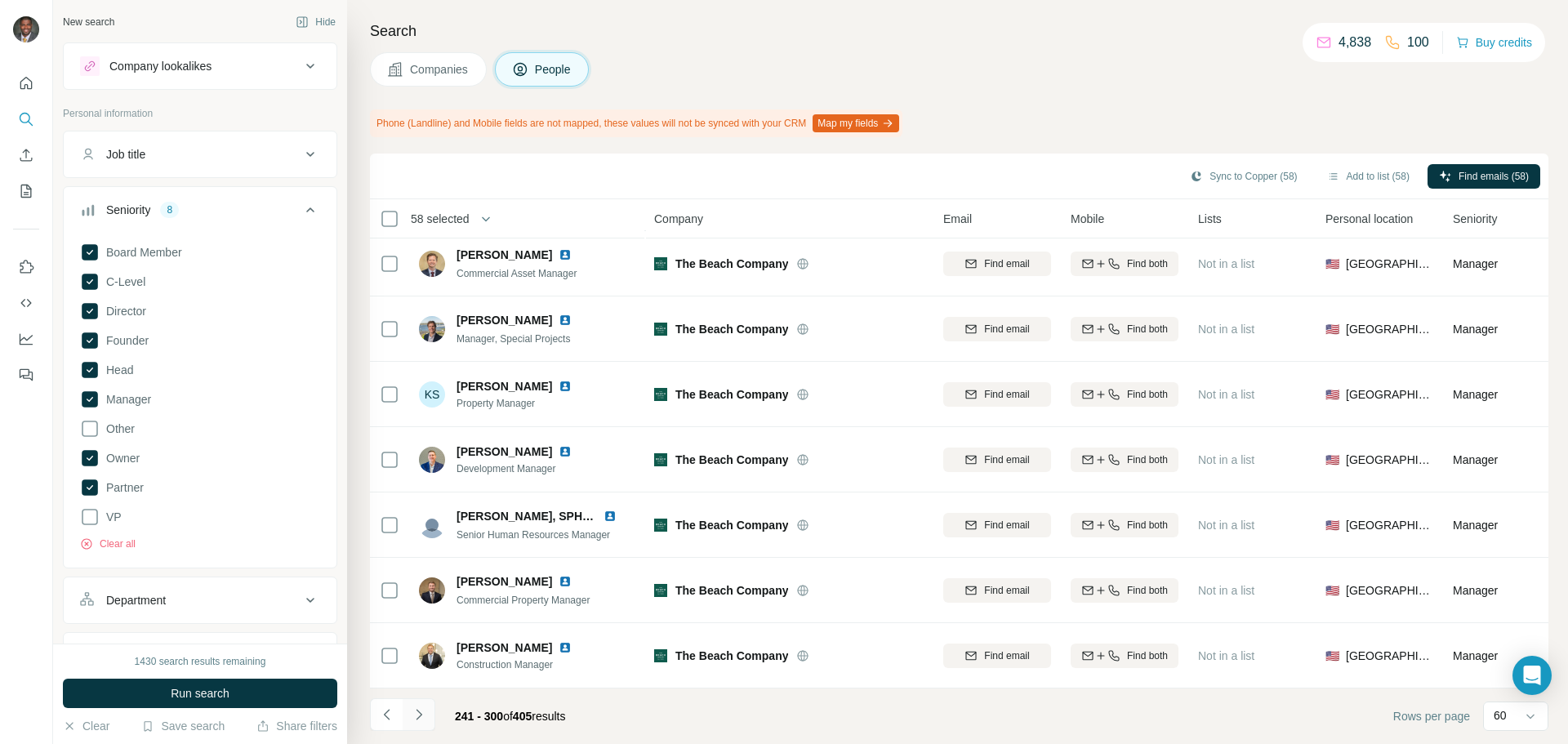
click at [426, 712] on icon "Navigate to next page" at bounding box center [418, 714] width 16 height 16
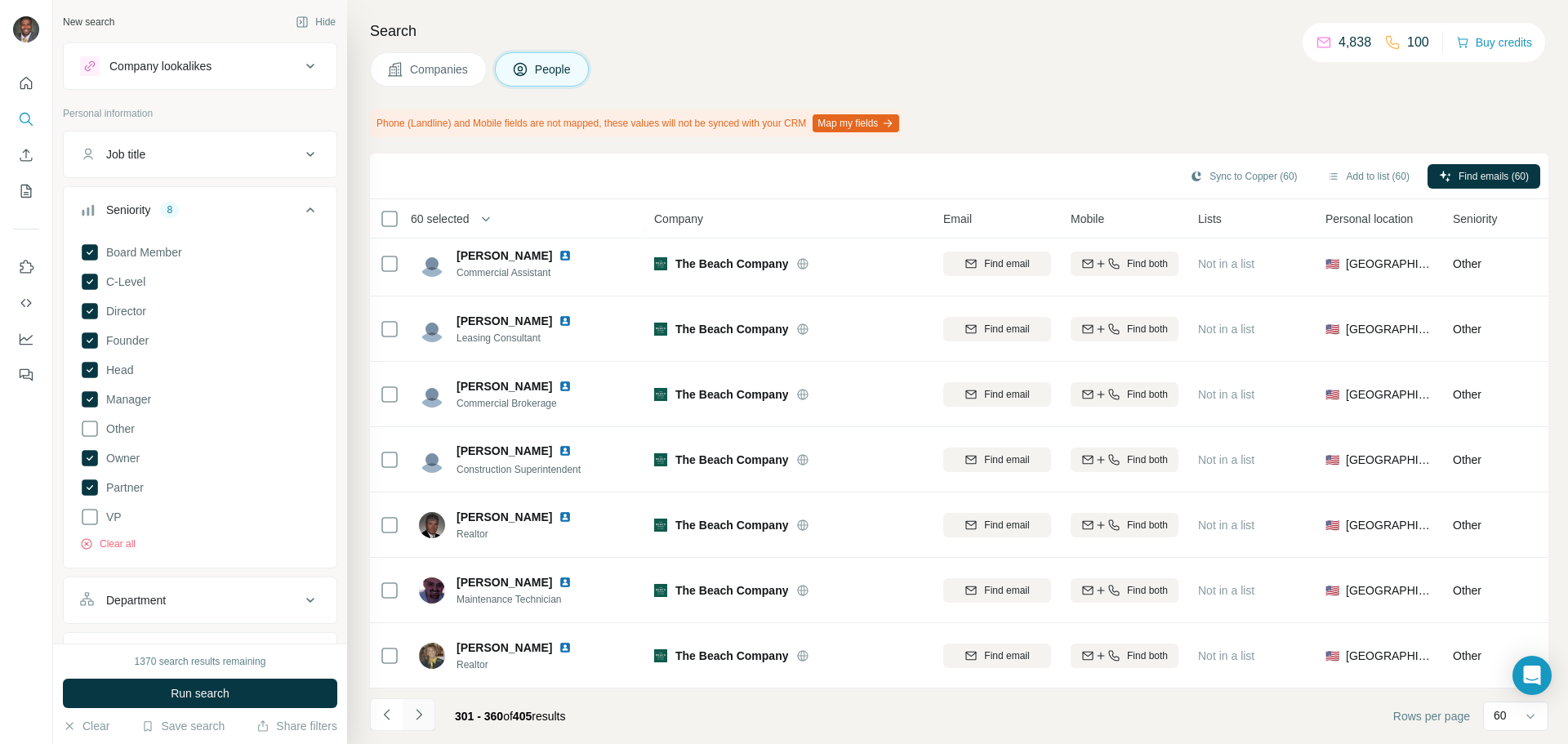
click at [406, 716] on button "Navigate to next page" at bounding box center [418, 714] width 33 height 33
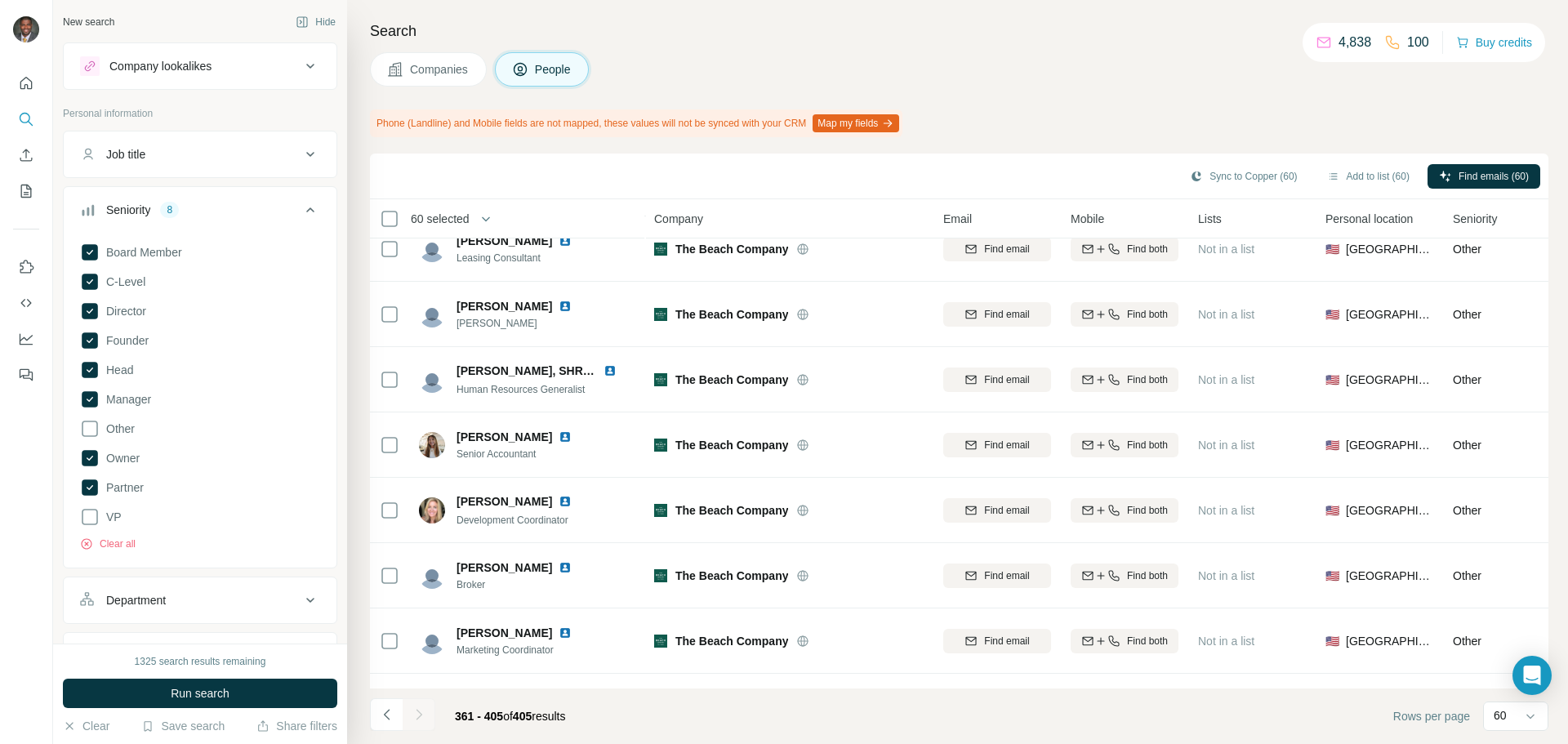
scroll to position [0, 0]
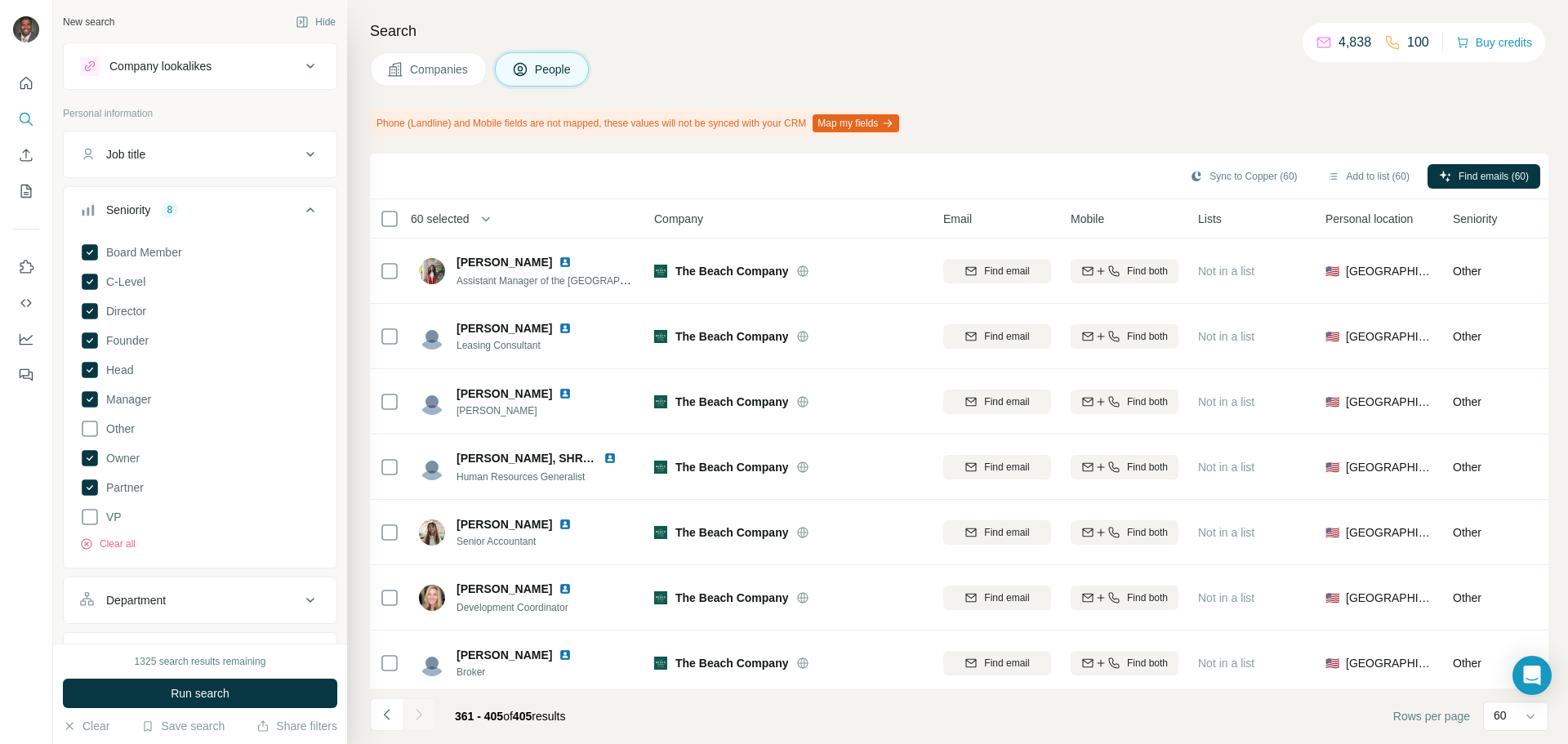
click at [427, 721] on div at bounding box center [418, 714] width 33 height 33
click at [422, 716] on div at bounding box center [418, 714] width 33 height 33
click at [421, 716] on div at bounding box center [418, 714] width 33 height 33
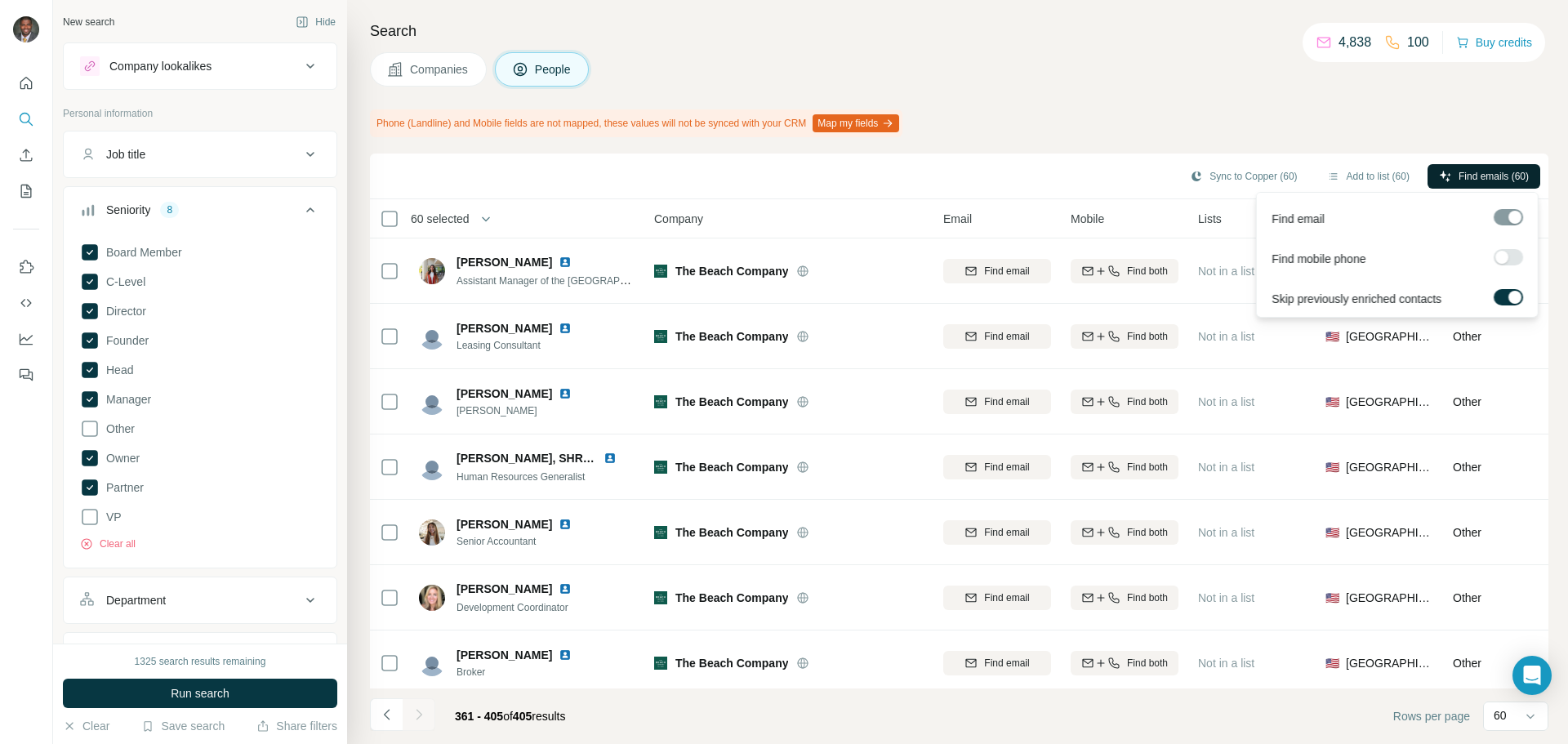
click at [1494, 176] on span "Find emails (60)" at bounding box center [1493, 176] width 71 height 14
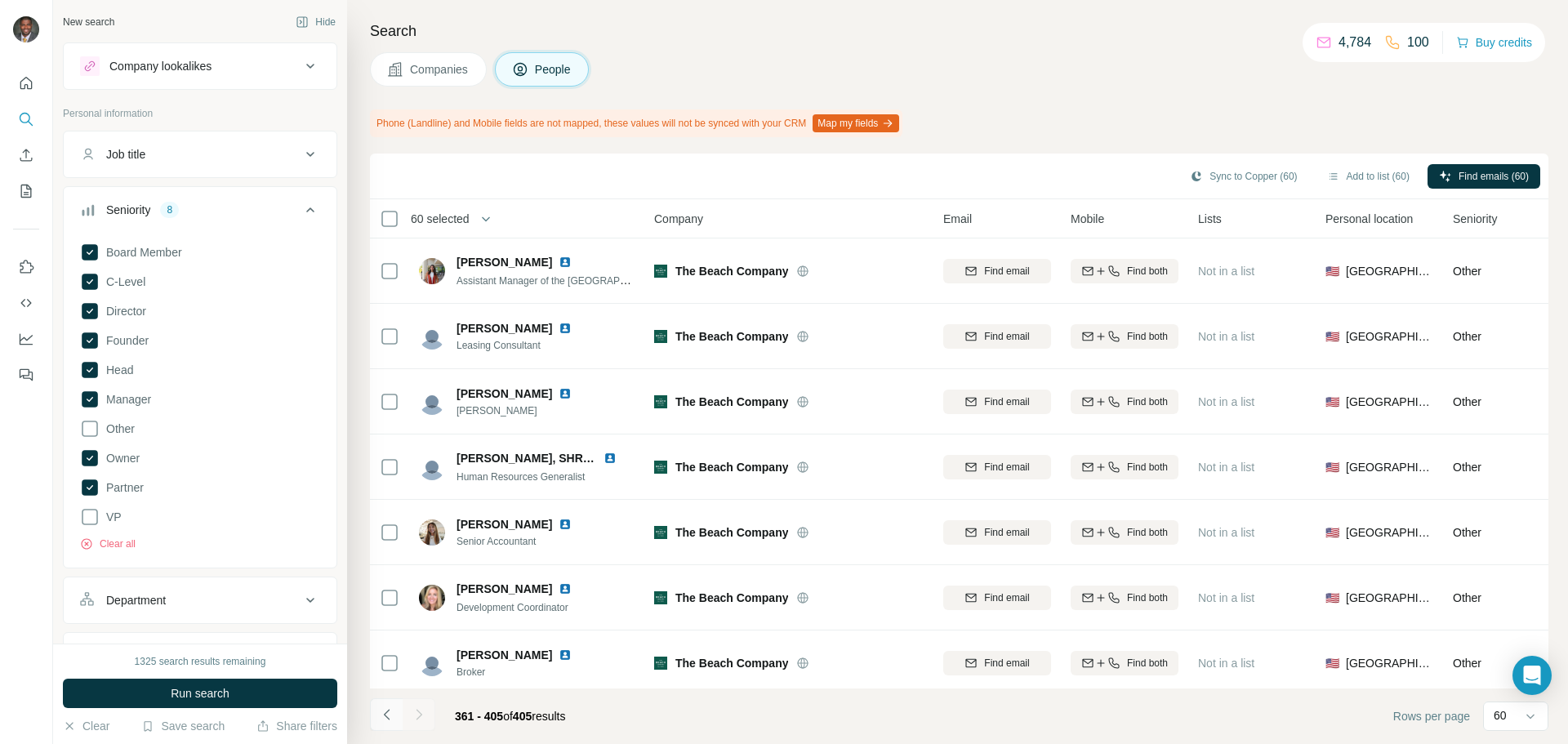
click at [378, 717] on button "Navigate to previous page" at bounding box center [386, 714] width 33 height 33
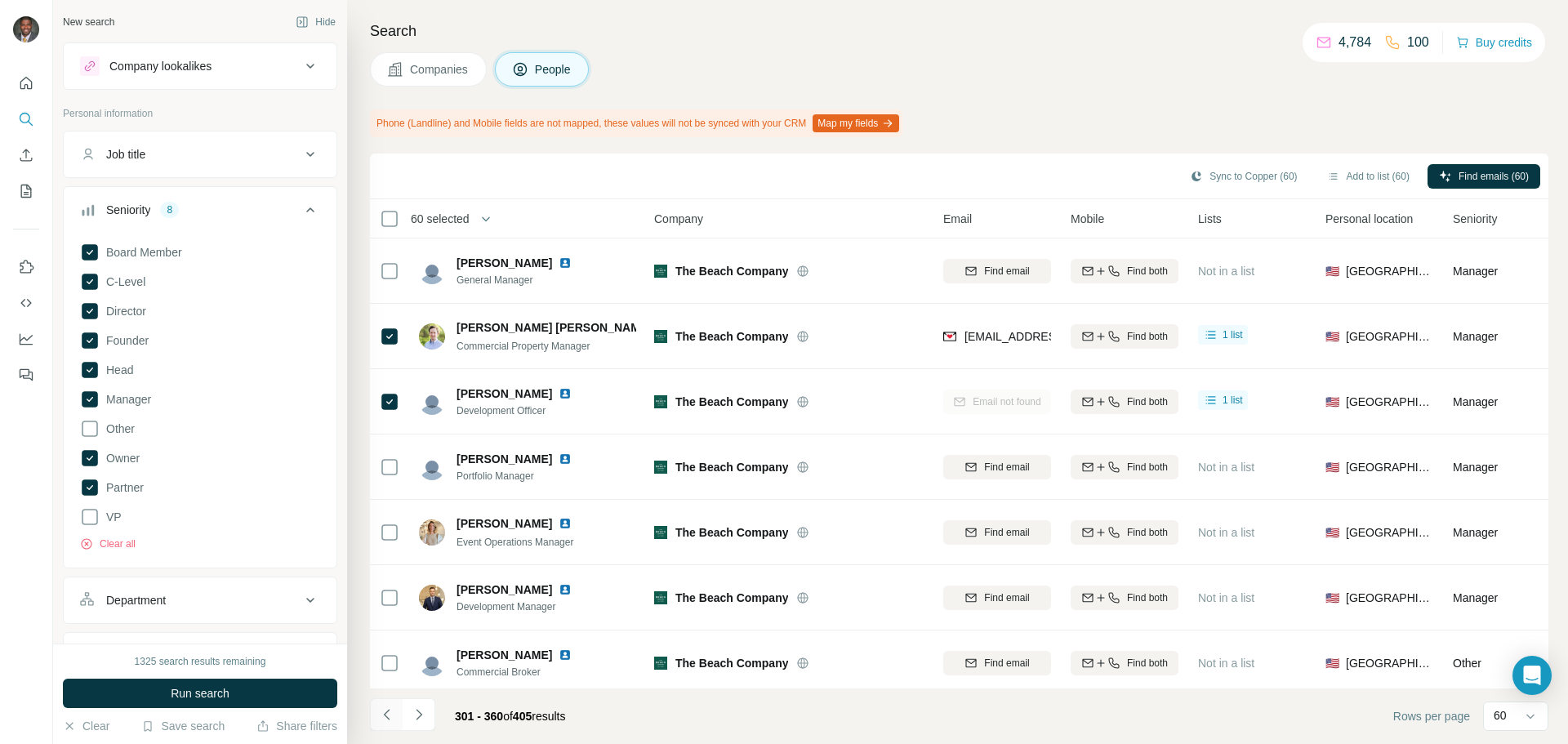
click at [384, 715] on icon "Navigate to previous page" at bounding box center [387, 714] width 16 height 16
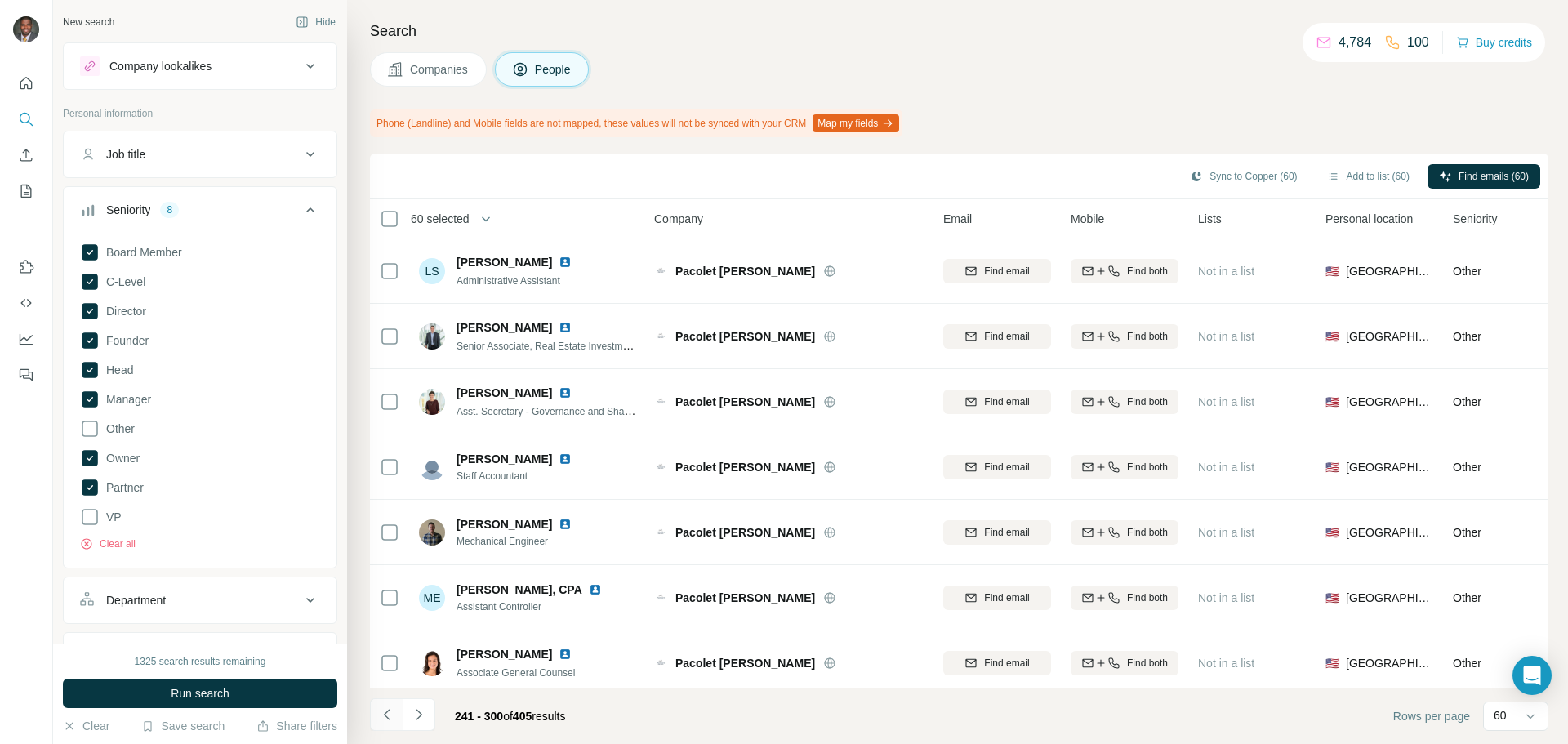
click at [382, 712] on icon "Navigate to previous page" at bounding box center [387, 714] width 16 height 16
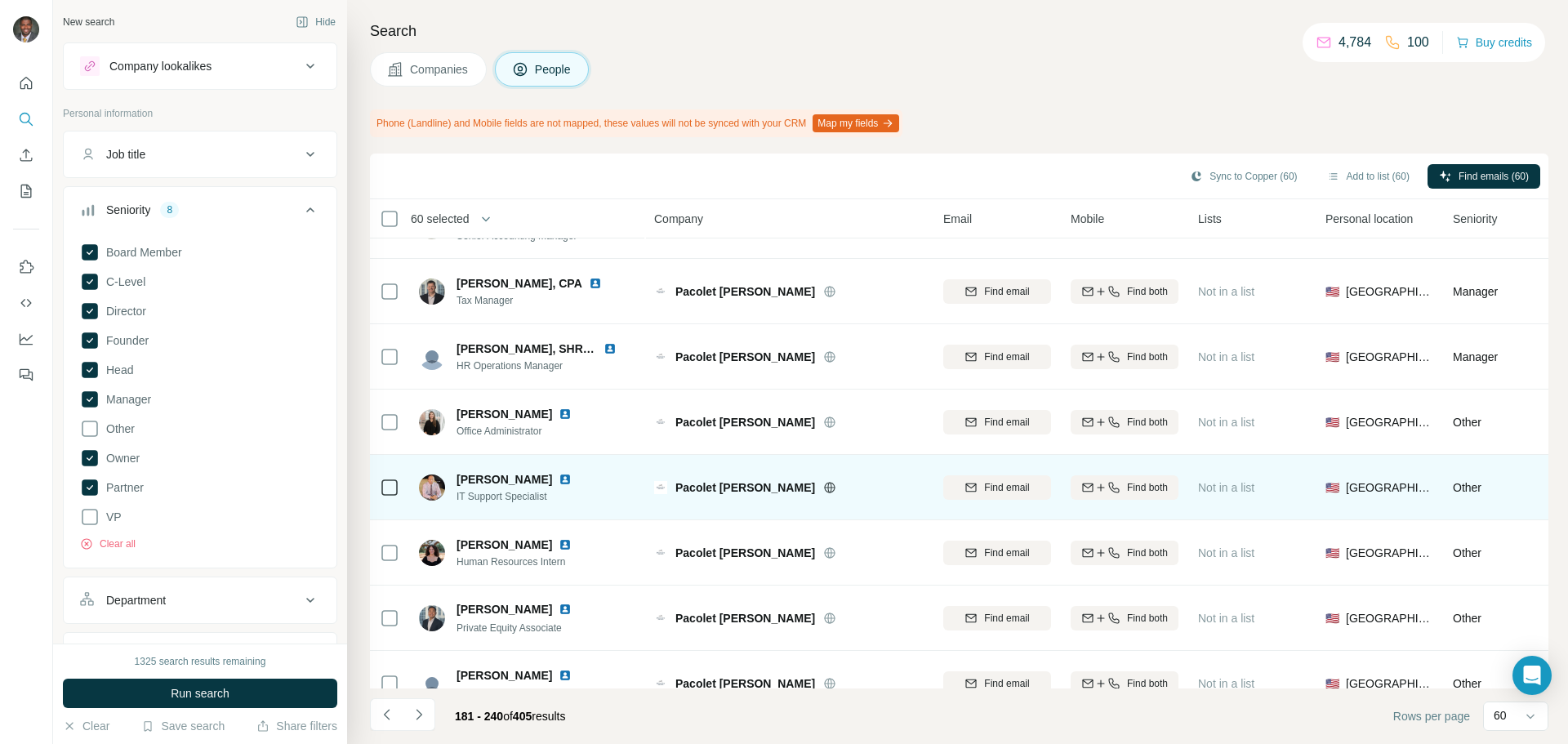
scroll to position [3479, 0]
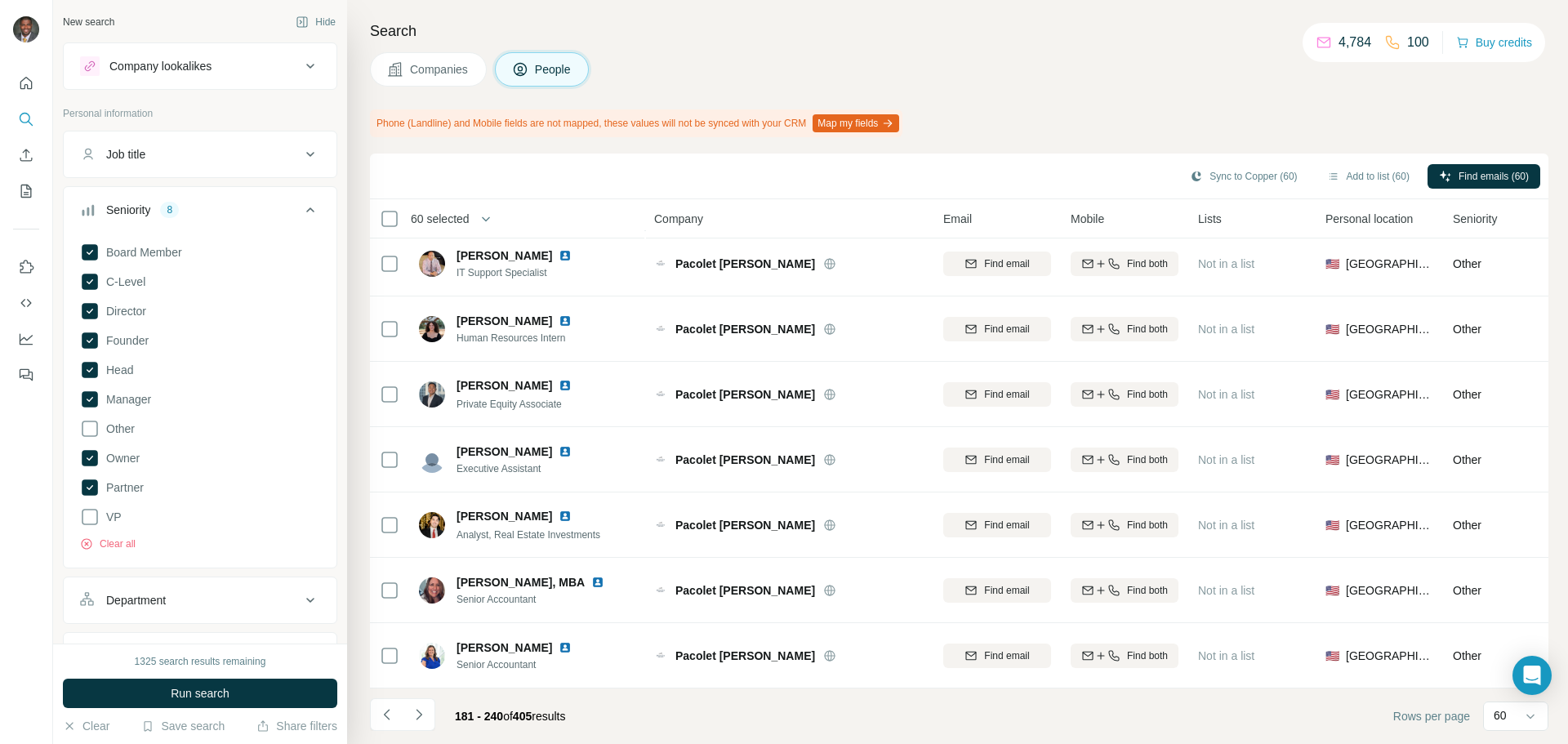
click at [426, 77] on span "Companies" at bounding box center [440, 70] width 60 height 16
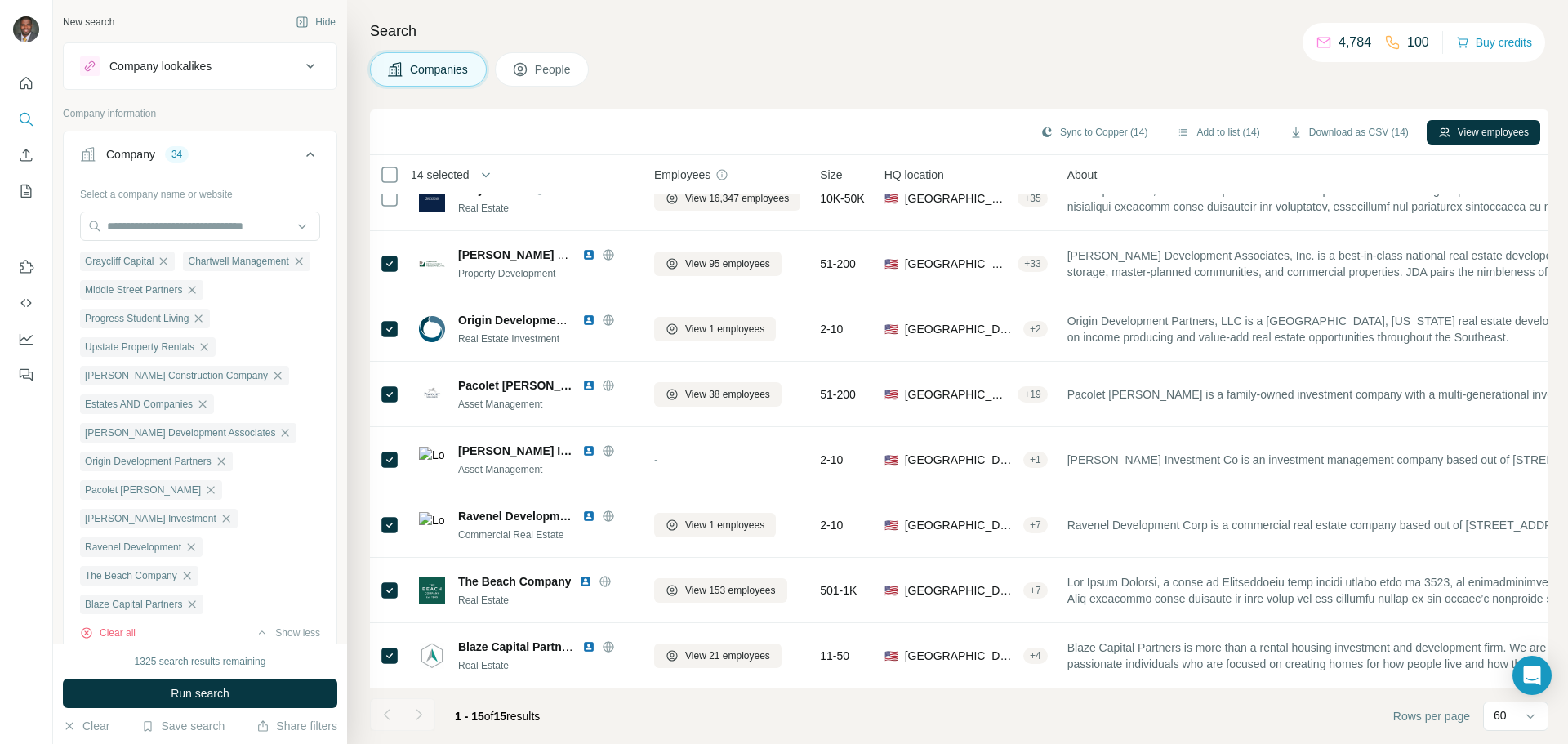
scroll to position [495, 0]
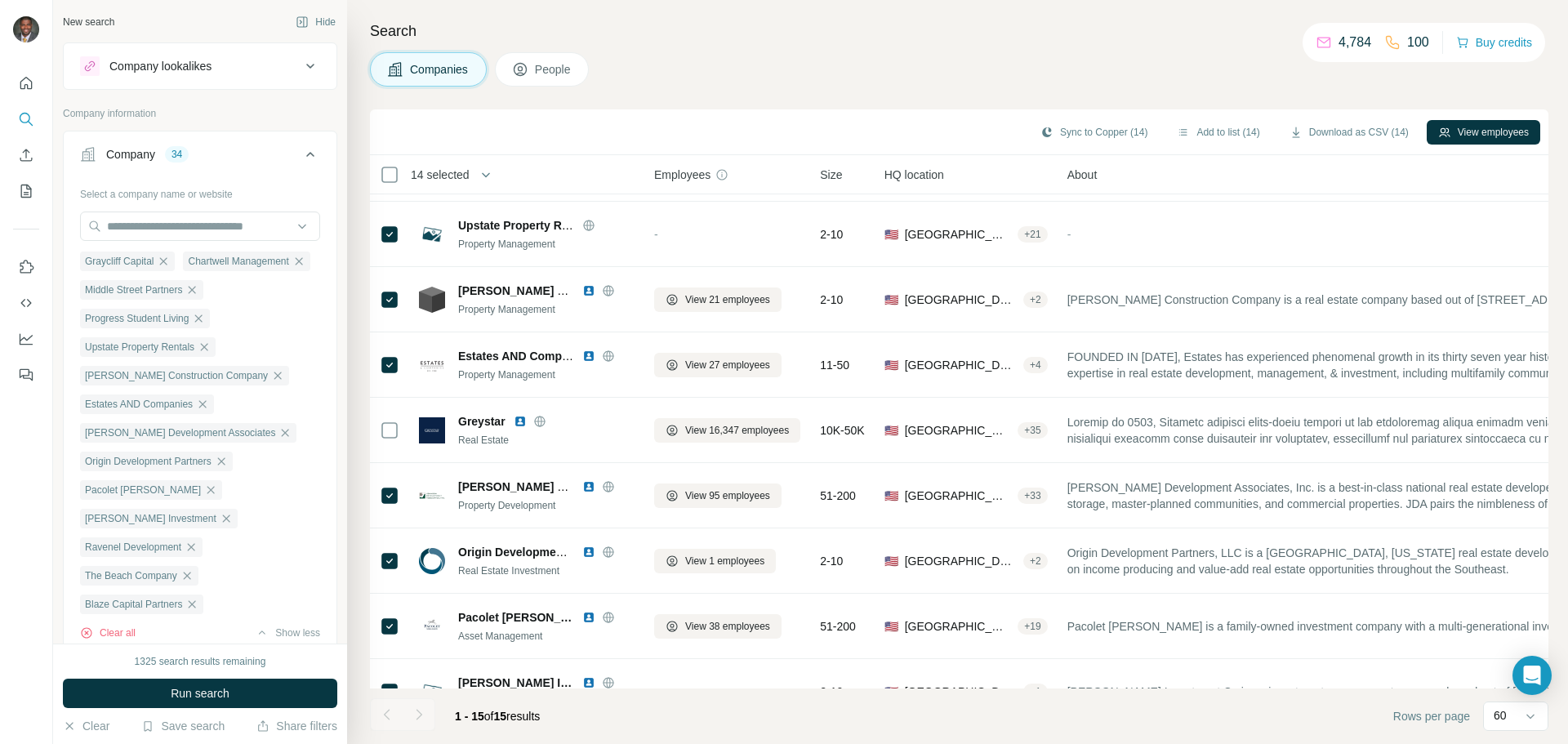
scroll to position [4, 0]
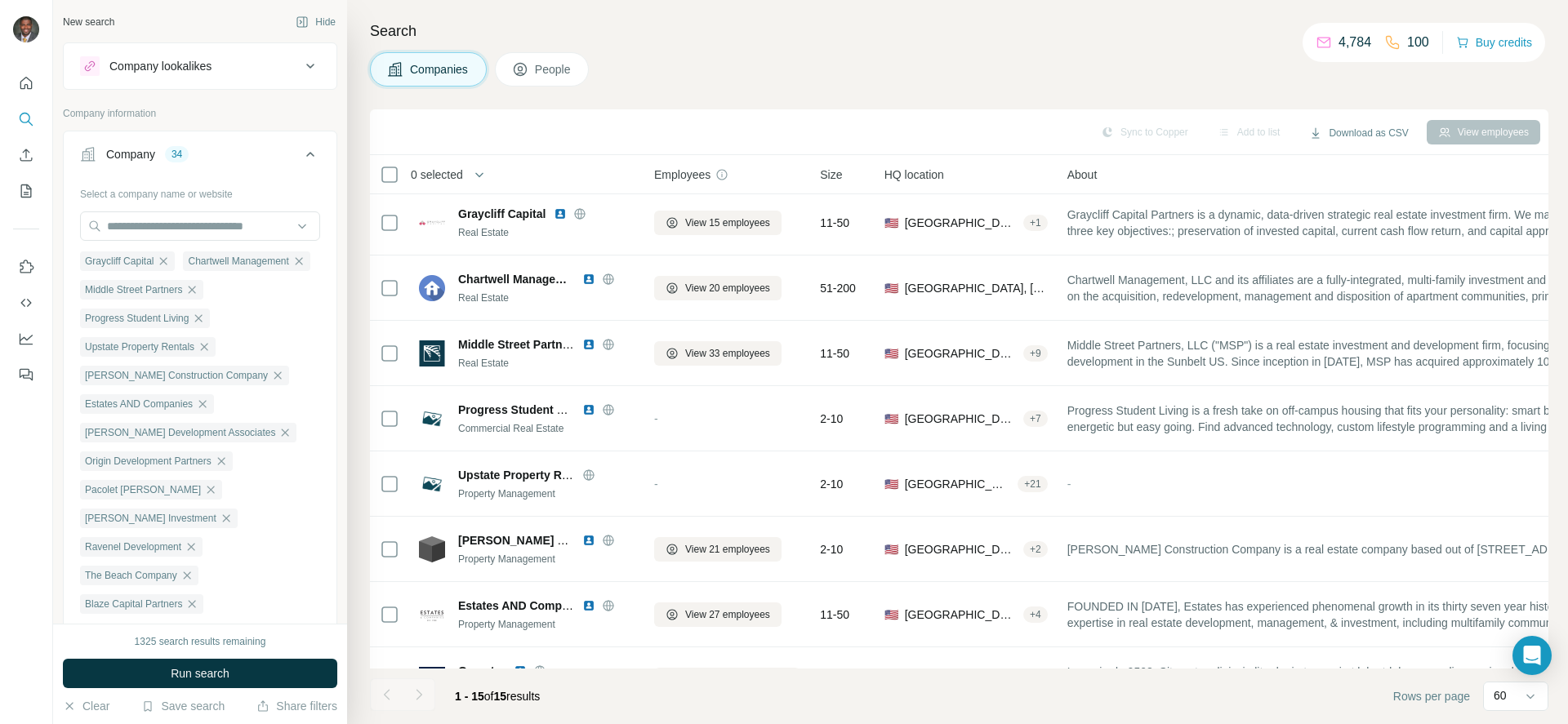
click at [0, 39] on div at bounding box center [26, 362] width 53 height 724
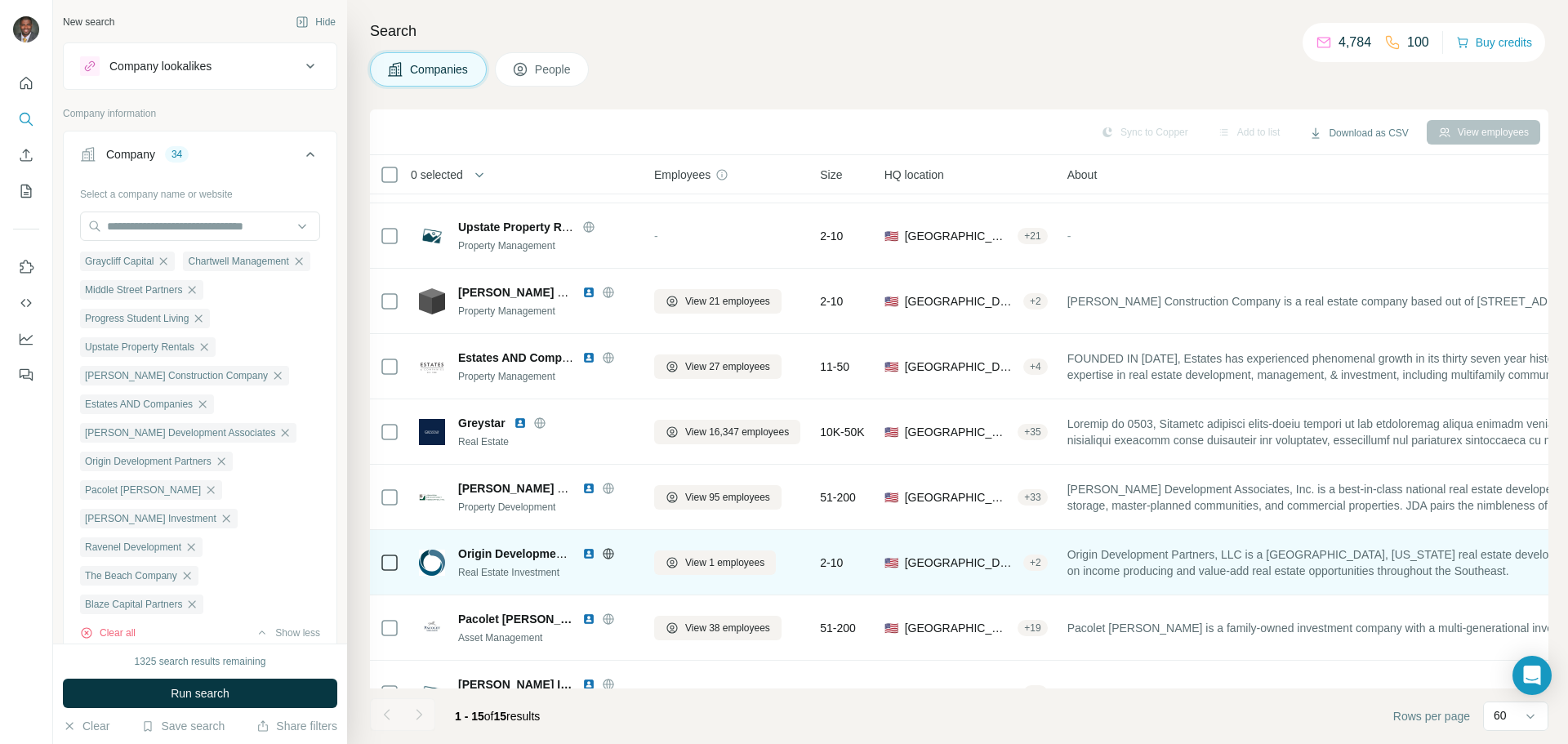
scroll to position [0, 0]
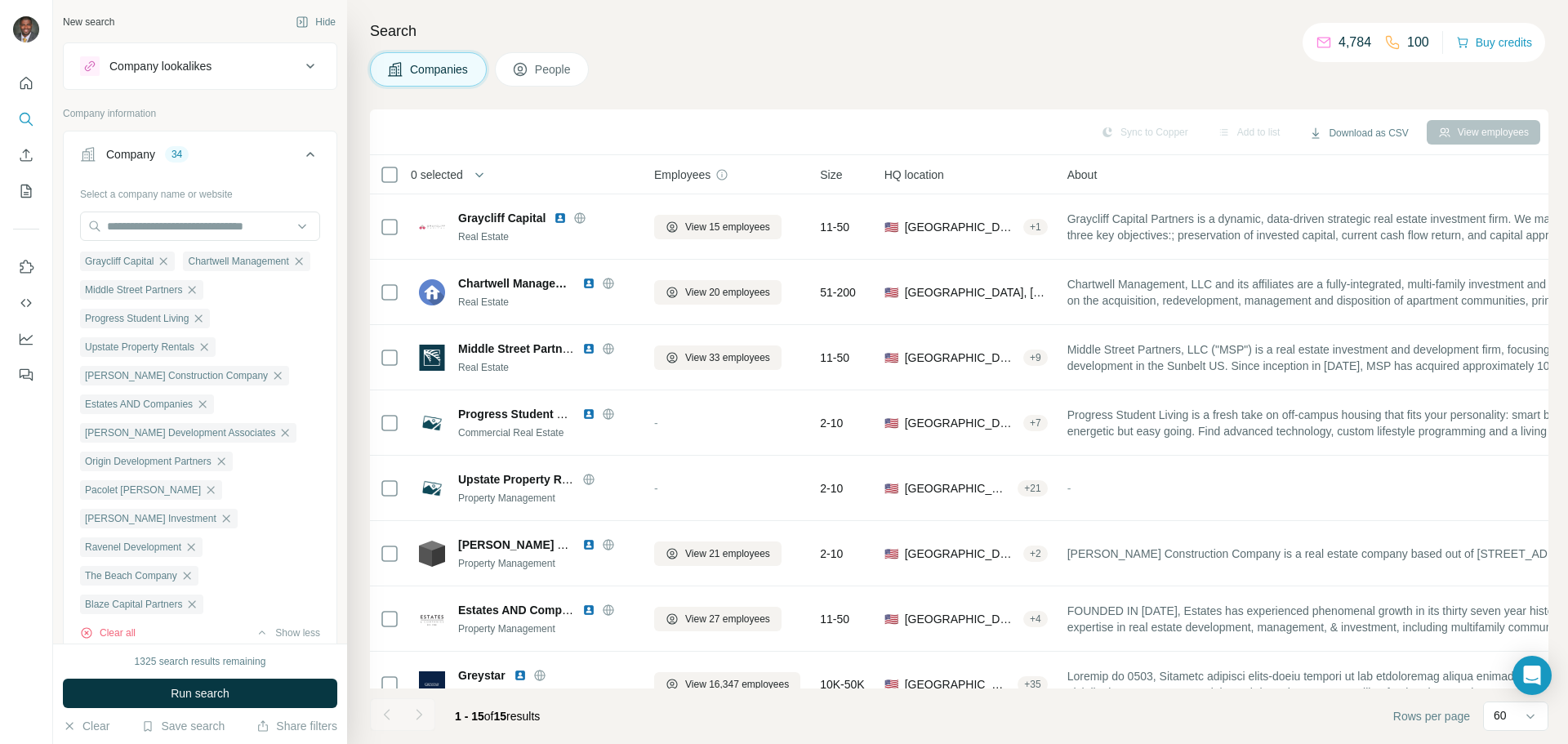
click at [561, 79] on button "People" at bounding box center [543, 69] width 95 height 34
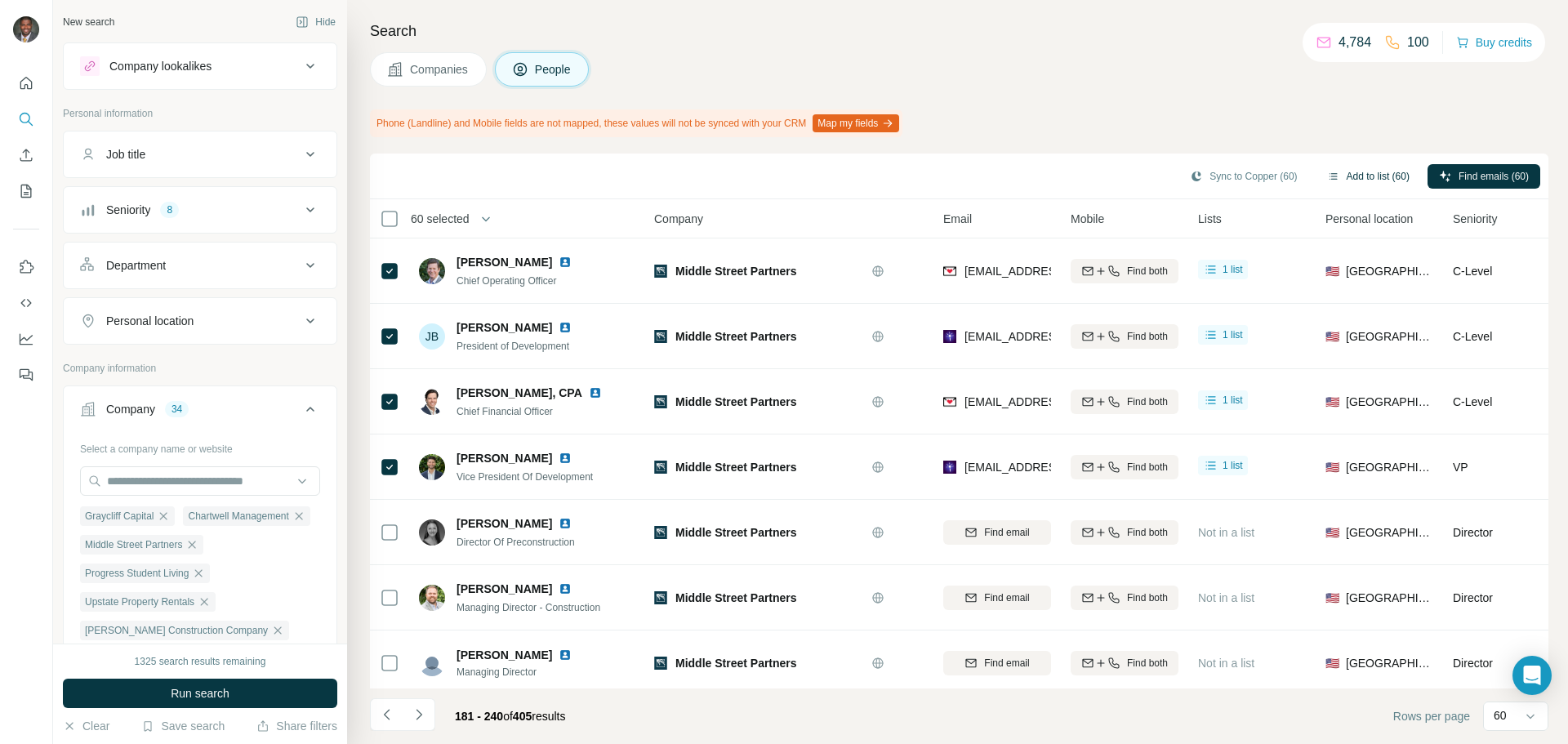
click at [1353, 172] on button "Add to list (60)" at bounding box center [1368, 176] width 105 height 24
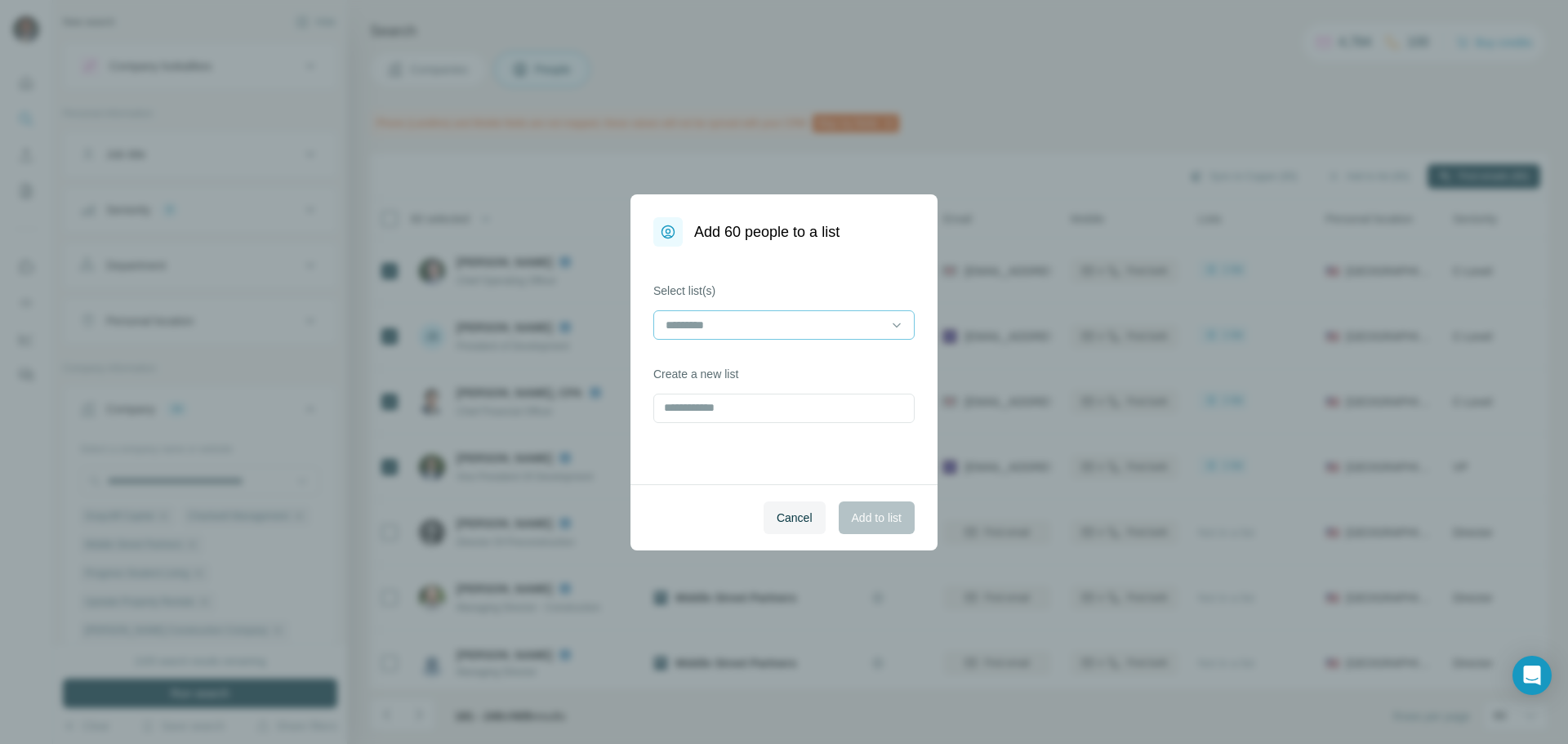
click at [763, 319] on input at bounding box center [774, 325] width 221 height 18
click at [765, 319] on input at bounding box center [774, 325] width 221 height 18
click at [767, 319] on input at bounding box center [774, 325] width 221 height 18
click at [774, 283] on label "Select list(s)" at bounding box center [784, 291] width 261 height 16
click at [707, 405] on input "text" at bounding box center [784, 408] width 261 height 30
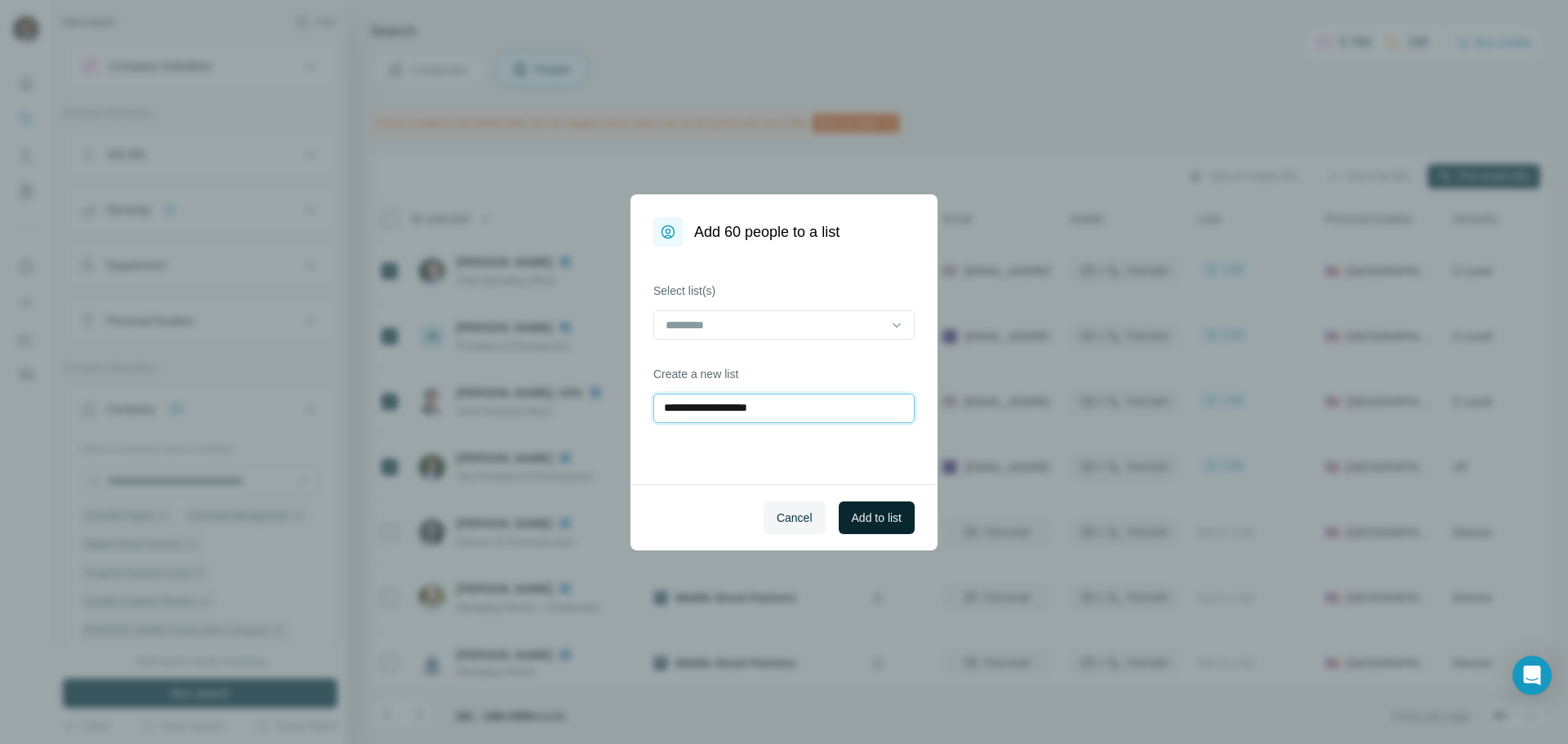
type input "**********"
click at [864, 510] on span "Add to list" at bounding box center [877, 518] width 50 height 16
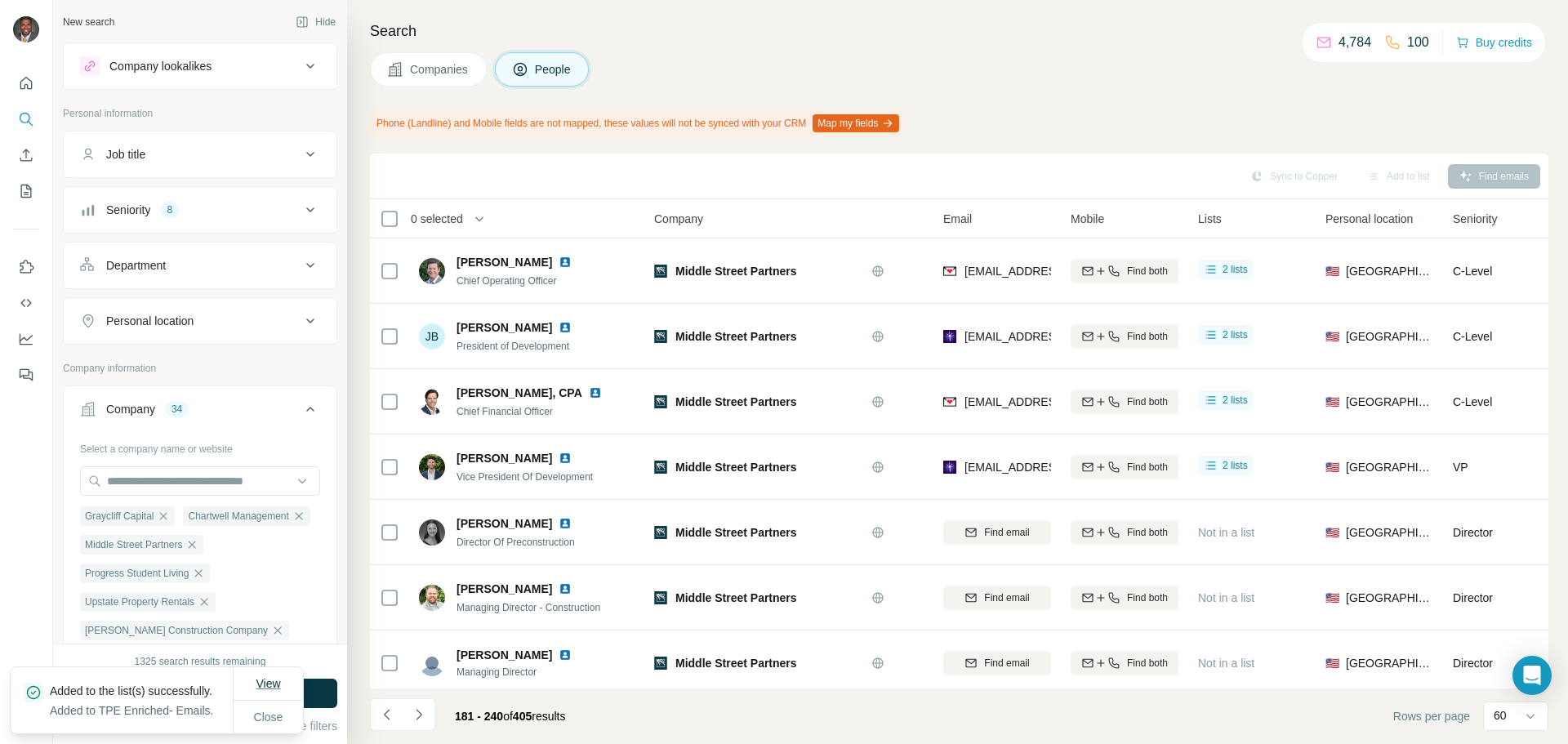
click at [264, 677] on span "View" at bounding box center [267, 683] width 24 height 13
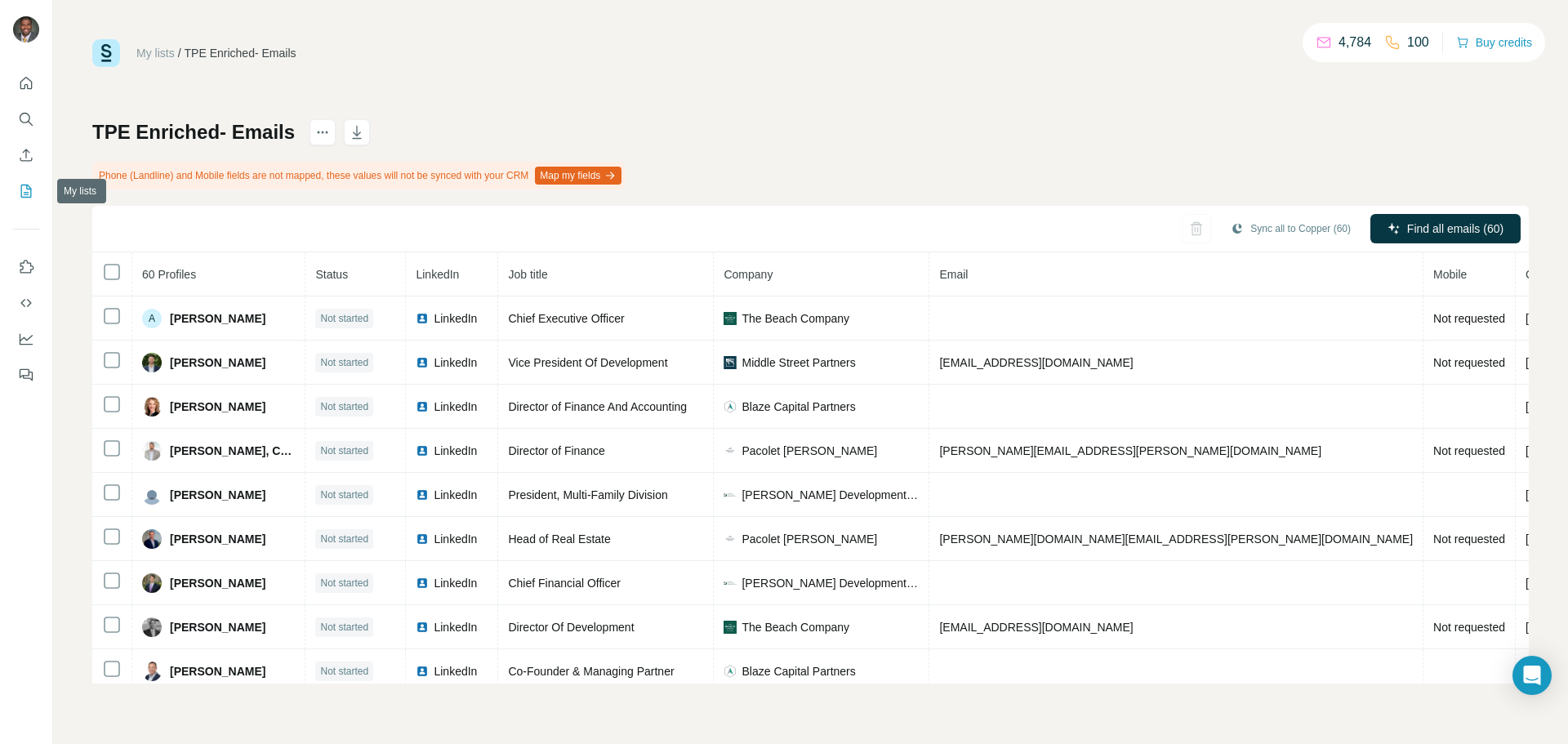
click at [24, 192] on icon "My lists" at bounding box center [27, 190] width 8 height 11
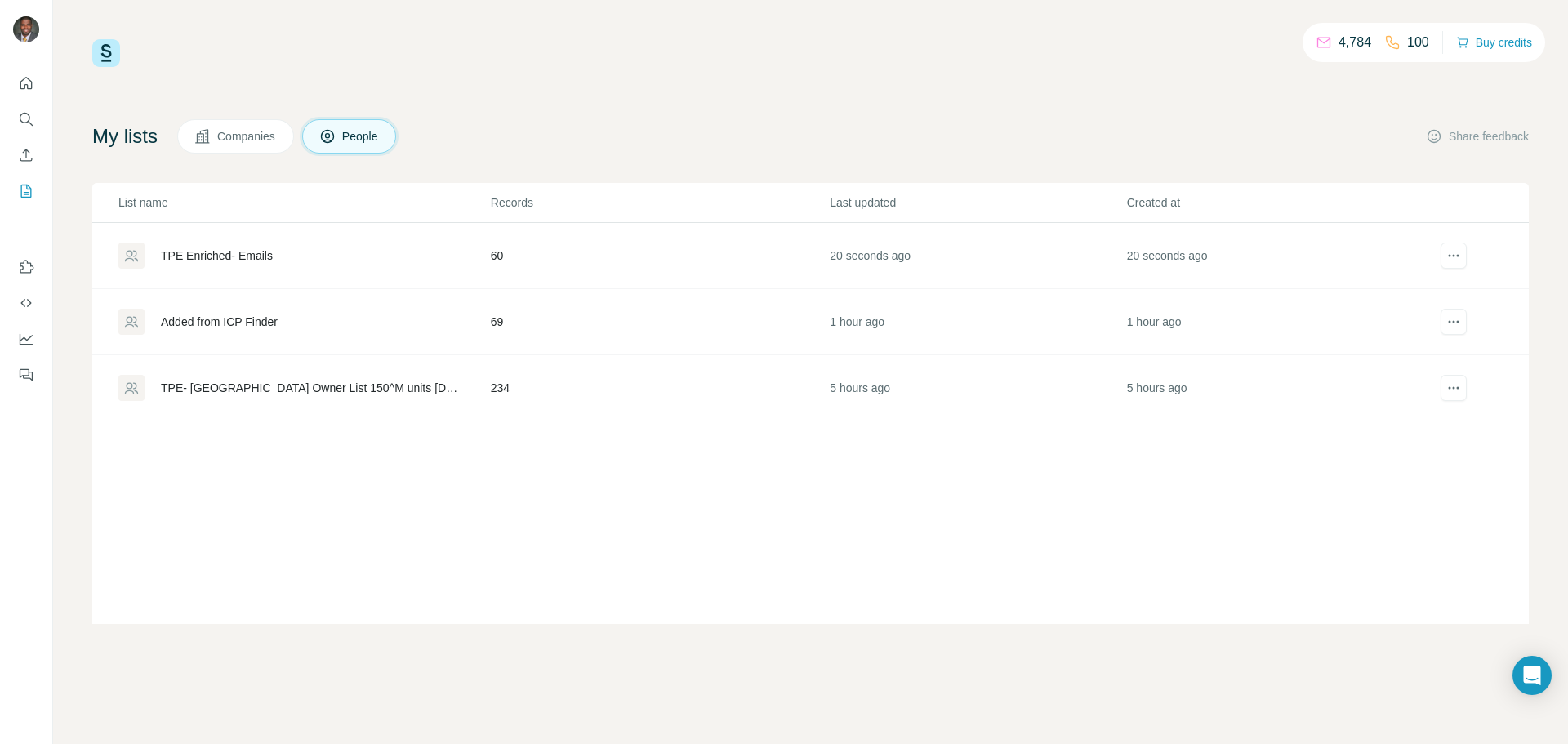
click at [209, 138] on icon at bounding box center [202, 136] width 14 height 14
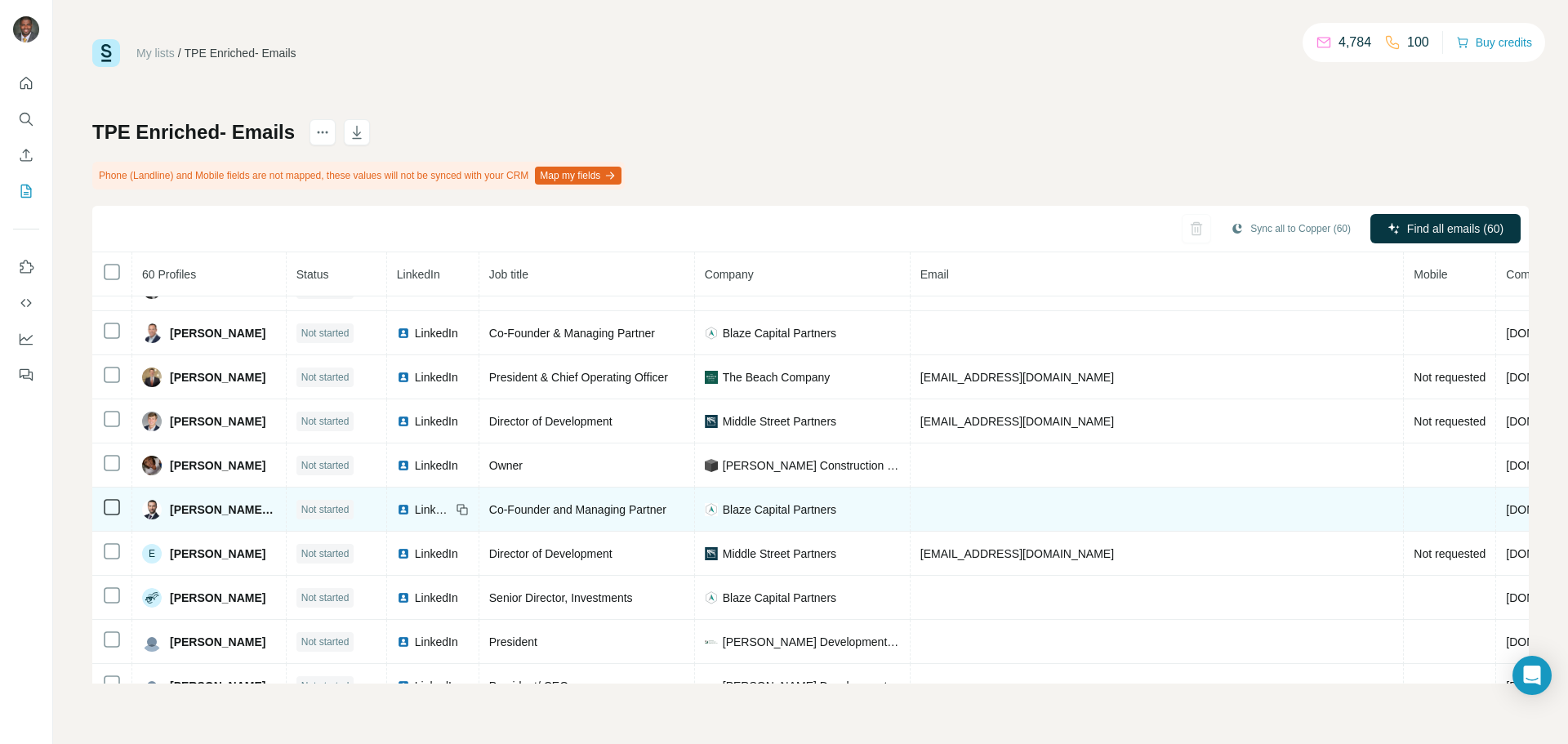
scroll to position [503, 0]
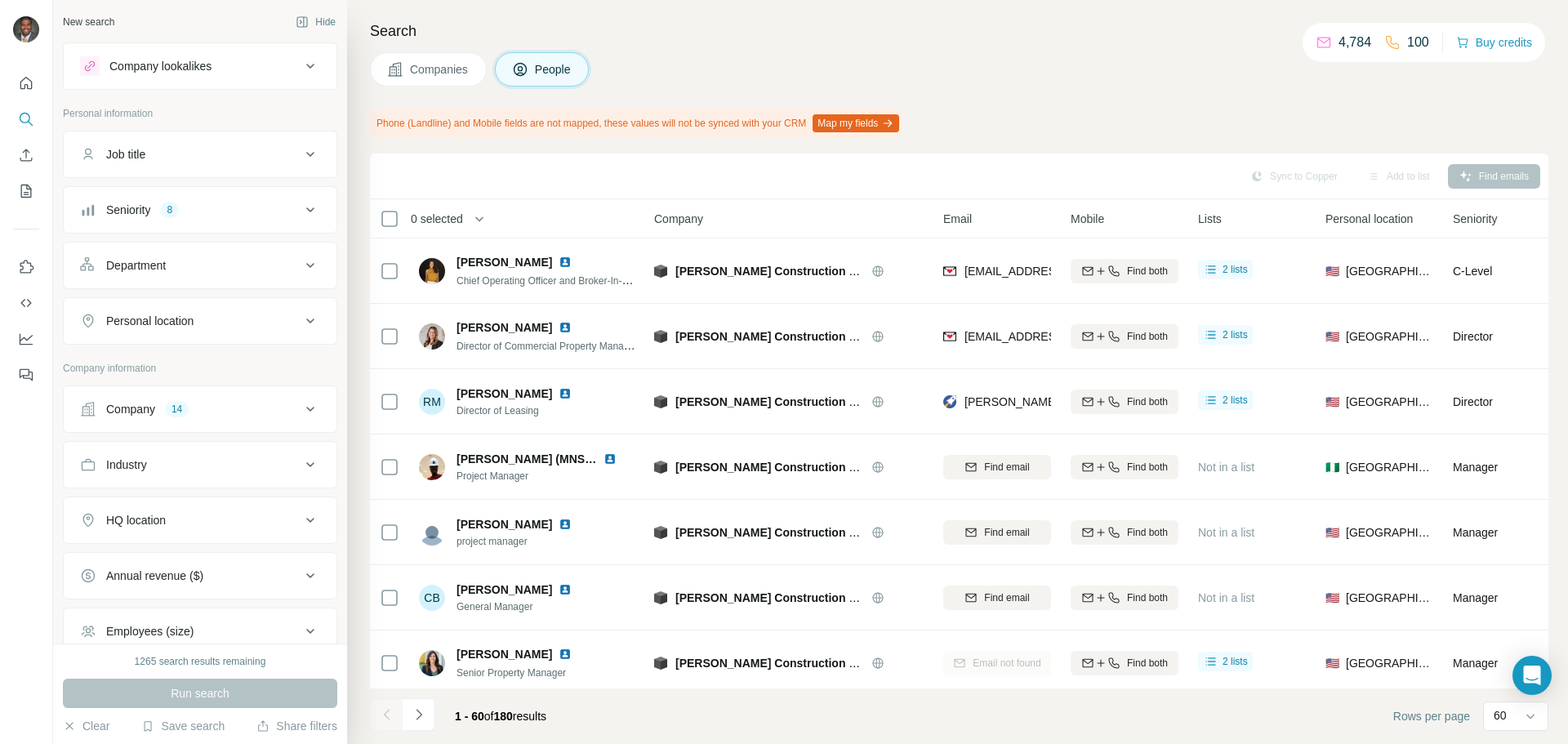
click at [384, 62] on button "Companies" at bounding box center [428, 69] width 117 height 34
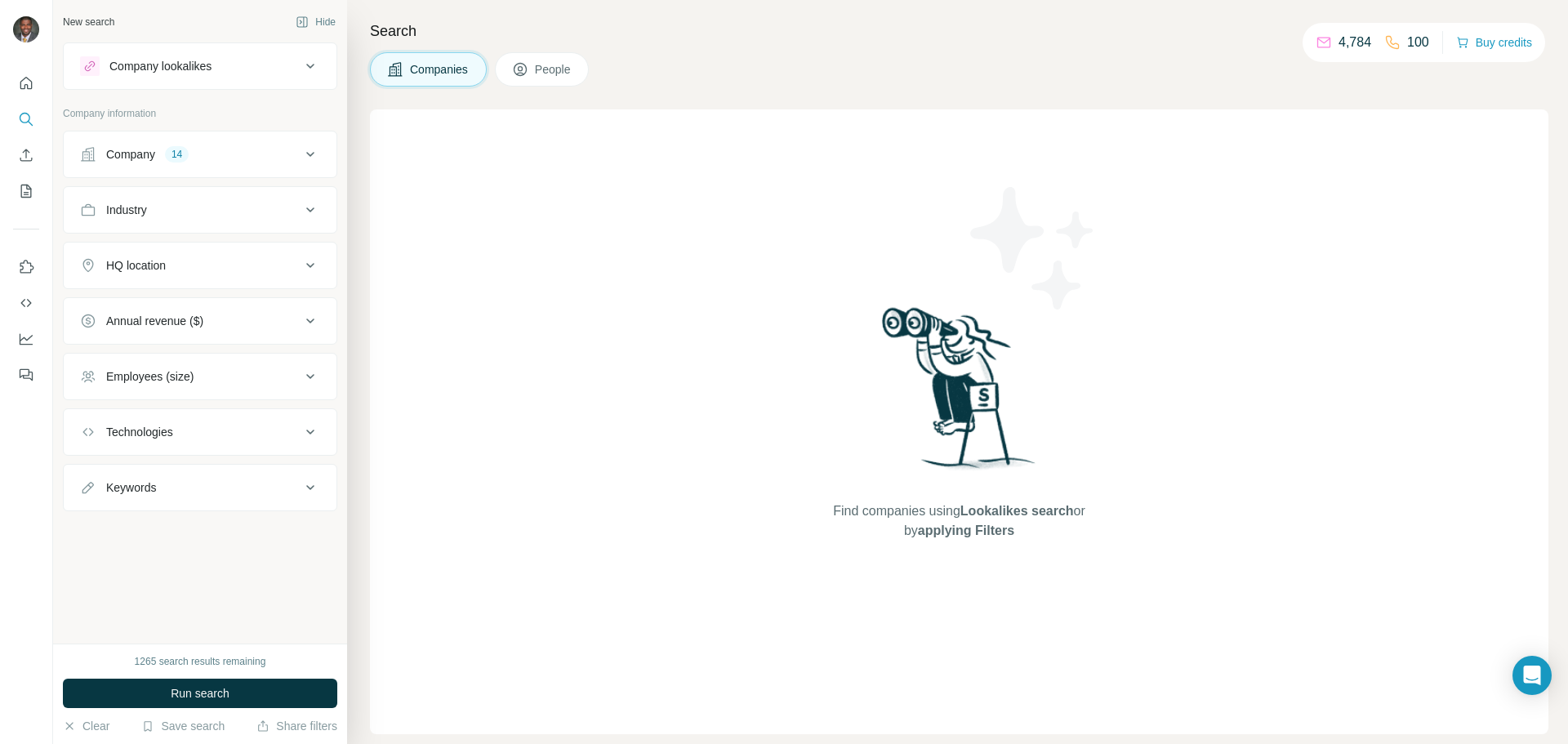
click at [544, 67] on span "People" at bounding box center [553, 70] width 38 height 16
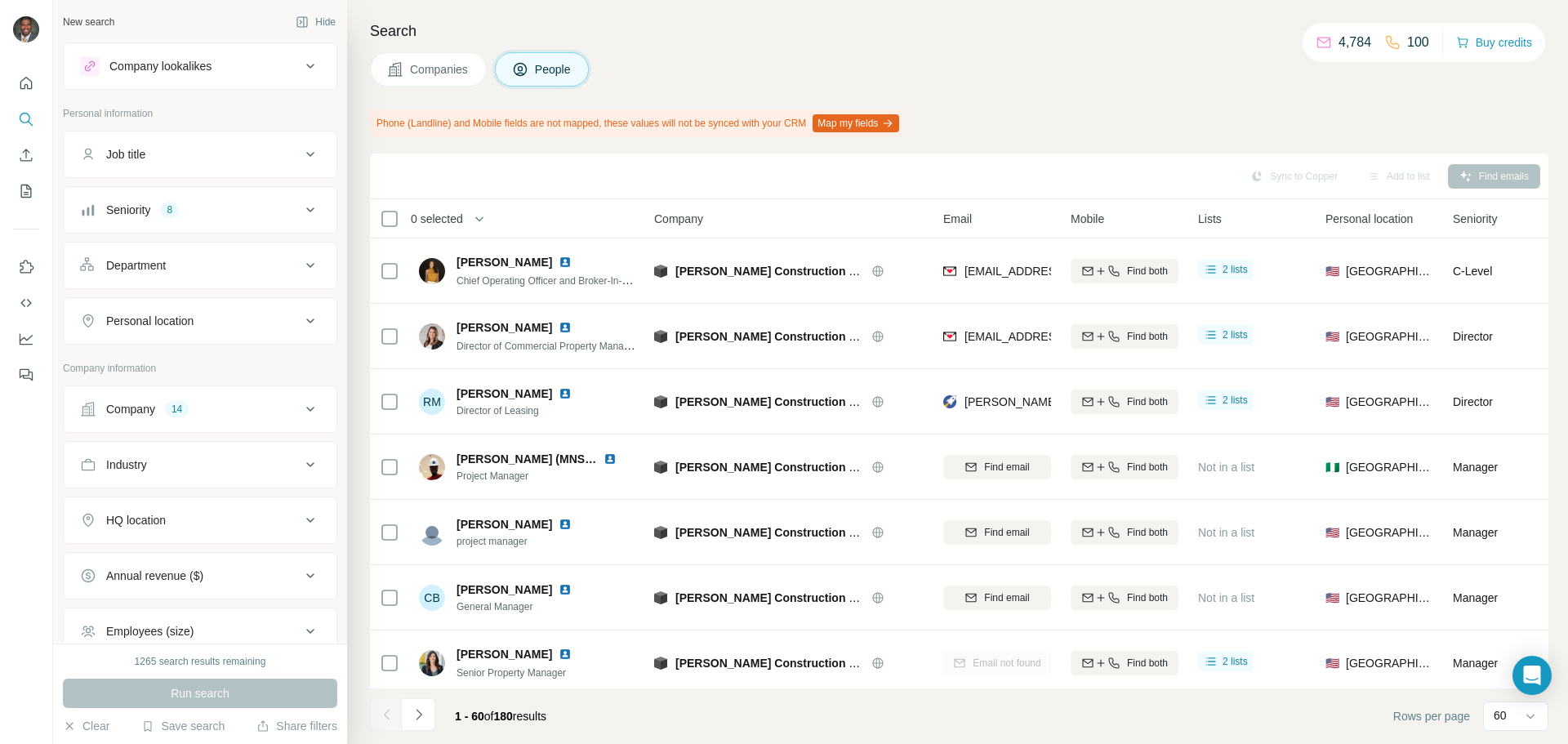
click at [429, 71] on span "Companies" at bounding box center [440, 70] width 60 height 16
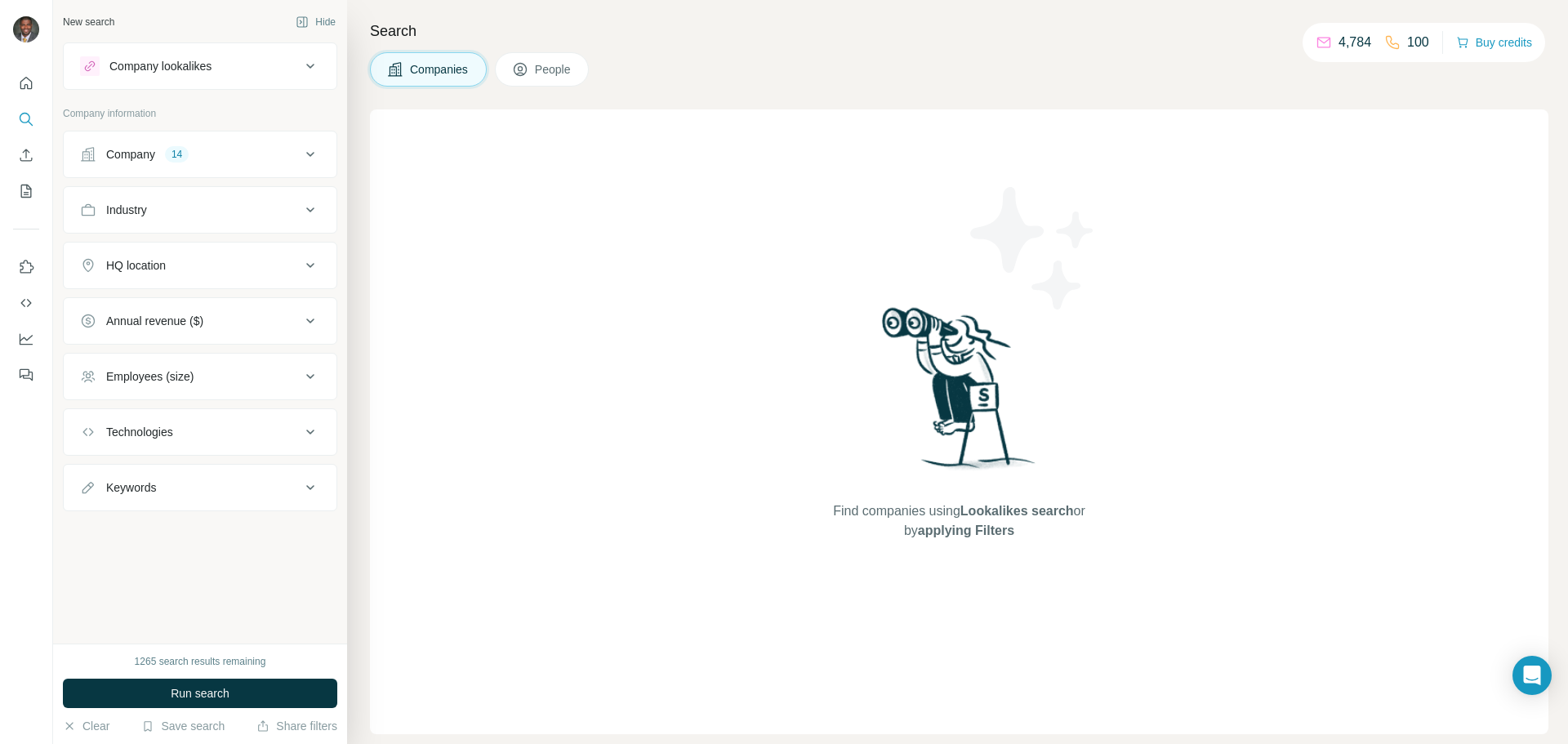
click at [269, 156] on div "Company 14" at bounding box center [190, 154] width 221 height 16
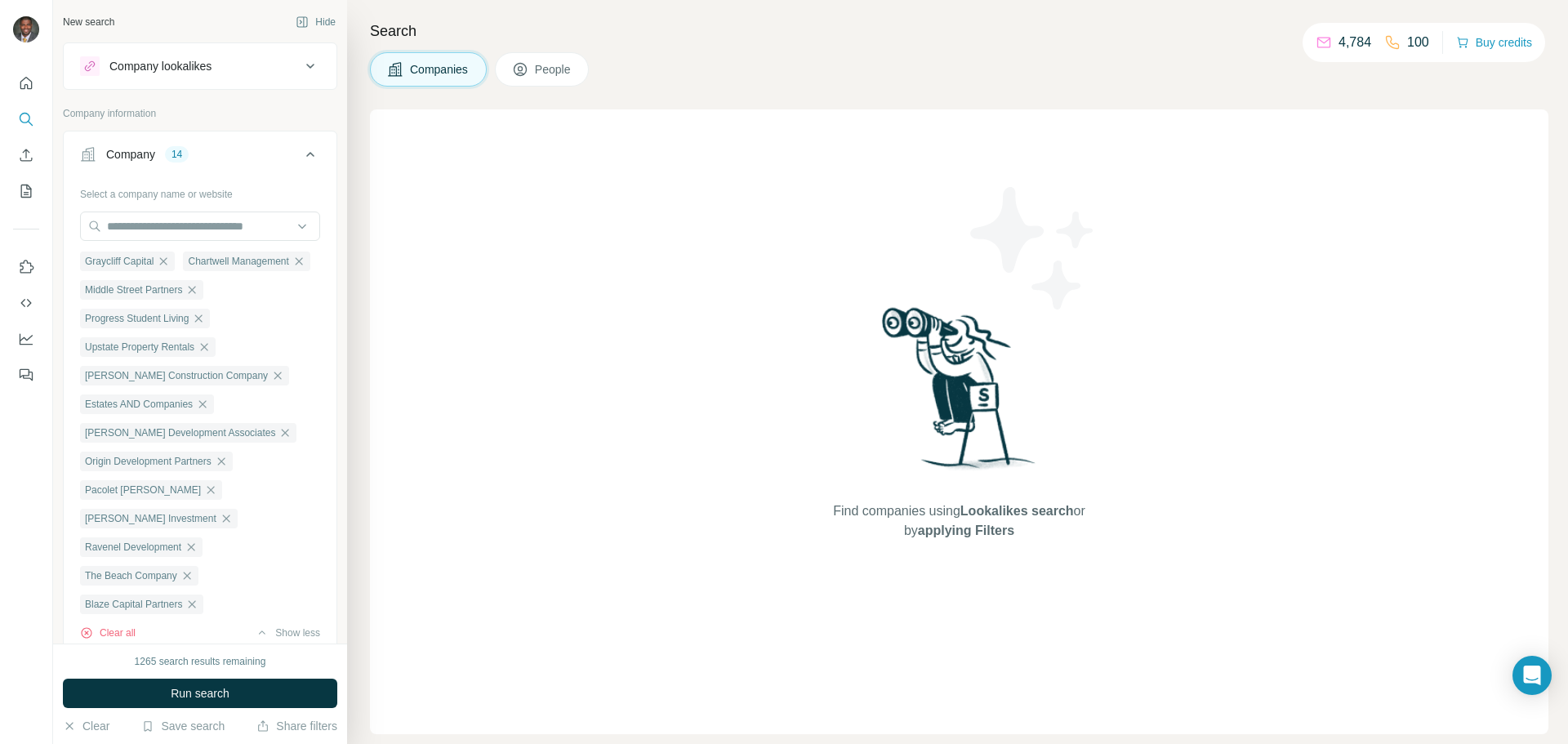
click at [300, 156] on icon at bounding box center [310, 155] width 20 height 20
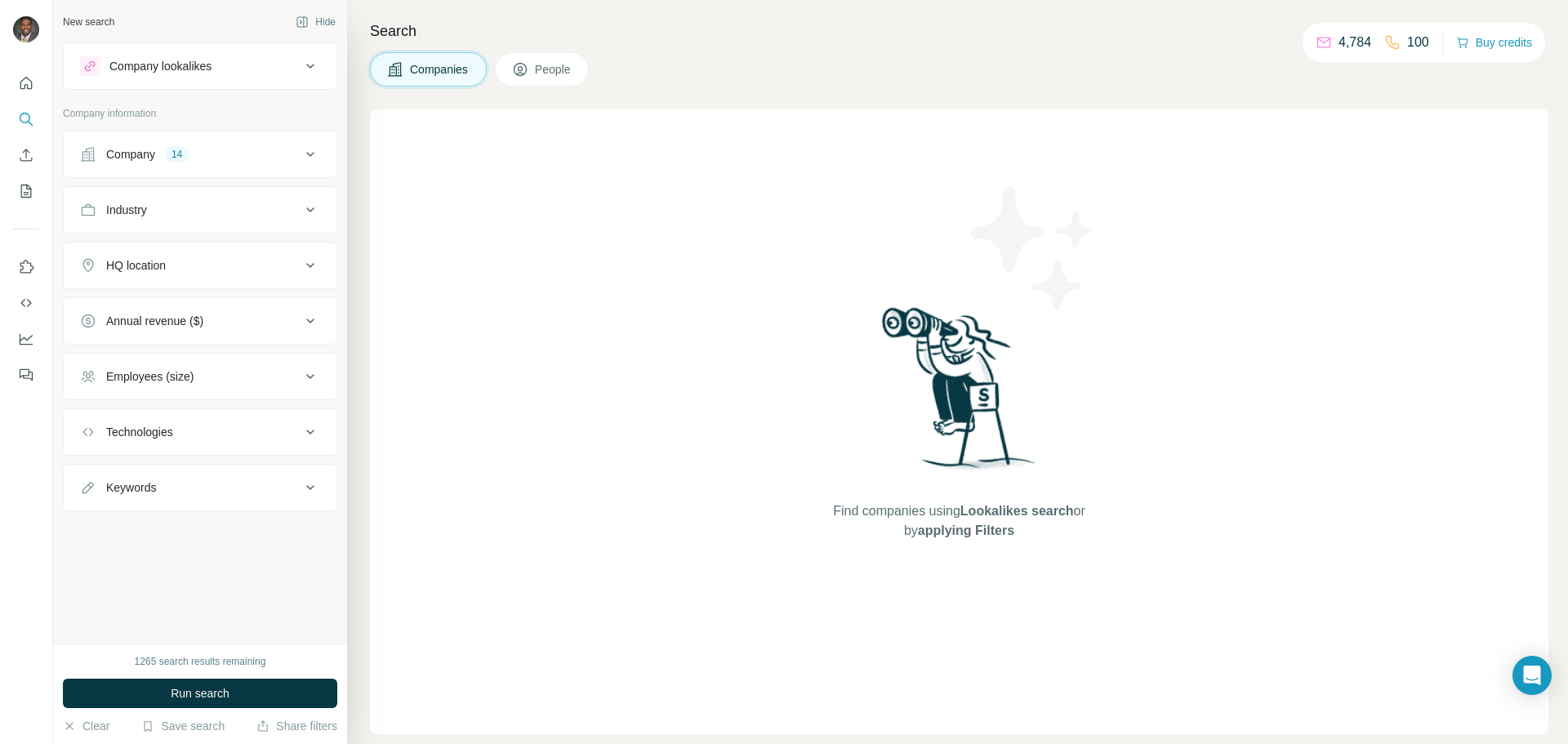
click at [307, 486] on icon at bounding box center [310, 487] width 8 height 4
click at [307, 486] on icon at bounding box center [310, 487] width 20 height 20
click at [305, 414] on button "Technologies" at bounding box center [199, 432] width 273 height 39
click at [304, 424] on icon at bounding box center [310, 432] width 20 height 20
click at [306, 380] on icon at bounding box center [310, 376] width 20 height 20
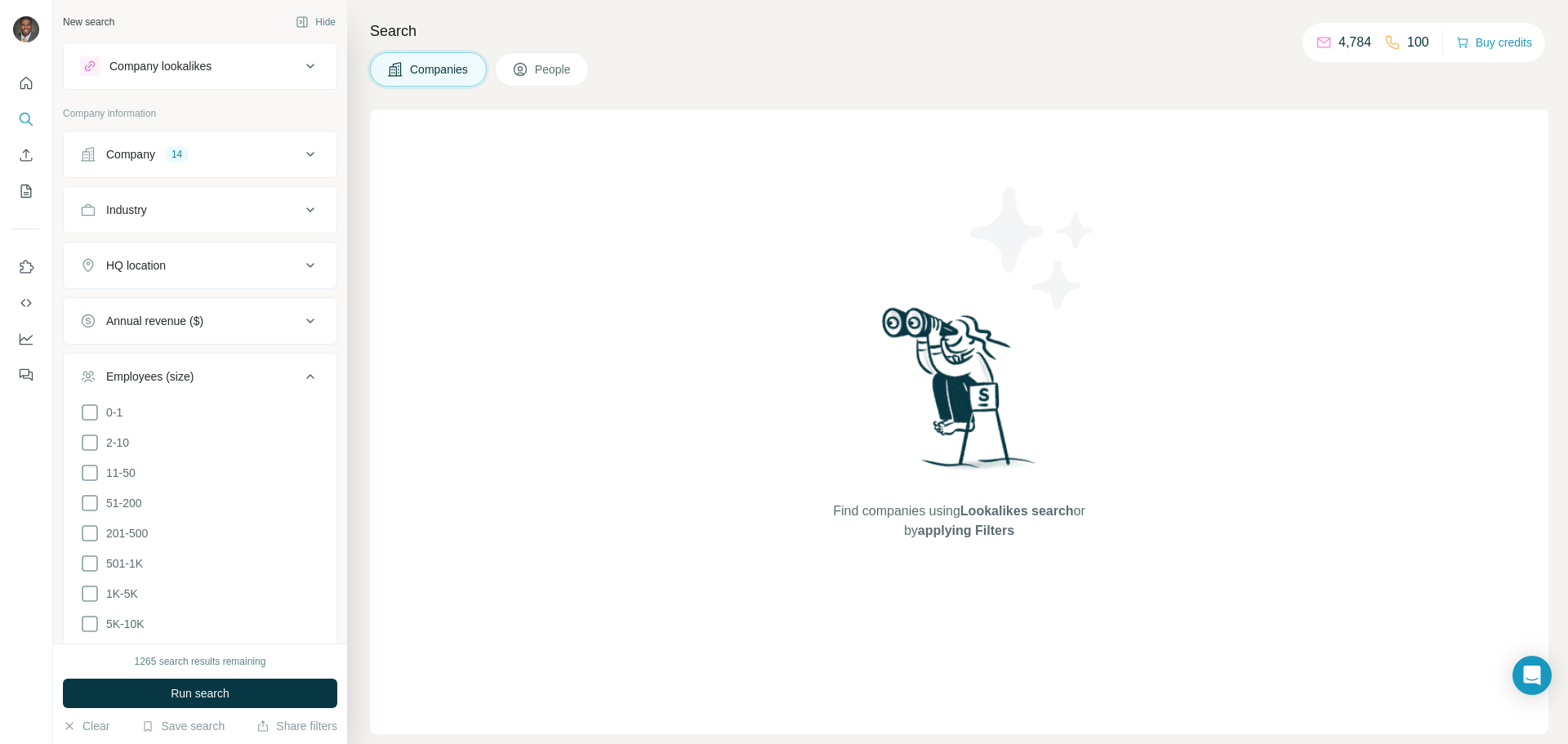
click at [306, 380] on icon at bounding box center [310, 376] width 20 height 20
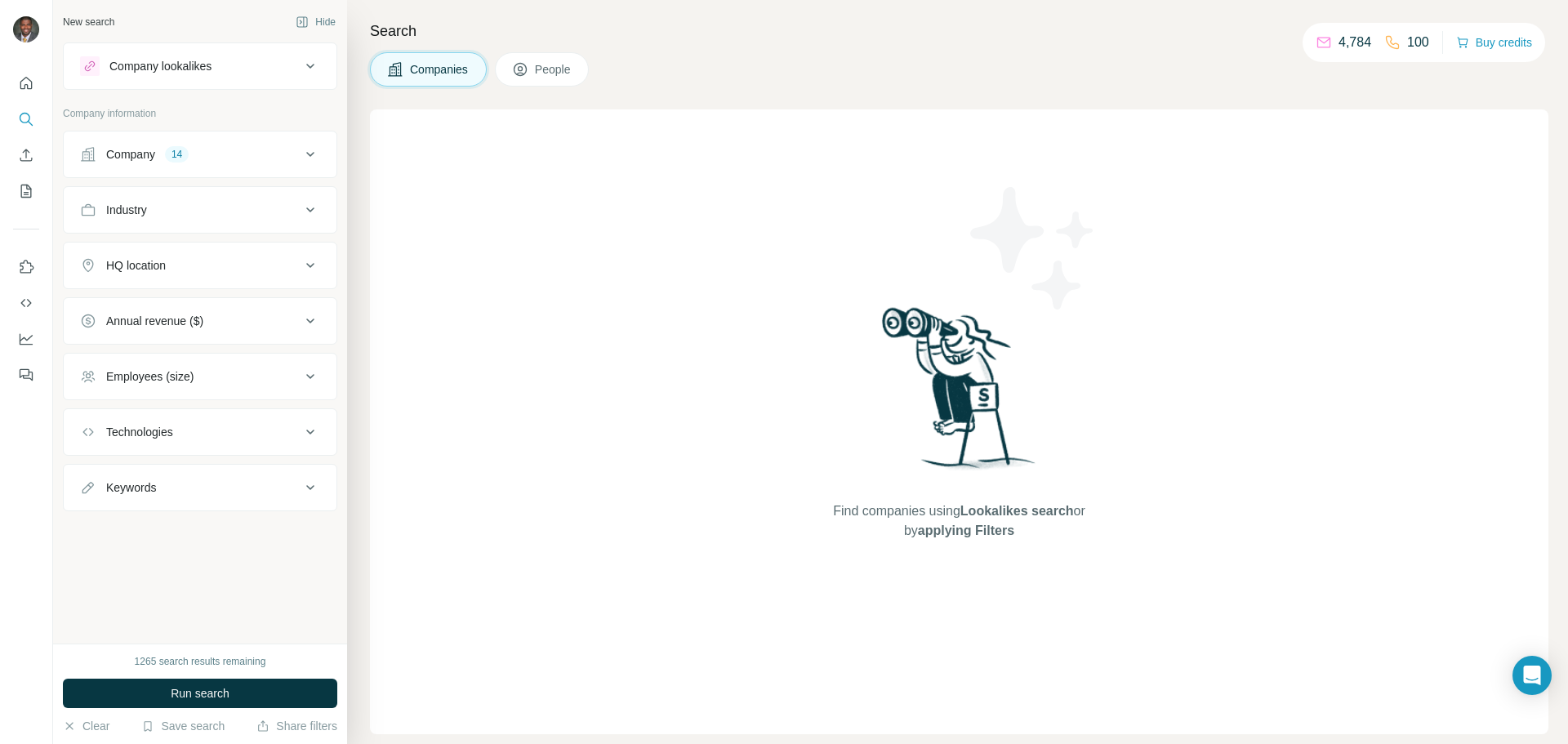
click at [257, 156] on div "Company 14" at bounding box center [190, 154] width 221 height 16
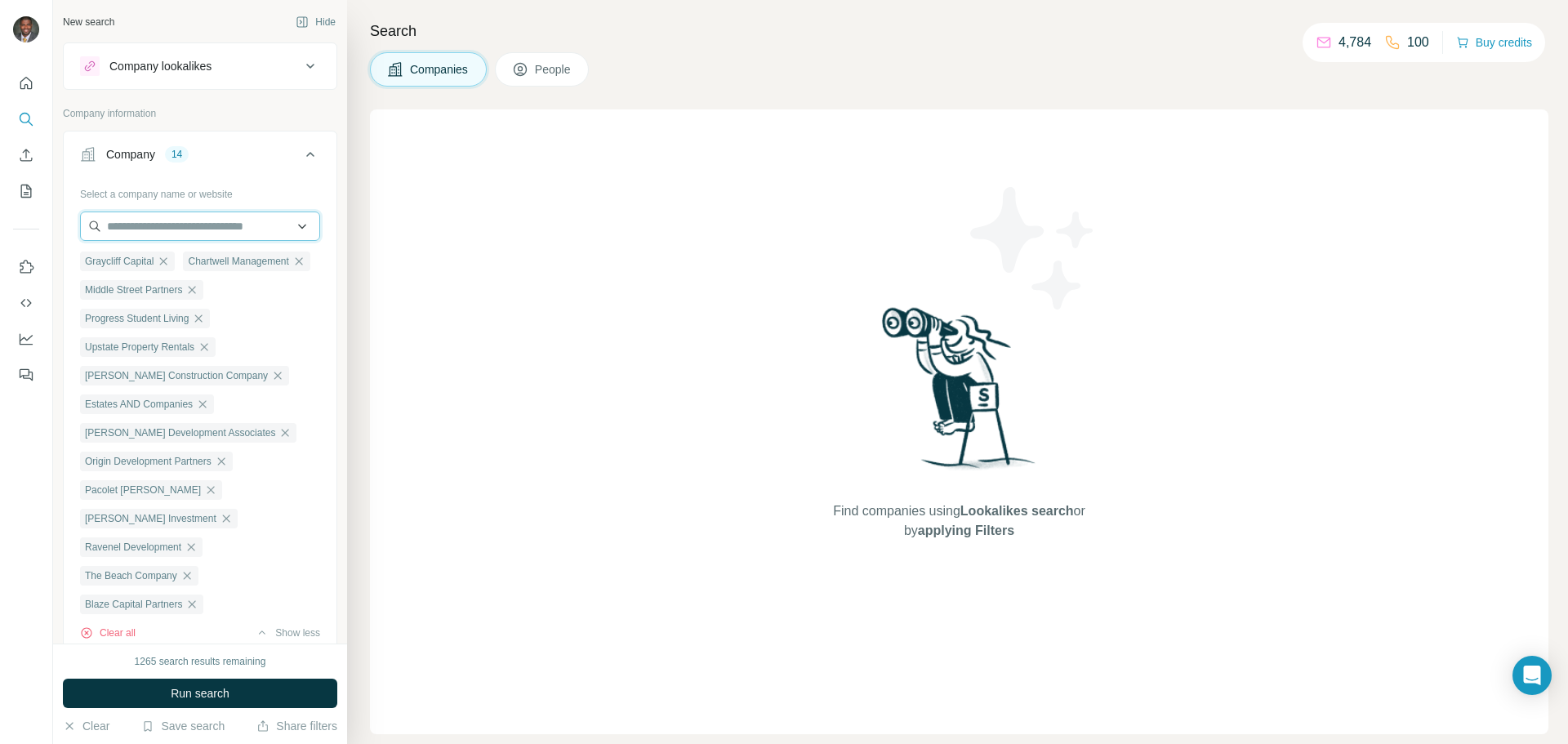
click at [237, 222] on input "text" at bounding box center [200, 226] width 240 height 30
type input "********"
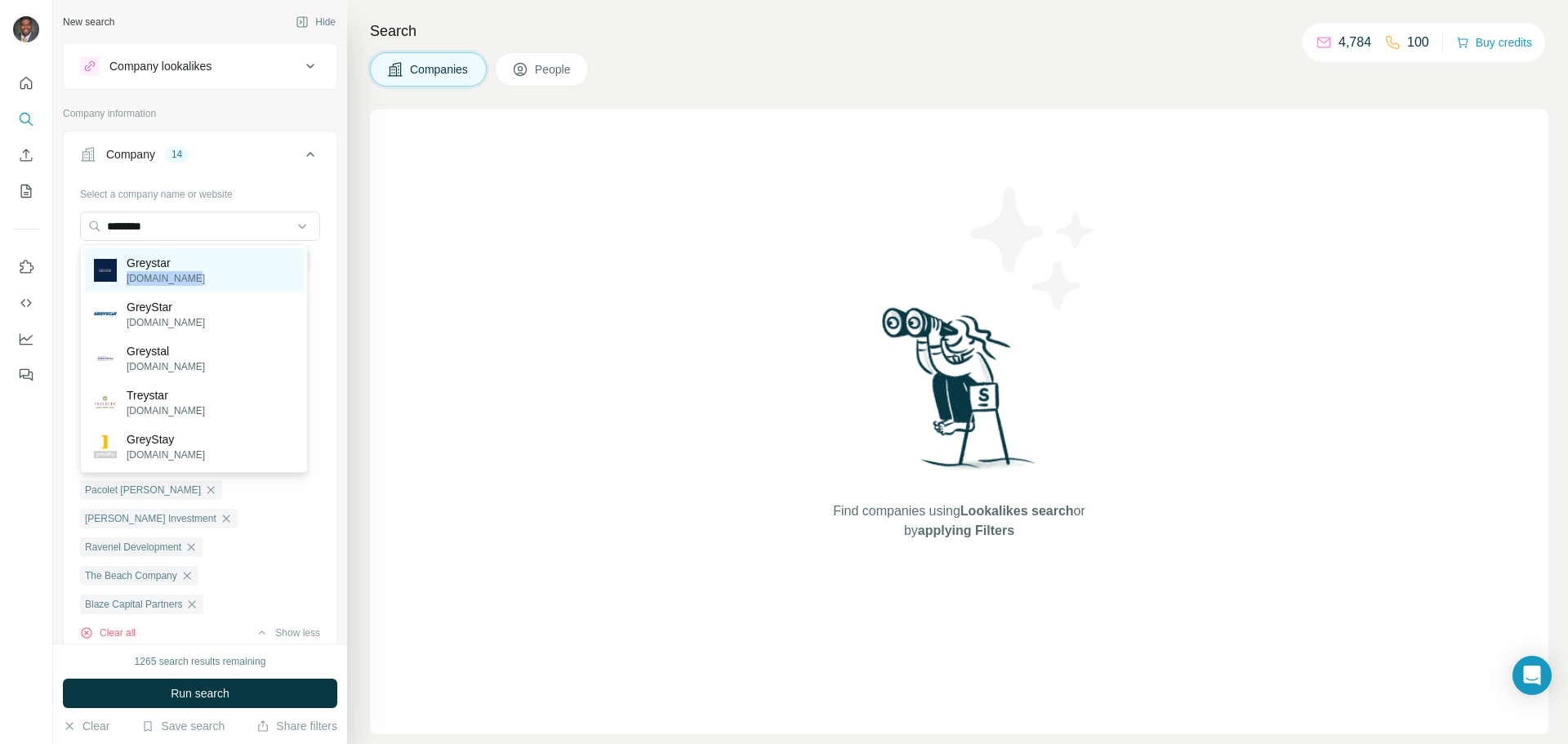
click at [225, 271] on div "Greystar greystar.com" at bounding box center [194, 270] width 220 height 44
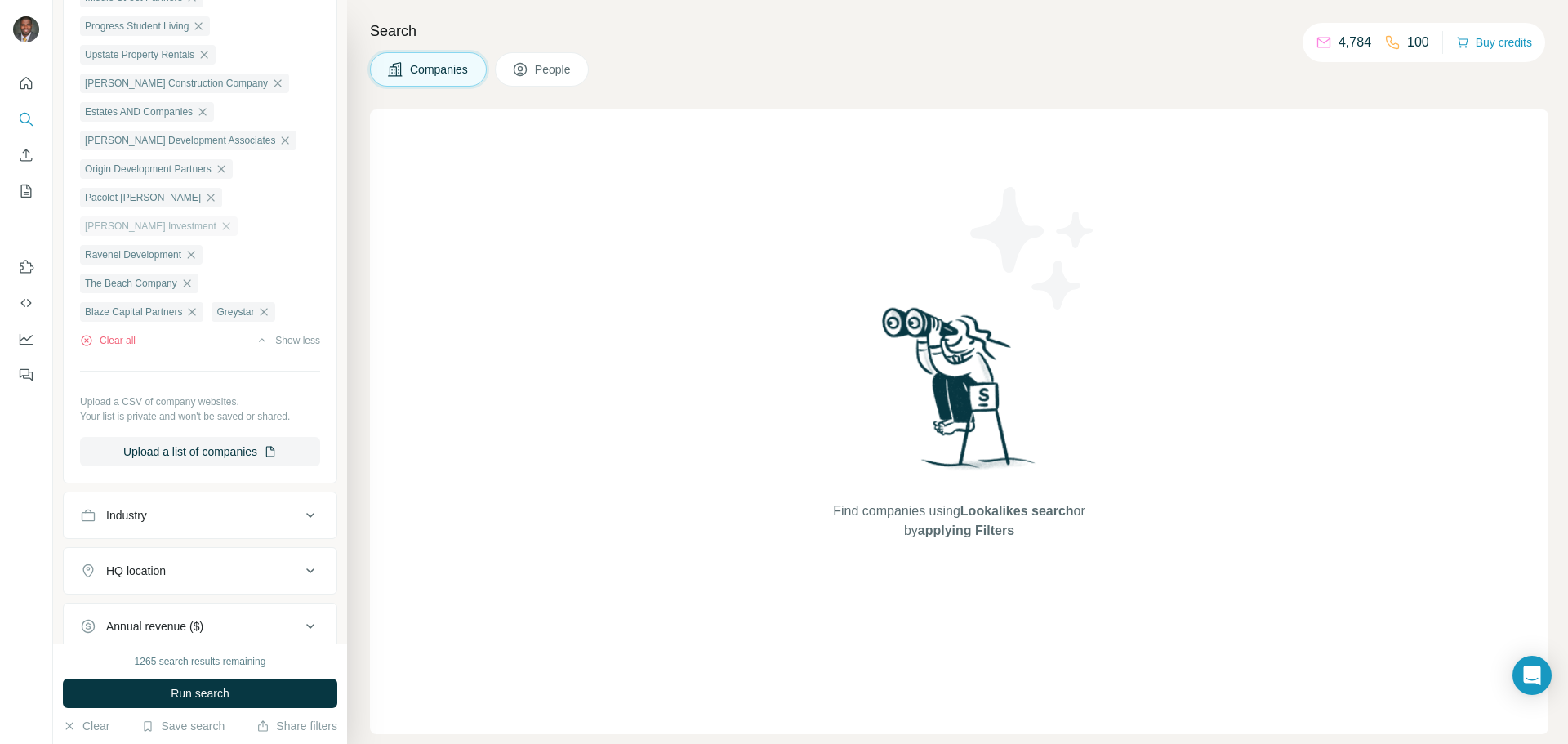
scroll to position [326, 0]
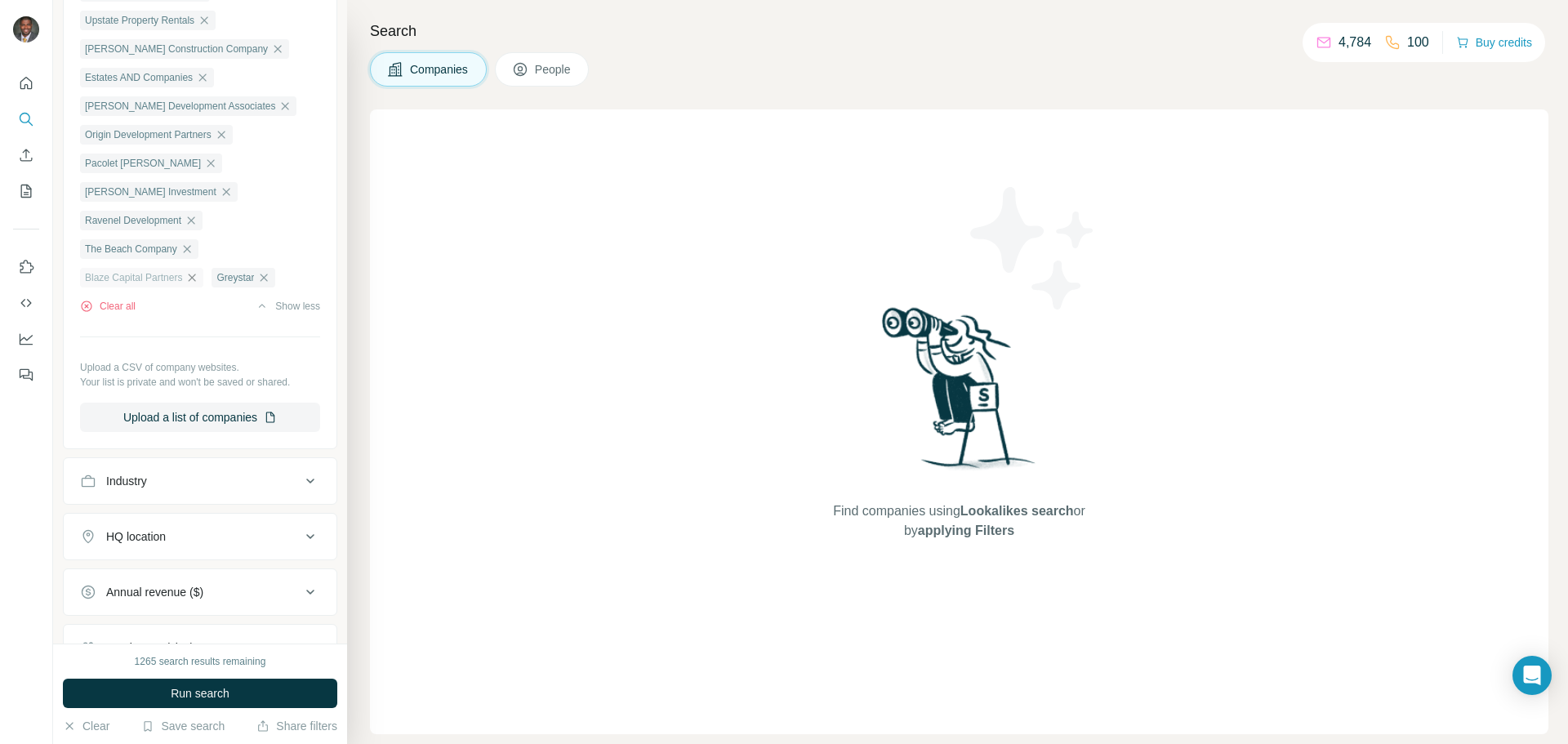
click at [191, 284] on icon "button" at bounding box center [191, 277] width 13 height 13
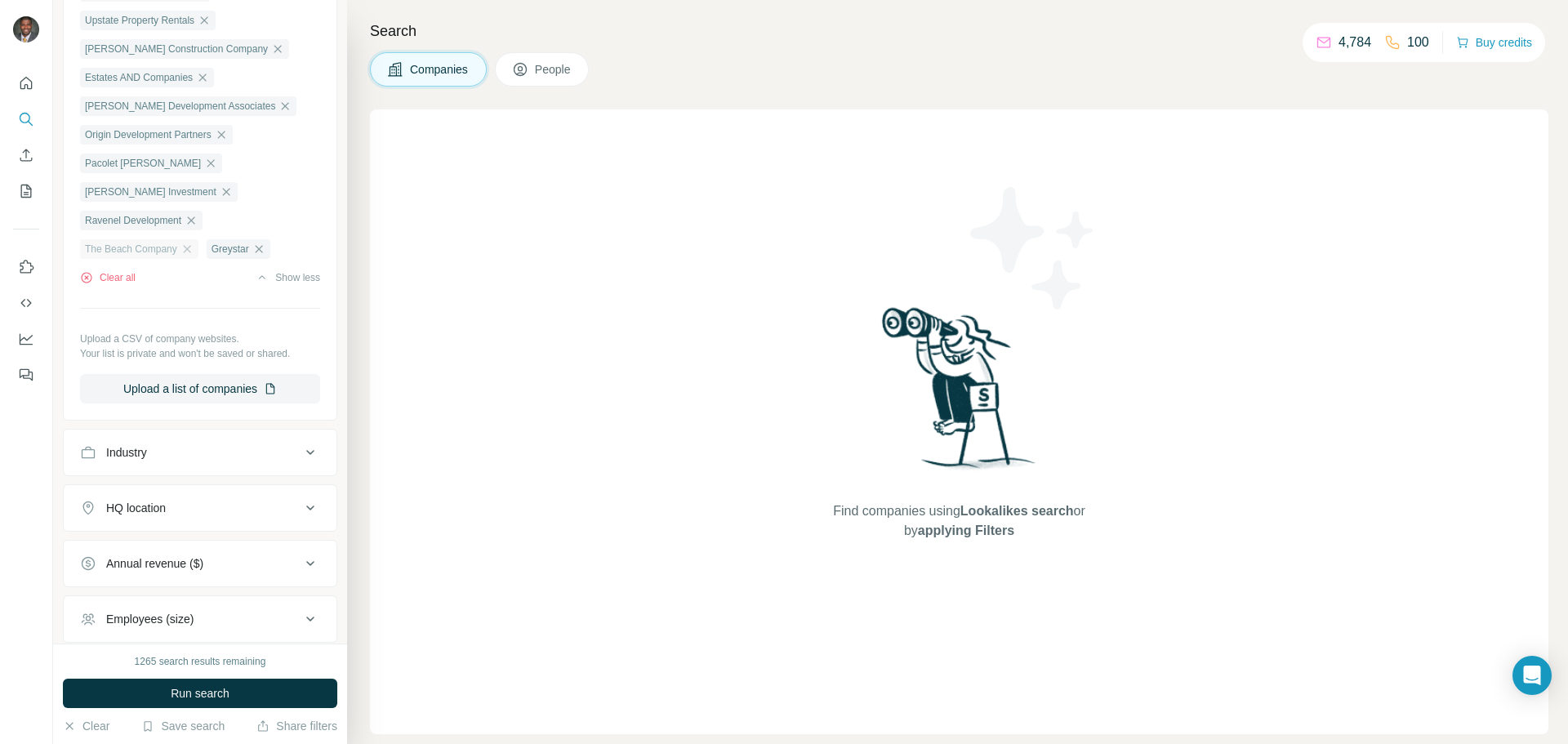
click at [182, 259] on div "The Beach Company" at bounding box center [139, 249] width 118 height 20
click at [193, 256] on icon "button" at bounding box center [187, 249] width 13 height 13
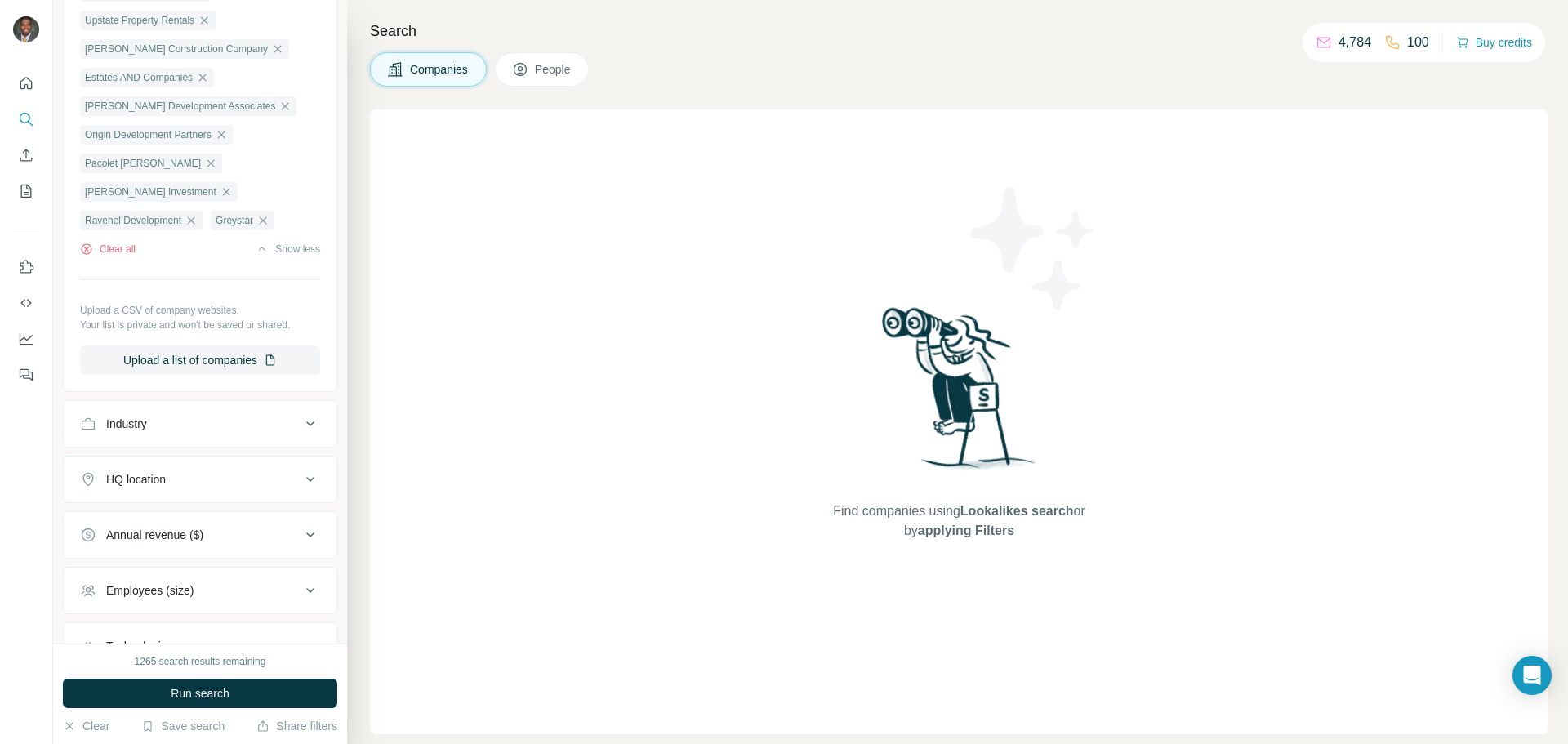
click at [193, 227] on icon "button" at bounding box center [190, 220] width 13 height 13
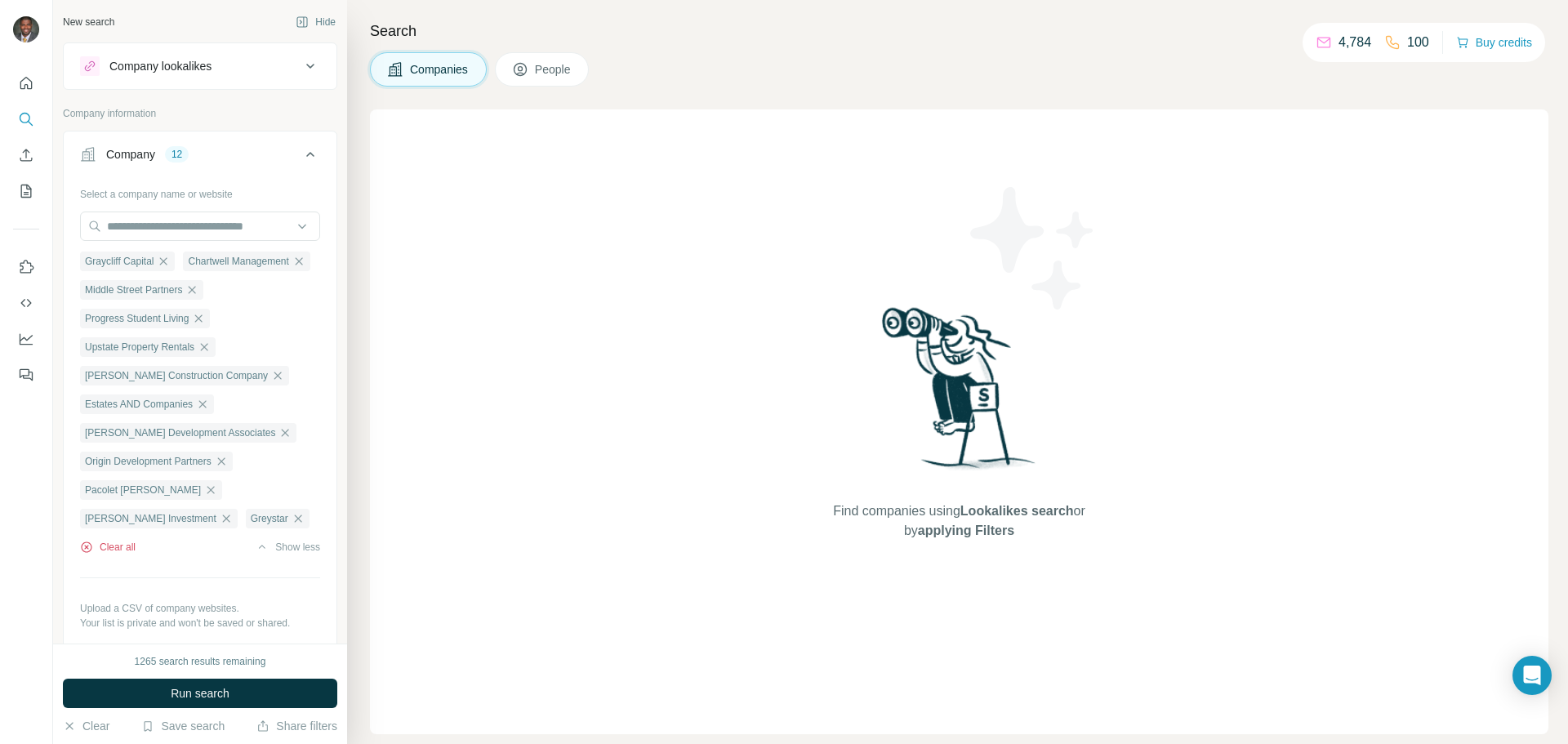
click at [106, 554] on button "Clear all" at bounding box center [108, 547] width 55 height 14
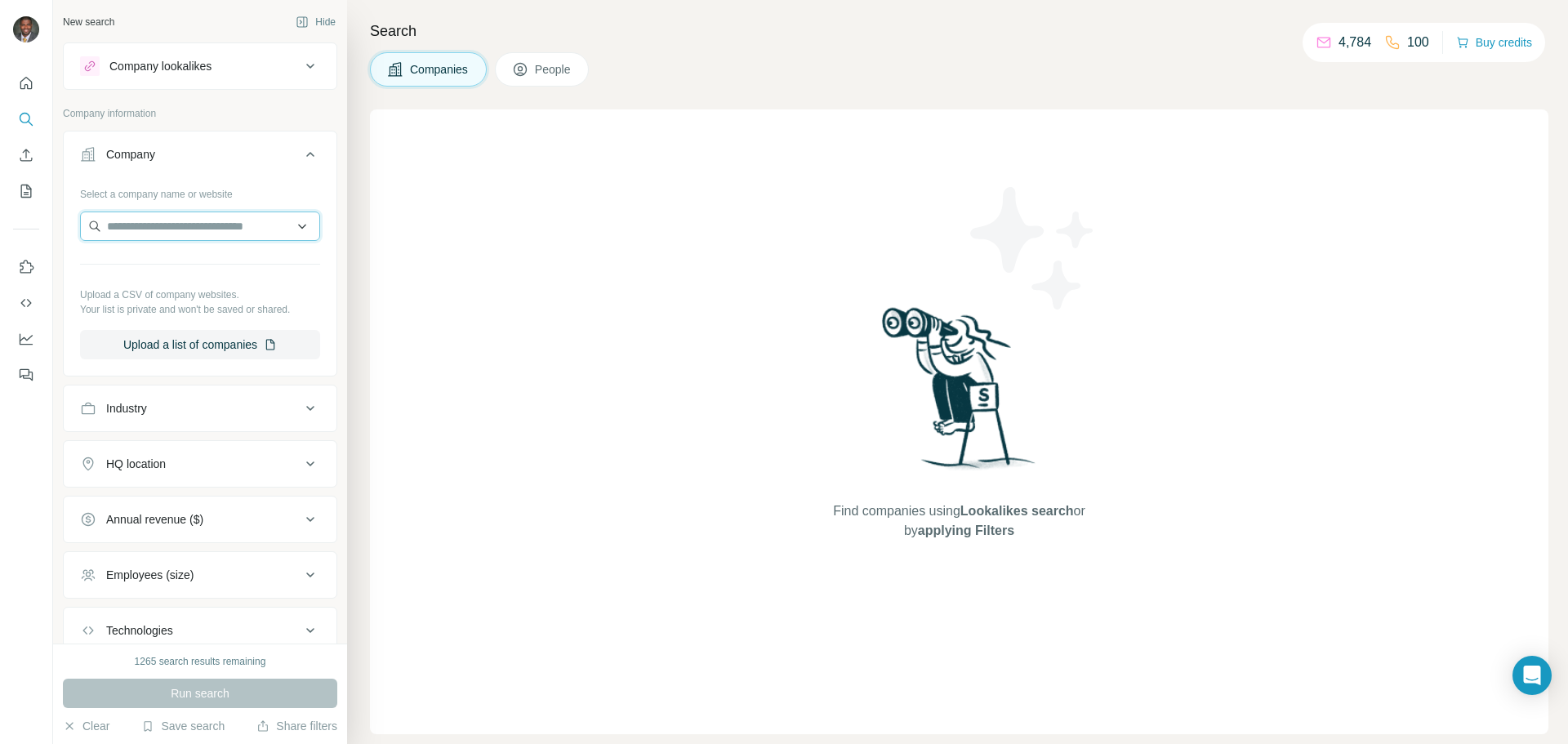
click at [168, 222] on input "text" at bounding box center [200, 226] width 240 height 30
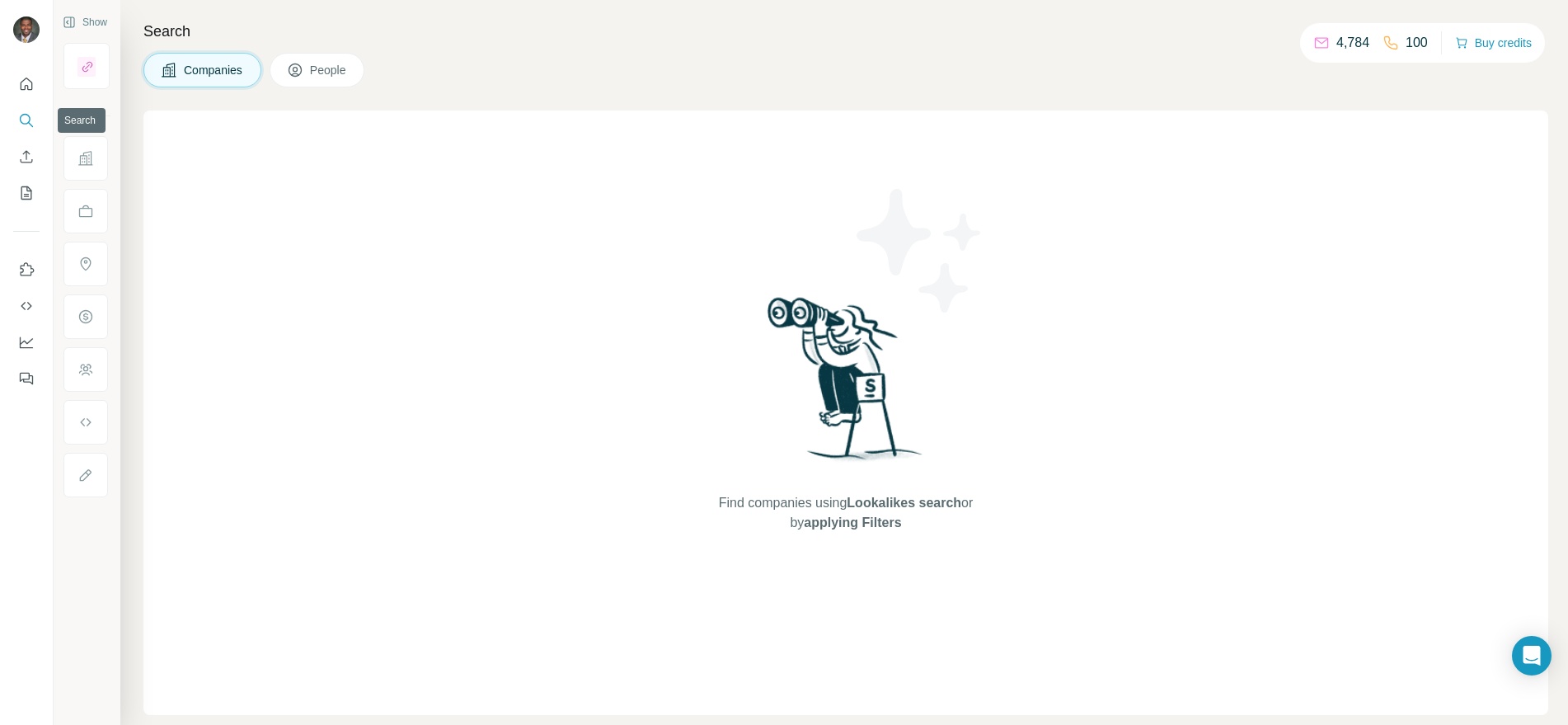
click at [23, 116] on icon "Search" at bounding box center [26, 120] width 16 height 16
